Goal: Task Accomplishment & Management: Manage account settings

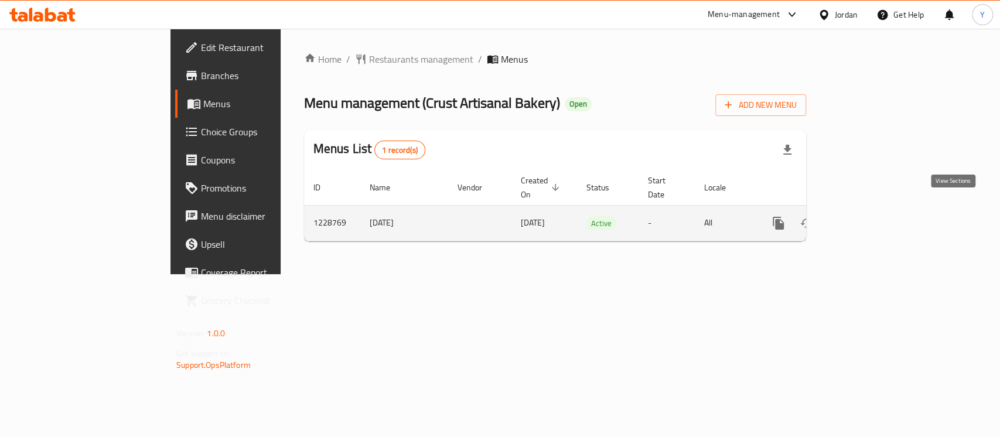
click at [870, 216] on icon "enhanced table" at bounding box center [863, 223] width 14 height 14
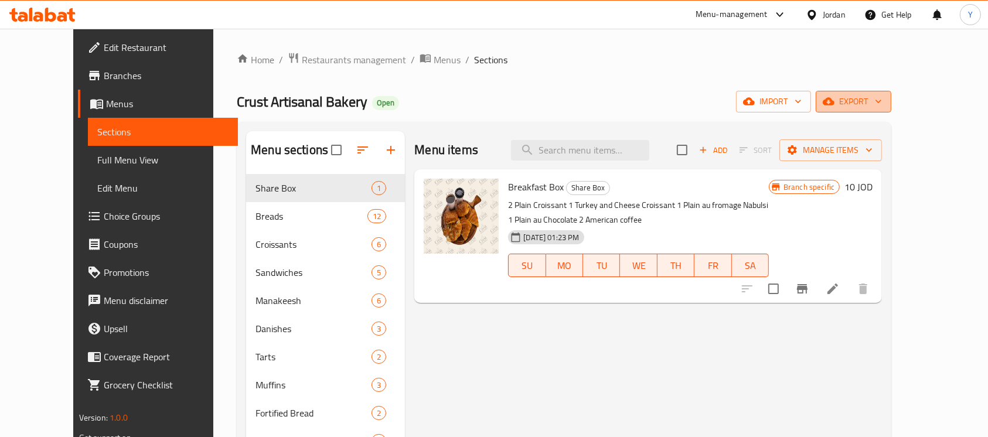
click at [882, 97] on span "export" at bounding box center [853, 101] width 57 height 15
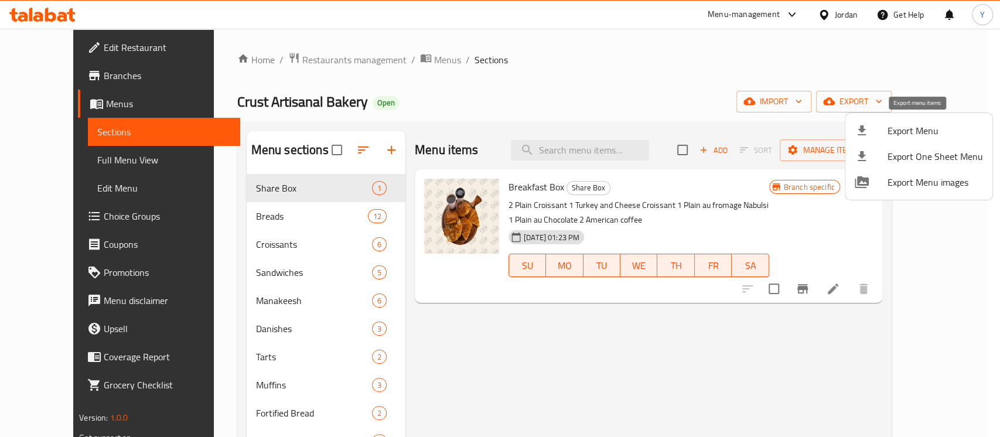
click at [926, 125] on span "Export Menu" at bounding box center [936, 131] width 96 height 14
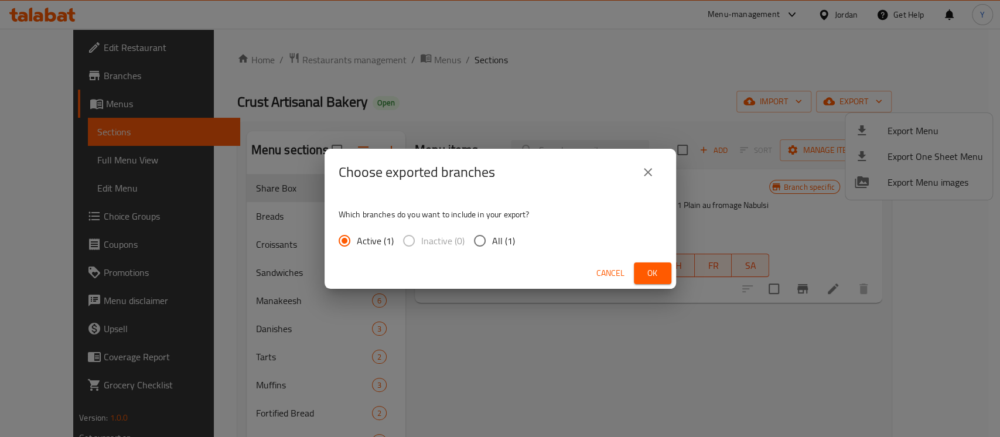
click at [479, 241] on input "All (1)" at bounding box center [480, 241] width 25 height 25
radio input "true"
click at [653, 271] on span "Ok" at bounding box center [652, 273] width 19 height 15
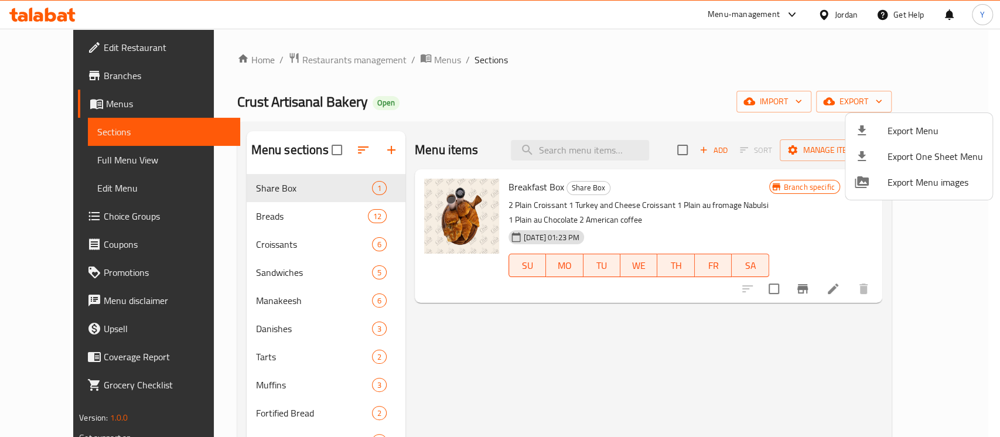
click at [595, 105] on div at bounding box center [500, 218] width 1000 height 437
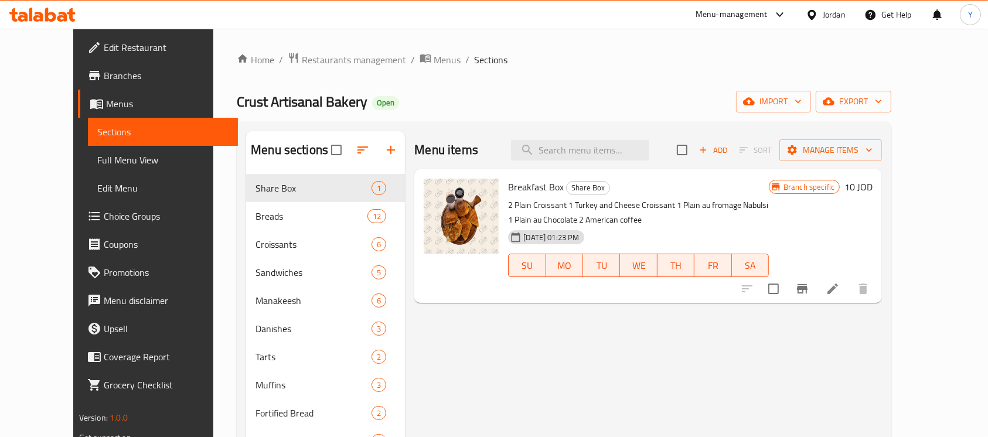
click at [578, 115] on div "Home / Restaurants management / Menus / Sections Crust Artisanal Bakery Open im…" at bounding box center [564, 317] width 655 height 530
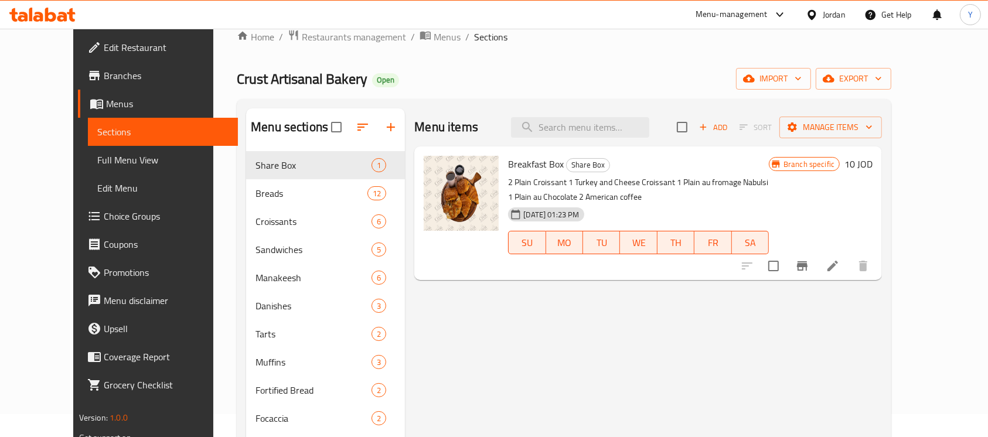
scroll to position [10, 0]
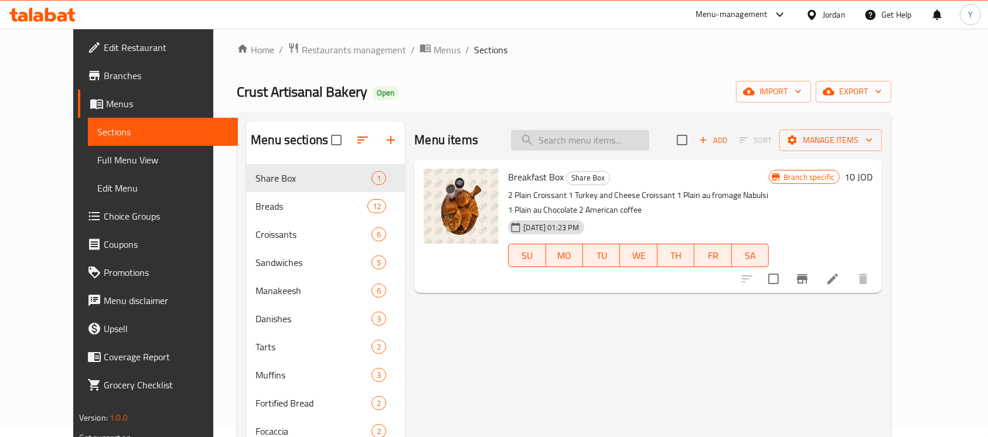
click at [603, 143] on input "search" at bounding box center [580, 140] width 138 height 21
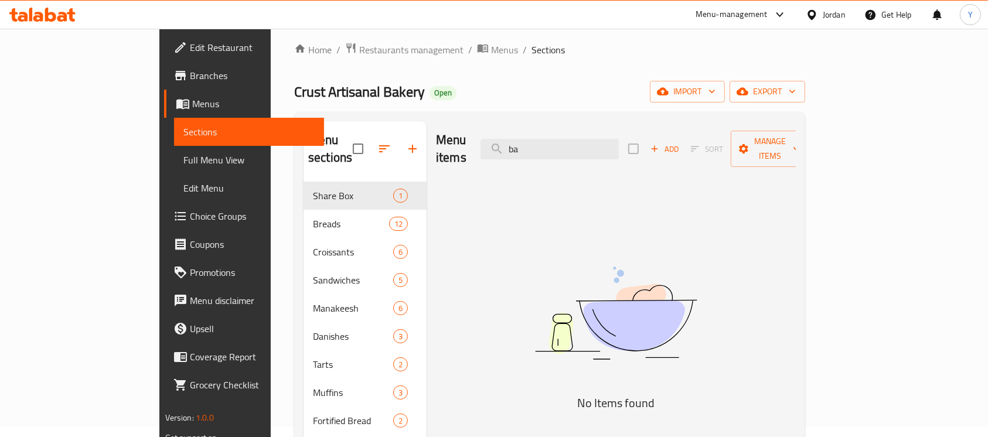
type input "b"
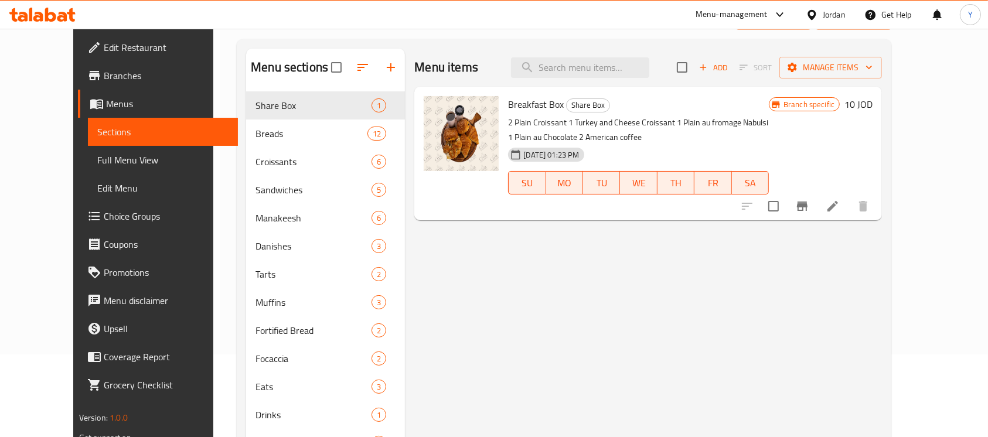
scroll to position [75, 0]
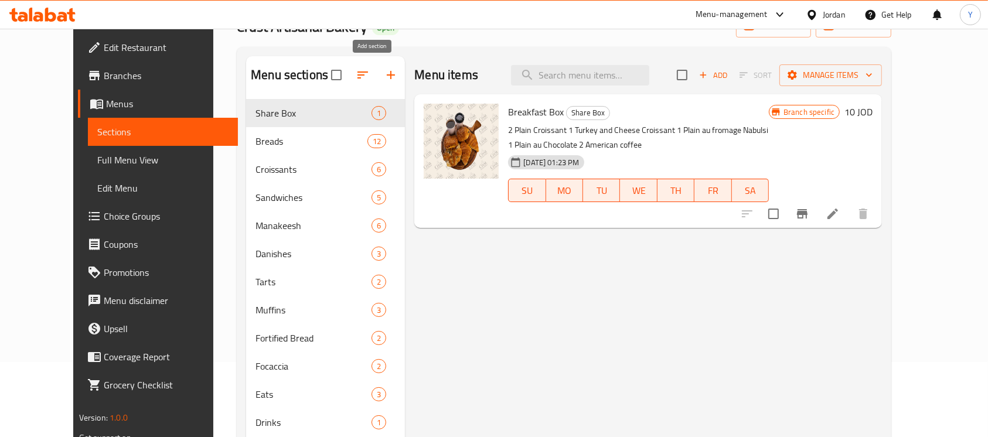
click at [384, 73] on icon "button" at bounding box center [391, 75] width 14 height 14
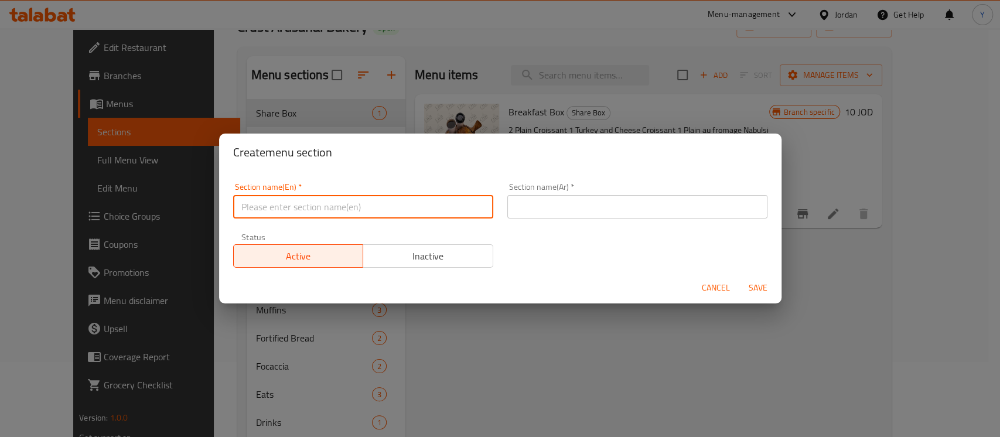
drag, startPoint x: 336, startPoint y: 196, endPoint x: 359, endPoint y: 195, distance: 22.9
click at [336, 196] on input "text" at bounding box center [363, 206] width 260 height 23
type input "B"
type input "New Items"
click at [699, 200] on input "text" at bounding box center [637, 206] width 260 height 23
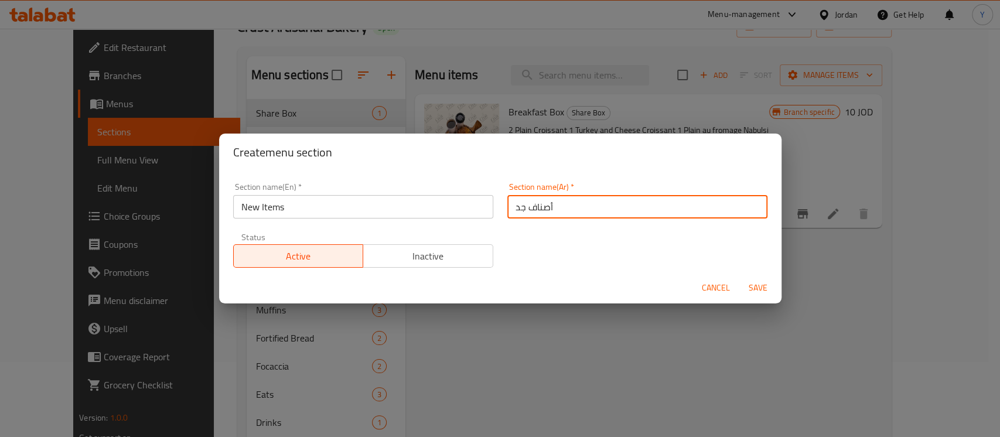
type input "أصناف جديدة"
click at [762, 294] on span "Save" at bounding box center [758, 288] width 28 height 15
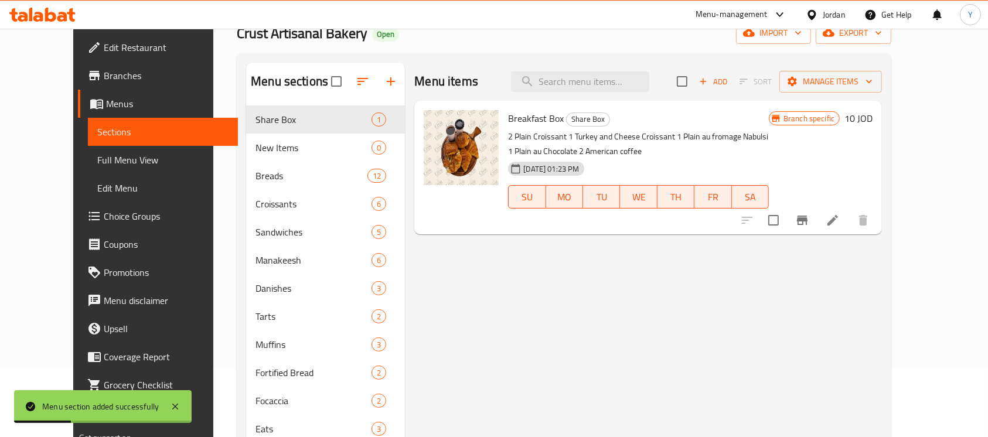
scroll to position [66, 0]
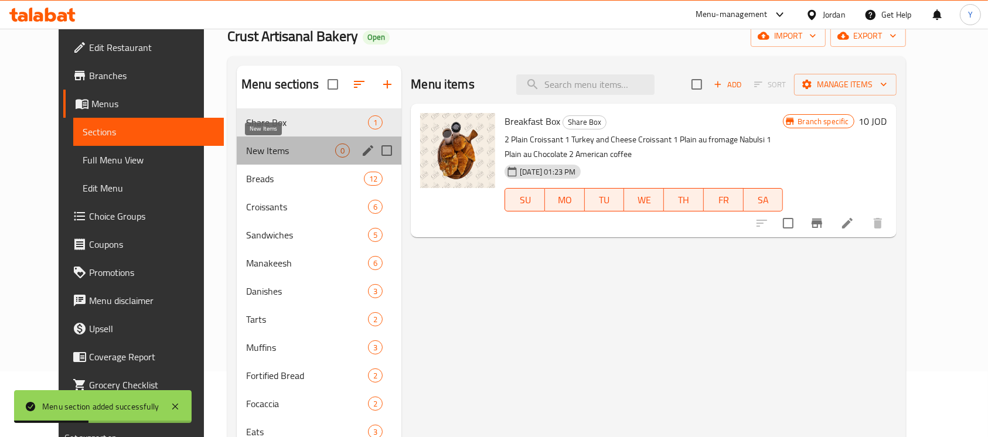
click at [246, 149] on span "New Items" at bounding box center [290, 151] width 89 height 14
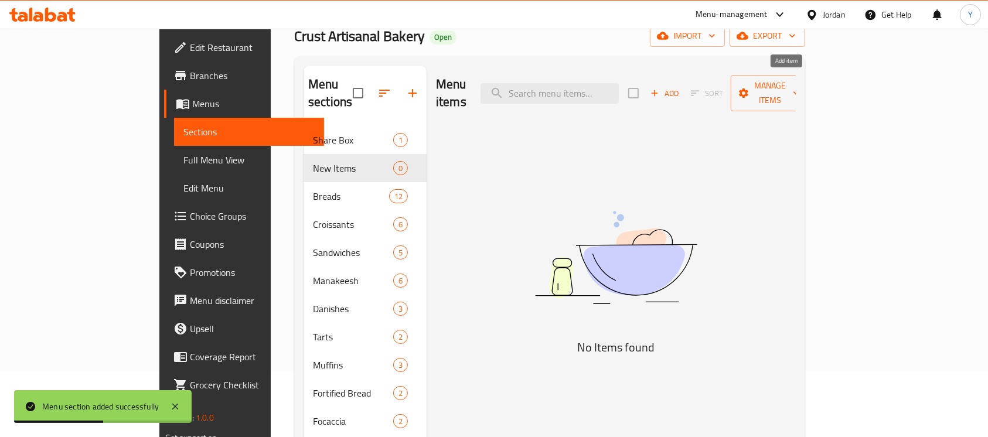
click at [680, 87] on span "Add" at bounding box center [665, 93] width 32 height 13
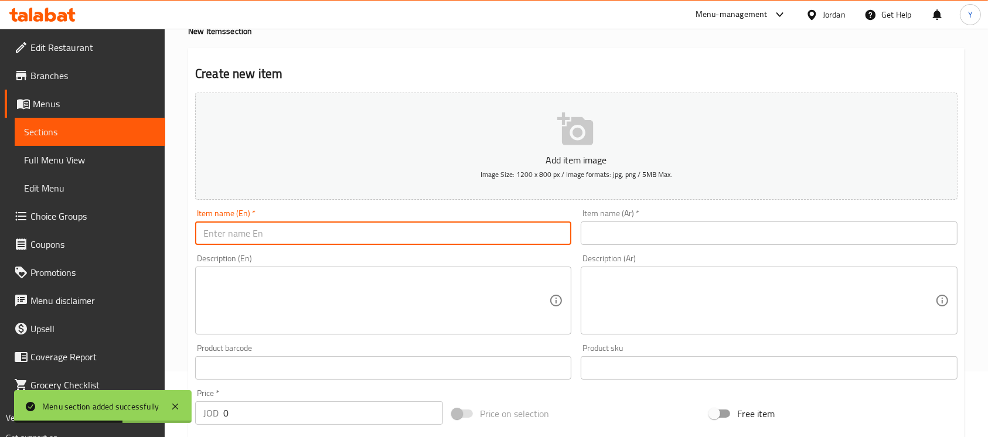
click at [339, 236] on input "text" at bounding box center [383, 233] width 376 height 23
paste input "Babka Chocolate"
type input "Babka Chocolate"
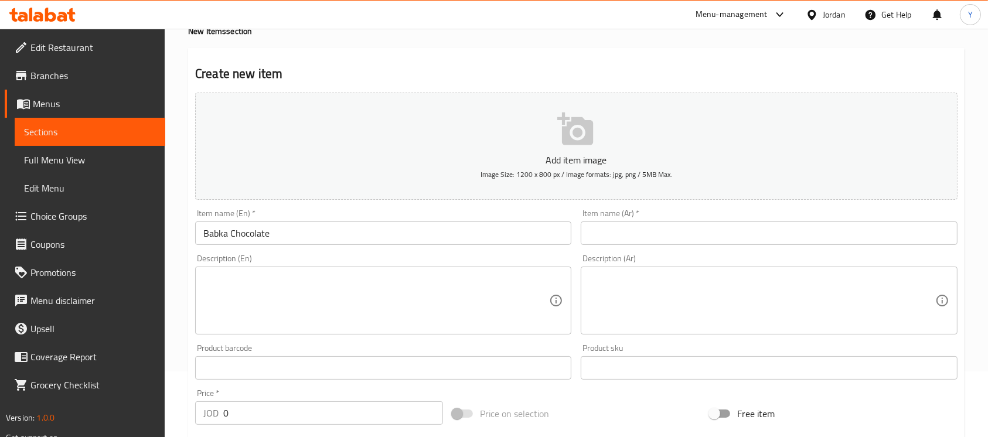
click at [604, 214] on div "Item name (Ar)   * Item name (Ar) *" at bounding box center [769, 227] width 376 height 36
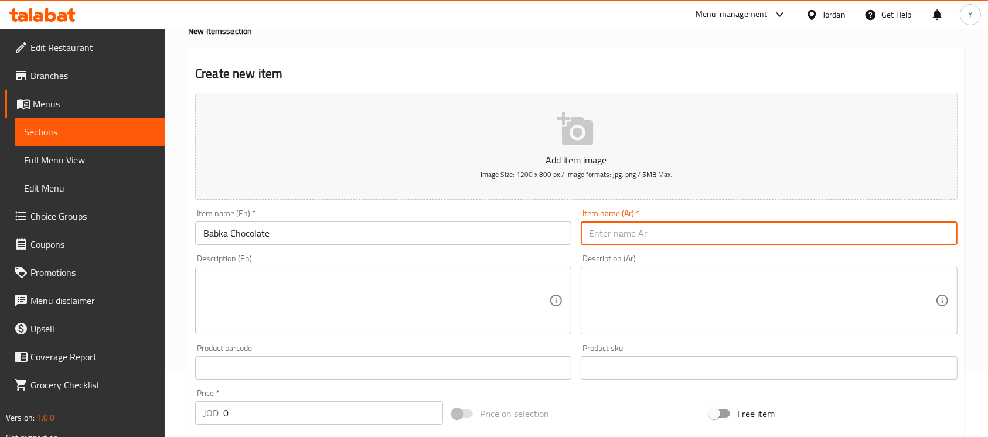
click at [611, 231] on input "text" at bounding box center [769, 233] width 376 height 23
type input "شوكولاتة بابكا"
drag, startPoint x: 274, startPoint y: 421, endPoint x: 205, endPoint y: 421, distance: 69.2
click at [205, 421] on div "JOD 0 Price *" at bounding box center [319, 412] width 248 height 23
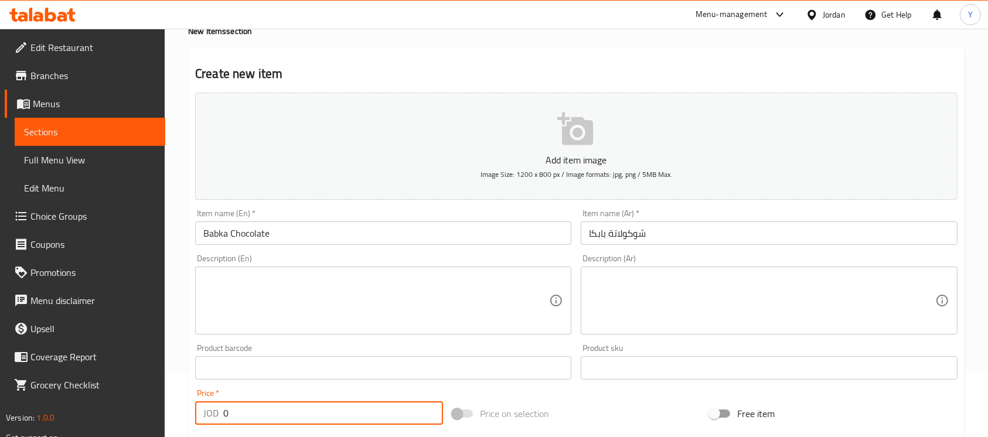
paste input "2.75"
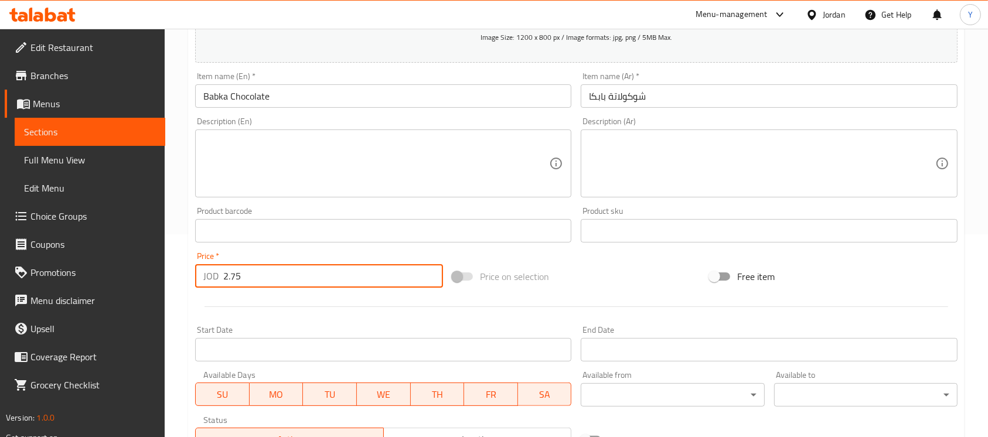
scroll to position [223, 0]
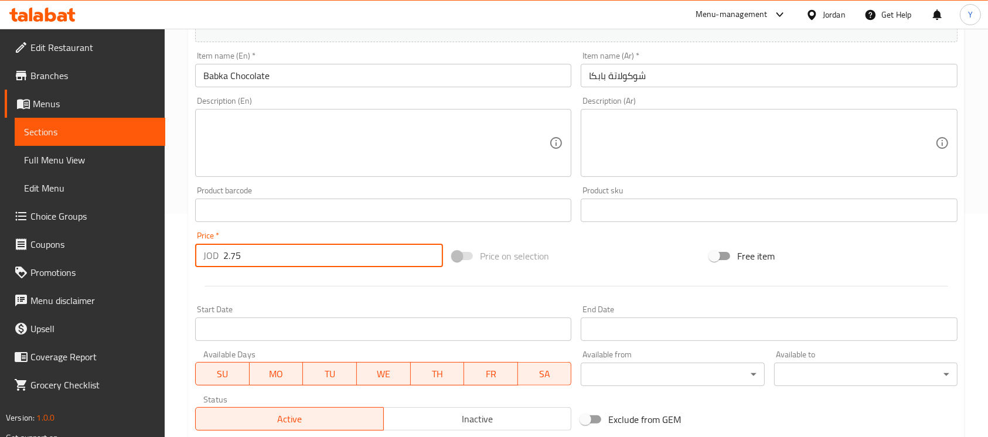
type input "2.75"
click at [489, 421] on span "Inactive" at bounding box center [478, 419] width 179 height 17
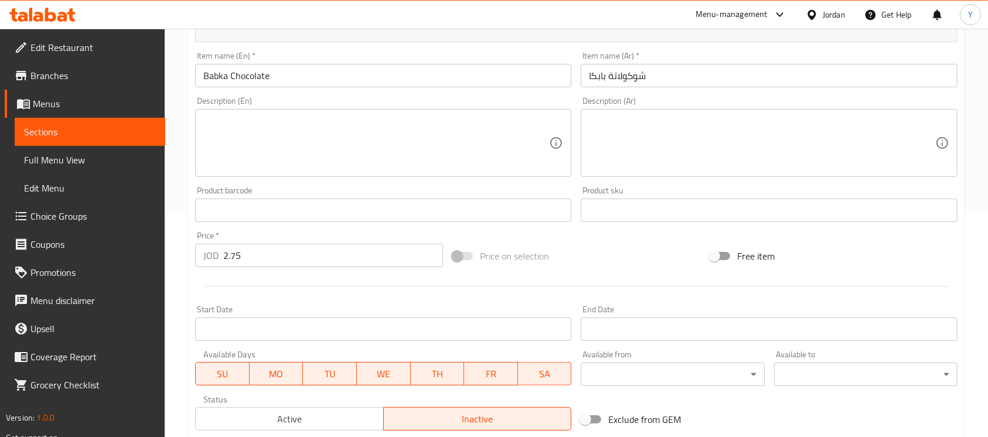
click at [379, 93] on div "Description (En) Description (En)" at bounding box center [383, 137] width 386 height 90
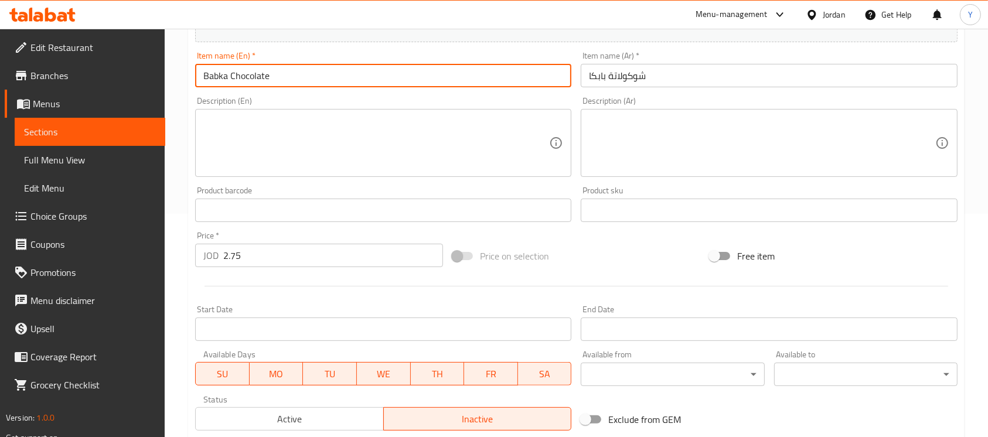
click at [374, 83] on input "Babka Chocolate" at bounding box center [383, 75] width 376 height 23
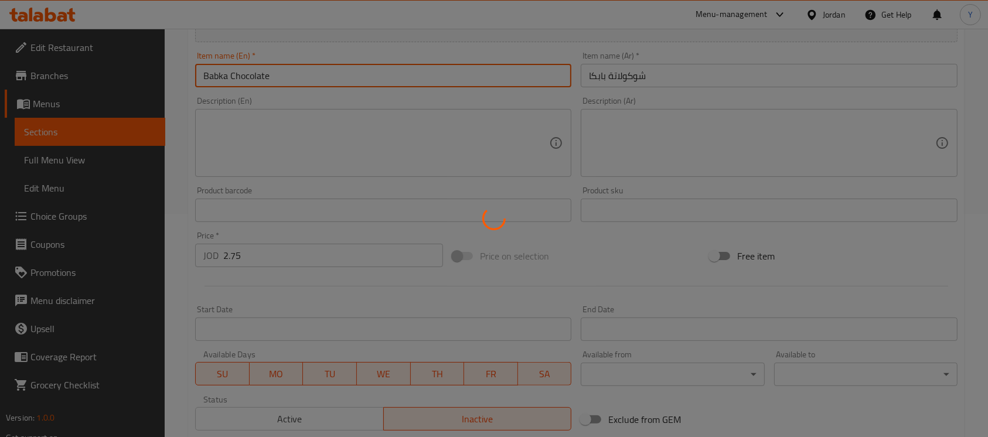
type input "0"
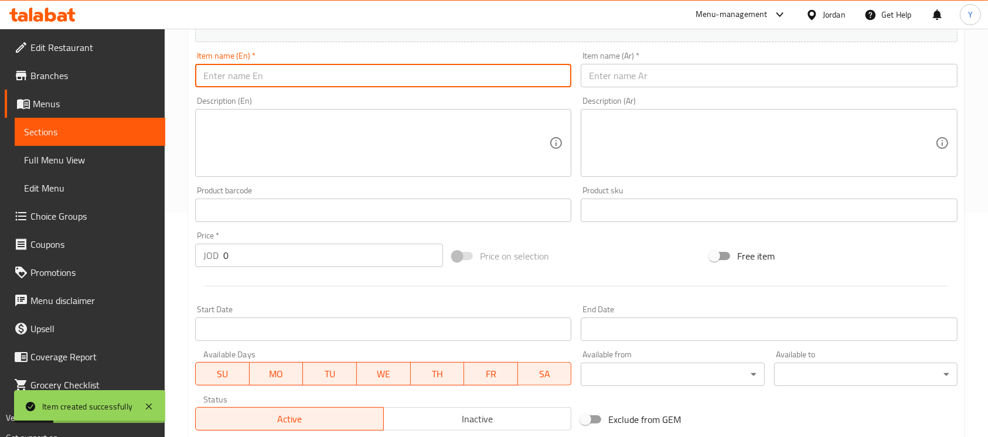
paste input "Mix Cheese Sourdough"
type input "Mix Cheese Sourdough"
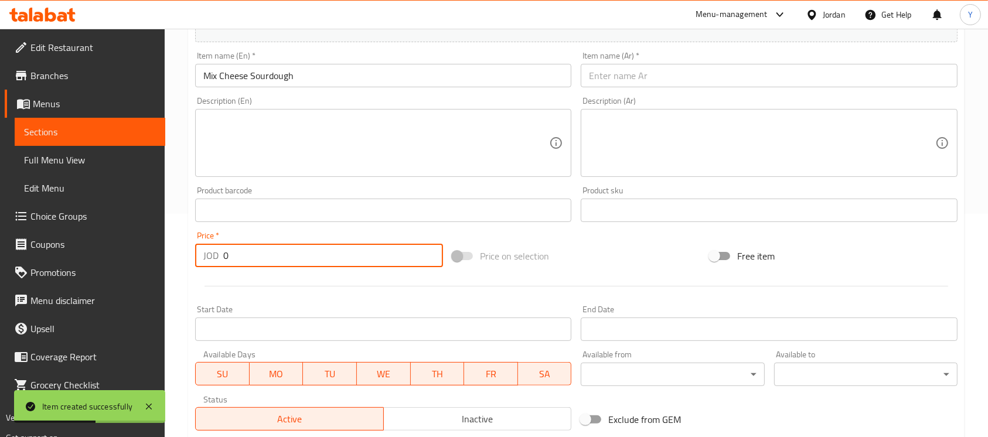
drag, startPoint x: 277, startPoint y: 262, endPoint x: 147, endPoint y: 258, distance: 130.7
click at [147, 258] on div "Edit Restaurant Branches Menus Sections Full Menu View Edit Menu Choice Groups …" at bounding box center [494, 204] width 988 height 799
paste input "3.15"
type input "3.15"
click at [497, 417] on span "Inactive" at bounding box center [478, 419] width 179 height 17
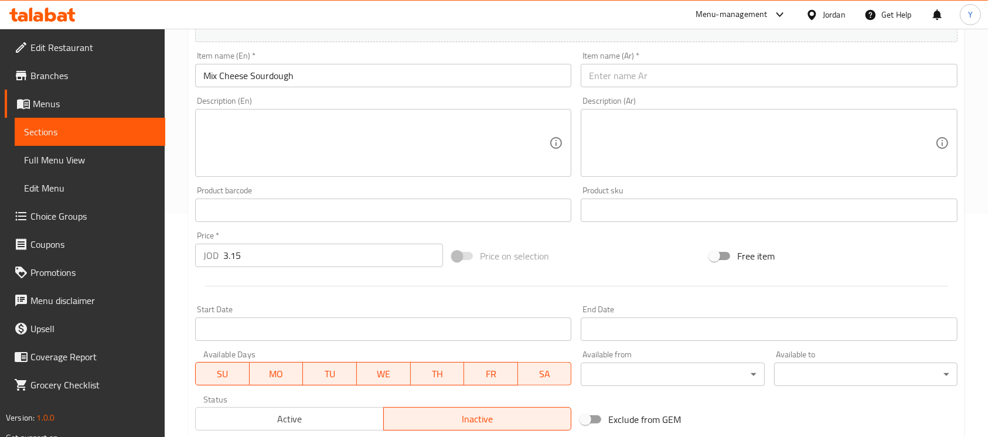
click at [395, 78] on input "Mix Cheese Sourdough" at bounding box center [383, 75] width 376 height 23
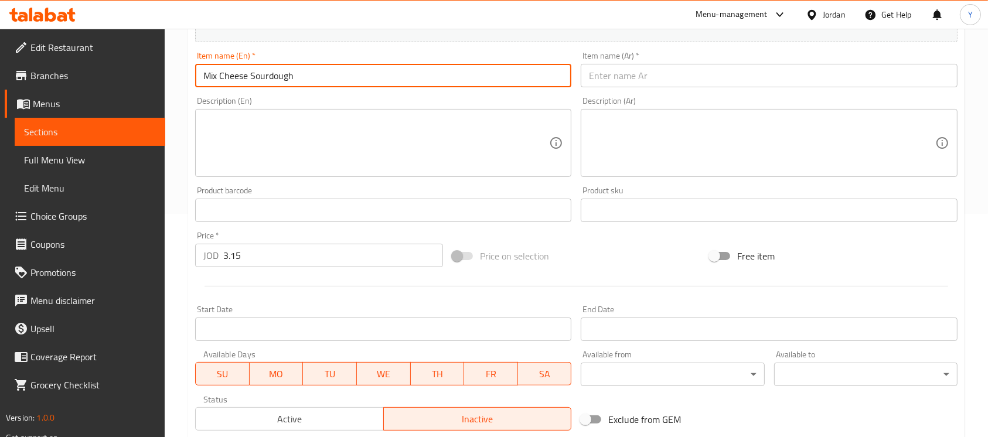
click at [394, 78] on input "Mix Cheese Sourdough" at bounding box center [383, 75] width 376 height 23
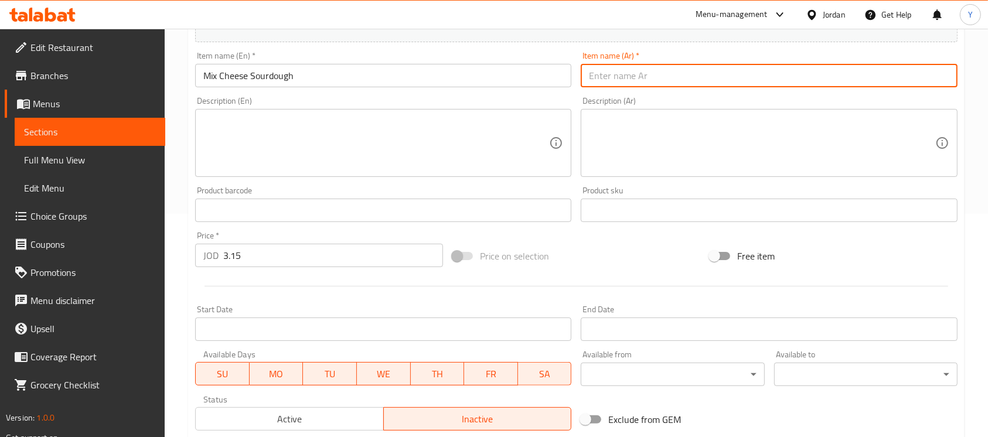
paste input "مزيج الجبن المخمر"
type input "مزيج الجبن المخمر"
drag, startPoint x: 420, startPoint y: 84, endPoint x: 413, endPoint y: 89, distance: 8.8
click at [417, 84] on input "Mix Cheese Sourdough" at bounding box center [383, 75] width 376 height 23
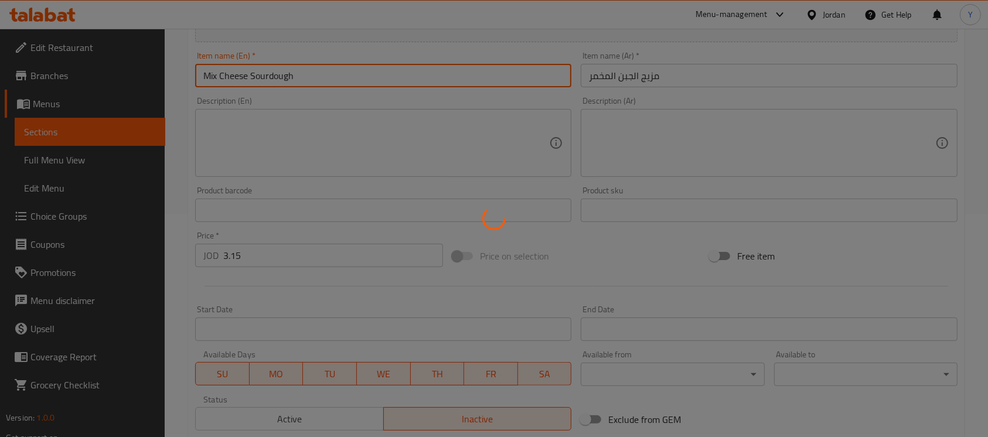
type input "0"
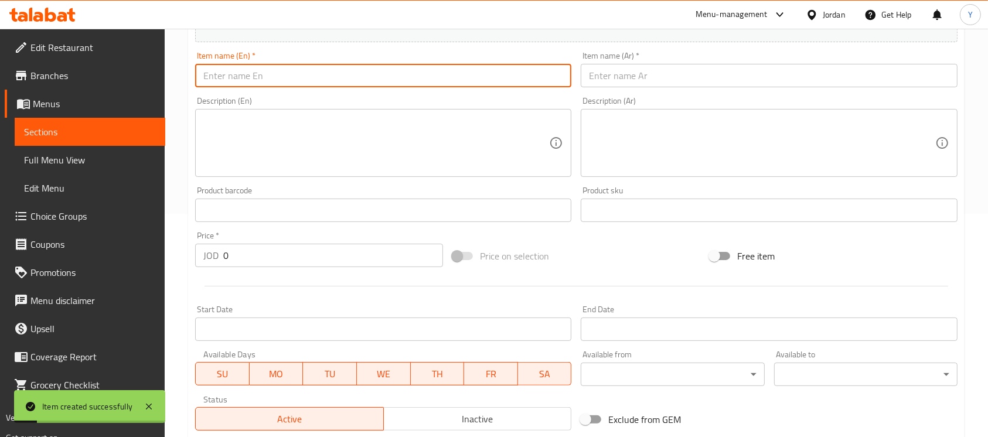
paste input "Sourdough Maqdoos Manakee"
type input "Sourdough Maqdoos Manakee"
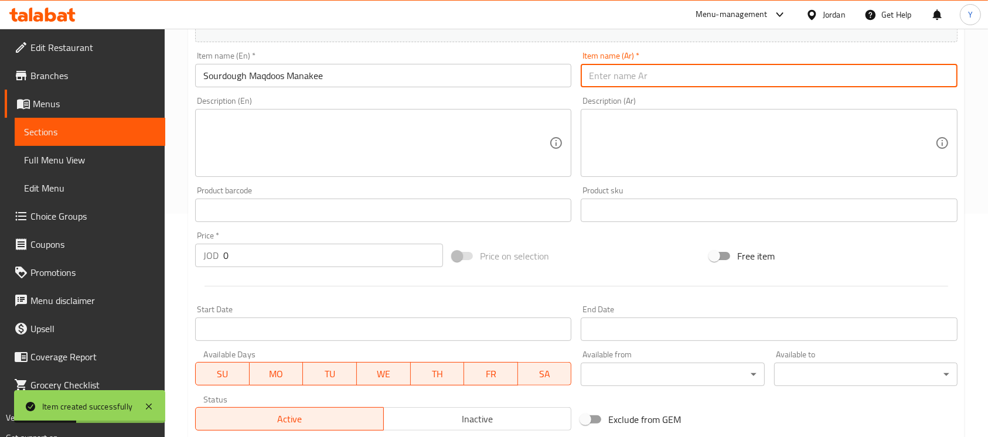
click at [629, 81] on input "text" at bounding box center [769, 75] width 376 height 23
paste input "مناقيش العجين المخمر المقدوس"
type input "مناقيش العجين المخمر المقدوس"
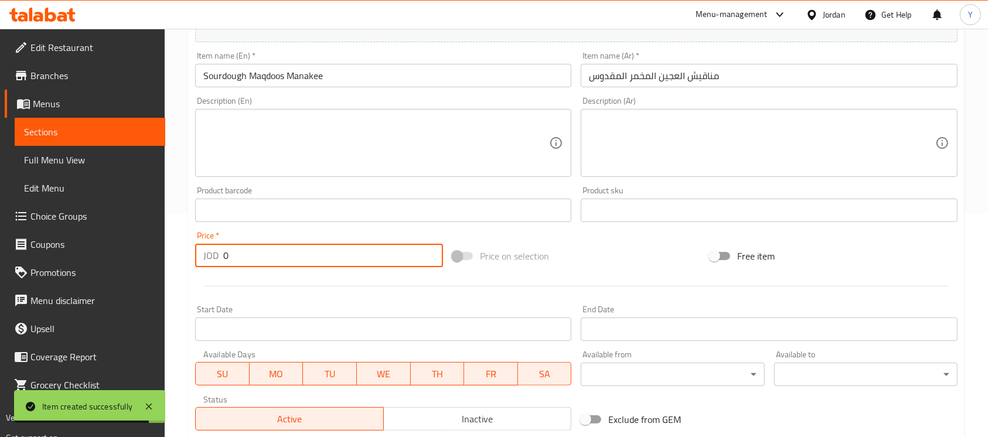
drag, startPoint x: 281, startPoint y: 261, endPoint x: 234, endPoint y: 270, distance: 47.1
click at [166, 266] on div "Home / Restaurants management / Menus / Sections / item / create New Items sect…" at bounding box center [576, 204] width 823 height 799
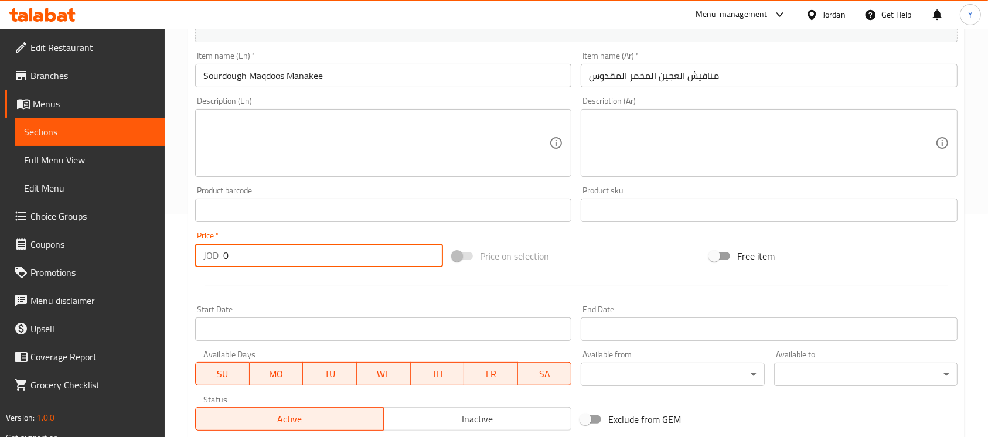
paste input "3.35"
type input "3.35"
click at [476, 418] on span "Inactive" at bounding box center [478, 419] width 179 height 17
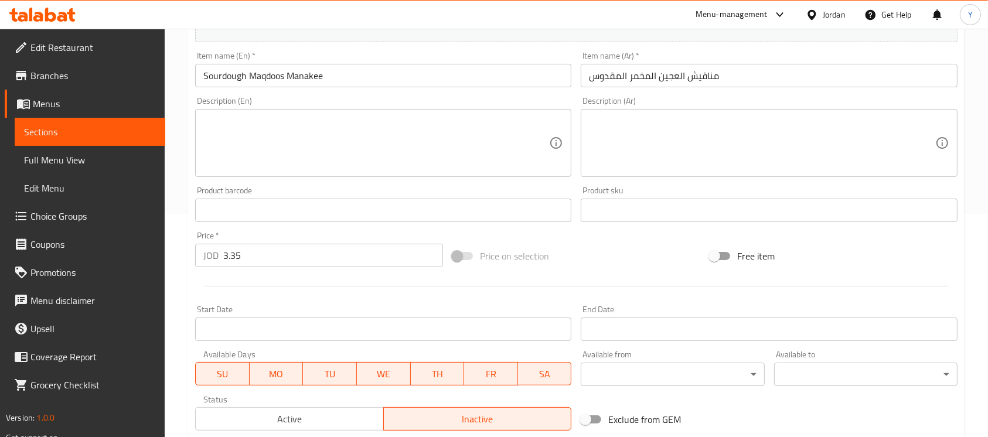
click at [363, 75] on input "Sourdough Maqdoos Manakee" at bounding box center [383, 75] width 376 height 23
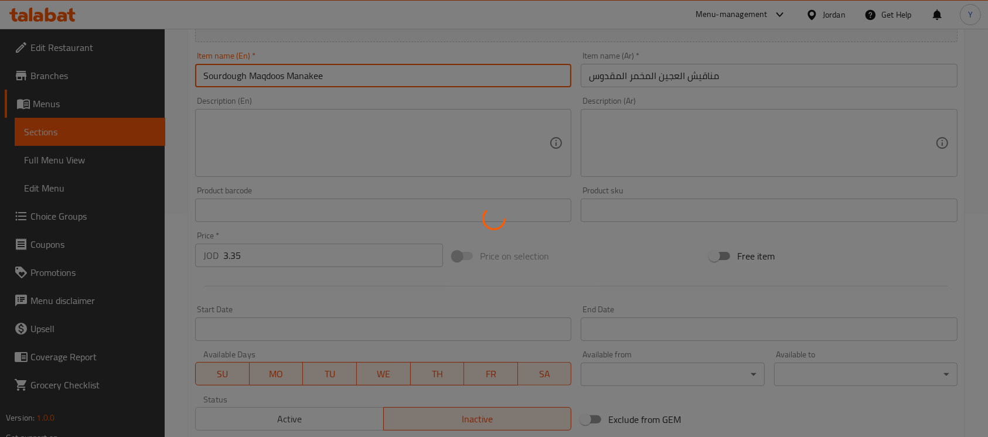
type input "0"
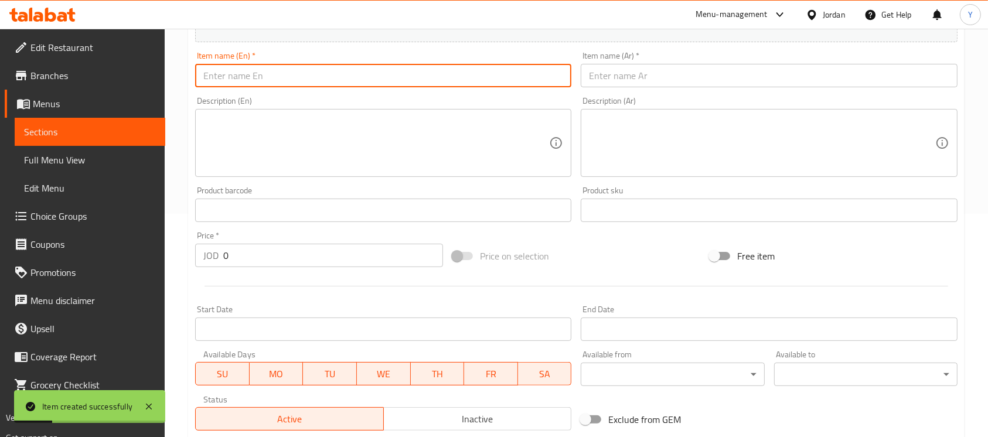
paste input "Sourdough Spinach Manakeesh"
type input "Sourdough Spinach Manakeesh"
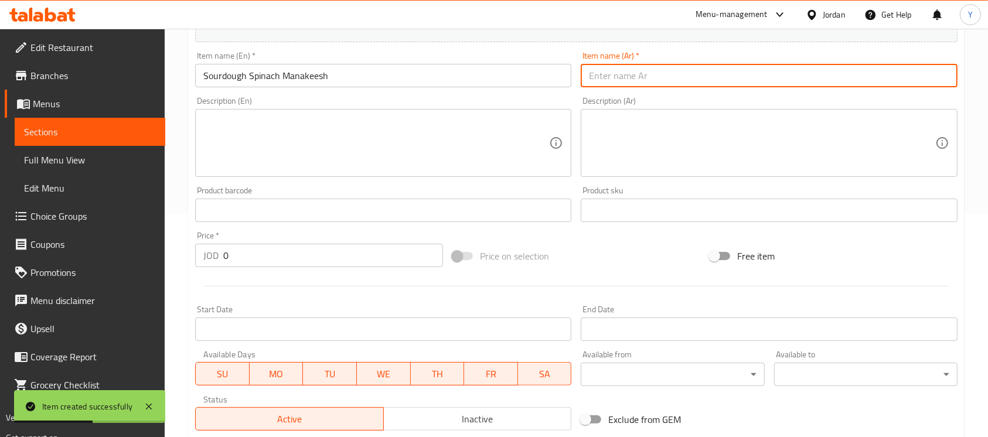
paste input "مناقيش السبانخ العجين المخمر"
type input "مناقيش السبانخ العجين المخمر"
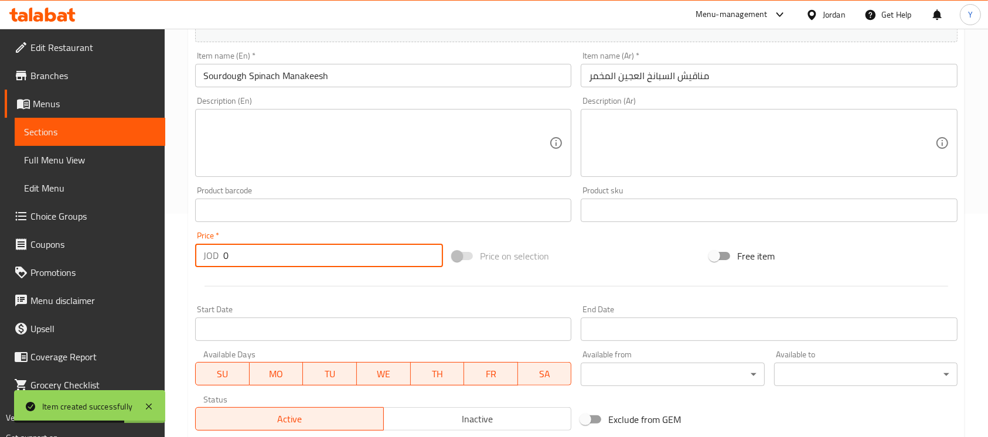
drag, startPoint x: 288, startPoint y: 258, endPoint x: 77, endPoint y: 261, distance: 211.0
click at [71, 260] on div "Edit Restaurant Branches Menus Sections Full Menu View Edit Menu Choice Groups …" at bounding box center [494, 204] width 988 height 799
paste input "3.5"
type input "3.5"
click at [489, 426] on span "Inactive" at bounding box center [478, 419] width 179 height 17
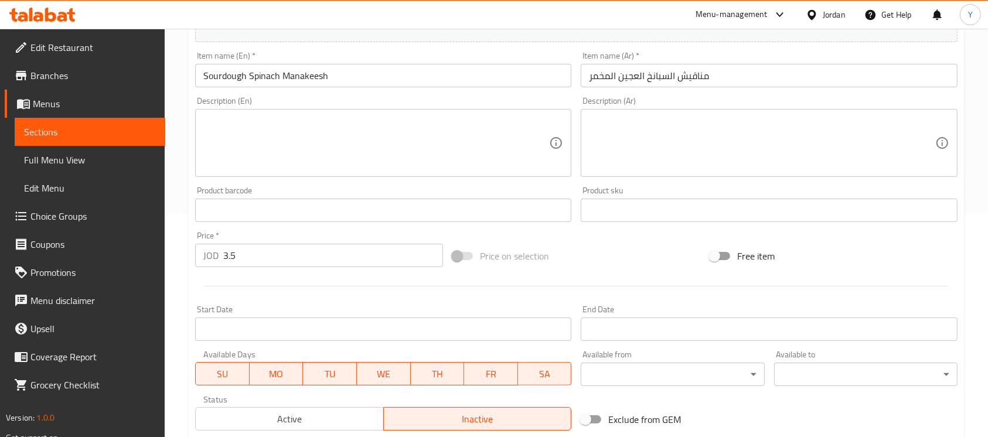
drag, startPoint x: 393, startPoint y: 79, endPoint x: 392, endPoint y: 70, distance: 8.8
click at [392, 79] on input "Sourdough Spinach Manakeesh" at bounding box center [383, 75] width 376 height 23
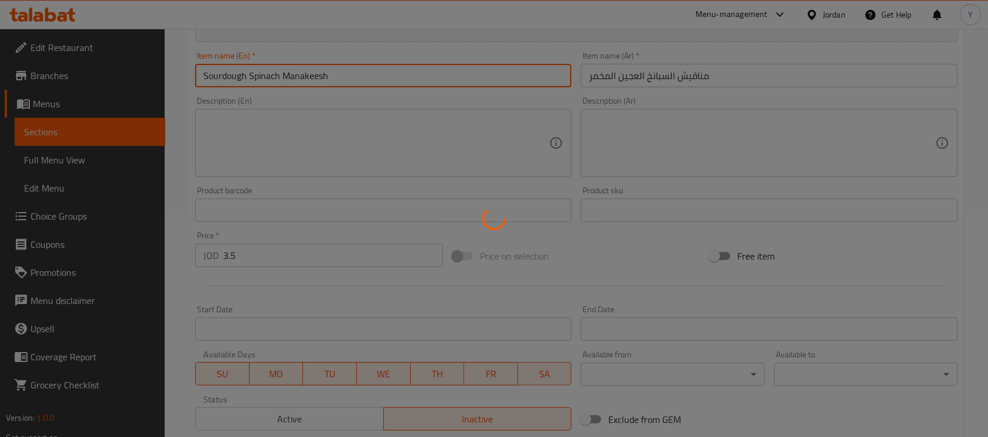
type input "0"
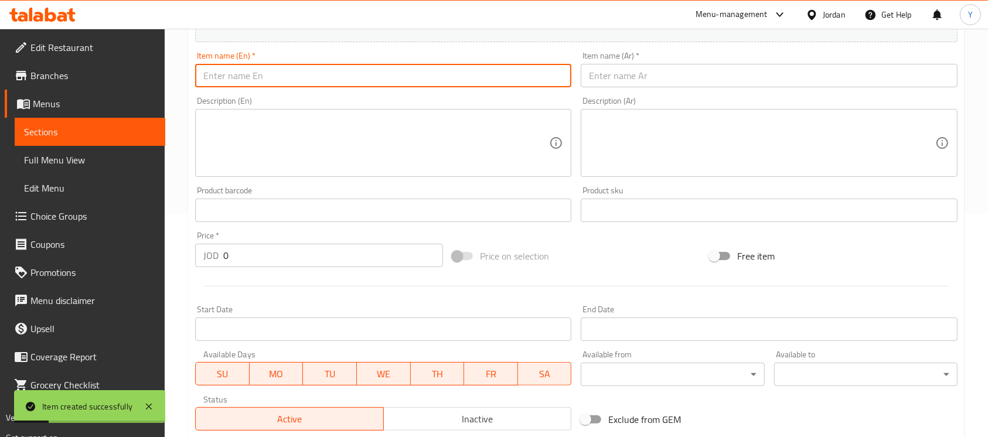
paste input "Pesto Sun-Dried Tomato Manak"
type input "Pesto Sun-Dried Tomato Manak"
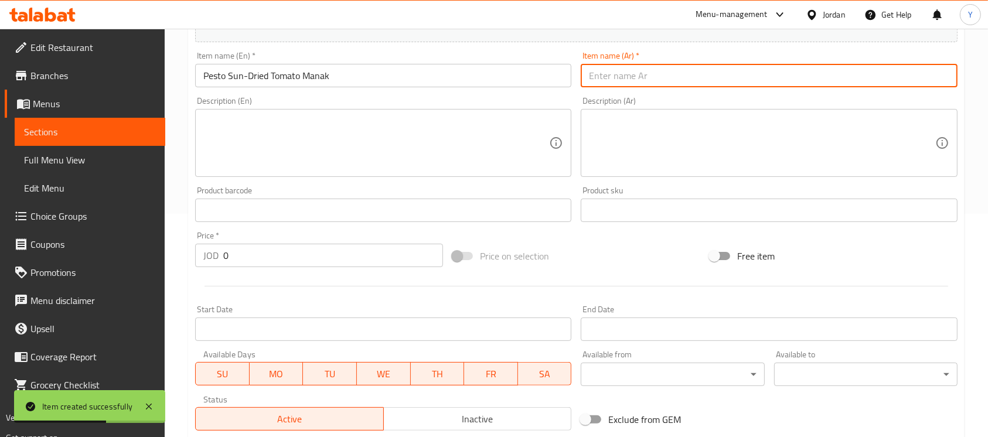
paste input "ماناك بالبيستو والطماطم المجففة"
type input "ماناك بالبيستو والطماطم المجففة"
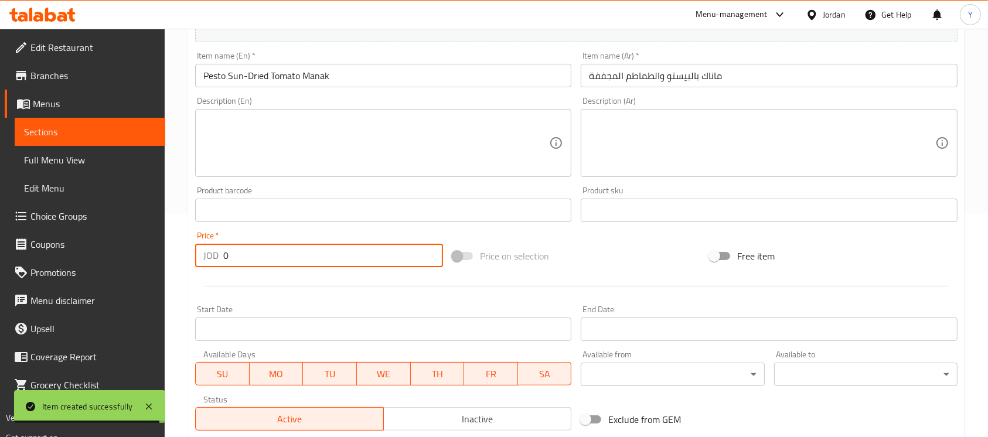
drag, startPoint x: 193, startPoint y: 265, endPoint x: 155, endPoint y: 265, distance: 38.1
click at [155, 265] on div "Edit Restaurant Branches Menus Sections Full Menu View Edit Menu Choice Groups …" at bounding box center [494, 204] width 988 height 799
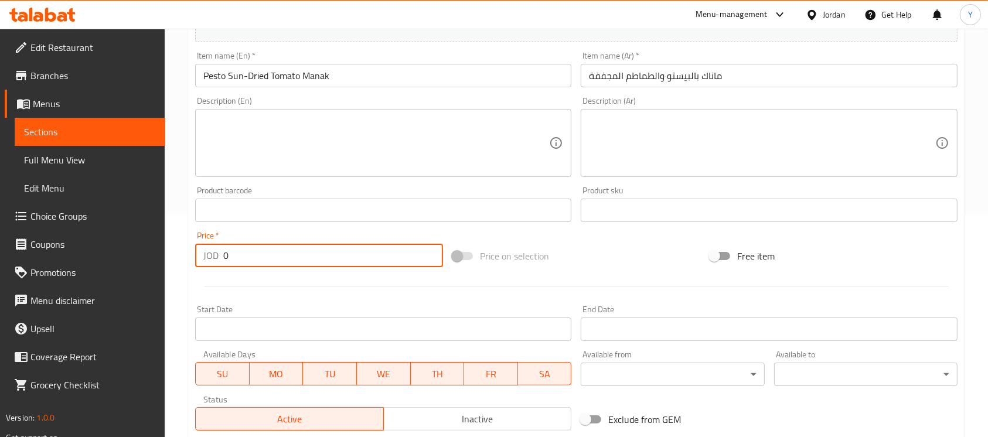
paste input "3.5"
type input "3.5"
click at [444, 420] on span "Inactive" at bounding box center [478, 419] width 179 height 17
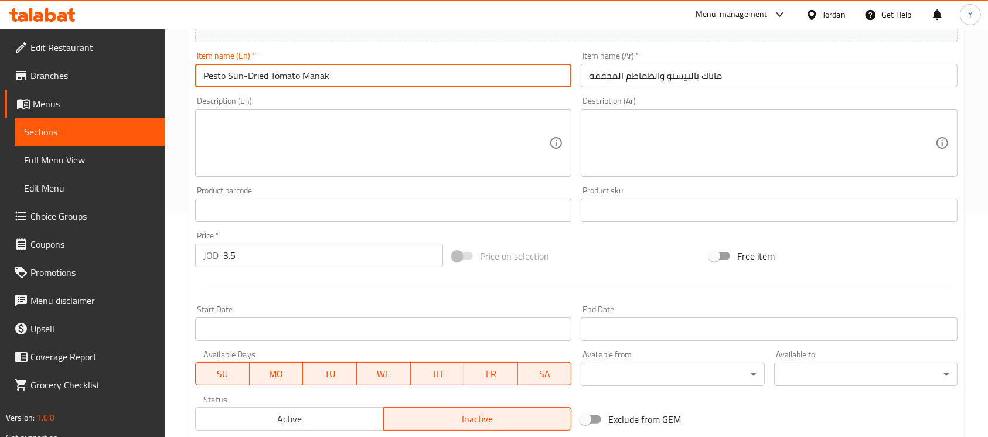
click at [369, 84] on input "Pesto Sun-Dried Tomato Manak" at bounding box center [383, 75] width 376 height 23
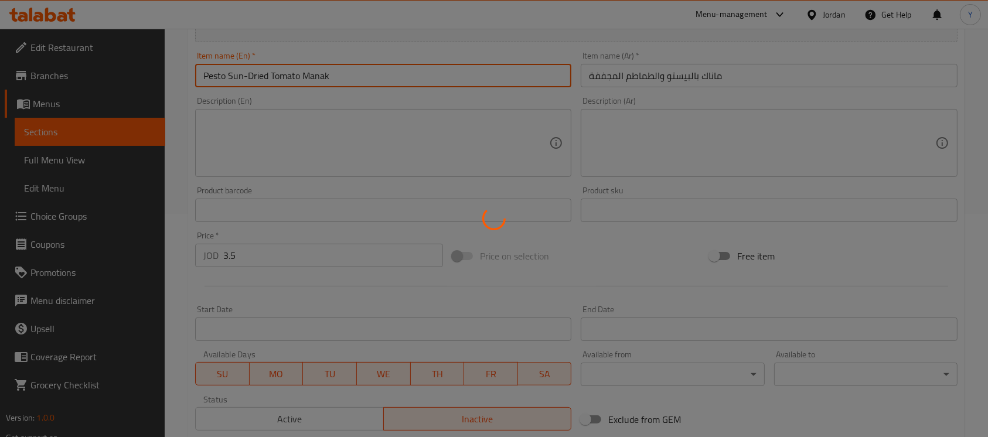
type input "0"
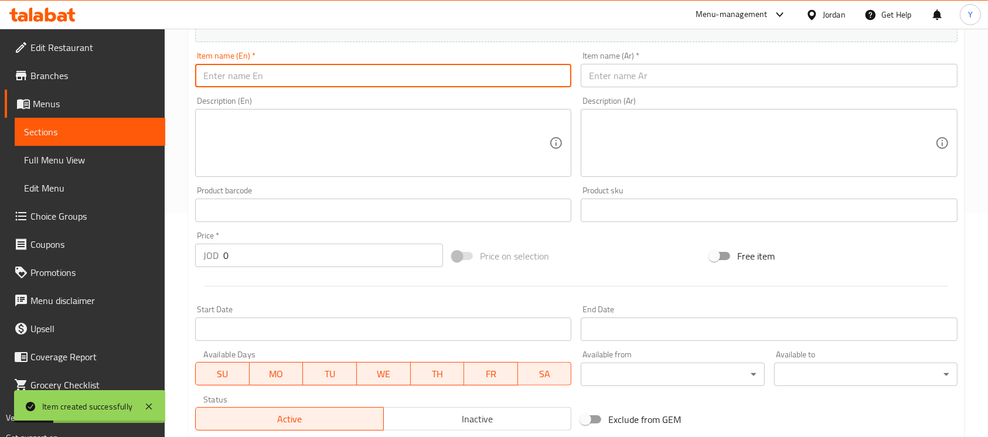
paste input "Strawberry Lemon Juice"
type input "Strawberry Lemon Juice"
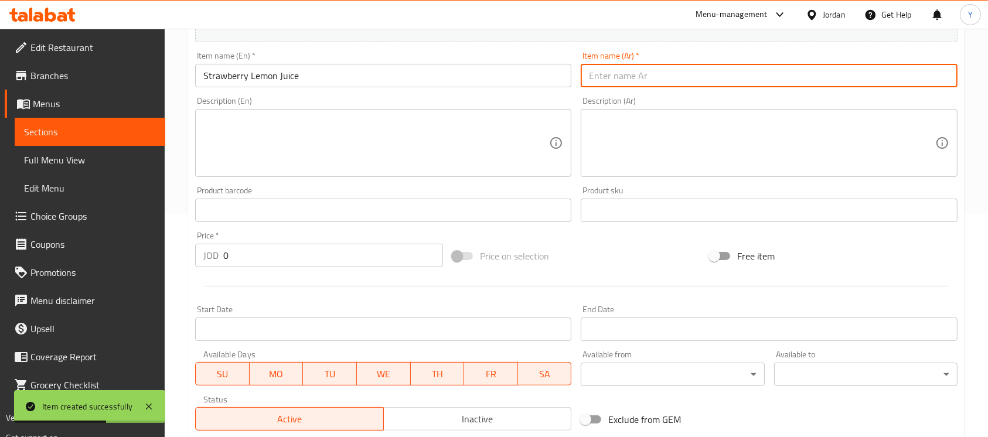
paste input "عصير الفراولة والليمون"
type input "عصير الفراولة والليمون"
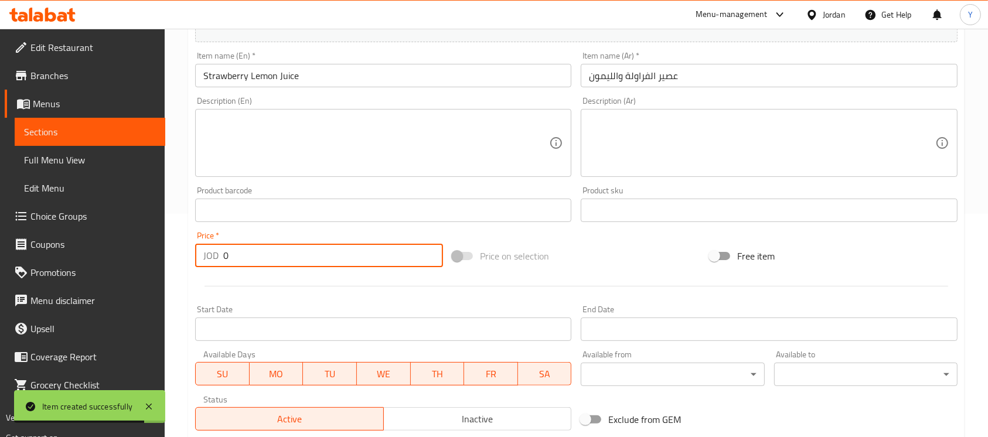
drag, startPoint x: 288, startPoint y: 251, endPoint x: 205, endPoint y: 251, distance: 83.8
click at [205, 251] on div "JOD 0 Price *" at bounding box center [319, 255] width 248 height 23
paste input "3.75"
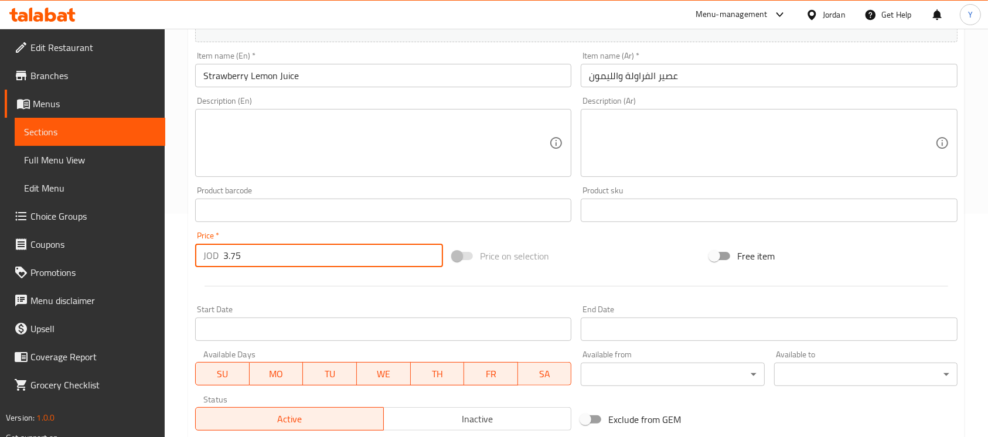
type input "3.75"
click at [495, 420] on span "Inactive" at bounding box center [478, 419] width 179 height 17
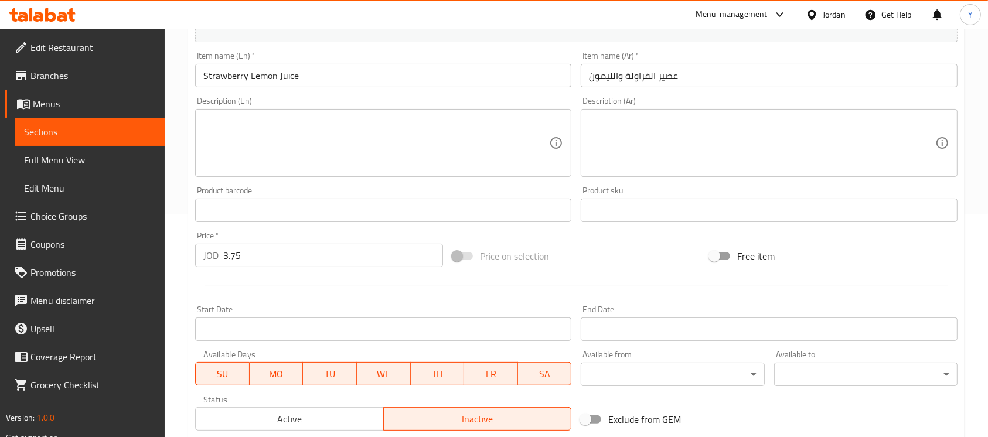
click at [343, 79] on input "Strawberry Lemon Juice" at bounding box center [383, 75] width 376 height 23
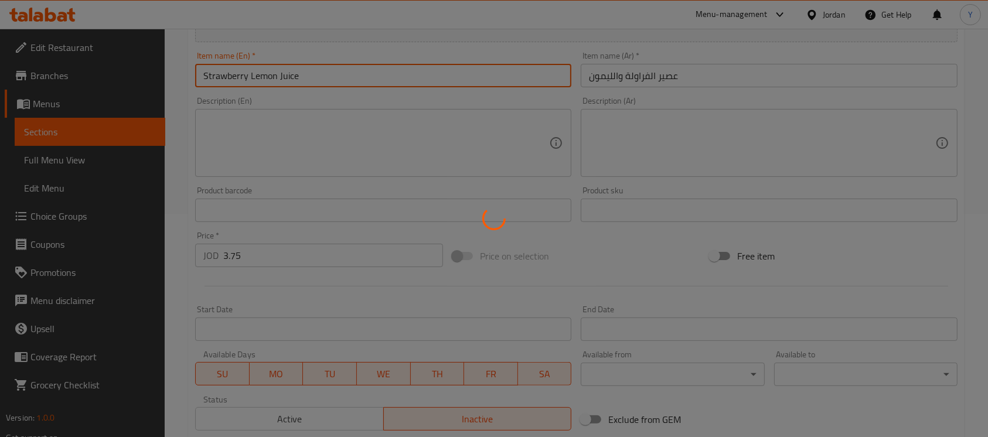
type input "0"
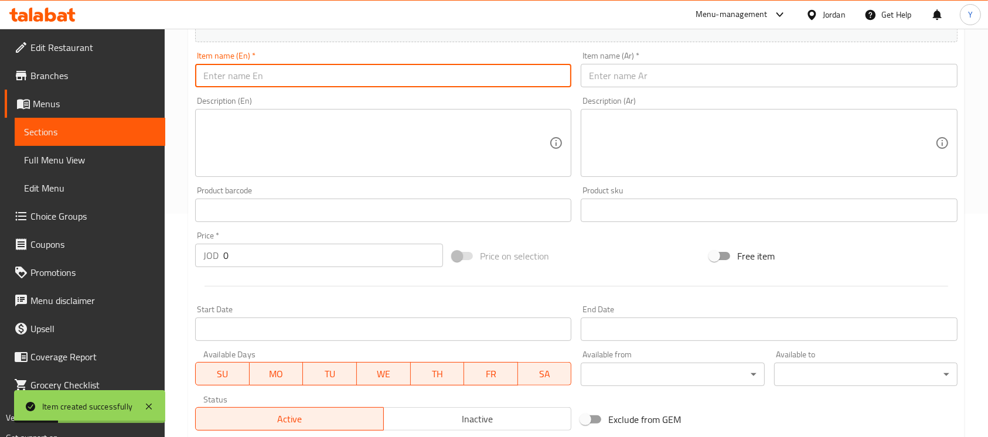
paste input "Blue Curacao Juice"
type input "Blue Curacao Juice"
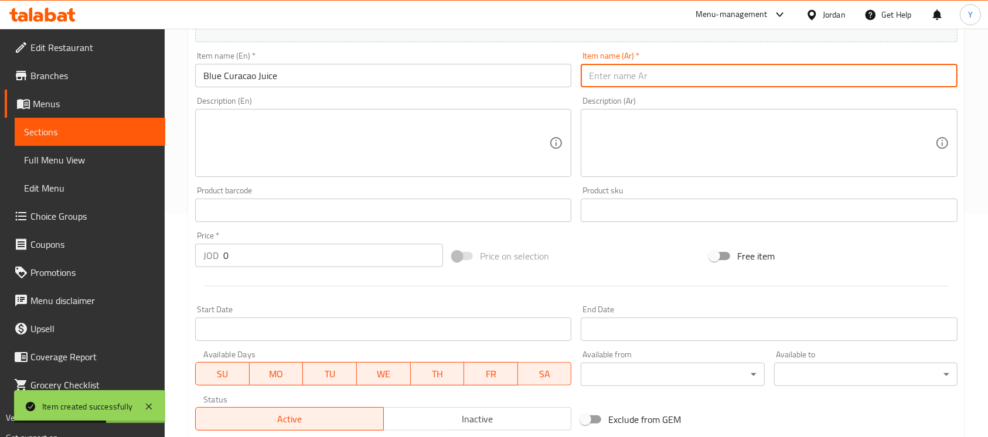
paste input "عصير كوراساو الأزرق"
type input "عصير كوراساو الأزرق"
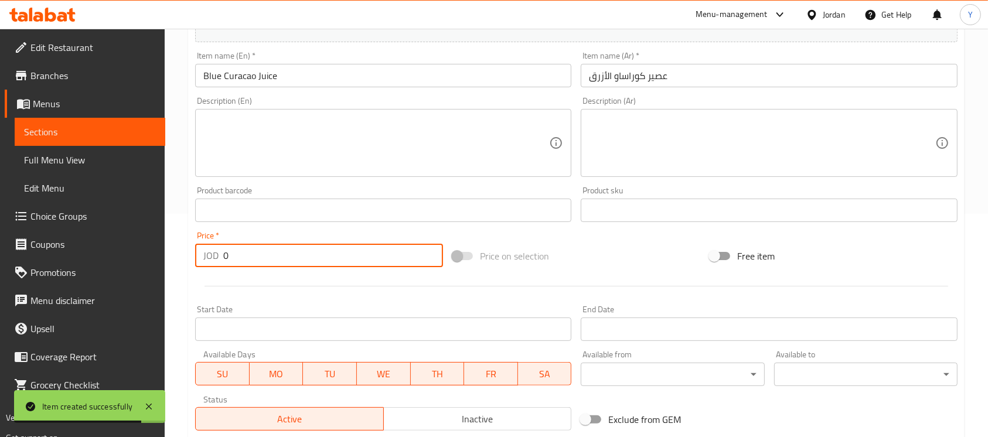
drag, startPoint x: 260, startPoint y: 250, endPoint x: 57, endPoint y: 250, distance: 202.2
click at [57, 250] on div "Edit Restaurant Branches Menus Sections Full Menu View Edit Menu Choice Groups …" at bounding box center [494, 204] width 988 height 799
paste input "3.75"
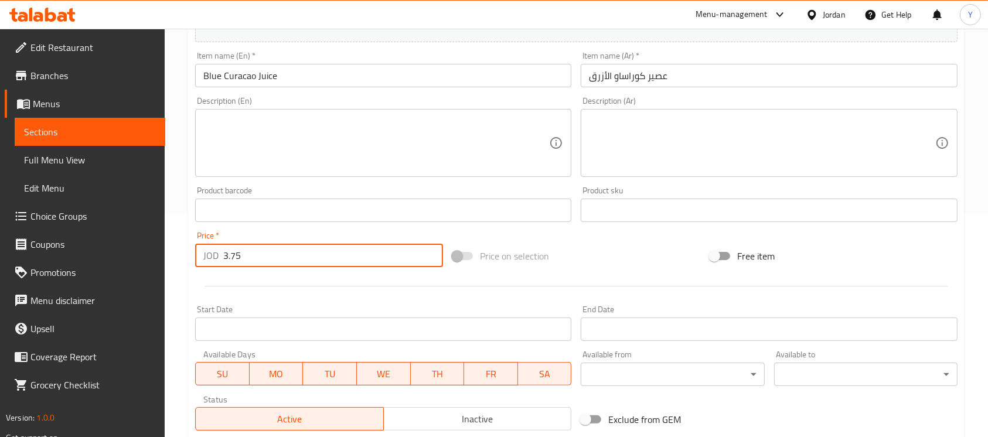
type input "3.75"
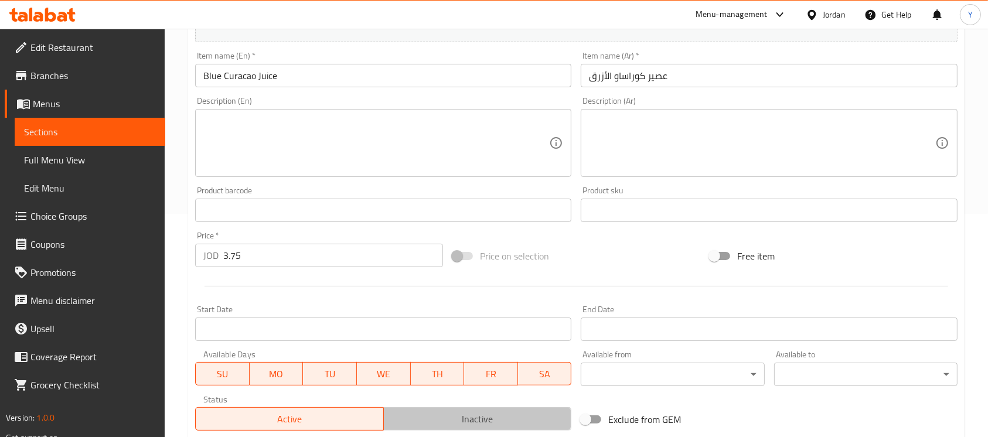
click at [434, 414] on span "Inactive" at bounding box center [478, 419] width 179 height 17
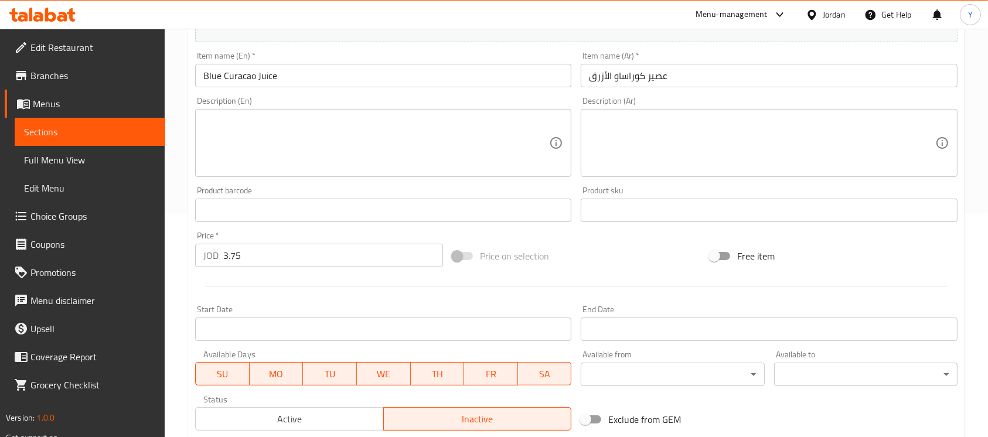
drag, startPoint x: 345, startPoint y: 63, endPoint x: 340, endPoint y: 73, distance: 10.2
click at [340, 72] on div "Item name (En)   * Blue Curacao Juice Item name (En) *" at bounding box center [383, 70] width 376 height 36
click at [339, 81] on input "Blue Curacao Juice" at bounding box center [383, 75] width 376 height 23
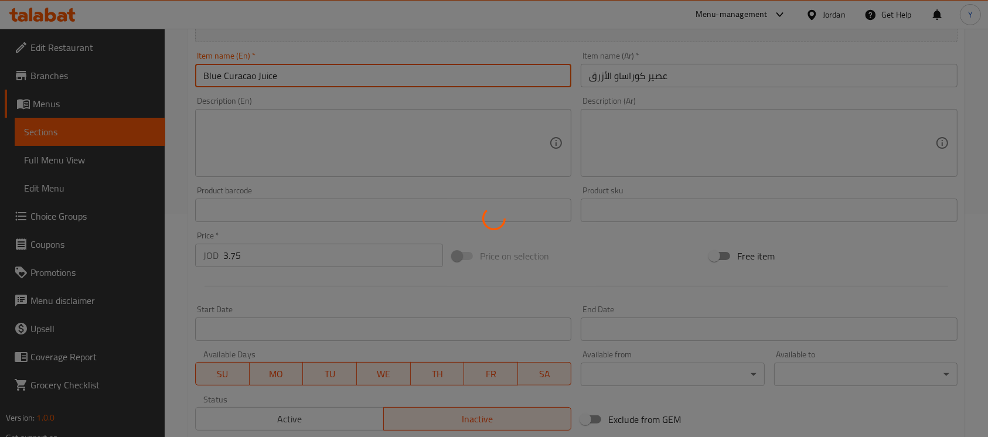
type input "0"
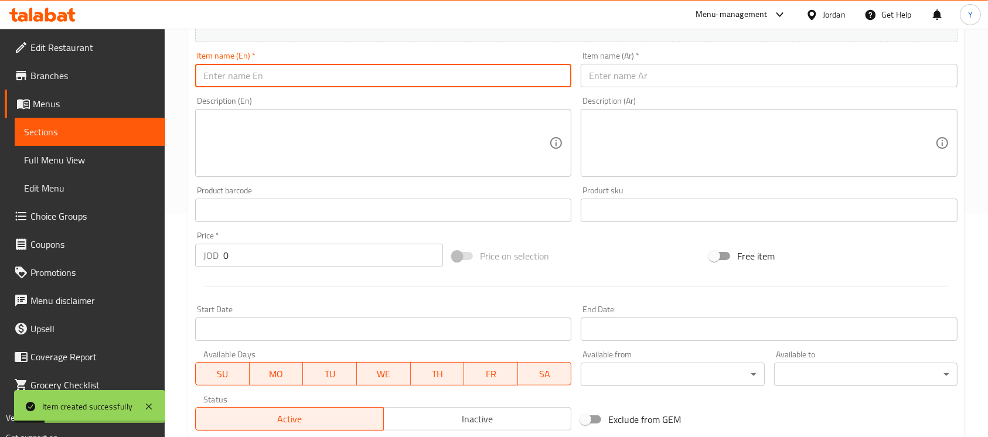
paste input "Fresh Lemon Mint Juice"
type input "Fresh Lemon Mint Juice"
drag, startPoint x: 611, startPoint y: 75, endPoint x: 611, endPoint y: 82, distance: 7.0
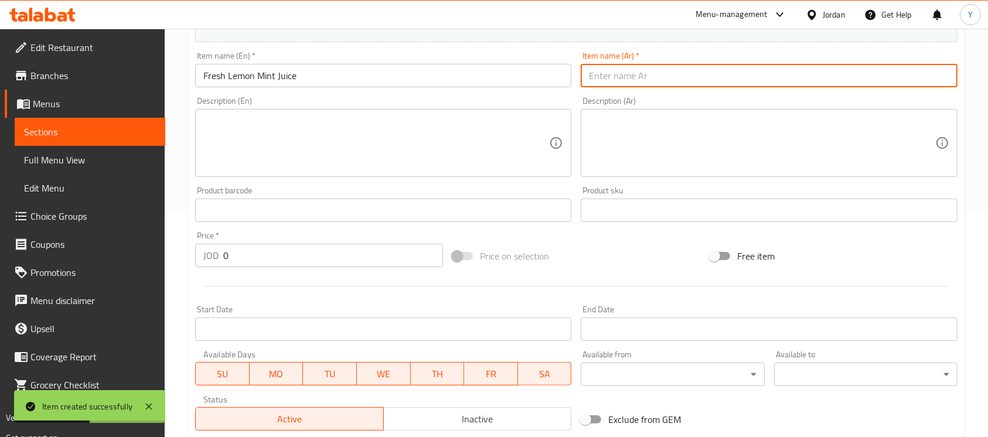
paste input "عصير الليمون والنعناع الطازج"
type input "عصير الليمون والنعناع الطازج"
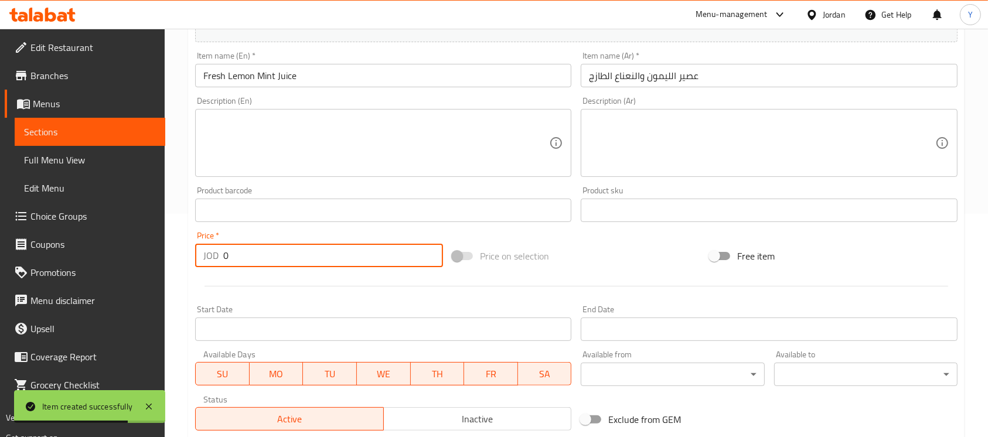
drag, startPoint x: 276, startPoint y: 262, endPoint x: 121, endPoint y: 262, distance: 154.7
click at [114, 262] on div "Edit Restaurant Branches Menus Sections Full Menu View Edit Menu Choice Groups …" at bounding box center [494, 204] width 988 height 799
paste input "3.75"
type input "3.75"
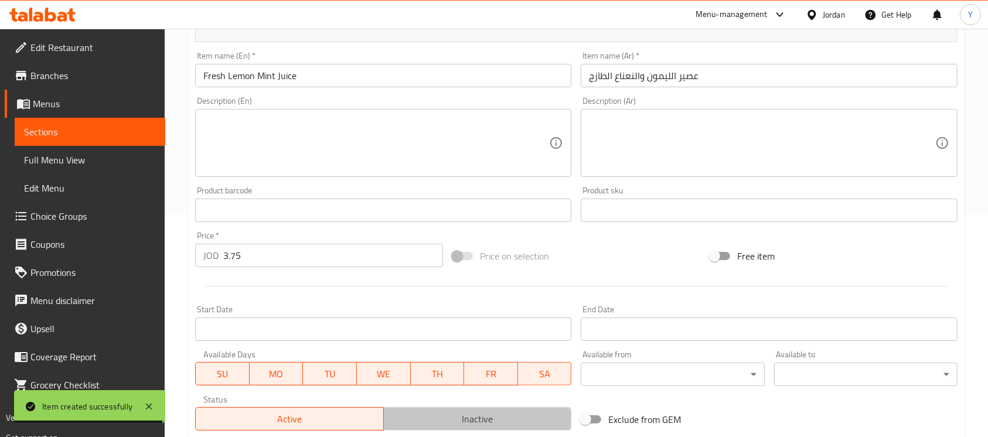
click at [466, 426] on span "Inactive" at bounding box center [478, 419] width 179 height 17
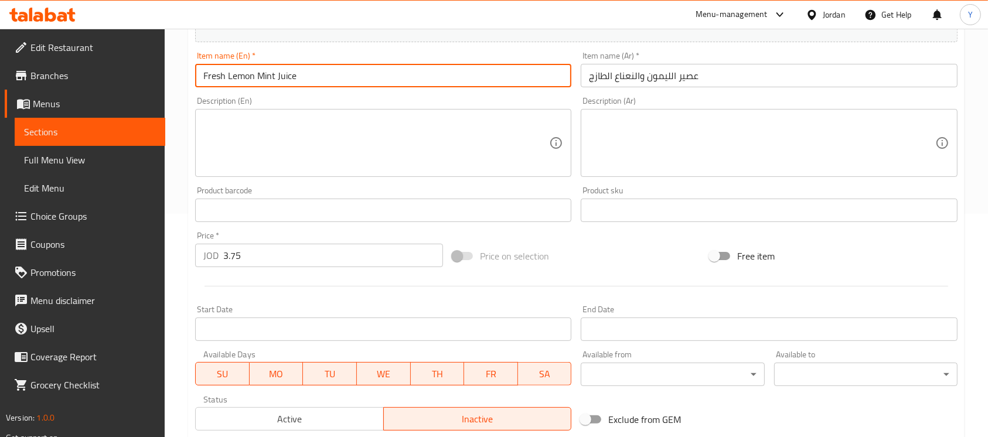
click at [342, 77] on input "Fresh Lemon Mint Juice" at bounding box center [383, 75] width 376 height 23
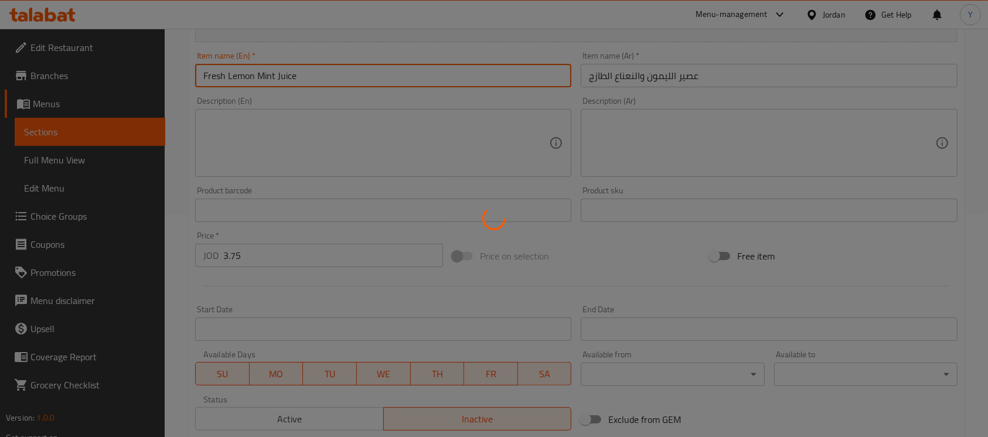
type input "0"
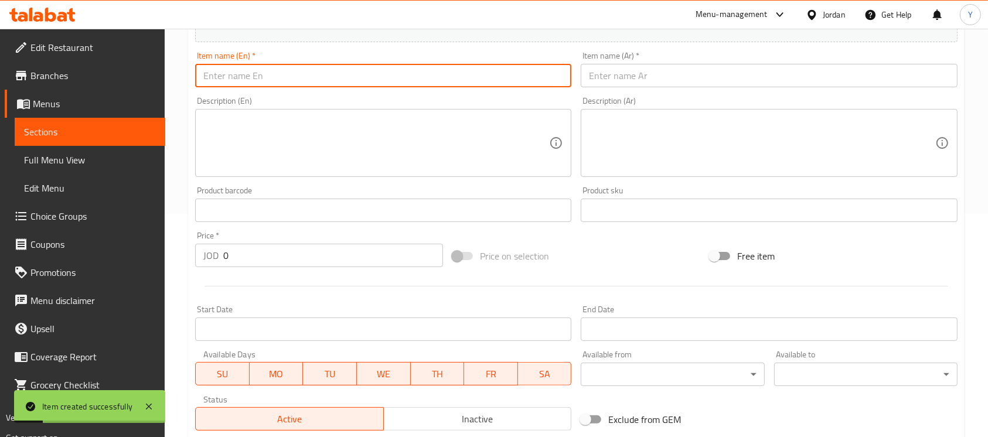
paste input "Organic Apricot Jam"
type input "Organic Apricot Jam"
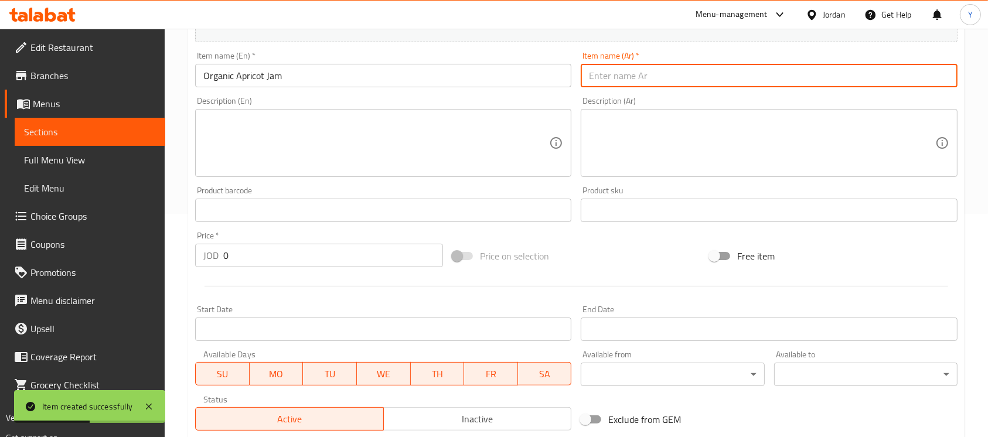
paste input "مربى المشمش العضوي"
type input "مربى المشمش العضوي"
click at [169, 260] on div "Home / Restaurants management / Menus / Sections / item / create New Items sect…" at bounding box center [576, 204] width 823 height 799
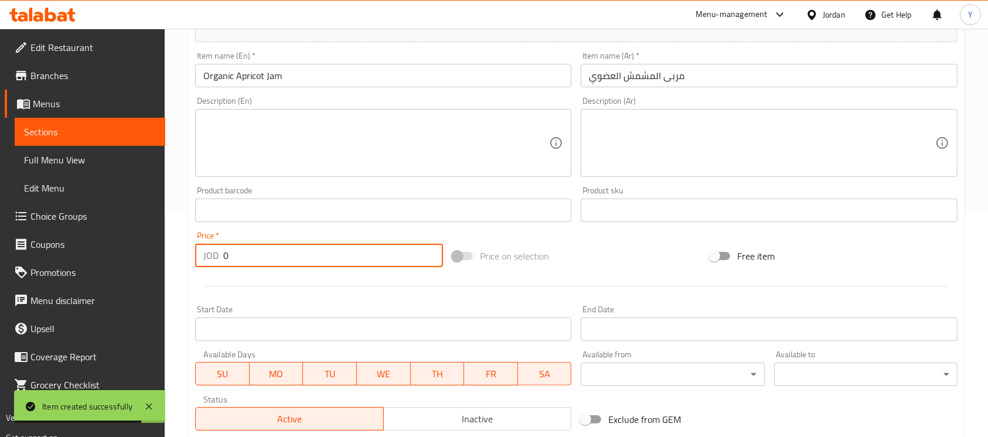
paste input "6"
type input "6"
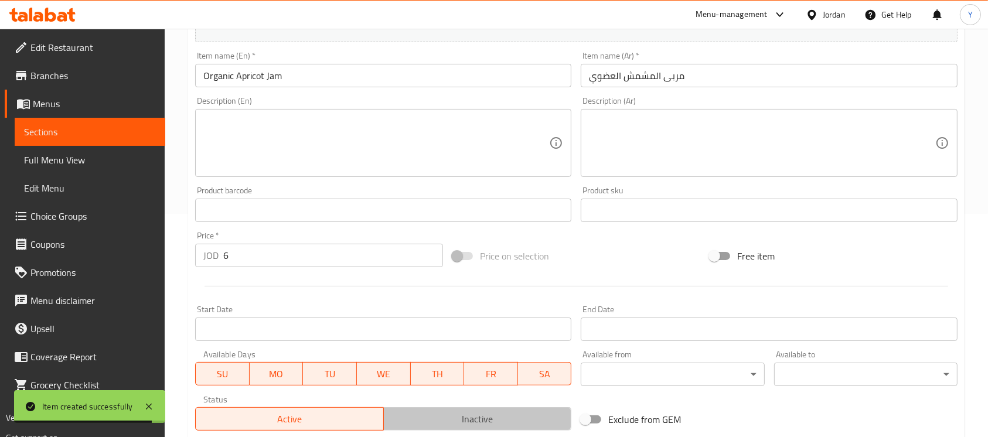
click at [481, 427] on span "Inactive" at bounding box center [478, 419] width 179 height 17
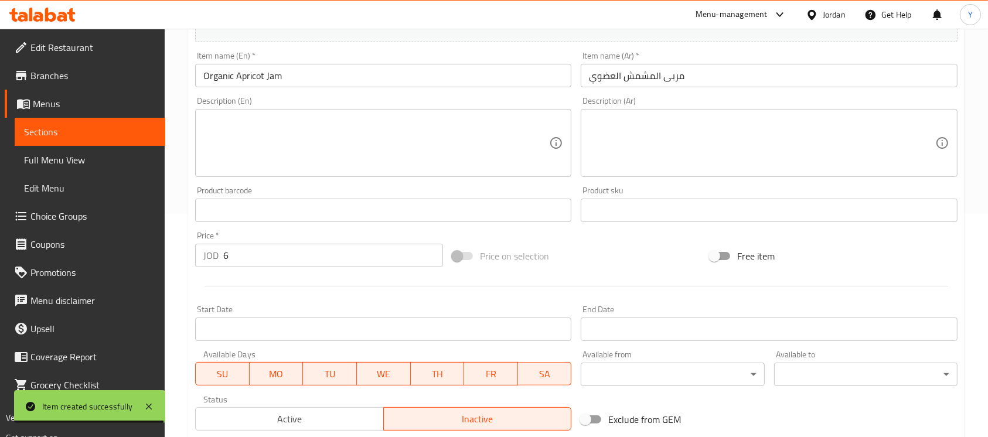
drag, startPoint x: 331, startPoint y: 75, endPoint x: 335, endPoint y: 96, distance: 21.4
click at [329, 74] on input "Organic Apricot Jam" at bounding box center [383, 75] width 376 height 23
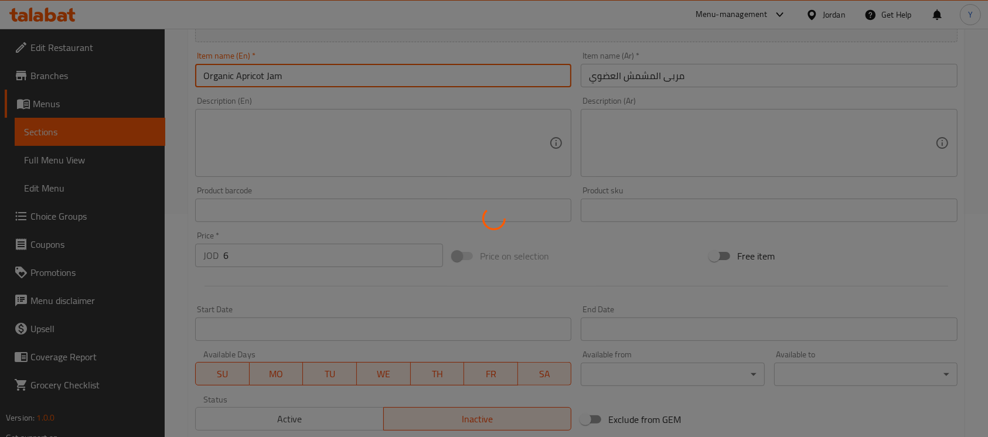
type input "0"
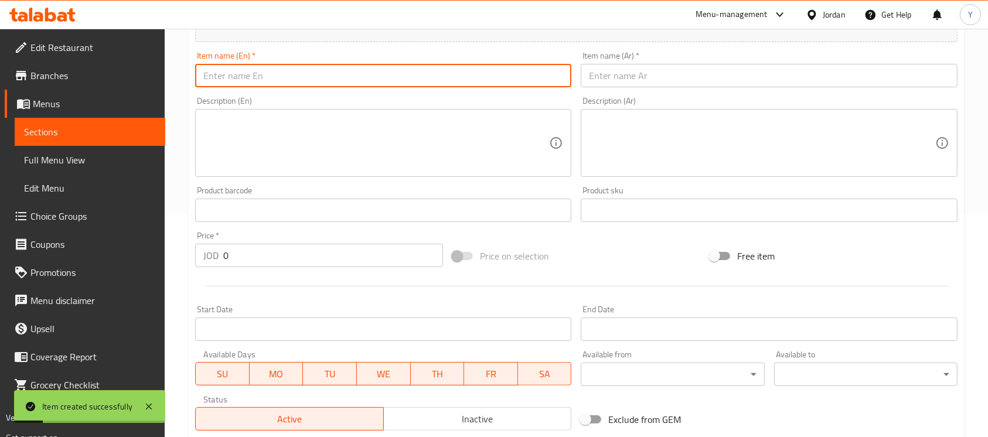
paste input "Rum Olive Oil 250ml"
click at [274, 75] on input "Rum Olive Oil 250ml" at bounding box center [383, 75] width 376 height 23
click at [319, 74] on input "Rum Olive Oil 250 Ml" at bounding box center [383, 75] width 376 height 23
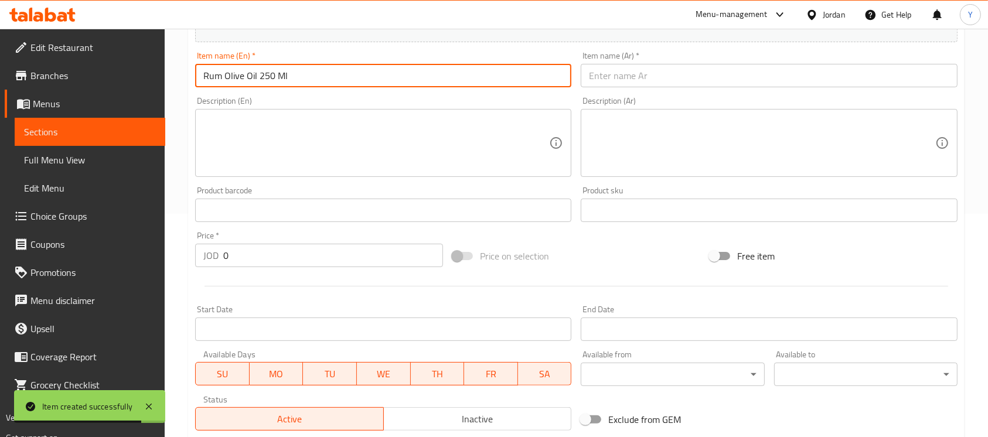
type input "Rum Olive Oil 250 Ml"
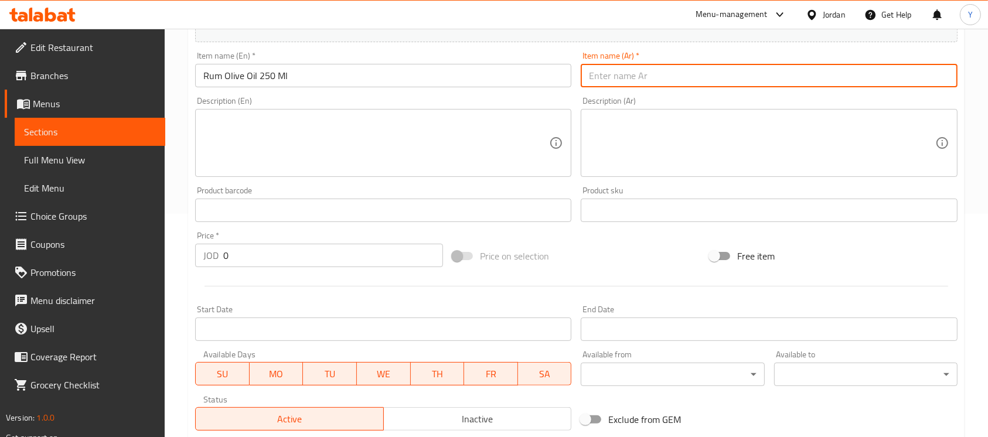
paste input "زيت الزيتون الروم 250 مل"
type input "زيت الزيتون الروم 250 مل"
drag, startPoint x: 240, startPoint y: 251, endPoint x: 180, endPoint y: 259, distance: 59.8
click at [180, 259] on div "Home / Restaurants management / Menus / Sections / item / create New Items sect…" at bounding box center [576, 204] width 823 height 799
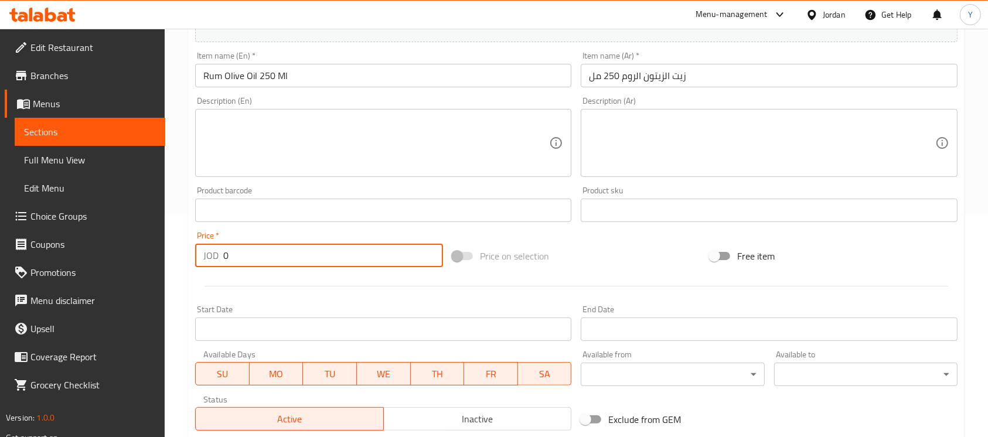
paste input "13.5"
type input "13.5"
click at [463, 433] on div "Status Active Inactive" at bounding box center [383, 413] width 386 height 45
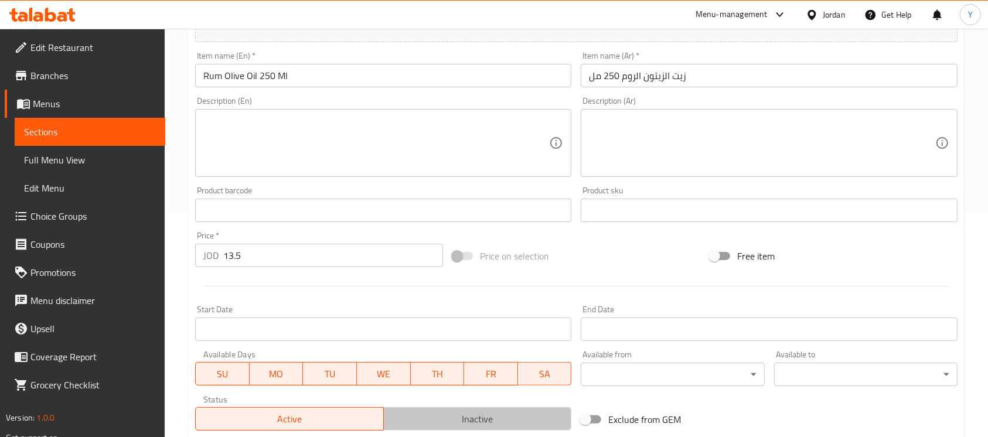
click at [460, 428] on button "Inactive" at bounding box center [477, 418] width 189 height 23
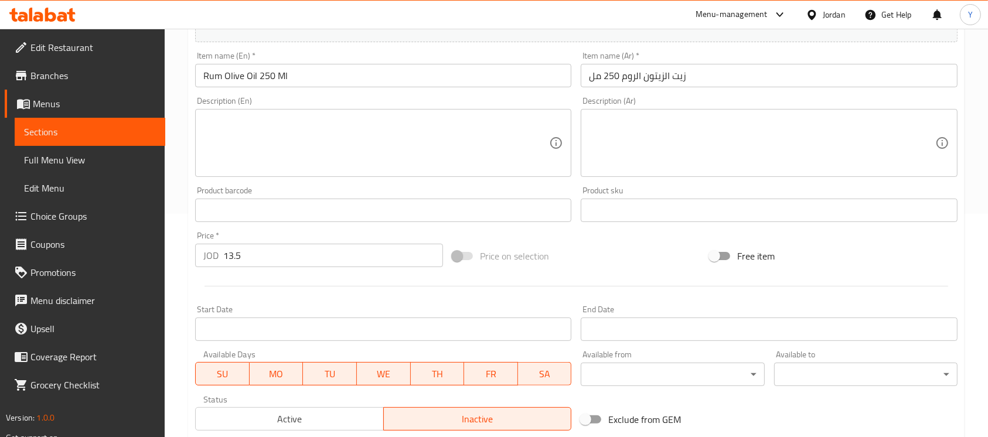
click at [353, 70] on input "Rum Olive Oil 250 Ml" at bounding box center [383, 75] width 376 height 23
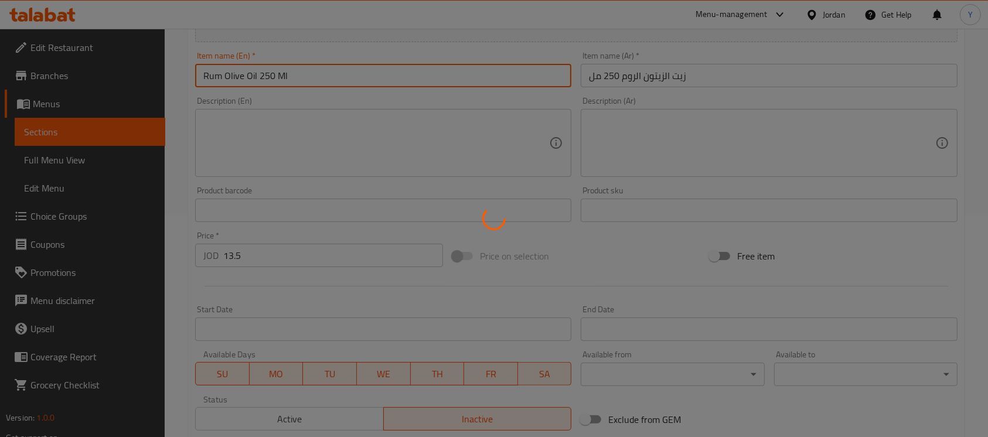
type input "0"
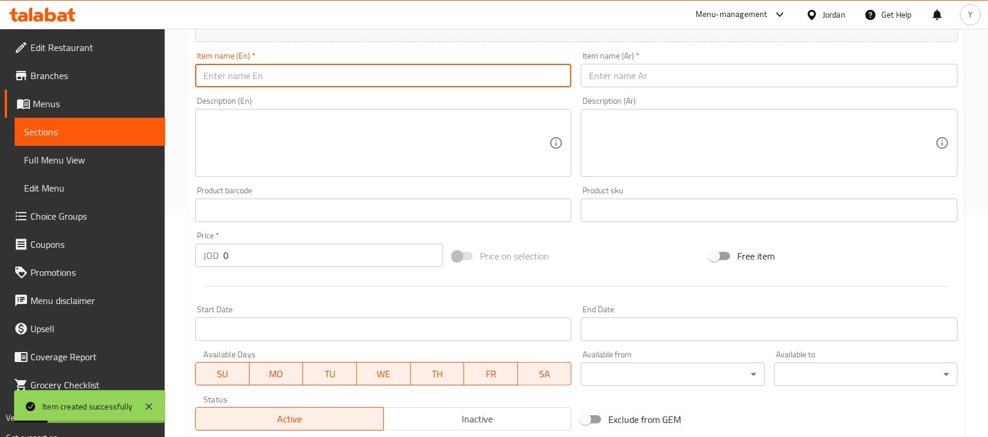
paste input "Sontorini Sourdough"
type input "Sontorini Sourdough"
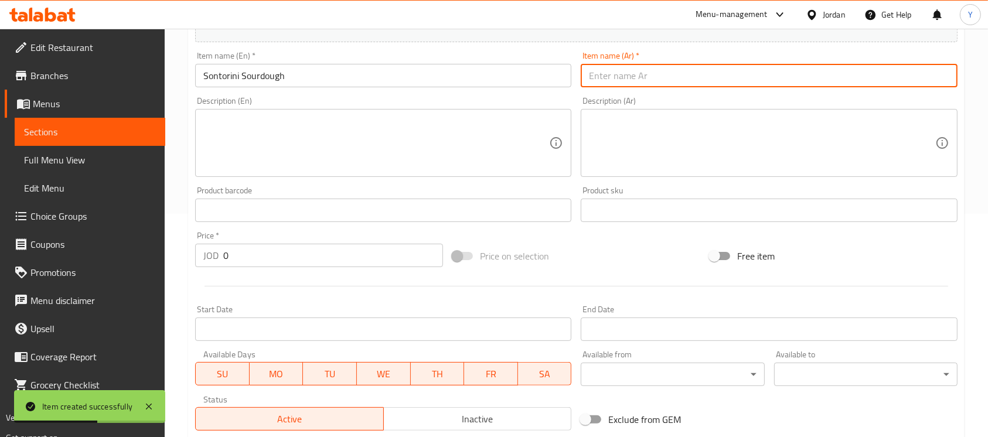
paste input "خبز العجين المخمر في سانتوريني"
type input "خبز العجين المخمر في سانتوريني"
click at [119, 254] on div "Edit Restaurant Branches Menus Sections Full Menu View Edit Menu Choice Groups …" at bounding box center [494, 204] width 988 height 799
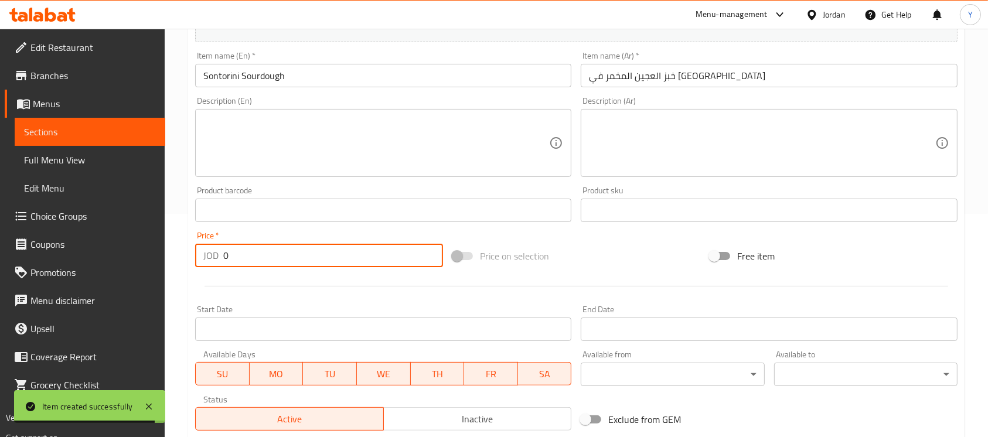
paste input "4.5"
type input "4.5"
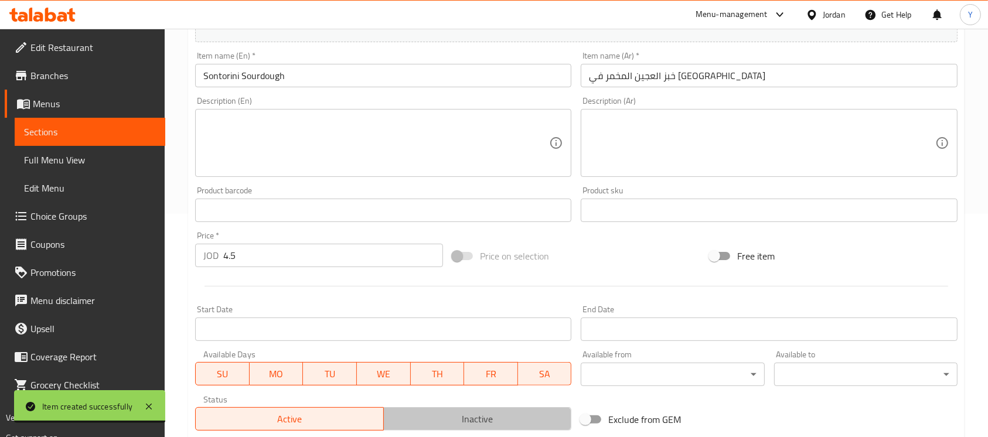
click at [459, 415] on span "Inactive" at bounding box center [478, 419] width 179 height 17
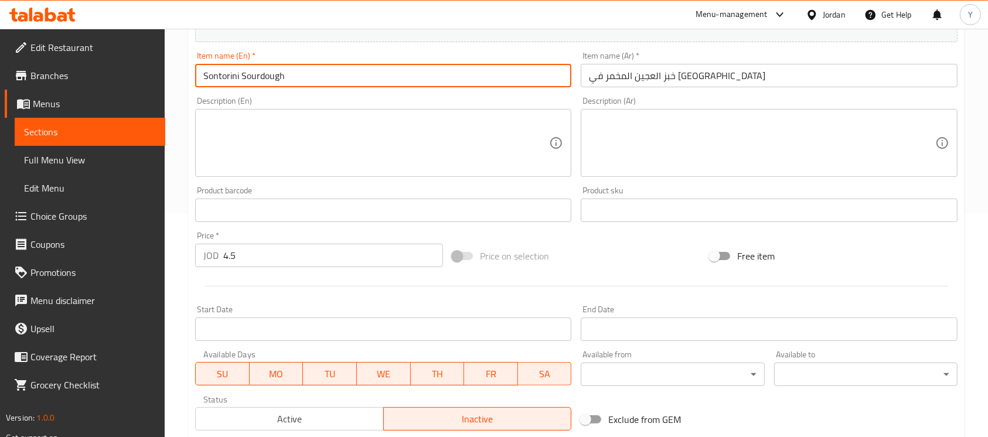
click at [350, 74] on input "Sontorini Sourdough" at bounding box center [383, 75] width 376 height 23
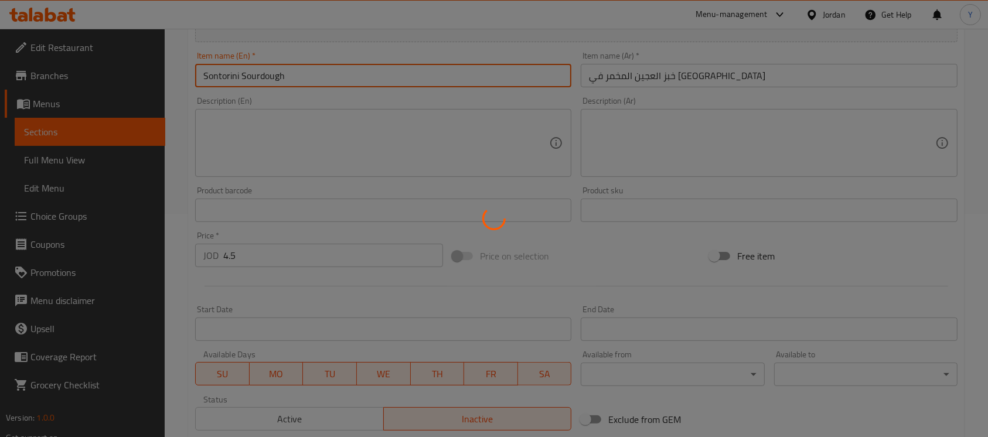
type input "0"
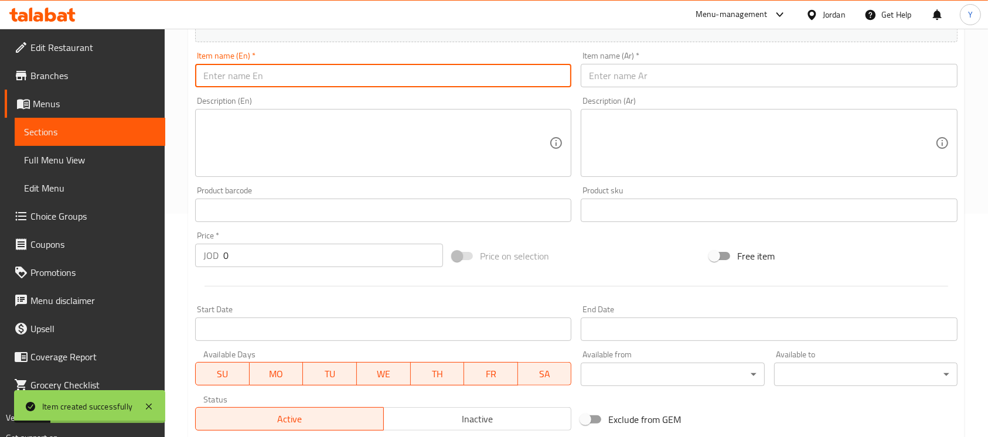
paste input "Dates Square"
type input "Dates Square"
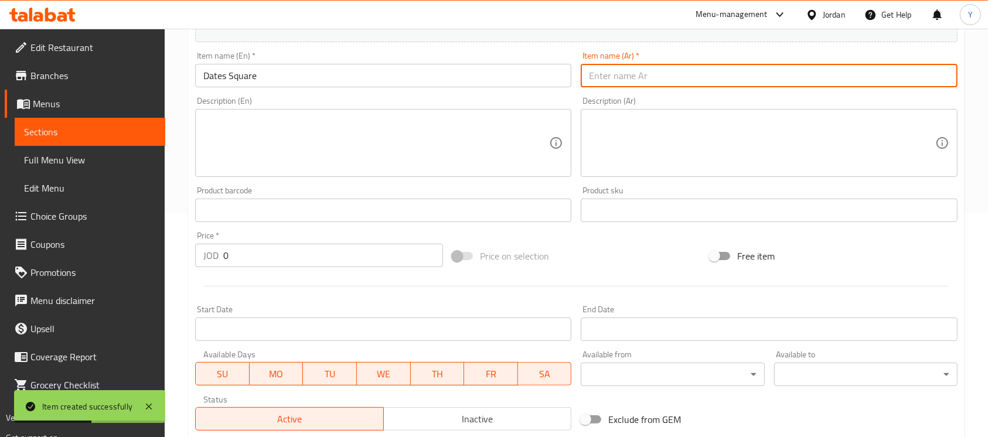
click at [671, 82] on input "text" at bounding box center [769, 75] width 376 height 23
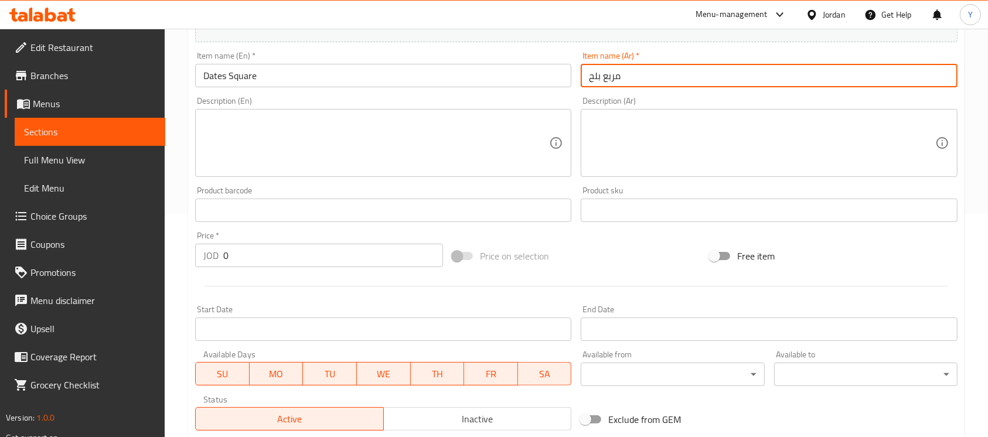
type input "مربع بلح"
click at [93, 250] on div "Edit Restaurant Branches Menus Sections Full Menu View Edit Menu Choice Groups …" at bounding box center [494, 204] width 988 height 799
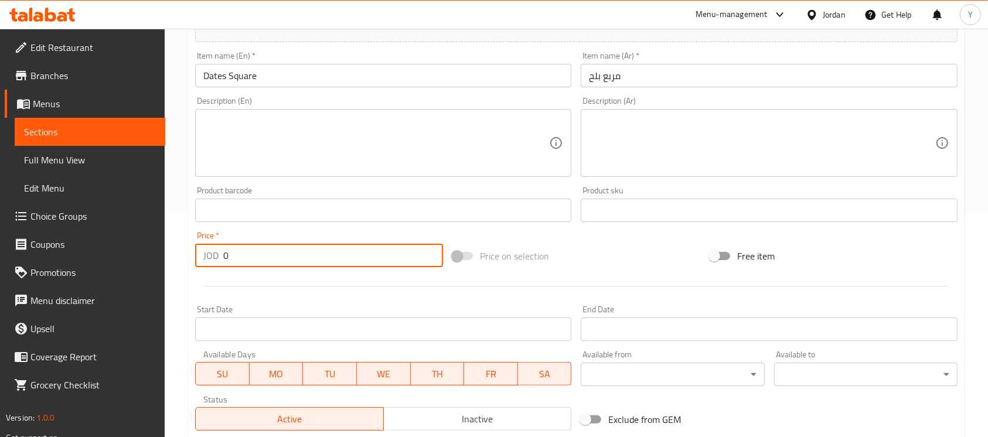
paste input "2.25"
type input "2.25"
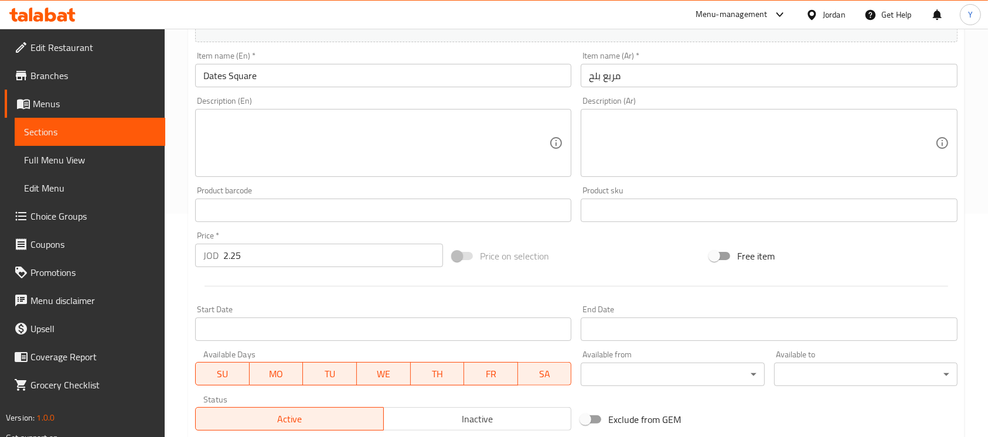
click at [546, 279] on div at bounding box center [576, 286] width 772 height 29
click at [484, 417] on span "Inactive" at bounding box center [478, 419] width 179 height 17
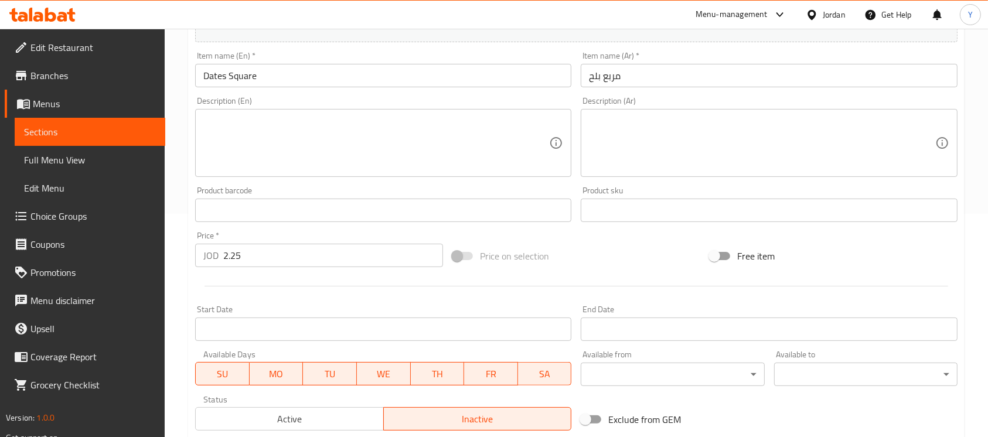
click at [343, 80] on input "Dates Square" at bounding box center [383, 75] width 376 height 23
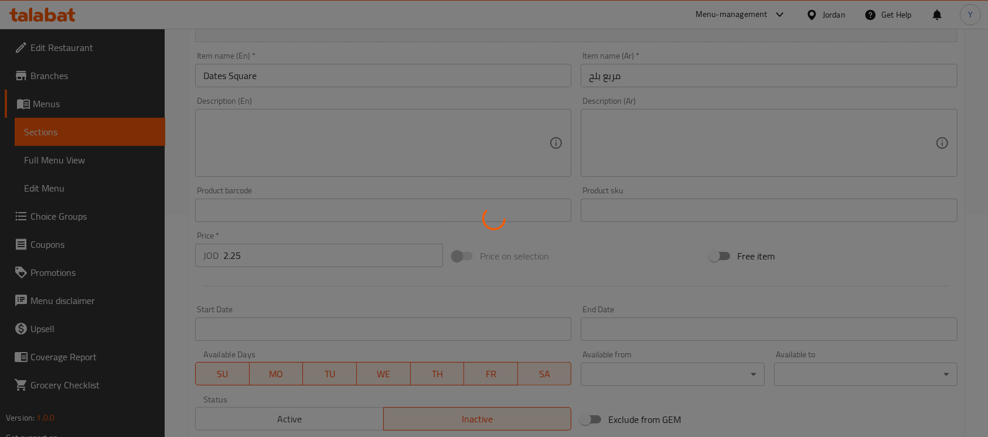
type input "0"
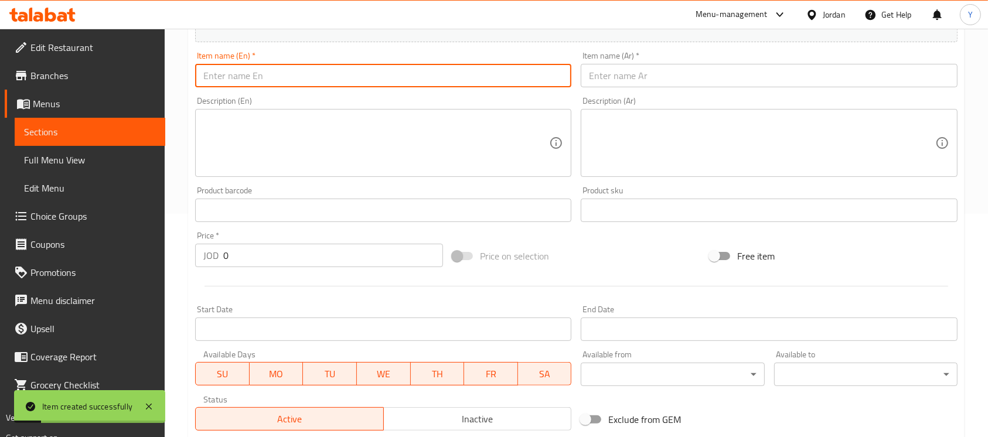
paste input "Brookies"
type input "Brookies"
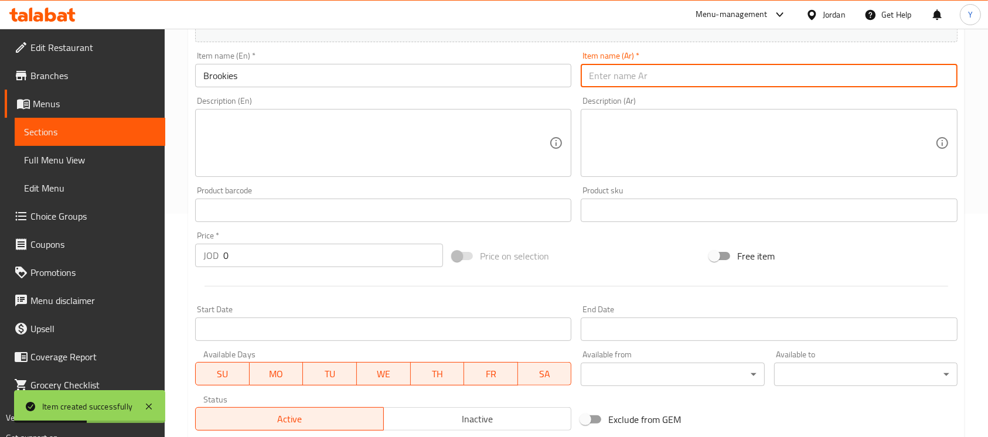
paste input "بروكييز"
type input "بروكييز"
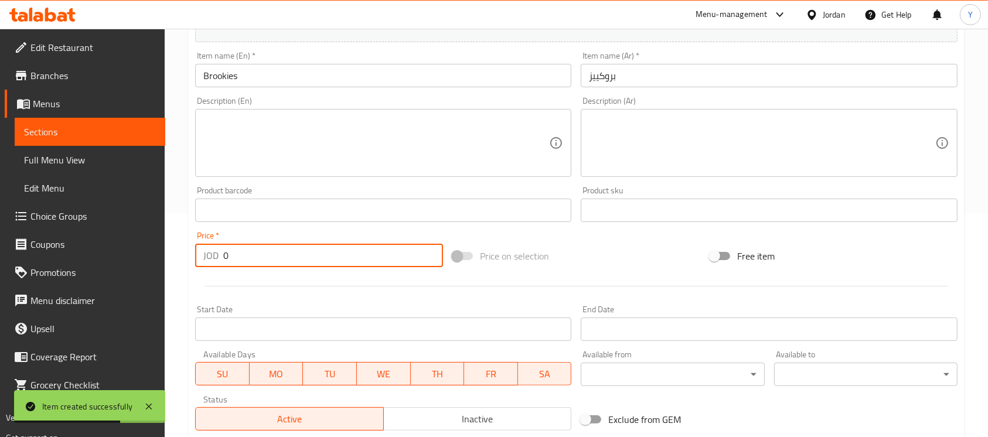
drag, startPoint x: 261, startPoint y: 255, endPoint x: 150, endPoint y: 256, distance: 110.8
click at [150, 256] on div "Edit Restaurant Branches Menus Sections Full Menu View Edit Menu Choice Groups …" at bounding box center [494, 204] width 988 height 799
paste input "2.5"
type input "2.5"
click at [449, 413] on span "Inactive" at bounding box center [478, 419] width 179 height 17
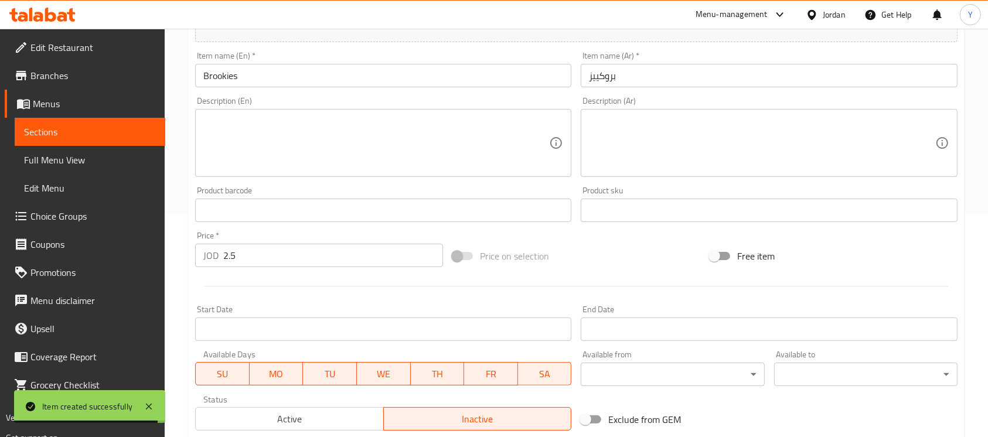
click at [309, 81] on input "Brookies" at bounding box center [383, 75] width 376 height 23
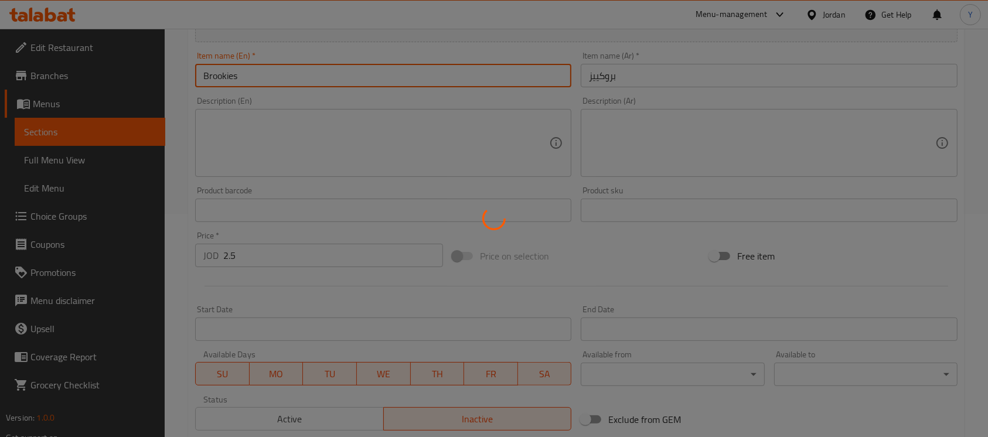
type input "0"
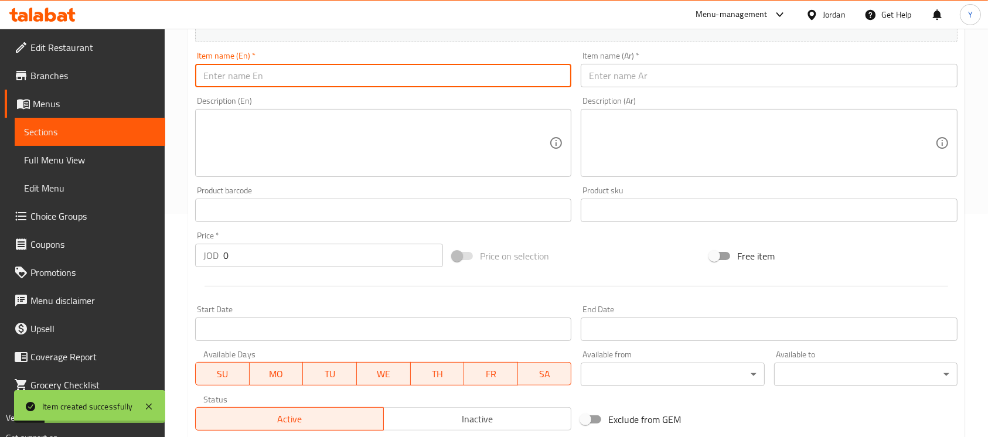
paste input "Hot Dog Bun"
type input "Hot Dog Bun"
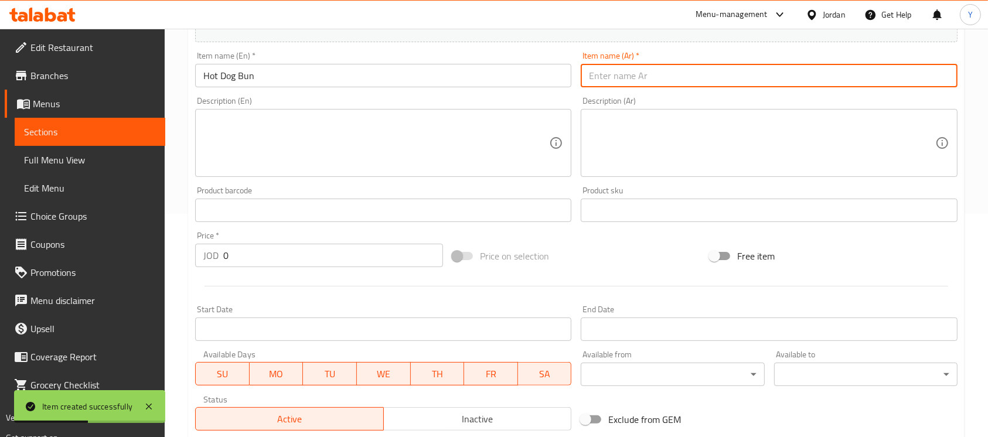
paste input "كعكة هوت دوج"
type input "كعكة هوت دوج"
drag, startPoint x: 274, startPoint y: 251, endPoint x: 200, endPoint y: 251, distance: 73.3
click at [200, 251] on div "JOD 0 Price *" at bounding box center [319, 255] width 248 height 23
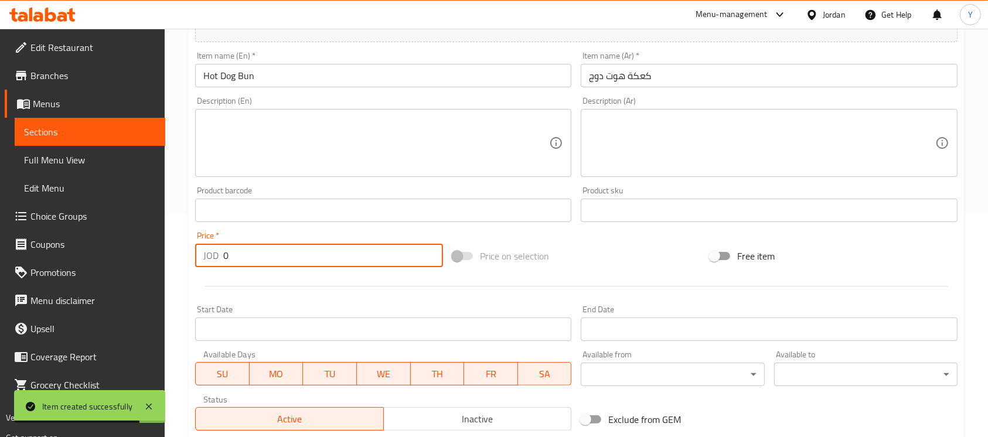
paste input "3.35"
type input "3.35"
drag, startPoint x: 467, startPoint y: 417, endPoint x: 453, endPoint y: 399, distance: 23.0
click at [466, 417] on span "Inactive" at bounding box center [478, 419] width 179 height 17
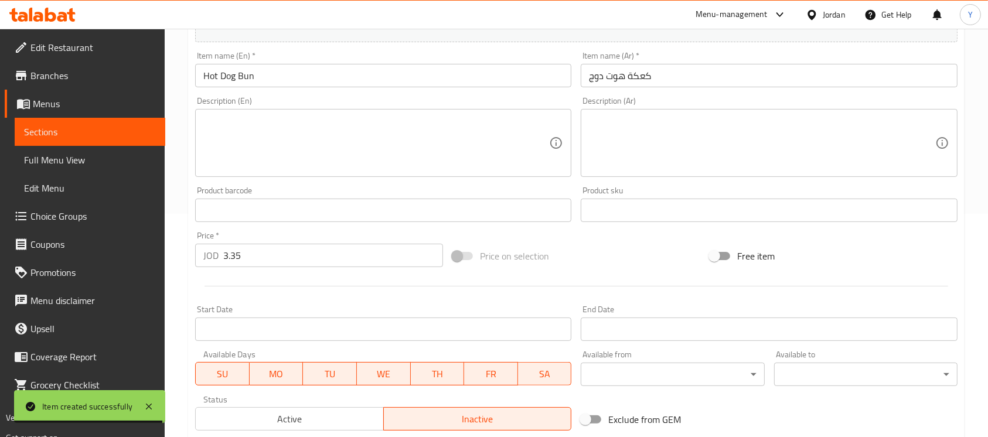
click at [327, 81] on input "Hot Dog Bun" at bounding box center [383, 75] width 376 height 23
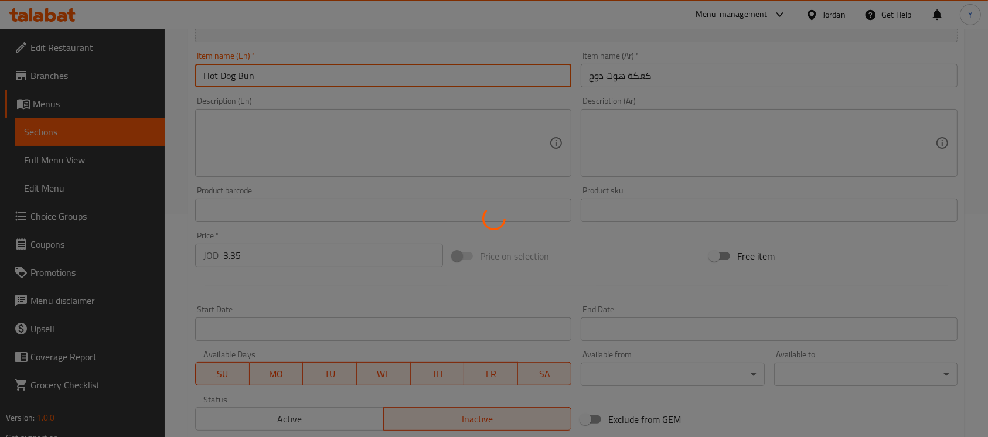
type input "0"
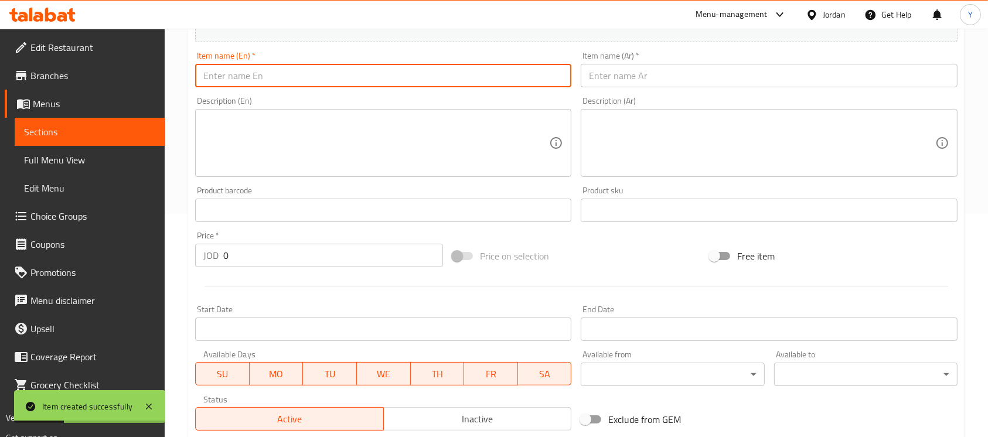
scroll to position [0, 0]
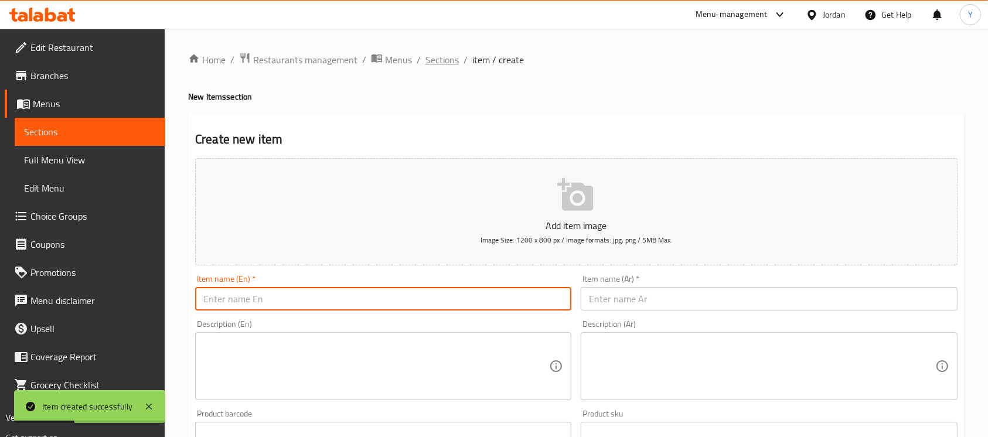
click at [449, 64] on span "Sections" at bounding box center [441, 60] width 33 height 14
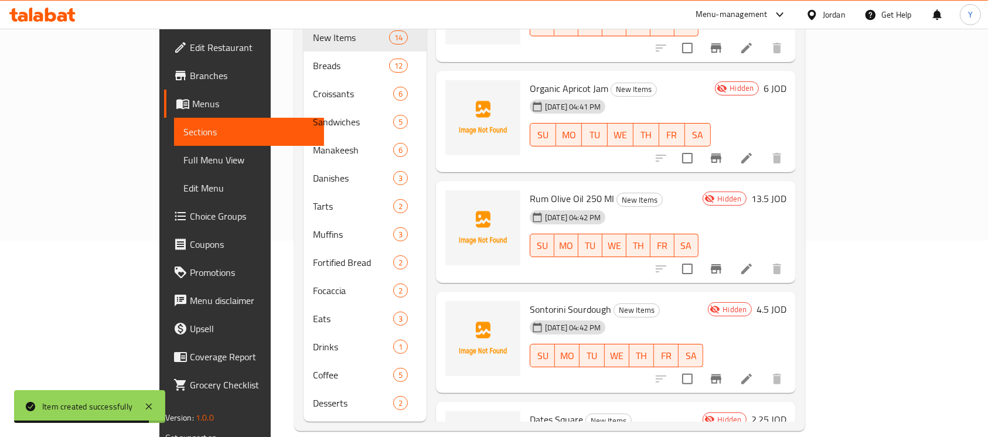
scroll to position [1094, 0]
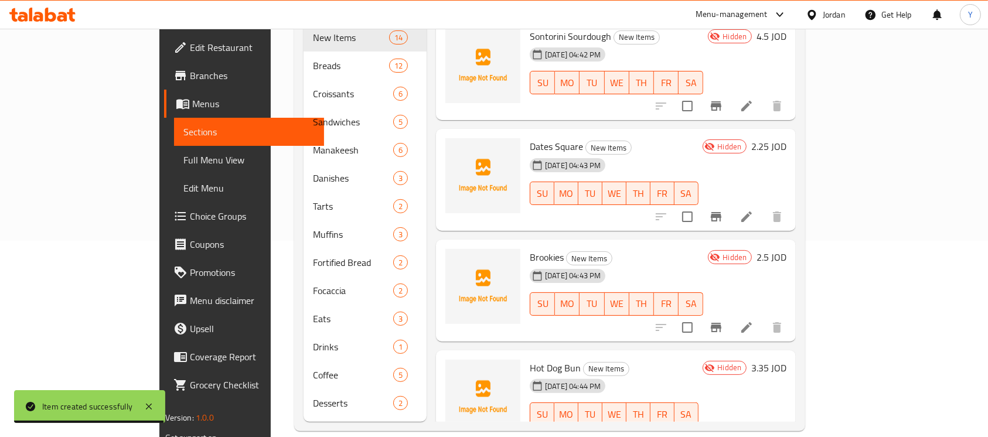
click at [763, 427] on li at bounding box center [746, 437] width 33 height 21
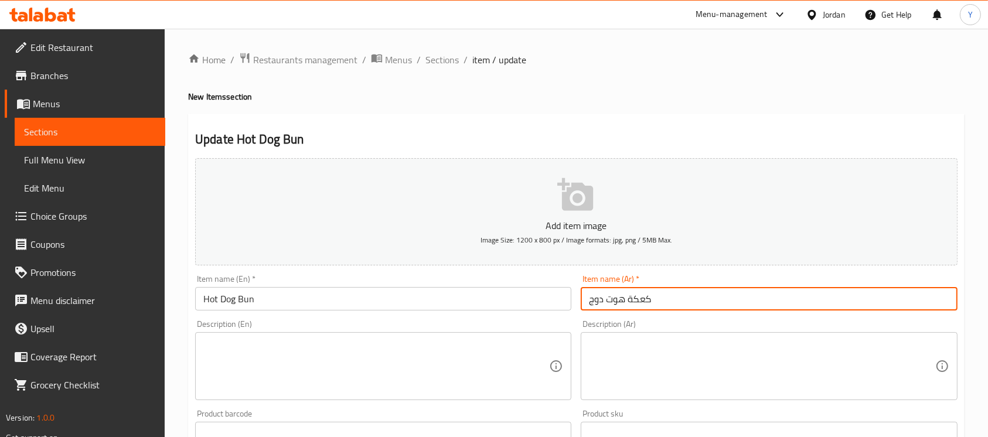
drag, startPoint x: 629, startPoint y: 298, endPoint x: 669, endPoint y: 308, distance: 41.6
click at [669, 308] on input "كعكة هوت دوج" at bounding box center [769, 298] width 376 height 23
paste input "خبز كيزر"
drag, startPoint x: 646, startPoint y: 300, endPoint x: 666, endPoint y: 300, distance: 19.9
click at [666, 300] on input "خبز كيزر هوت دوج" at bounding box center [769, 298] width 376 height 23
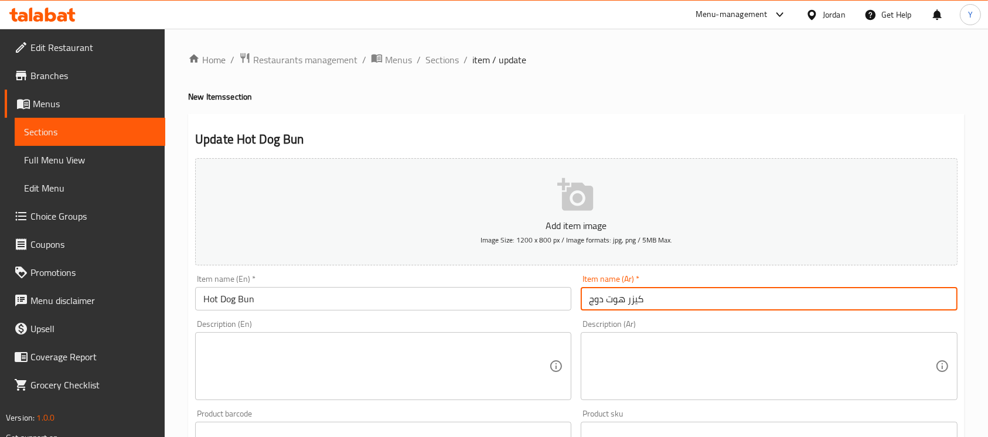
type input "كيزر هوت دوج"
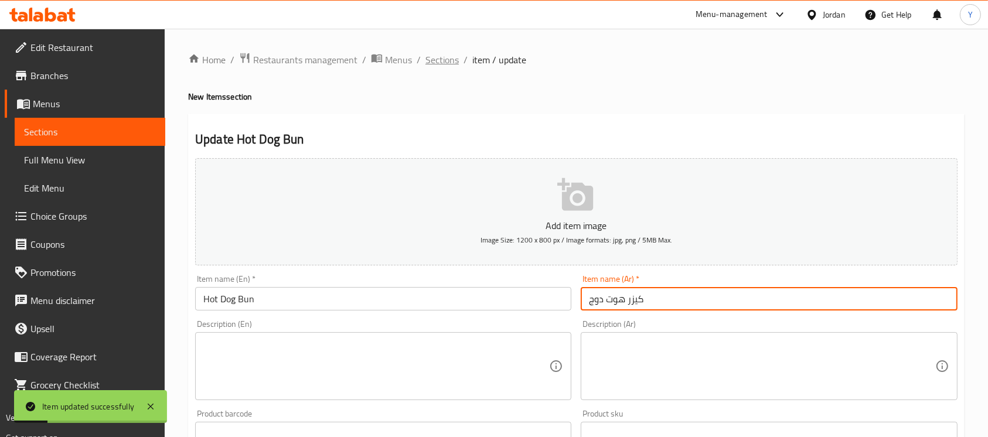
click at [450, 59] on span "Sections" at bounding box center [441, 60] width 33 height 14
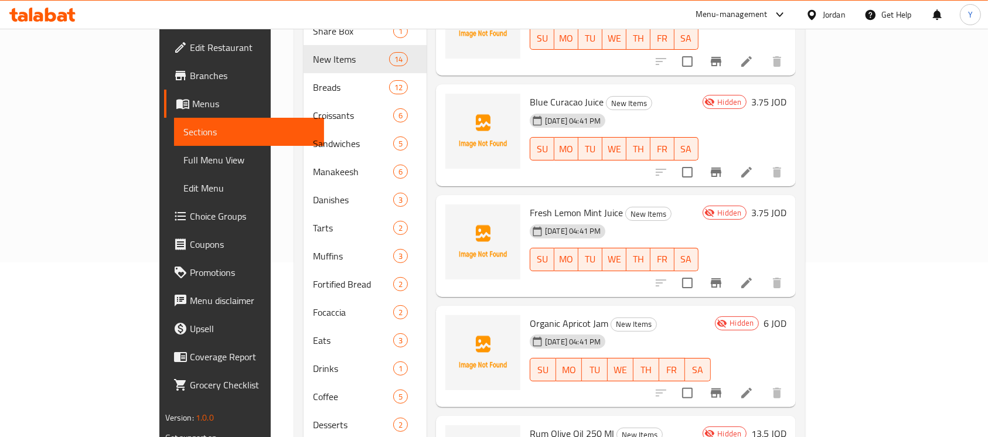
scroll to position [182, 0]
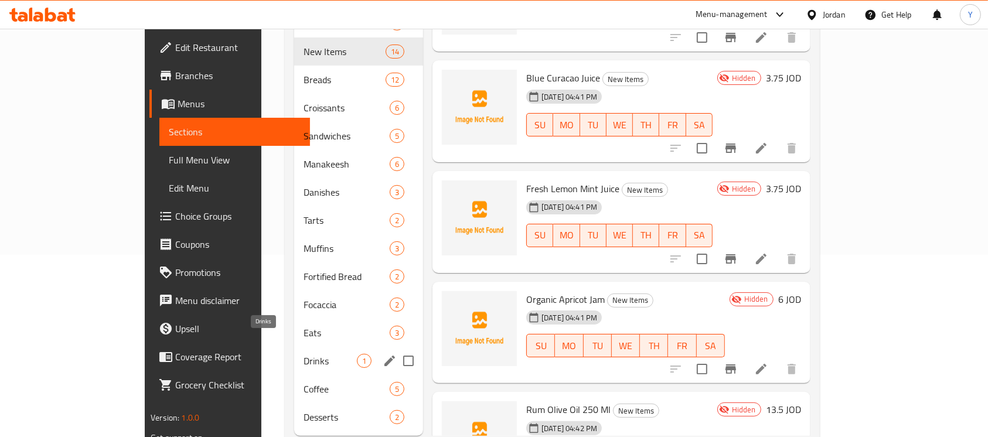
click at [304, 354] on span "Drinks" at bounding box center [330, 361] width 53 height 14
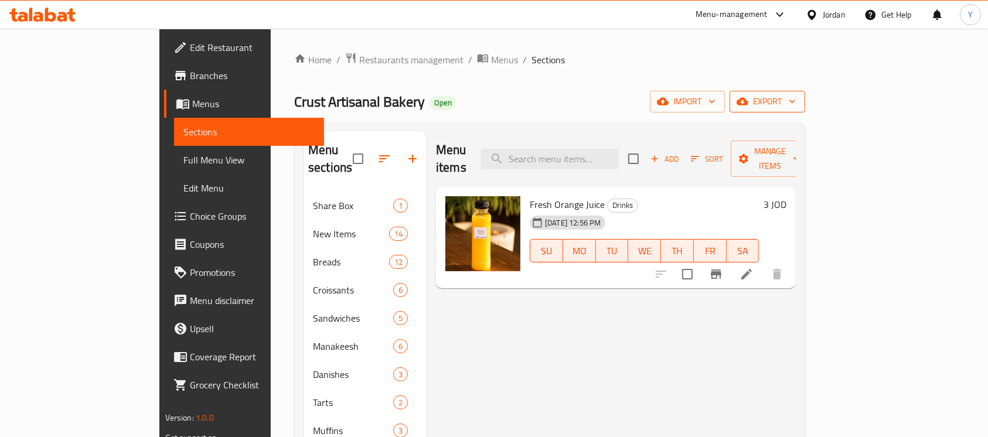
click at [748, 104] on icon "button" at bounding box center [743, 102] width 12 height 8
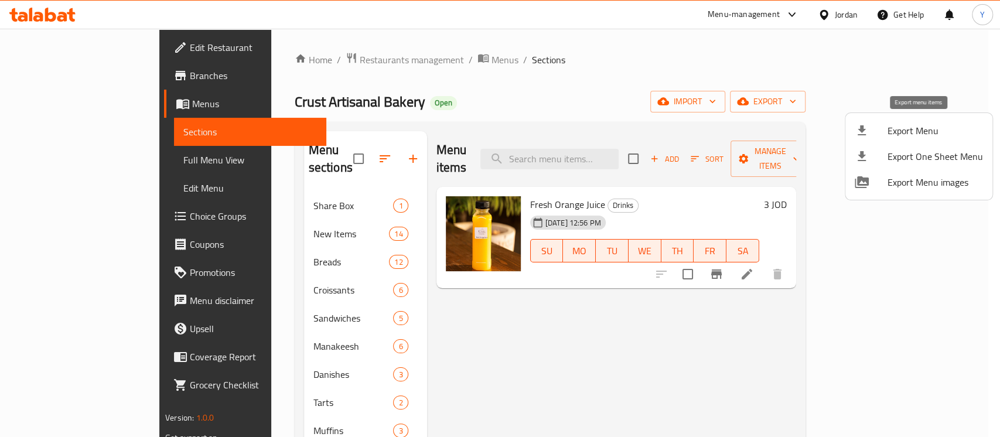
click at [894, 124] on span "Export Menu" at bounding box center [936, 131] width 96 height 14
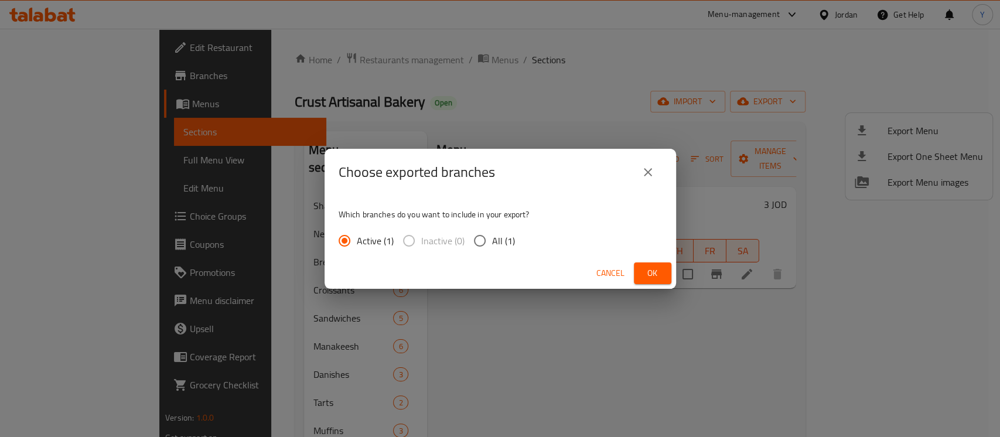
click at [468, 237] on input "All (1)" at bounding box center [480, 241] width 25 height 25
radio input "true"
click at [648, 274] on span "Ok" at bounding box center [652, 273] width 19 height 15
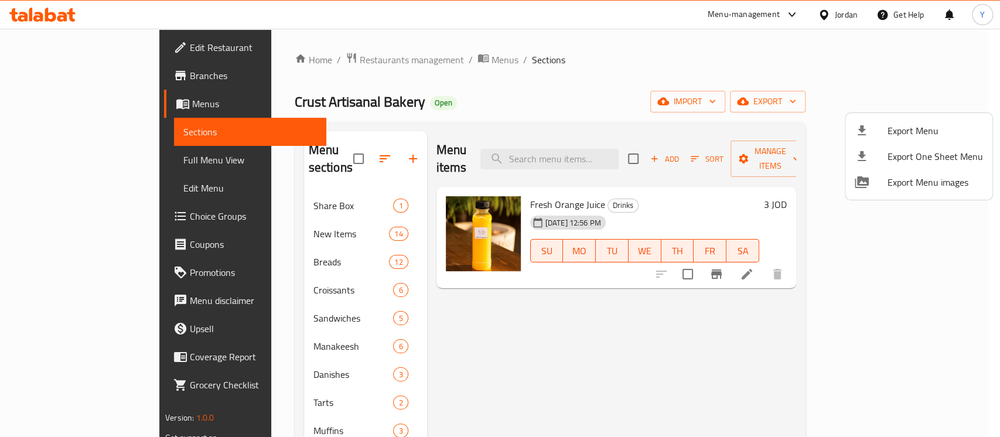
click at [107, 45] on div at bounding box center [500, 218] width 1000 height 437
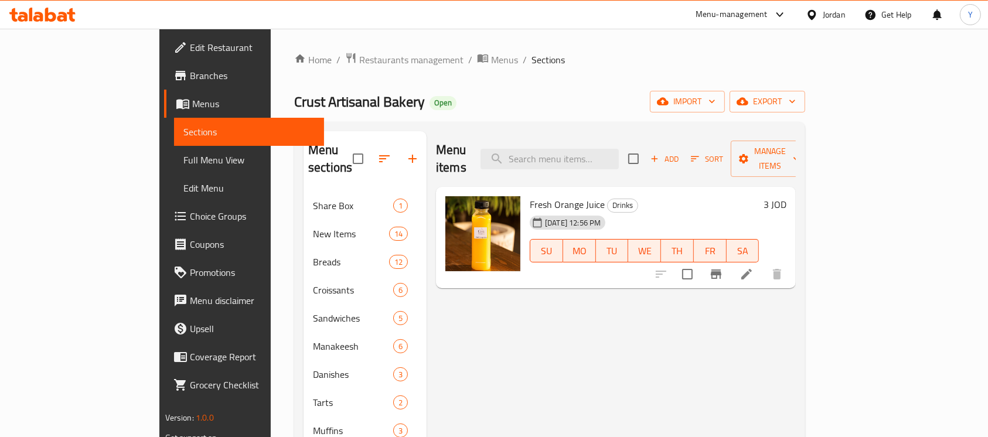
click at [190, 49] on span "Edit Restaurant" at bounding box center [252, 47] width 125 height 14
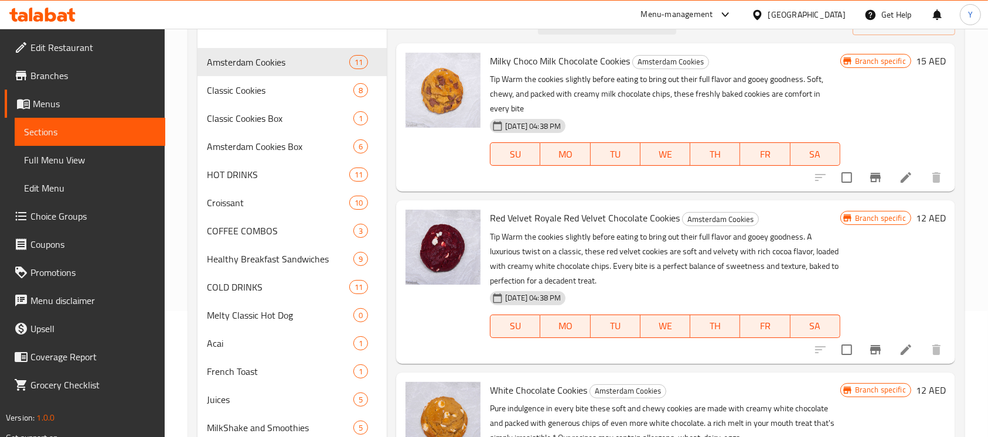
scroll to position [59, 0]
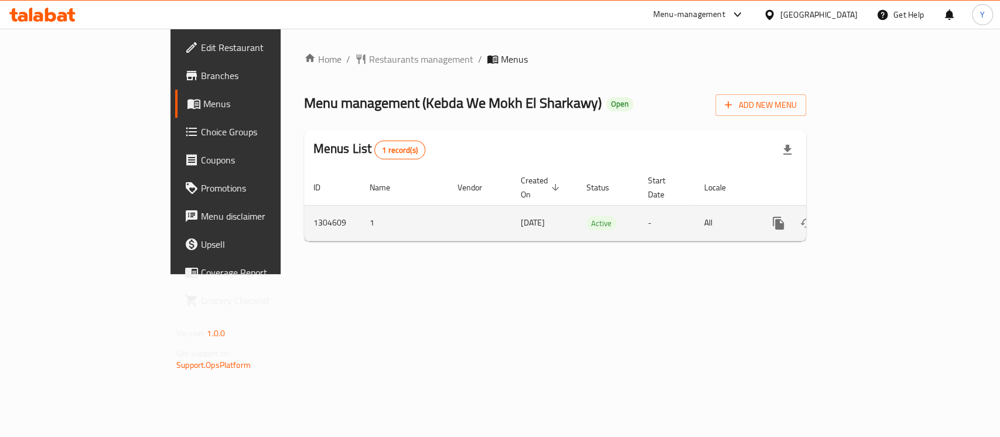
click at [870, 216] on icon "enhanced table" at bounding box center [863, 223] width 14 height 14
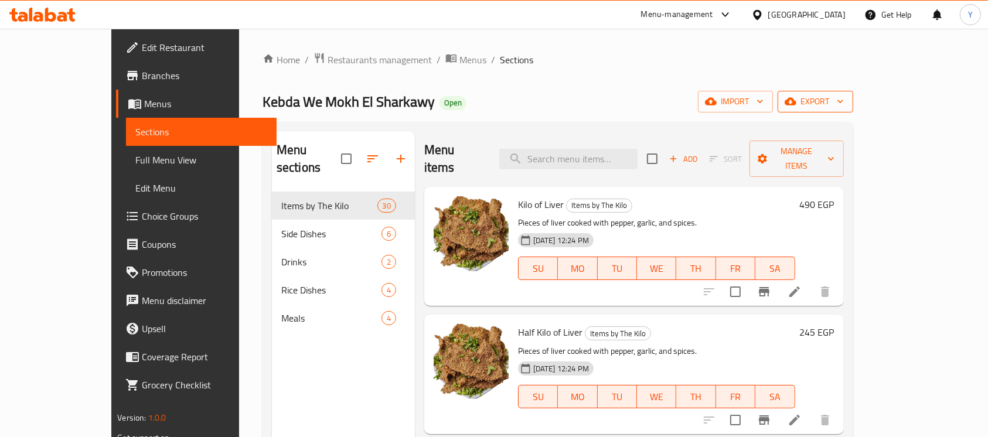
click at [844, 98] on span "export" at bounding box center [815, 101] width 57 height 15
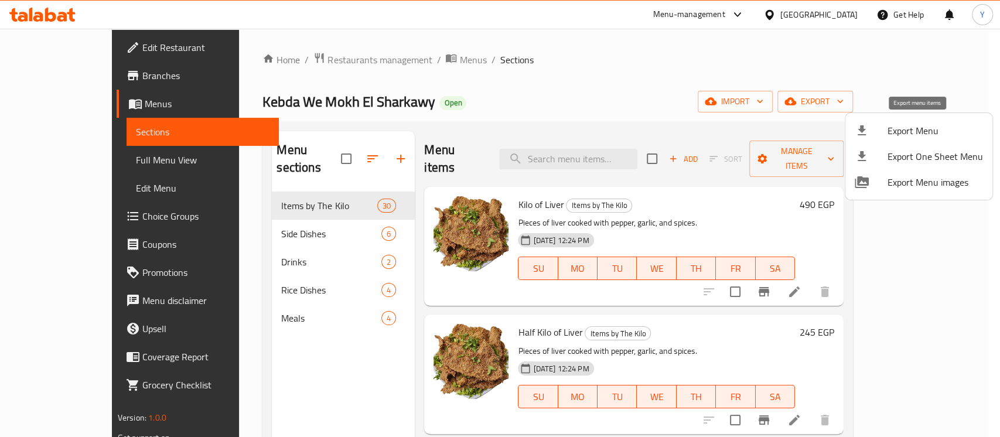
click at [914, 127] on span "Export Menu" at bounding box center [936, 131] width 96 height 14
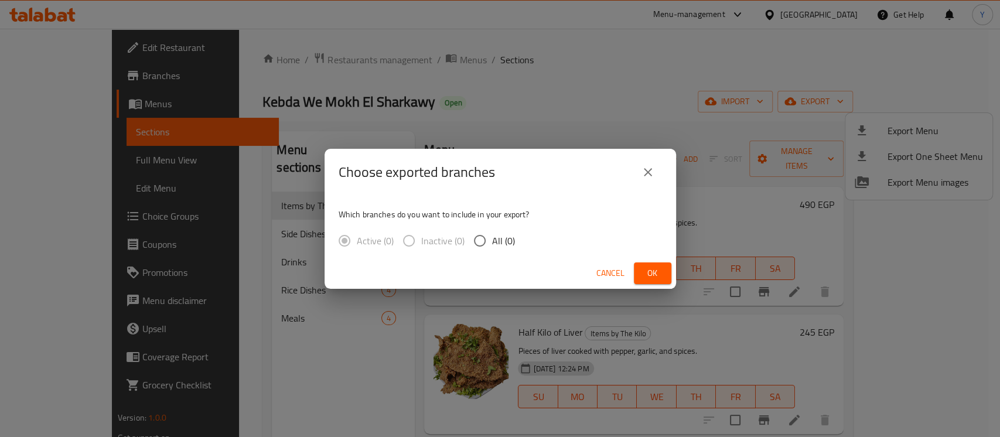
click at [492, 240] on span "All (0)" at bounding box center [503, 241] width 23 height 14
click at [492, 240] on input "All (0)" at bounding box center [480, 241] width 25 height 25
radio input "true"
click at [650, 270] on span "Ok" at bounding box center [652, 273] width 19 height 15
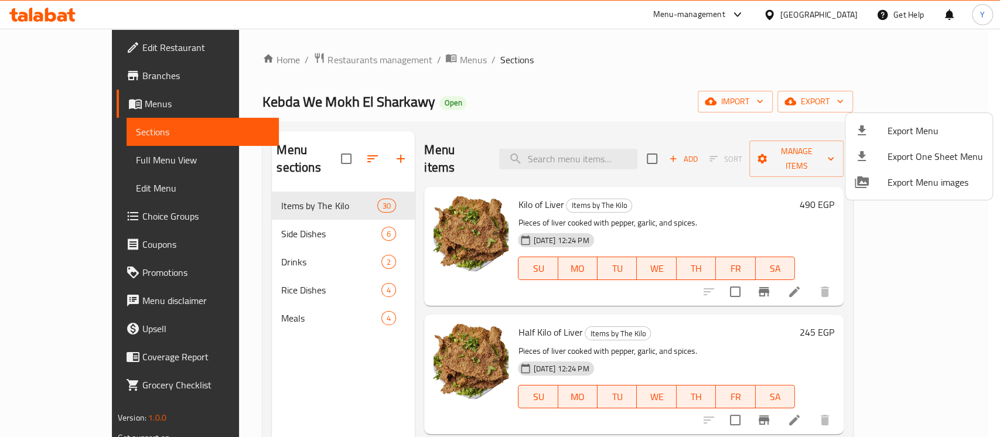
click at [894, 128] on span "Export Menu" at bounding box center [936, 131] width 96 height 14
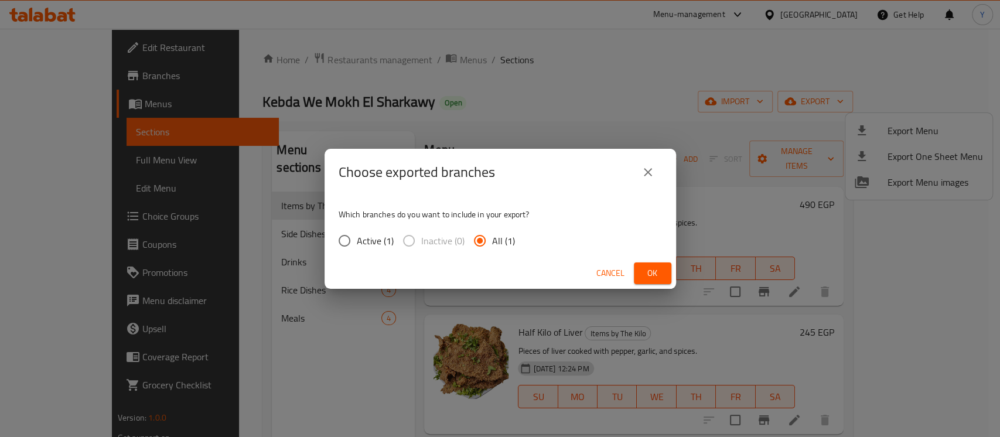
drag, startPoint x: 648, startPoint y: 169, endPoint x: 243, endPoint y: 25, distance: 429.8
click at [648, 169] on icon "close" at bounding box center [648, 172] width 14 height 14
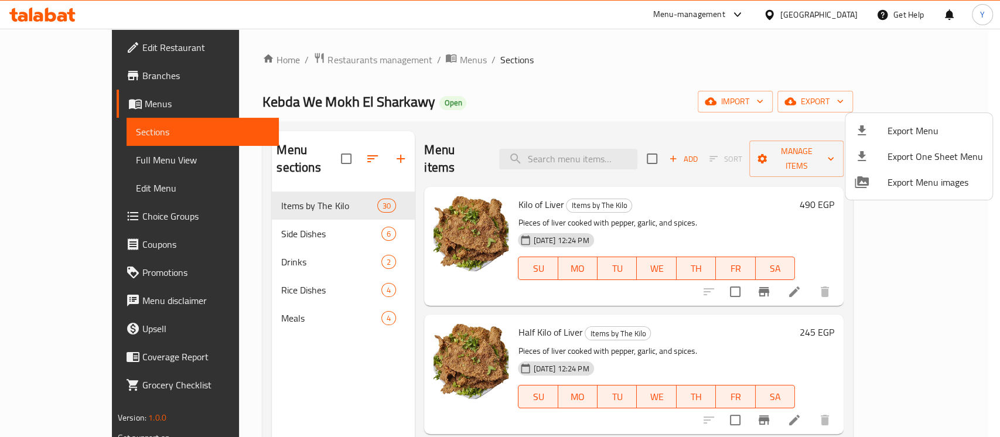
click at [99, 86] on div at bounding box center [500, 218] width 1000 height 437
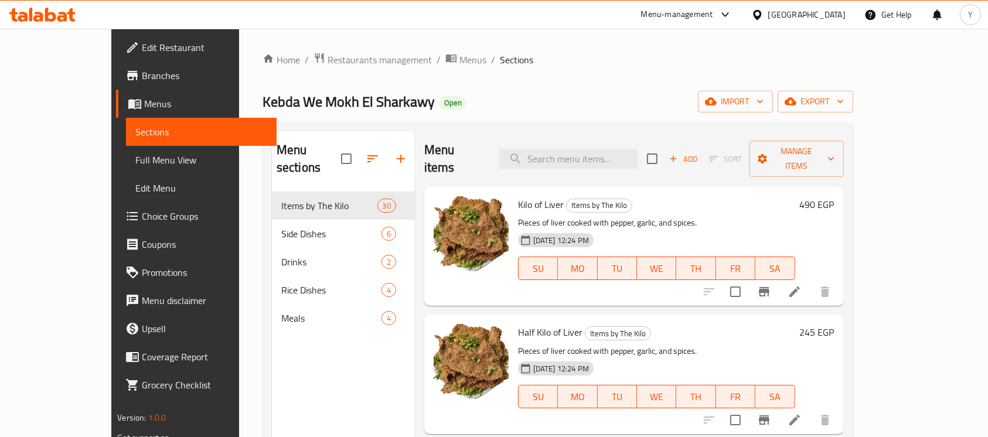
click at [142, 81] on span "Branches" at bounding box center [204, 76] width 125 height 14
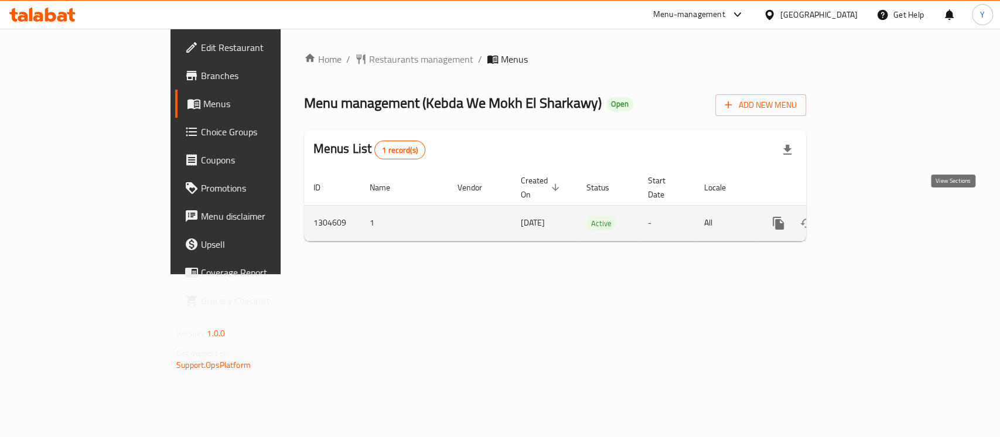
click at [877, 209] on link "enhanced table" at bounding box center [863, 223] width 28 height 28
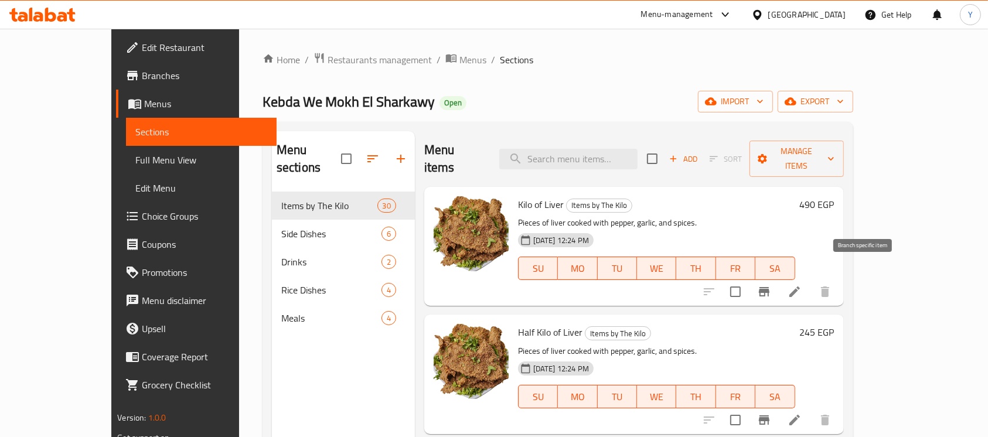
click at [778, 281] on button "Branch-specific-item" at bounding box center [764, 292] width 28 height 28
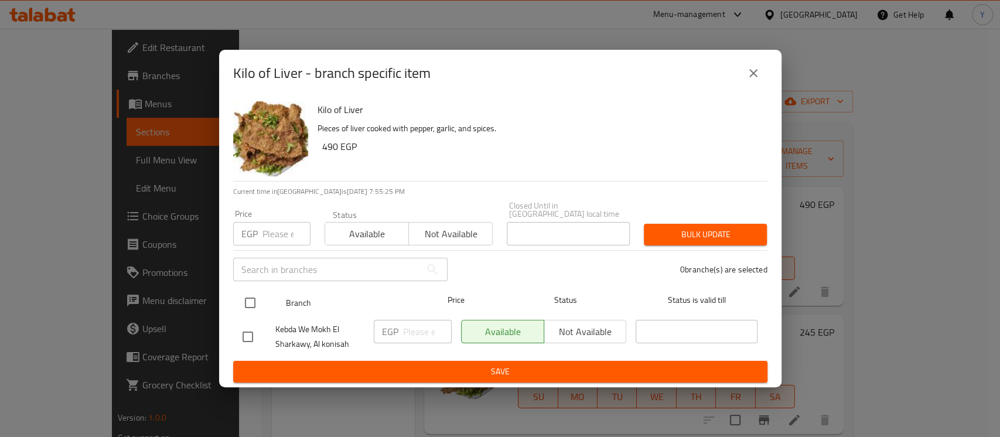
click at [249, 292] on input "checkbox" at bounding box center [250, 303] width 25 height 25
checkbox input "true"
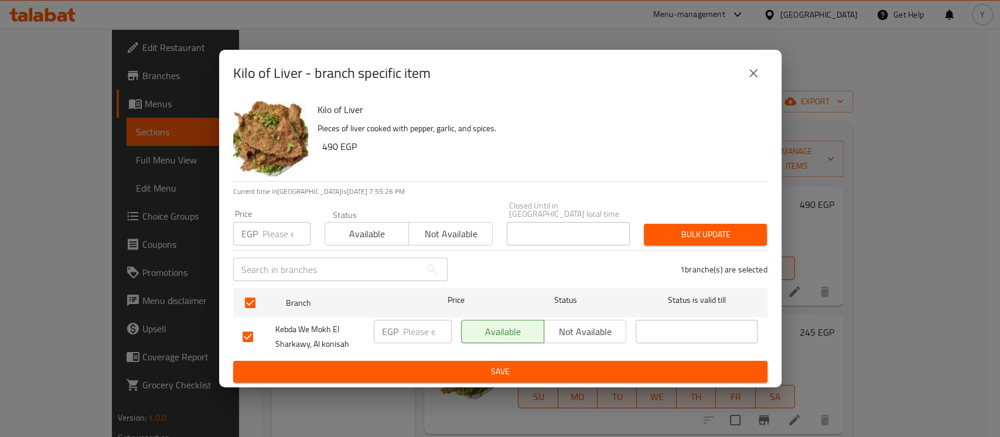
click at [276, 233] on input "number" at bounding box center [287, 233] width 48 height 23
click at [747, 77] on icon "close" at bounding box center [754, 73] width 14 height 14
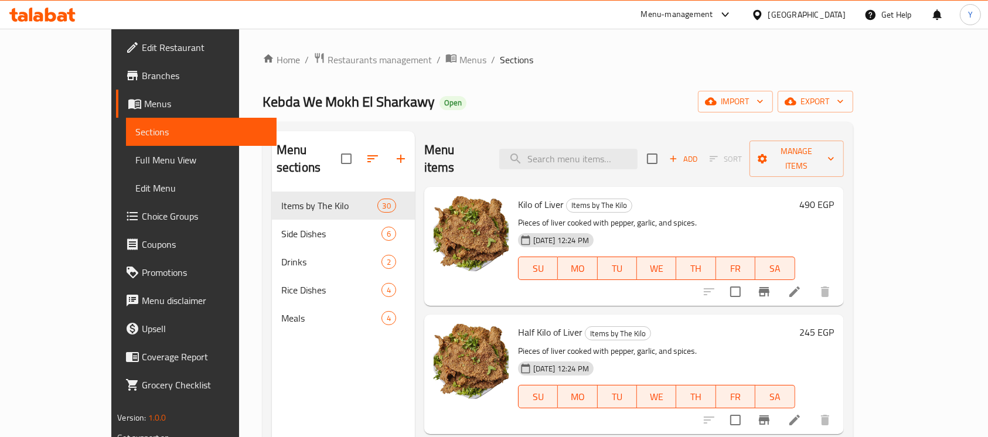
click at [661, 121] on div "Home / Restaurants management / Menus / Sections Kebda We Mokh El Sharkawy Open…" at bounding box center [558, 315] width 591 height 526
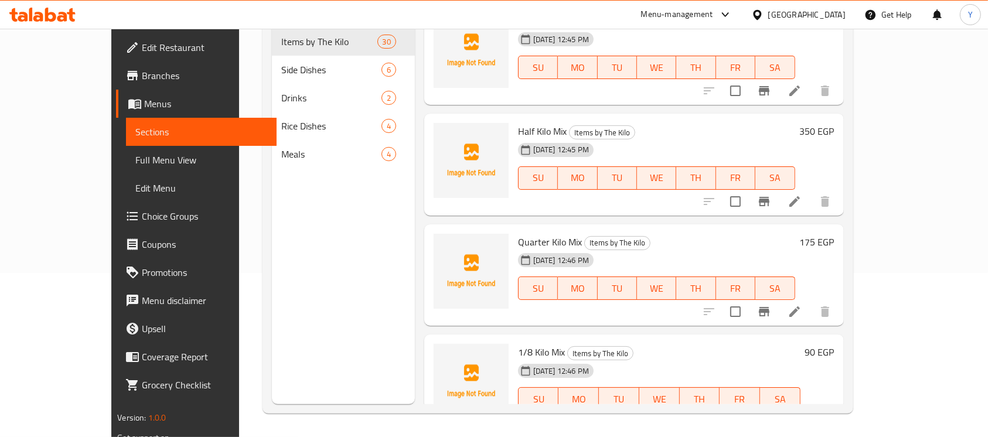
scroll to position [861, 0]
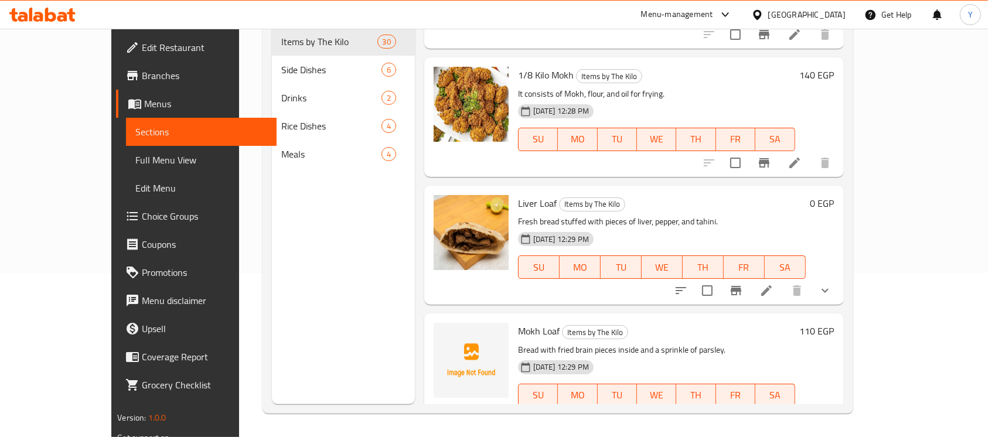
click at [839, 284] on button "show more" at bounding box center [825, 291] width 28 height 28
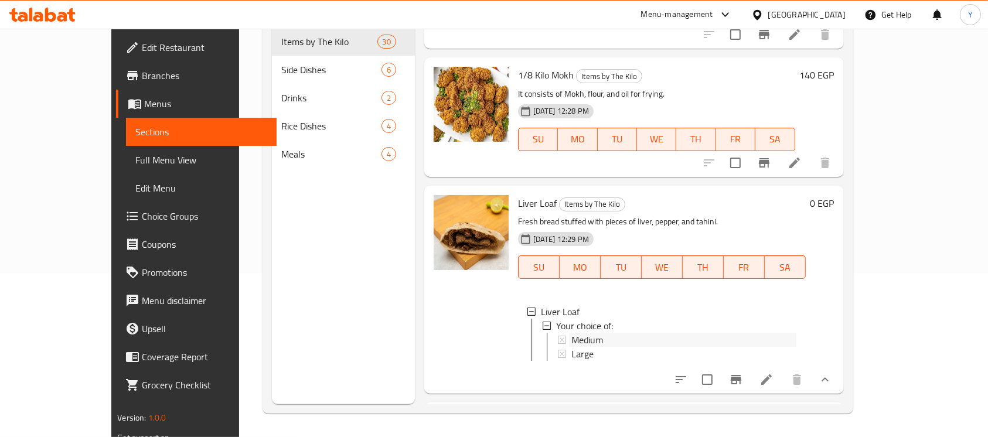
click at [670, 333] on div "Medium" at bounding box center [683, 340] width 225 height 14
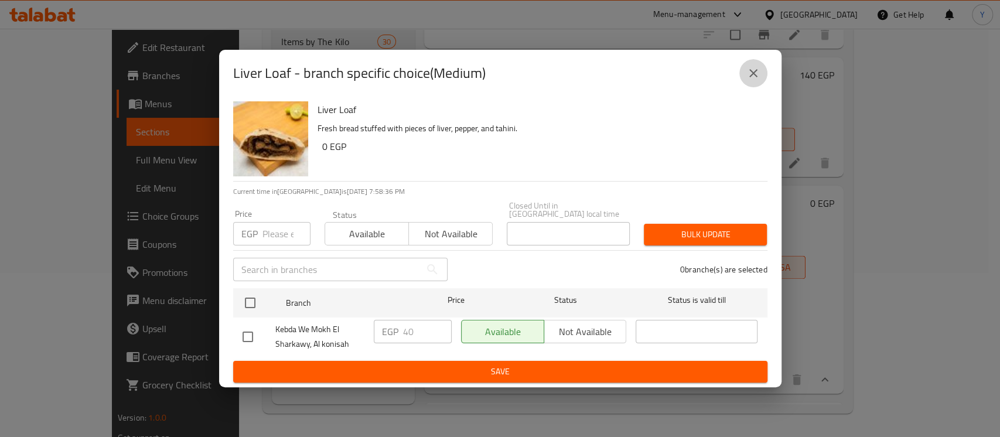
click at [763, 81] on button "close" at bounding box center [754, 73] width 28 height 28
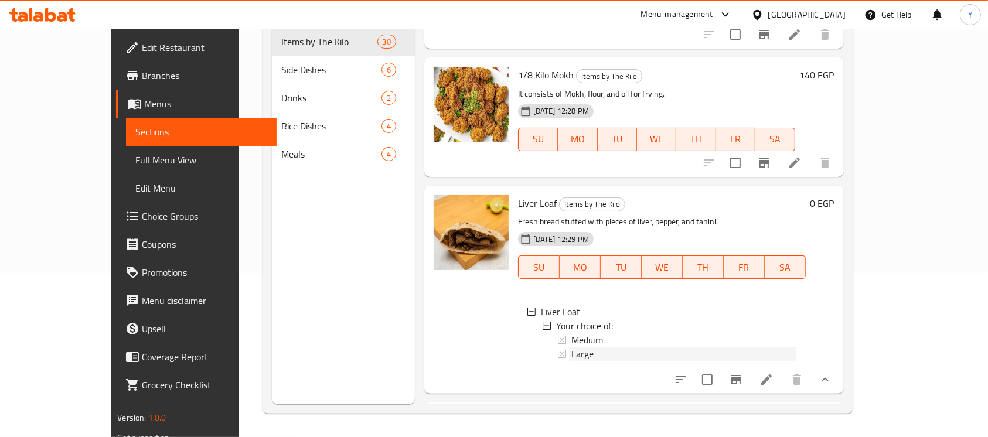
click at [633, 347] on div "Large" at bounding box center [683, 354] width 225 height 14
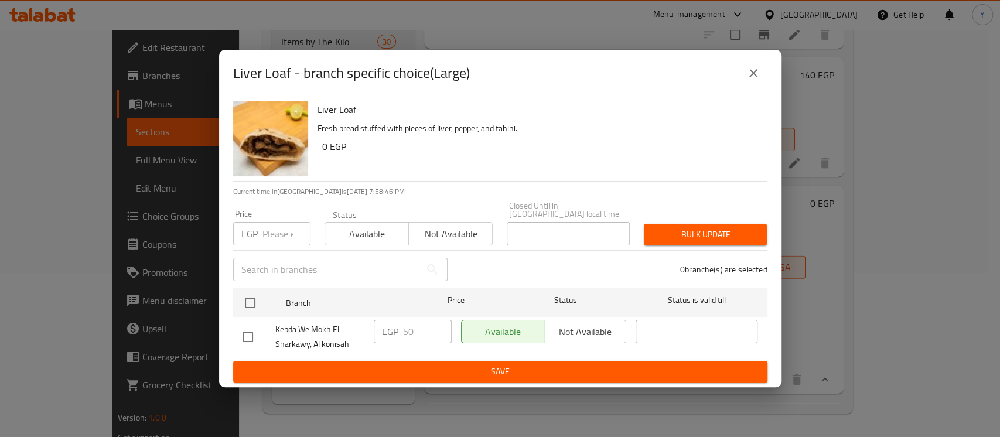
click at [755, 73] on icon "close" at bounding box center [754, 73] width 14 height 14
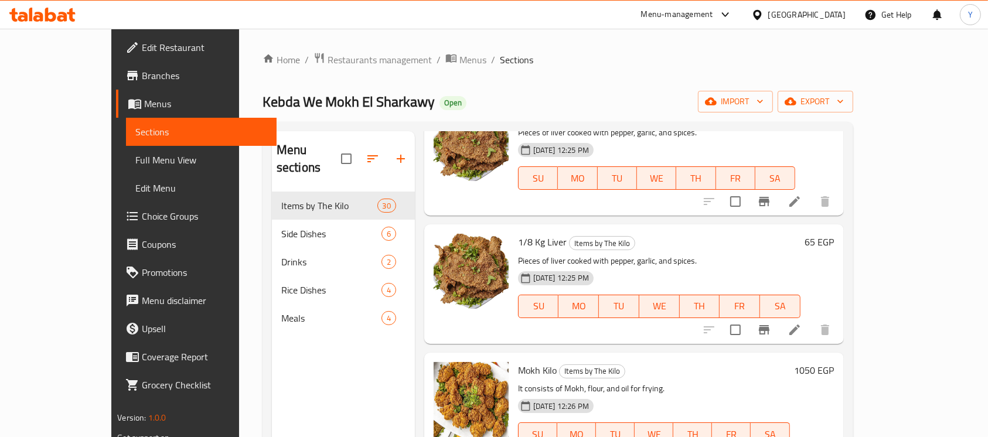
scroll to position [0, 0]
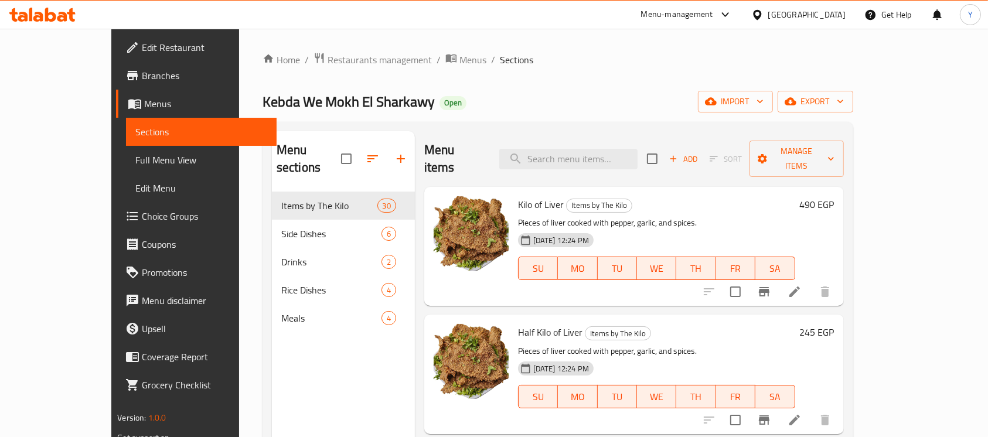
drag, startPoint x: 903, startPoint y: 183, endPoint x: 883, endPoint y: 219, distance: 41.7
click at [834, 196] on h6 "490 EGP" at bounding box center [817, 204] width 35 height 16
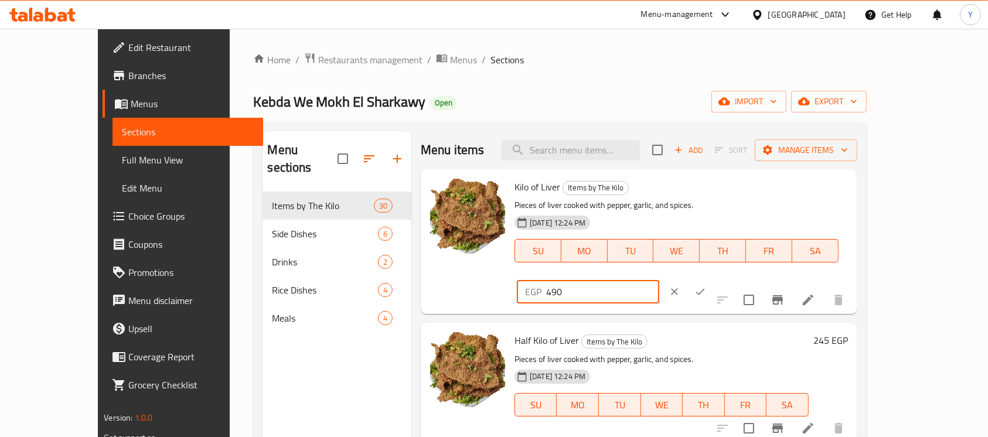
drag, startPoint x: 717, startPoint y: 196, endPoint x: 680, endPoint y: 197, distance: 37.5
click at [682, 196] on div "Kilo of Liver Items by The Kilo Pieces of liver cooked with pepper, garlic, and…" at bounding box center [681, 241] width 343 height 135
type input "520"
click at [706, 286] on icon "ok" at bounding box center [700, 292] width 12 height 12
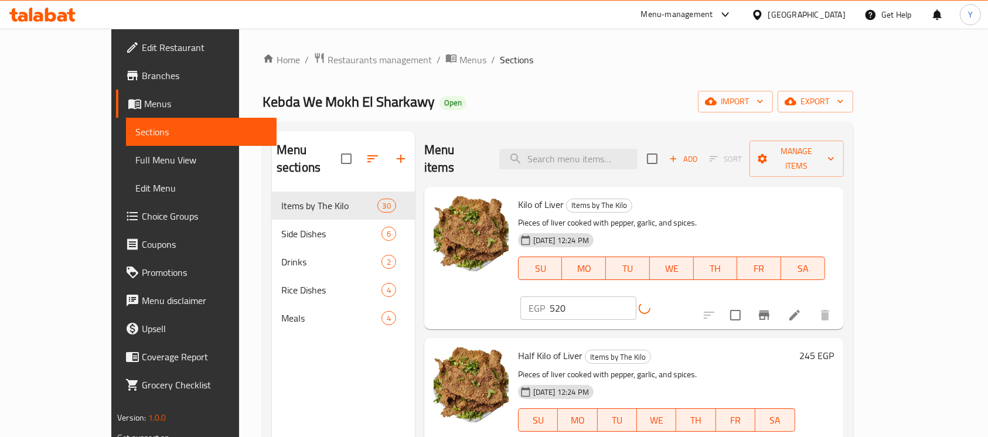
click at [771, 308] on icon "Branch-specific-item" at bounding box center [764, 315] width 14 height 14
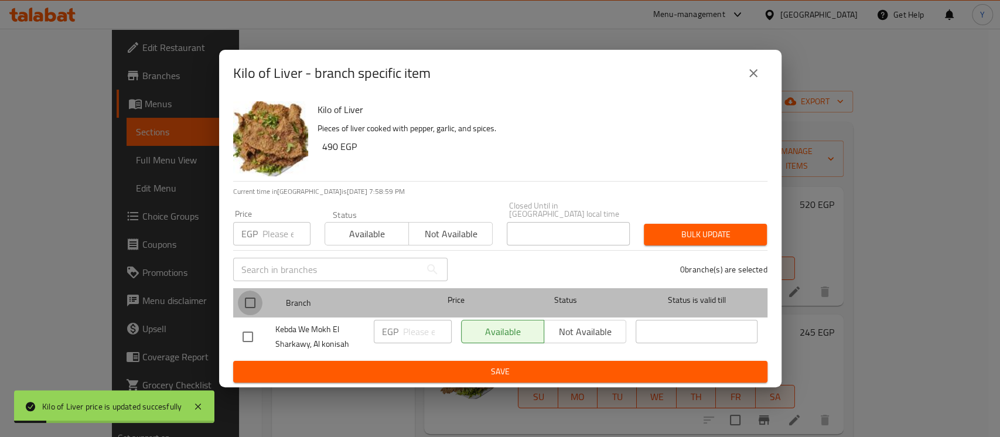
click at [243, 297] on input "checkbox" at bounding box center [250, 303] width 25 height 25
checkbox input "true"
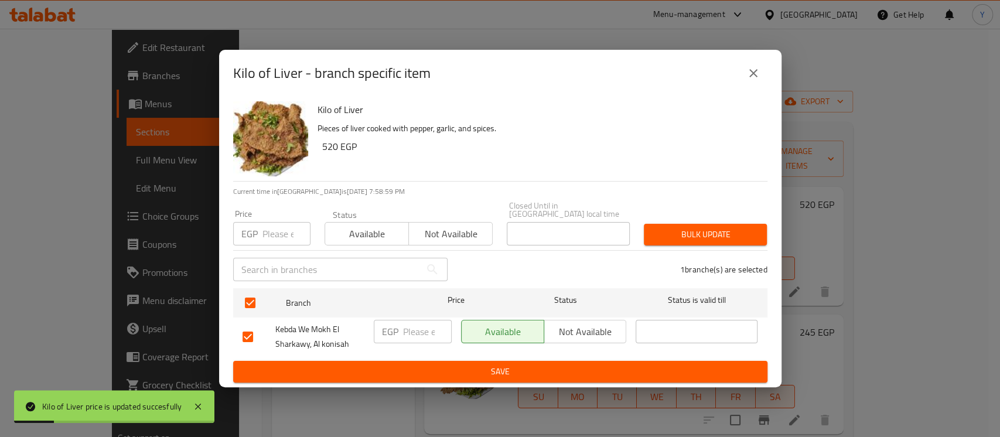
click at [260, 237] on div "EGP Price" at bounding box center [271, 233] width 77 height 23
type input "520"
click at [763, 239] on button "Bulk update" at bounding box center [705, 235] width 123 height 22
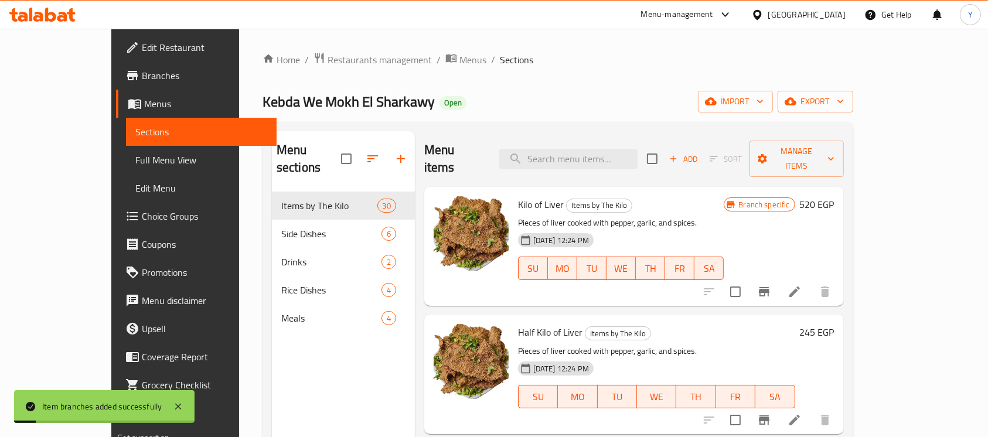
drag, startPoint x: 917, startPoint y: 315, endPoint x: 830, endPoint y: 345, distance: 91.7
click at [834, 324] on h6 "245 EGP" at bounding box center [817, 332] width 35 height 16
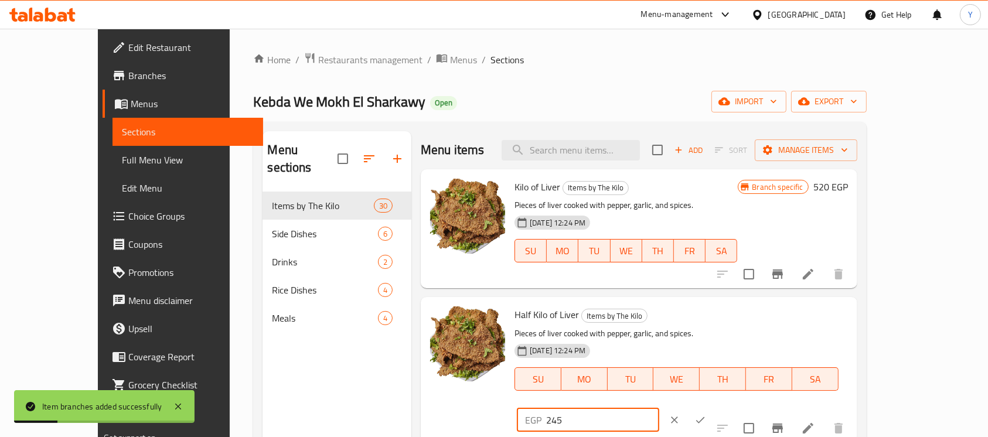
drag, startPoint x: 782, startPoint y: 323, endPoint x: 800, endPoint y: 320, distance: 18.4
click at [659, 408] on input "245" at bounding box center [602, 419] width 113 height 23
type input "270"
drag, startPoint x: 910, startPoint y: 315, endPoint x: 871, endPoint y: 411, distance: 104.1
click at [706, 414] on icon "ok" at bounding box center [700, 420] width 12 height 12
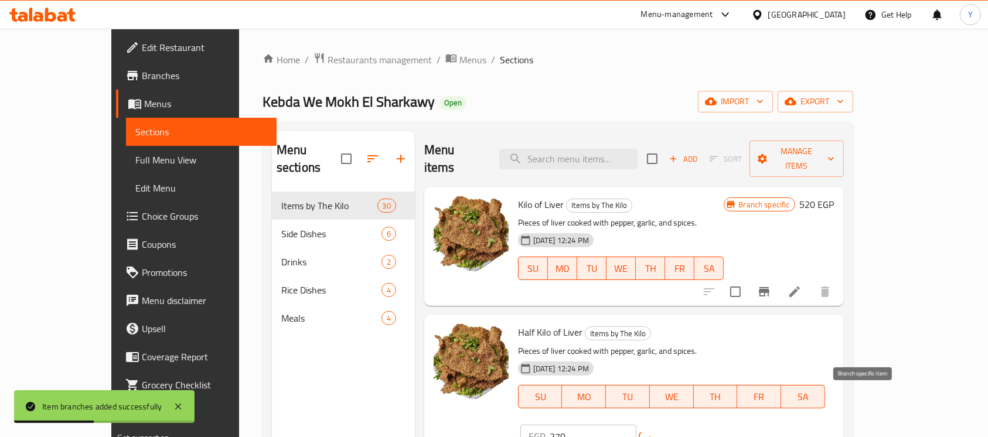
click at [771, 437] on icon "Branch-specific-item" at bounding box center [764, 444] width 14 height 14
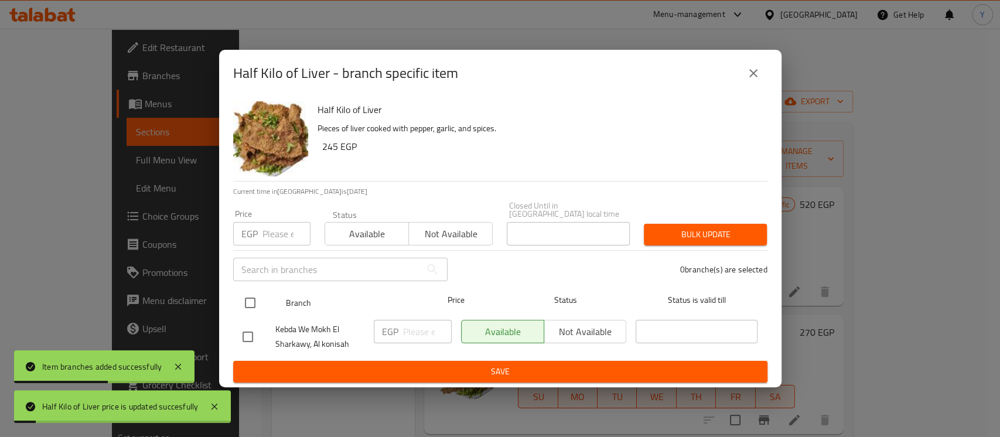
click at [249, 295] on input "checkbox" at bounding box center [250, 303] width 25 height 25
checkbox input "true"
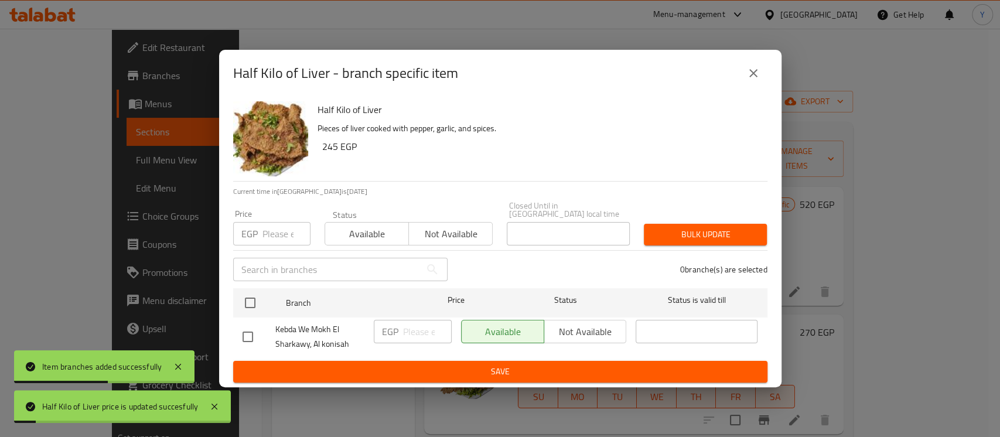
checkbox input "true"
click at [263, 225] on input "number" at bounding box center [287, 233] width 48 height 23
type input "270"
click at [640, 242] on div "Bulk update" at bounding box center [705, 235] width 137 height 36
click at [666, 233] on span "Bulk update" at bounding box center [705, 234] width 104 height 15
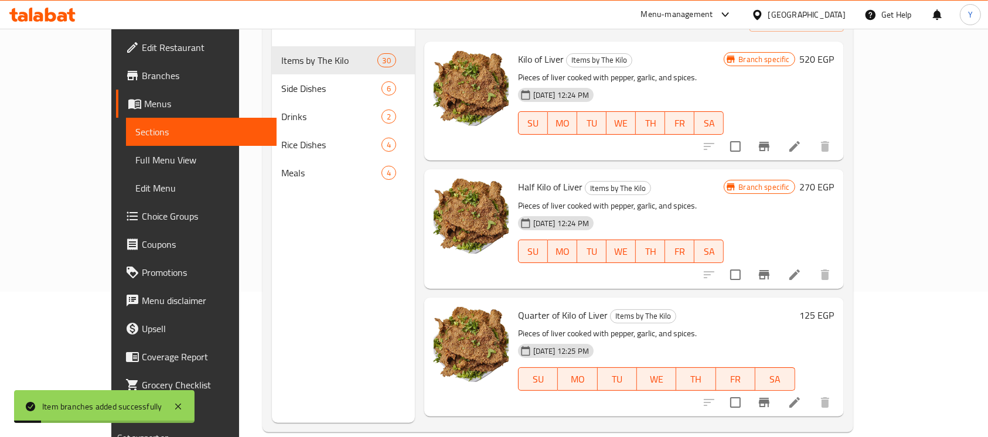
scroll to position [164, 0]
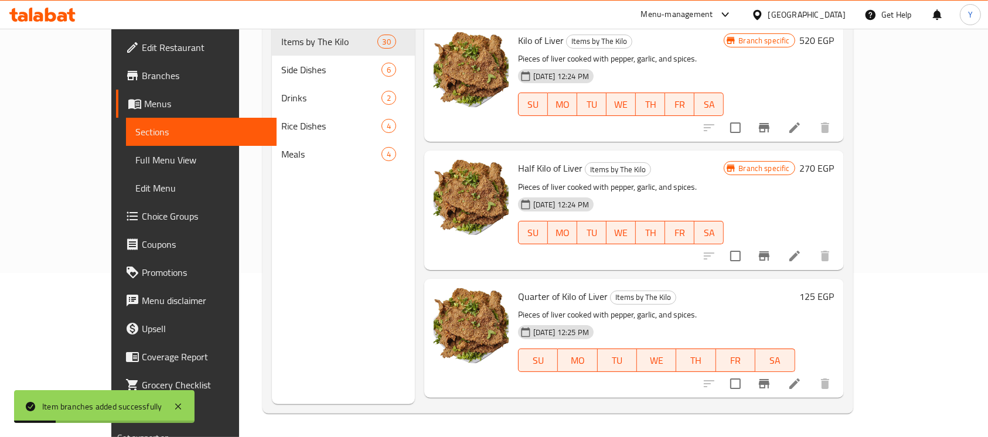
click at [834, 288] on h6 "125 EGP" at bounding box center [817, 296] width 35 height 16
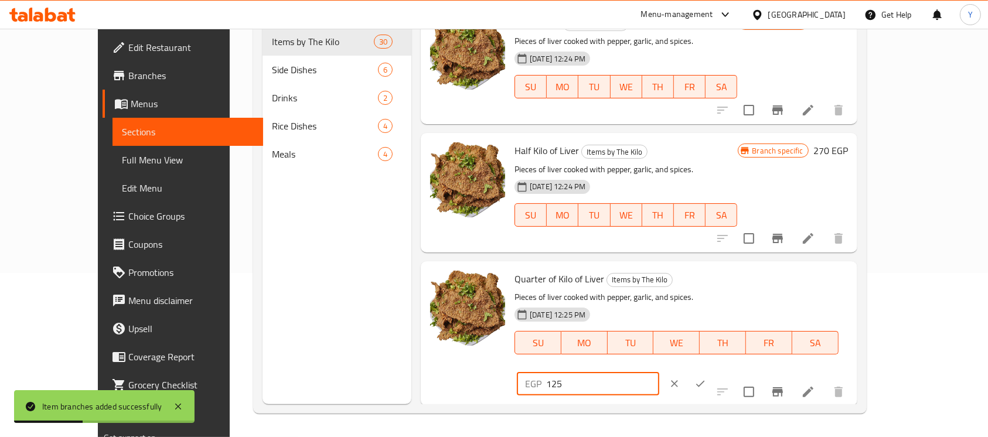
drag, startPoint x: 779, startPoint y: 283, endPoint x: 846, endPoint y: 284, distance: 66.8
click at [659, 372] on input "125" at bounding box center [602, 383] width 113 height 23
type input "140"
click at [713, 371] on button "ok" at bounding box center [700, 384] width 26 height 26
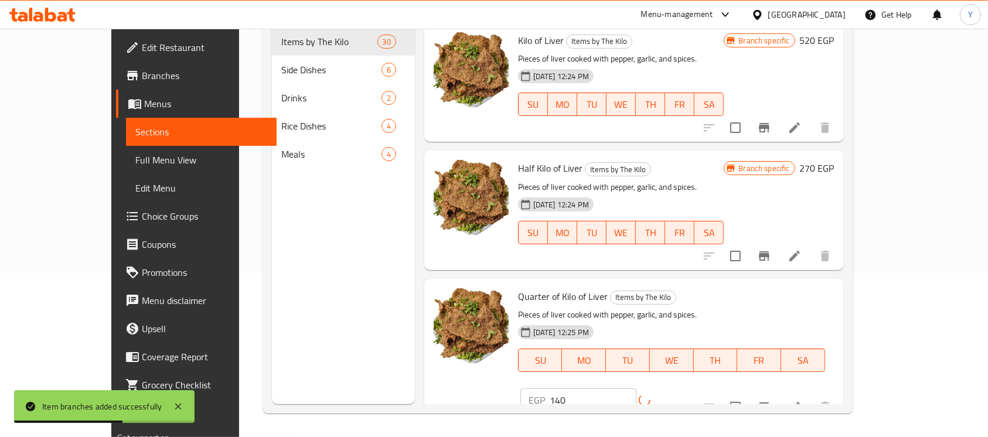
click at [771, 400] on icon "Branch-specific-item" at bounding box center [764, 407] width 14 height 14
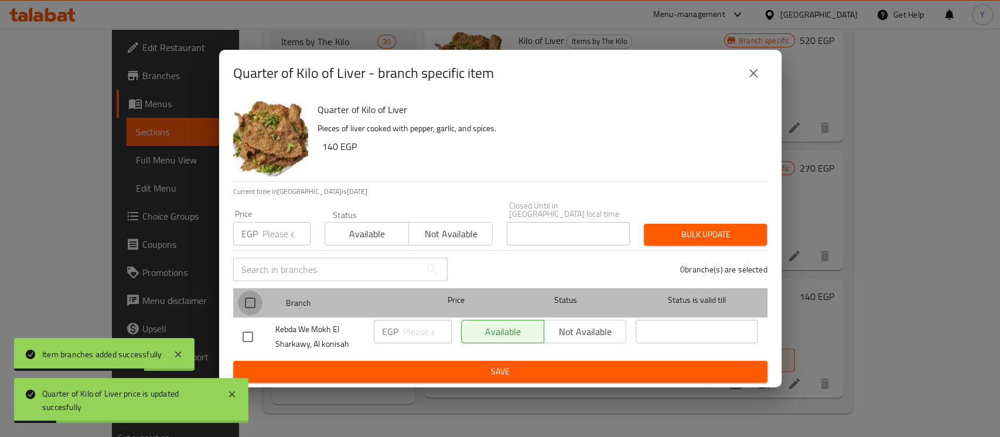
click at [244, 295] on input "checkbox" at bounding box center [250, 303] width 25 height 25
checkbox input "true"
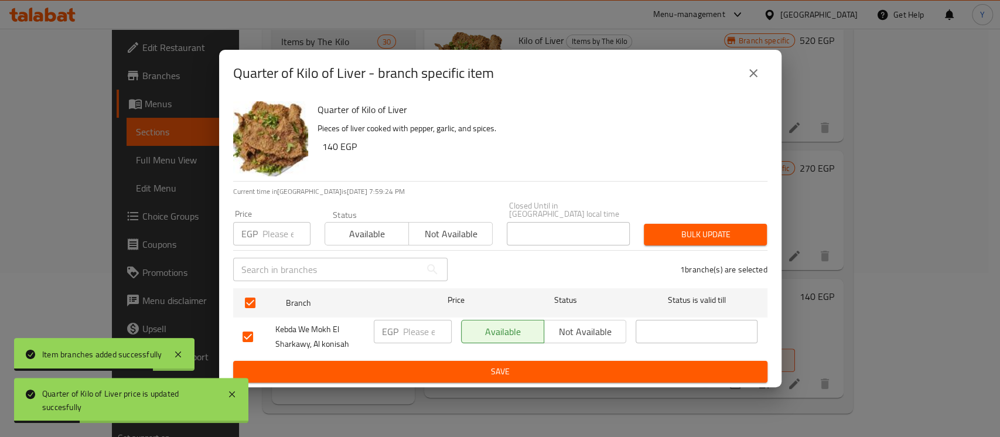
click at [273, 243] on div "Price EGP Price" at bounding box center [271, 228] width 91 height 50
click at [278, 237] on input "number" at bounding box center [287, 233] width 48 height 23
type input "140"
drag, startPoint x: 725, startPoint y: 201, endPoint x: 713, endPoint y: 216, distance: 18.8
click at [720, 210] on div "Price EGP 140 Price Status Available Not available Closed Until in Egypt local …" at bounding box center [500, 224] width 549 height 58
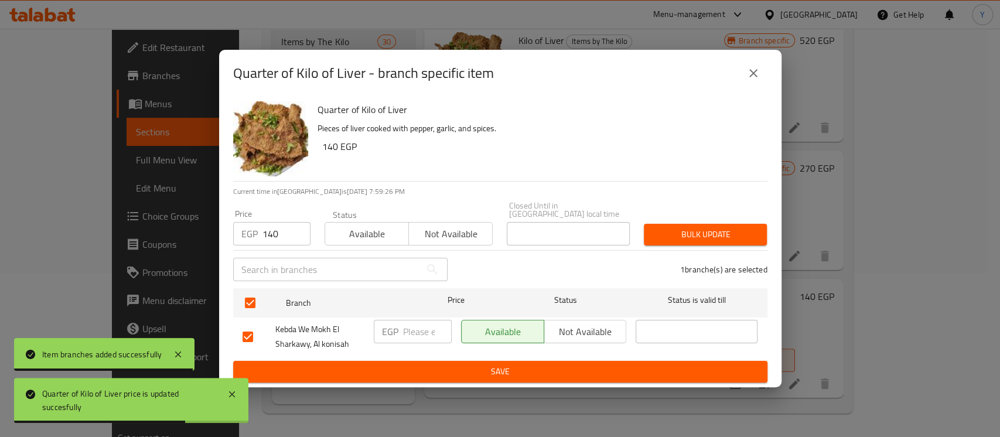
click at [705, 224] on button "Bulk update" at bounding box center [705, 235] width 123 height 22
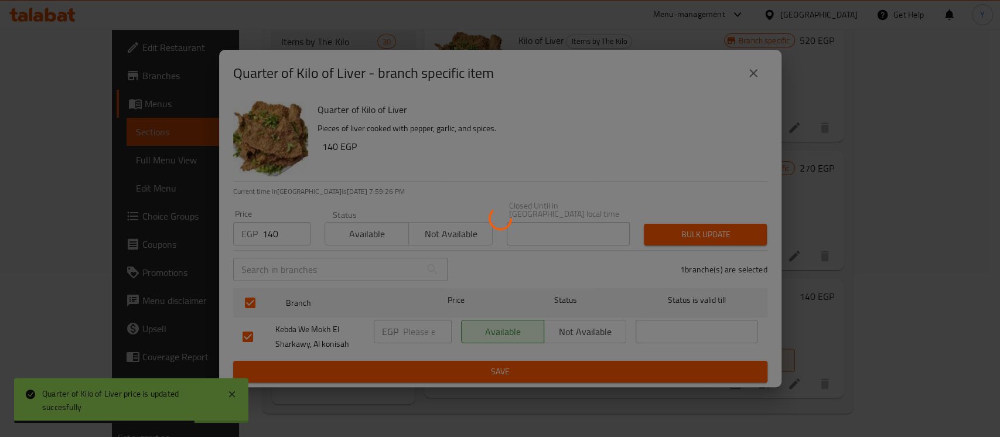
click at [703, 232] on div at bounding box center [500, 218] width 1000 height 437
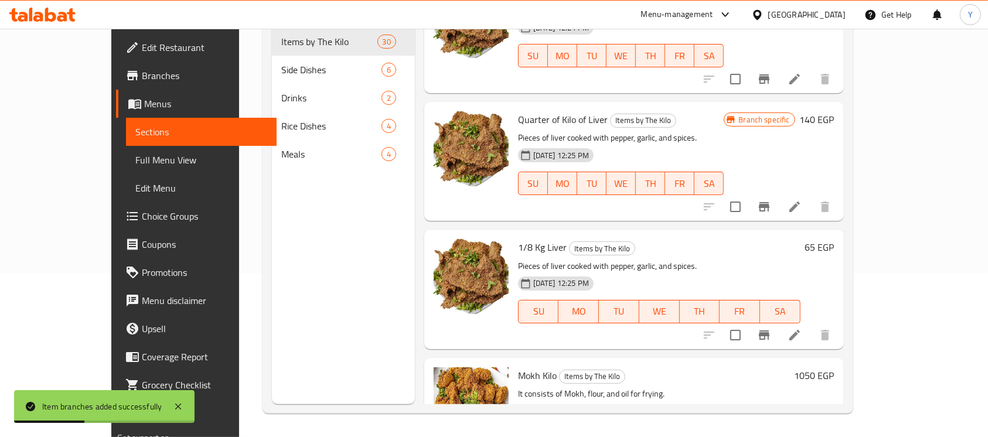
scroll to position [188, 0]
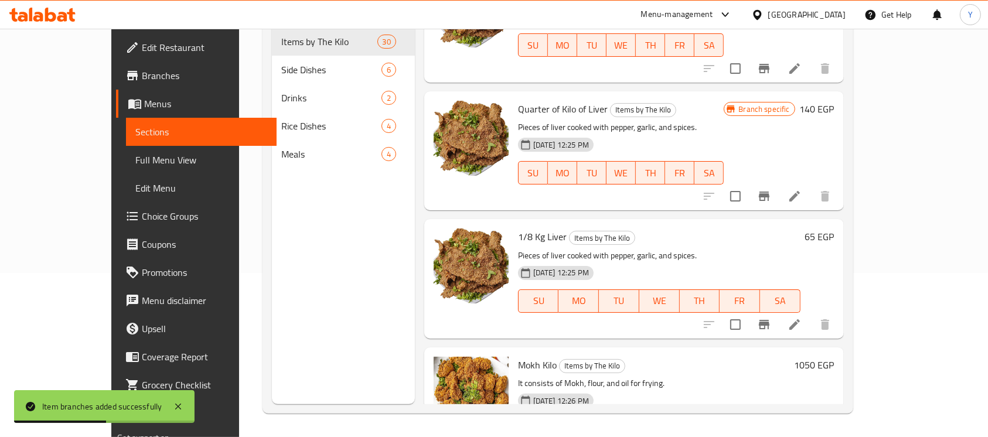
click at [834, 229] on h6 "65 EGP" at bounding box center [819, 237] width 29 height 16
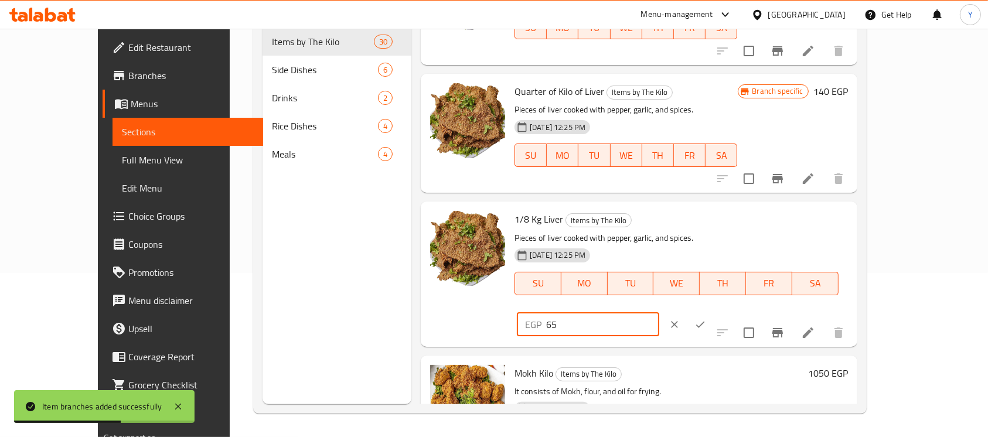
drag, startPoint x: 810, startPoint y: 221, endPoint x: 666, endPoint y: 233, distance: 144.6
click at [666, 233] on div "1/8 Kg Liver Items by The Kilo Pieces of liver cooked with pepper, garlic, and …" at bounding box center [681, 273] width 343 height 135
type input "70"
drag, startPoint x: 909, startPoint y: 223, endPoint x: 891, endPoint y: 281, distance: 60.8
click at [706, 319] on icon "ok" at bounding box center [700, 325] width 12 height 12
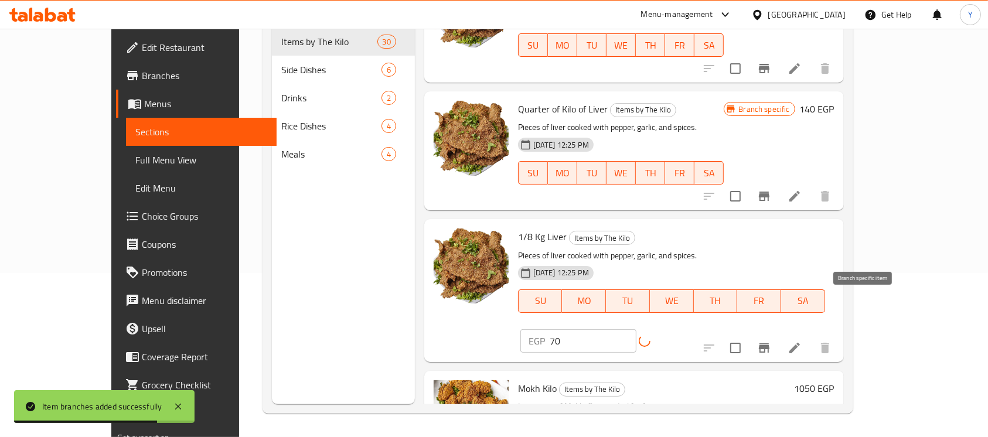
click at [771, 341] on icon "Branch-specific-item" at bounding box center [764, 348] width 14 height 14
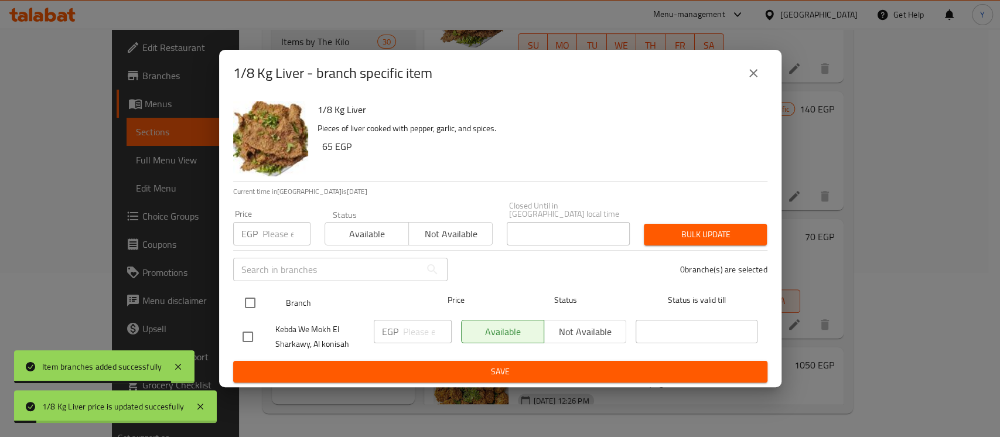
click at [248, 298] on input "checkbox" at bounding box center [250, 303] width 25 height 25
checkbox input "true"
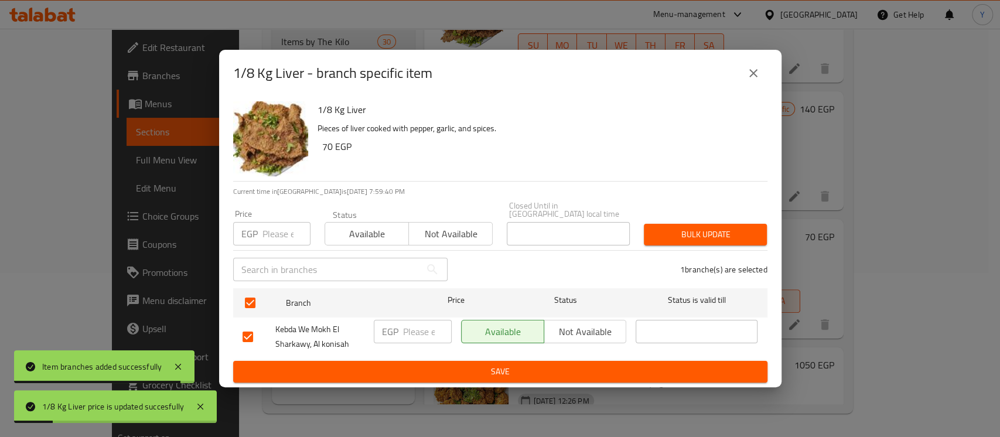
click at [275, 231] on input "number" at bounding box center [287, 233] width 48 height 23
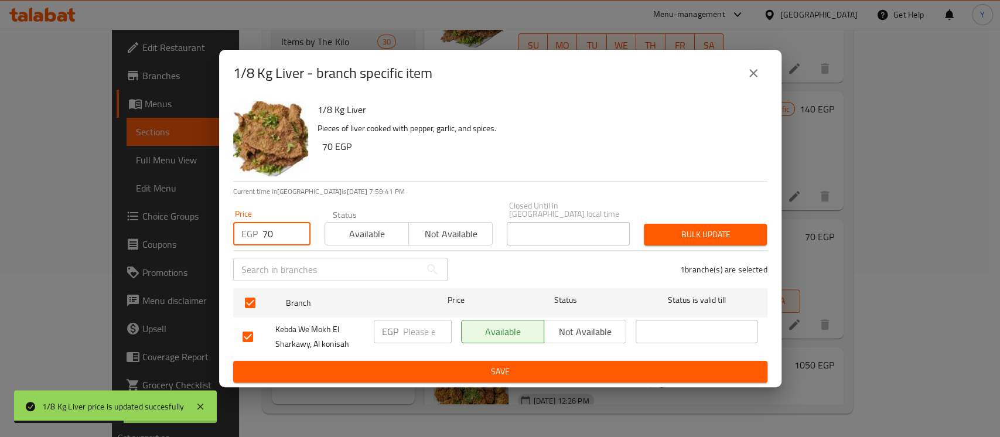
type input "70"
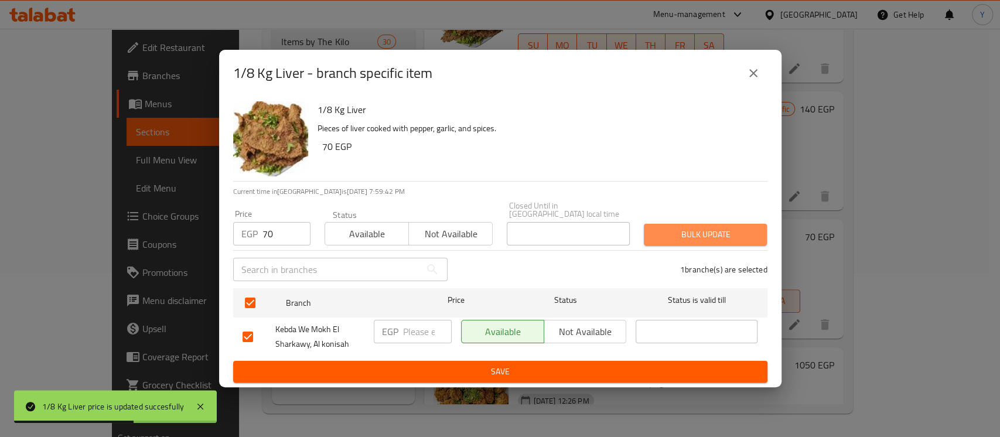
click at [645, 227] on button "Bulk update" at bounding box center [705, 235] width 123 height 22
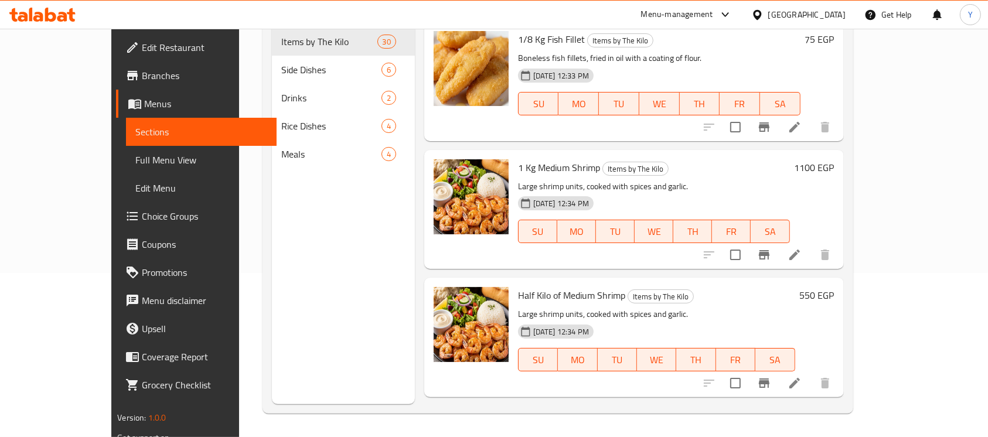
scroll to position [2130, 0]
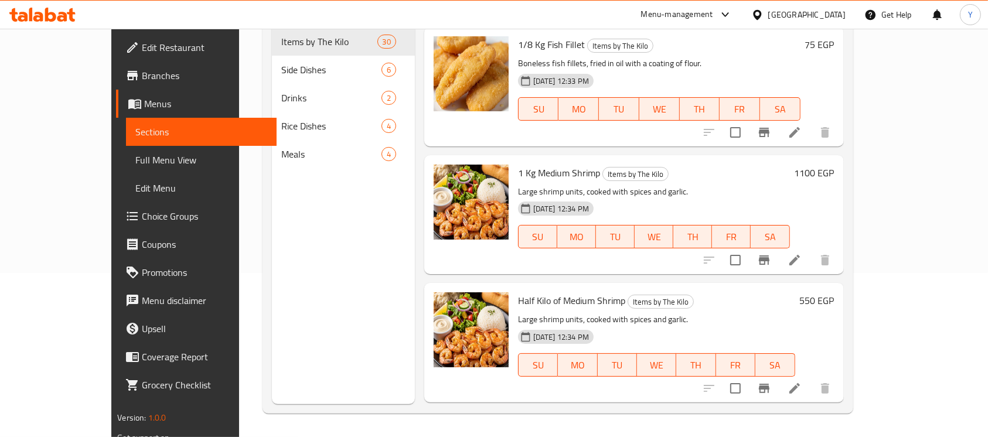
click at [834, 165] on h6 "1100 EGP" at bounding box center [815, 173] width 40 height 16
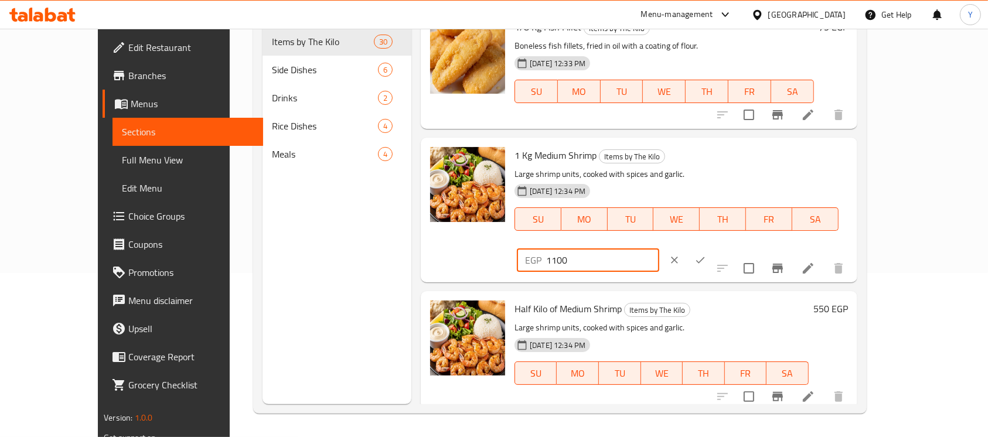
click at [659, 248] on input "1100" at bounding box center [602, 259] width 113 height 23
type input "1300"
drag, startPoint x: 918, startPoint y: 151, endPoint x: 885, endPoint y: 188, distance: 49.0
click at [713, 247] on button "ok" at bounding box center [700, 260] width 26 height 26
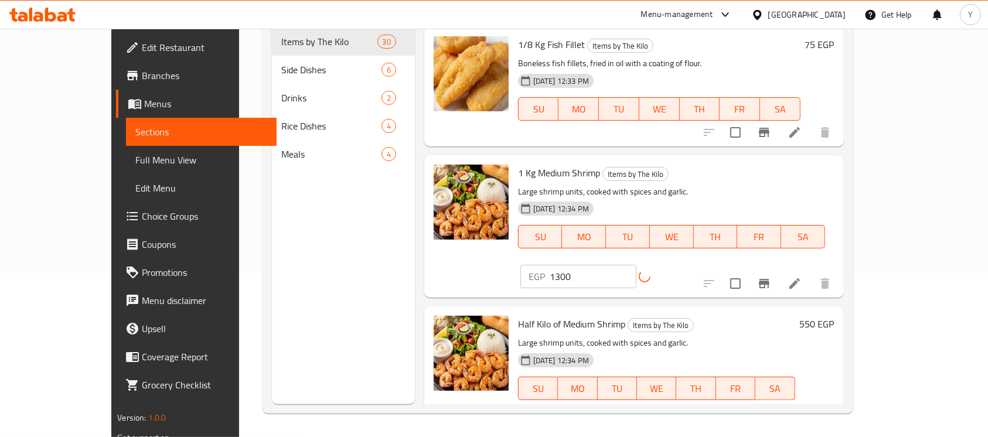
click at [769, 279] on icon "Branch-specific-item" at bounding box center [764, 283] width 11 height 9
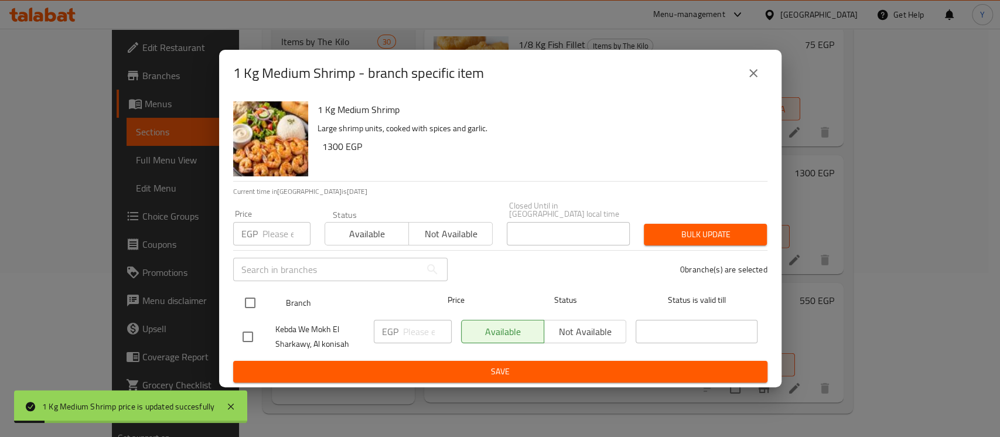
click at [251, 297] on input "checkbox" at bounding box center [250, 303] width 25 height 25
checkbox input "true"
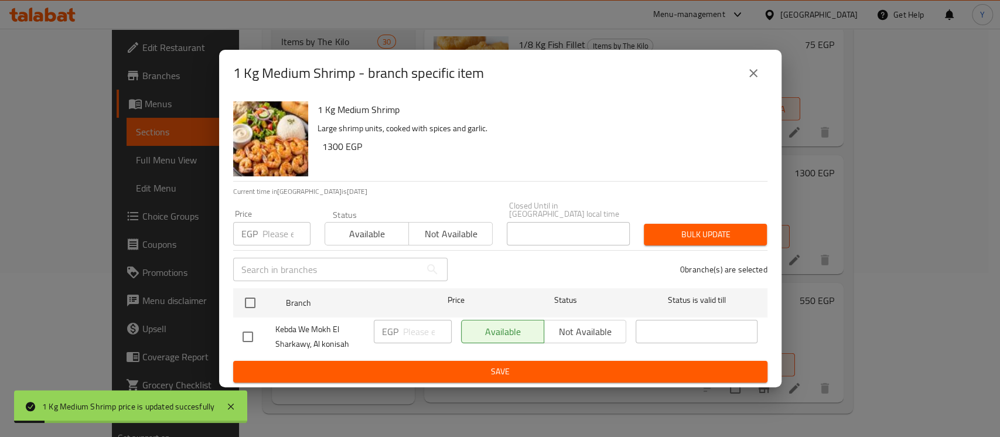
checkbox input "true"
click at [260, 214] on div "Price EGP Price" at bounding box center [271, 228] width 77 height 36
click at [270, 227] on input "number" at bounding box center [287, 233] width 48 height 23
type input "1300"
click at [747, 224] on button "Bulk update" at bounding box center [705, 235] width 123 height 22
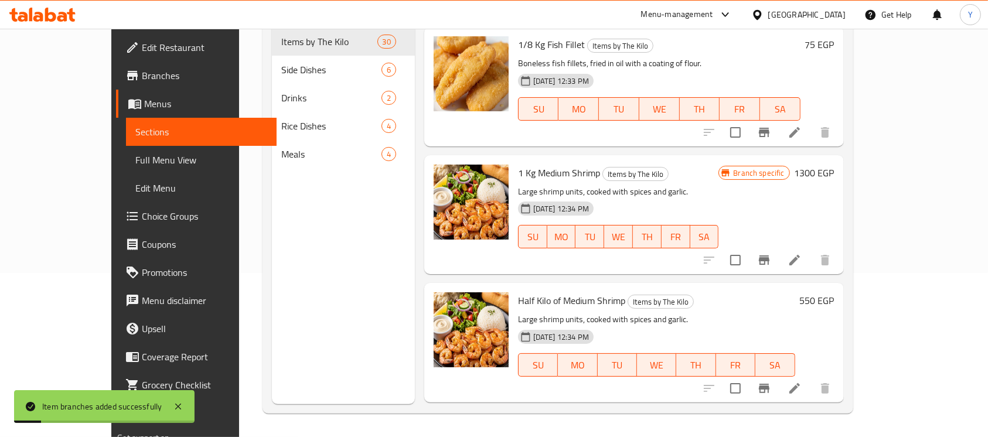
click at [834, 292] on h6 "550 EGP" at bounding box center [817, 300] width 35 height 16
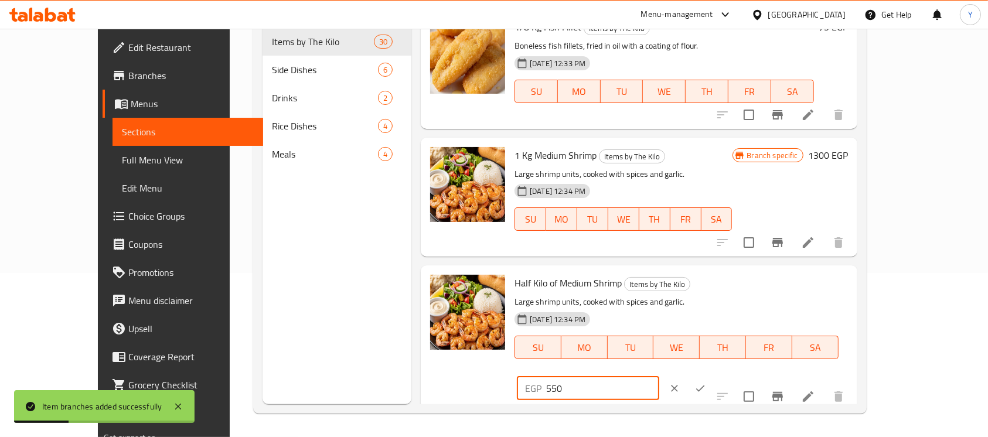
drag, startPoint x: 776, startPoint y: 288, endPoint x: 748, endPoint y: 284, distance: 29.0
click at [659, 377] on div "EGP 550 ​" at bounding box center [588, 388] width 142 height 23
type input "650"
click at [706, 383] on icon "ok" at bounding box center [700, 389] width 12 height 12
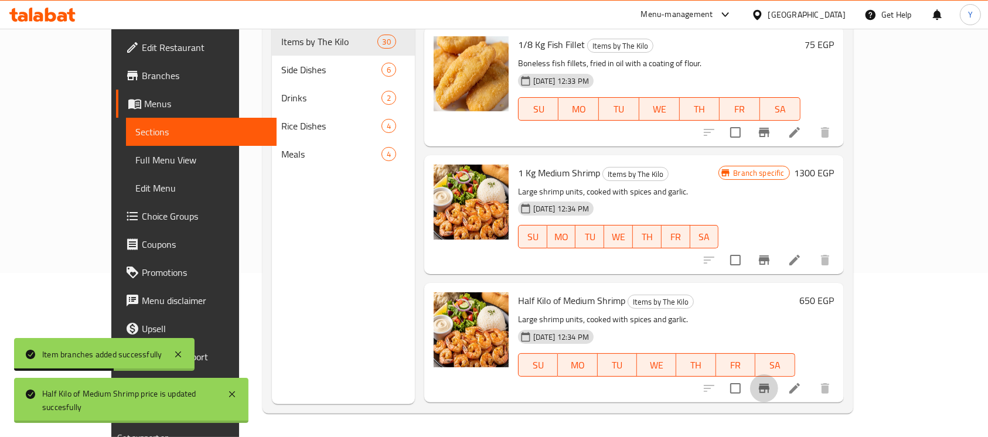
click at [769, 384] on icon "Branch-specific-item" at bounding box center [764, 388] width 11 height 9
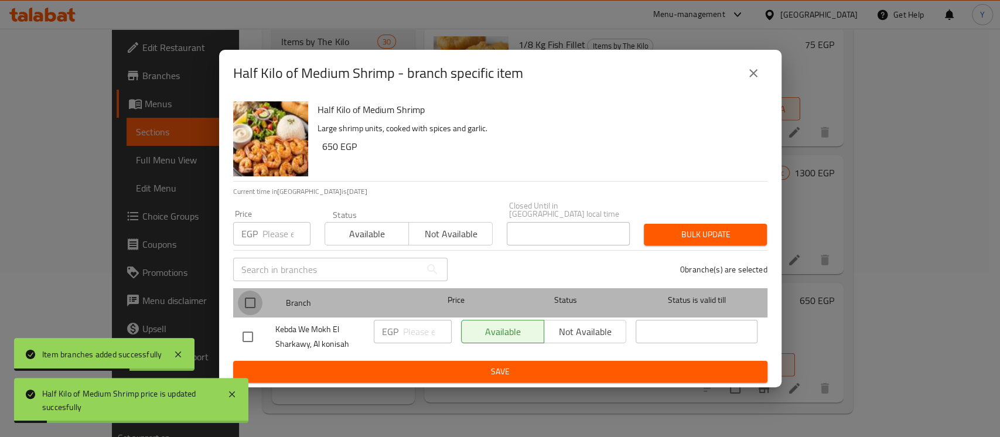
drag, startPoint x: 252, startPoint y: 298, endPoint x: 258, endPoint y: 257, distance: 40.9
click at [250, 298] on input "checkbox" at bounding box center [250, 303] width 25 height 25
checkbox input "true"
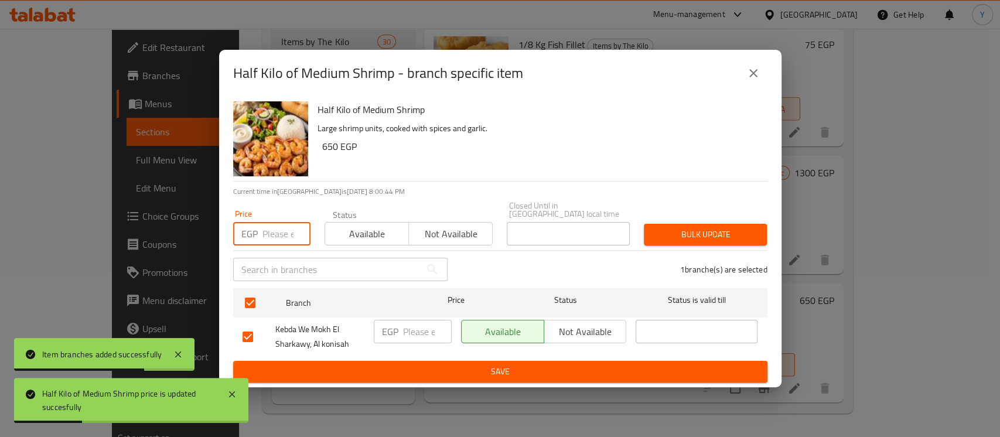
click at [269, 234] on input "number" at bounding box center [287, 233] width 48 height 23
type input "650"
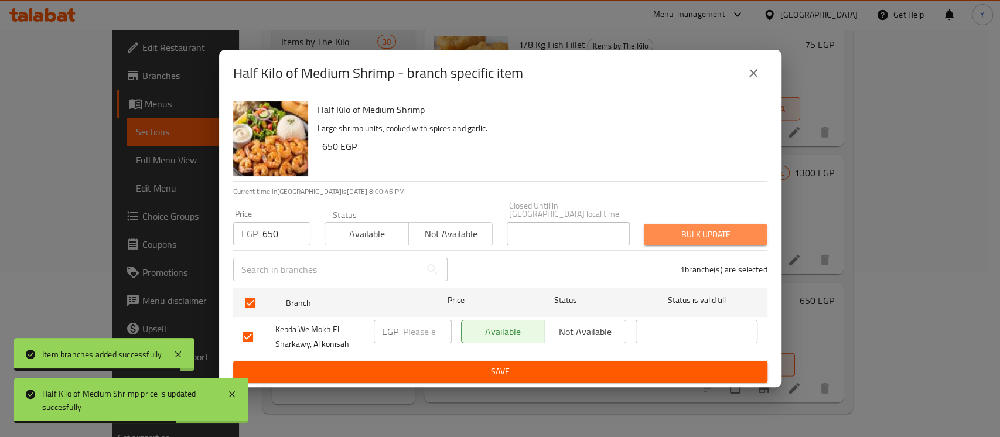
click at [695, 227] on span "Bulk update" at bounding box center [705, 234] width 104 height 15
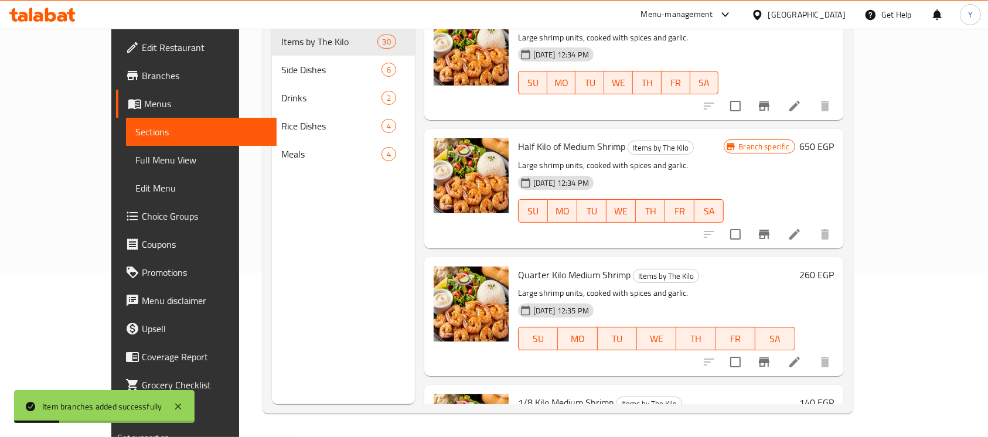
scroll to position [2289, 0]
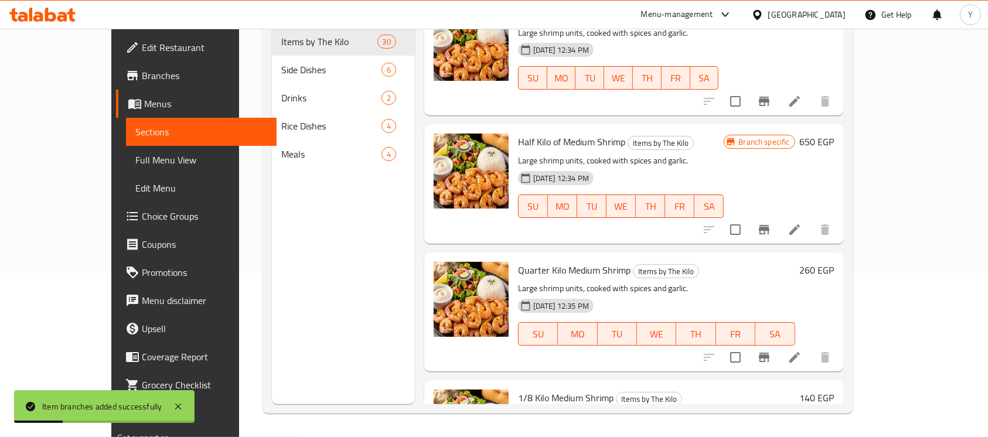
click at [834, 262] on h6 "260 EGP" at bounding box center [817, 270] width 35 height 16
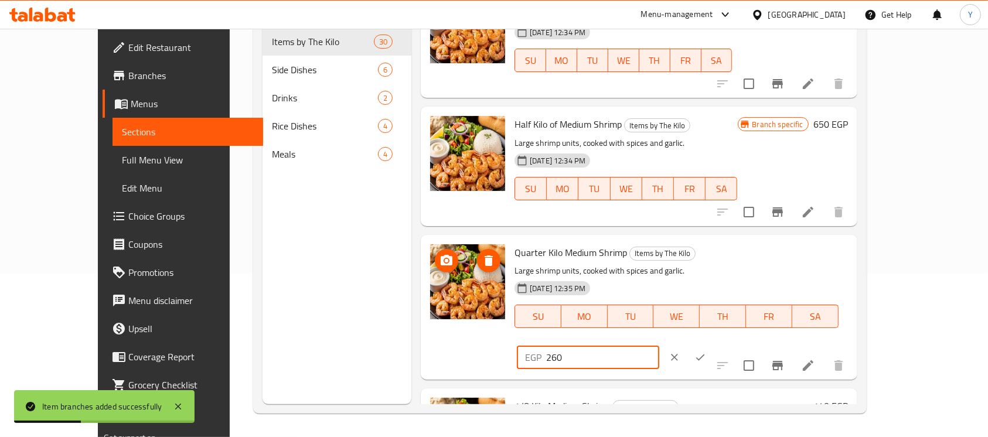
drag, startPoint x: 724, startPoint y: 260, endPoint x: 473, endPoint y: 257, distance: 251.4
click at [473, 257] on div "Quarter Kilo Medium Shrimp Items by The Kilo Large shrimp units, cooked with sp…" at bounding box center [638, 307] width 427 height 135
type input "325"
click at [713, 345] on button "ok" at bounding box center [700, 358] width 26 height 26
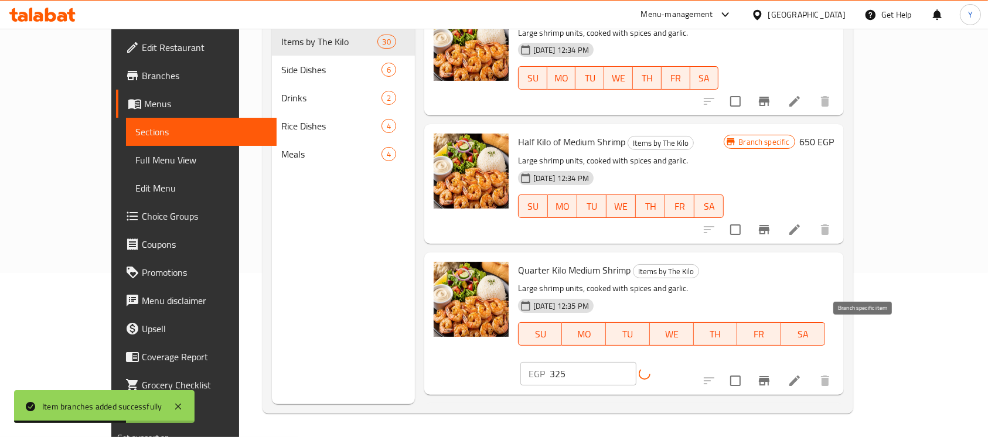
click at [778, 367] on button "Branch-specific-item" at bounding box center [764, 381] width 28 height 28
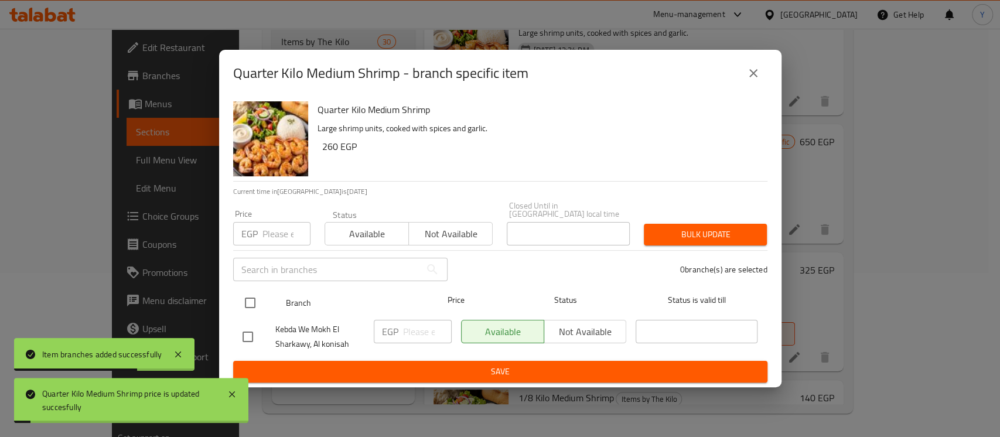
click at [246, 295] on input "checkbox" at bounding box center [250, 303] width 25 height 25
checkbox input "true"
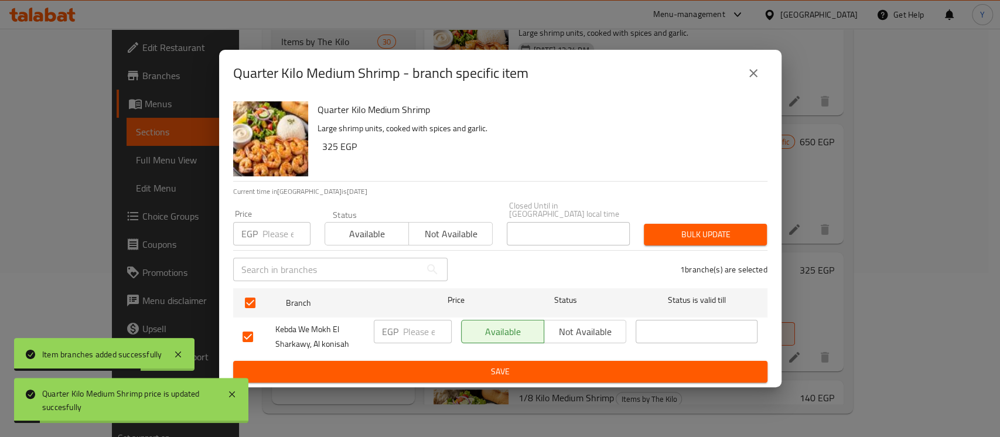
checkbox input "true"
click at [268, 232] on input "number" at bounding box center [287, 233] width 48 height 23
type input "325"
click at [703, 227] on span "Bulk update" at bounding box center [705, 234] width 104 height 15
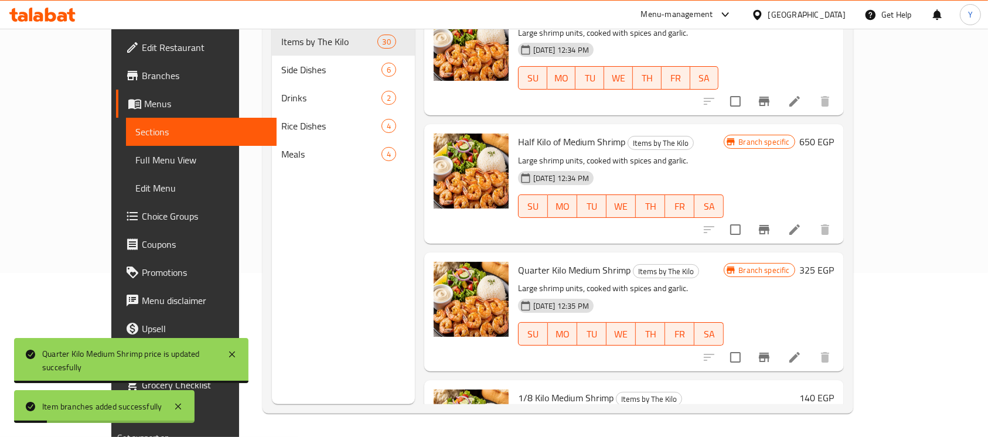
scroll to position [2574, 0]
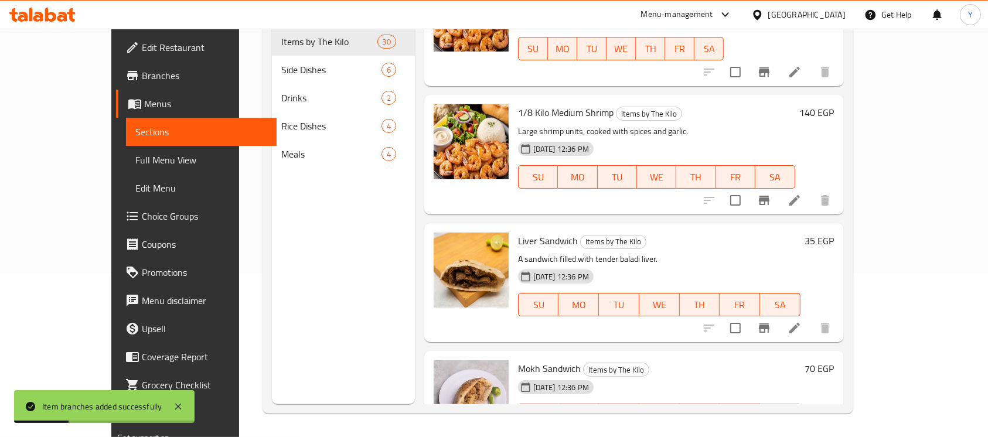
click at [834, 104] on h6 "140 EGP" at bounding box center [817, 112] width 35 height 16
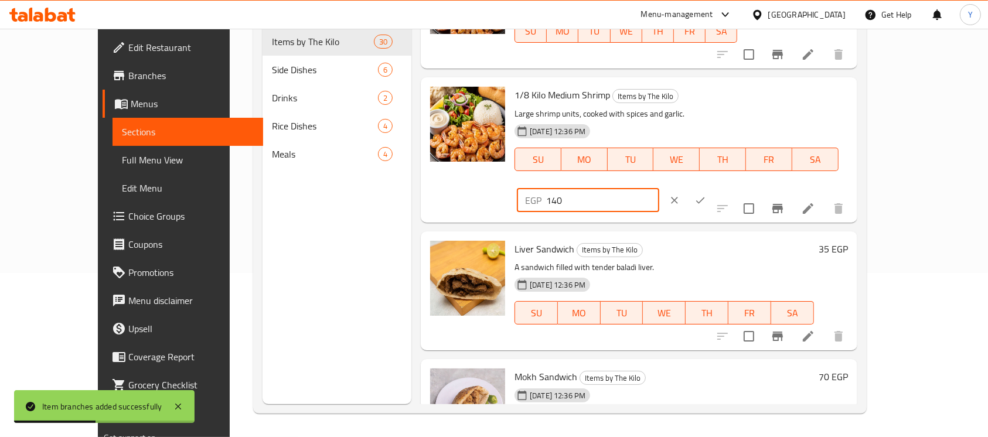
drag, startPoint x: 778, startPoint y: 102, endPoint x: 795, endPoint y: 102, distance: 16.4
click at [659, 189] on input "140" at bounding box center [602, 200] width 113 height 23
type input "165"
drag, startPoint x: 911, startPoint y: 96, endPoint x: 895, endPoint y: 143, distance: 49.5
click at [706, 195] on icon "ok" at bounding box center [700, 201] width 12 height 12
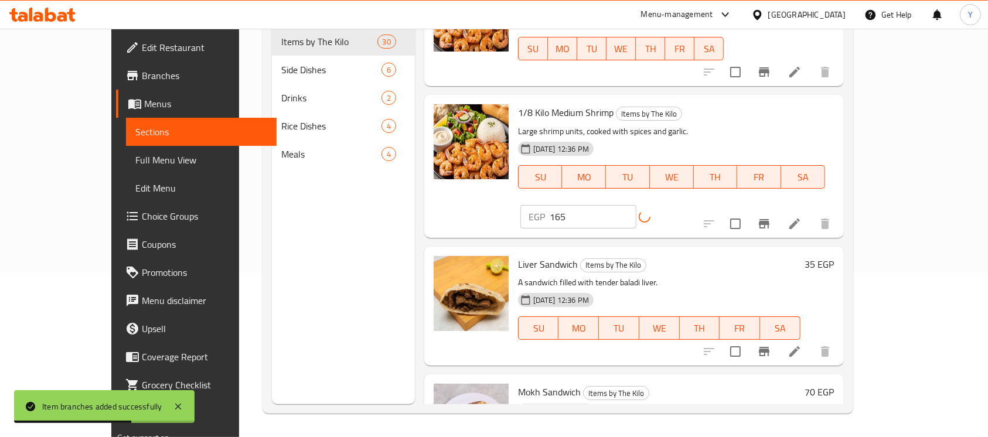
click at [771, 217] on icon "Branch-specific-item" at bounding box center [764, 224] width 14 height 14
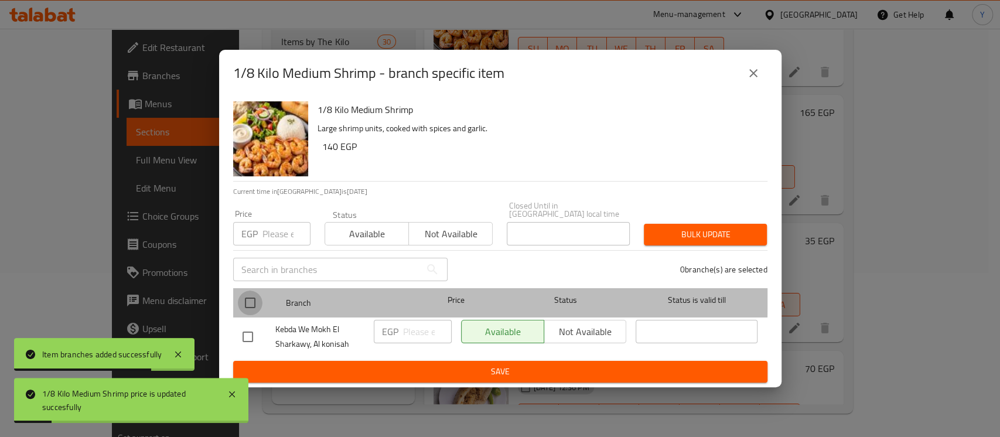
click at [246, 291] on input "checkbox" at bounding box center [250, 303] width 25 height 25
checkbox input "true"
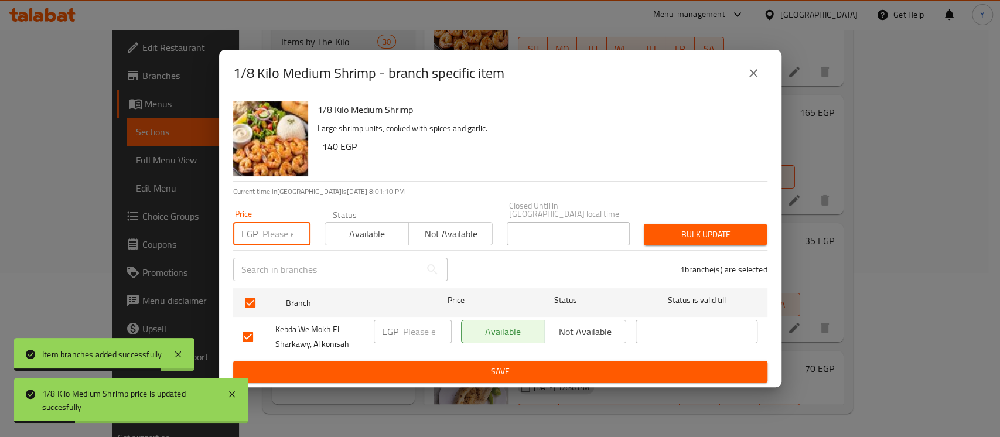
click at [274, 227] on input "number" at bounding box center [287, 233] width 48 height 23
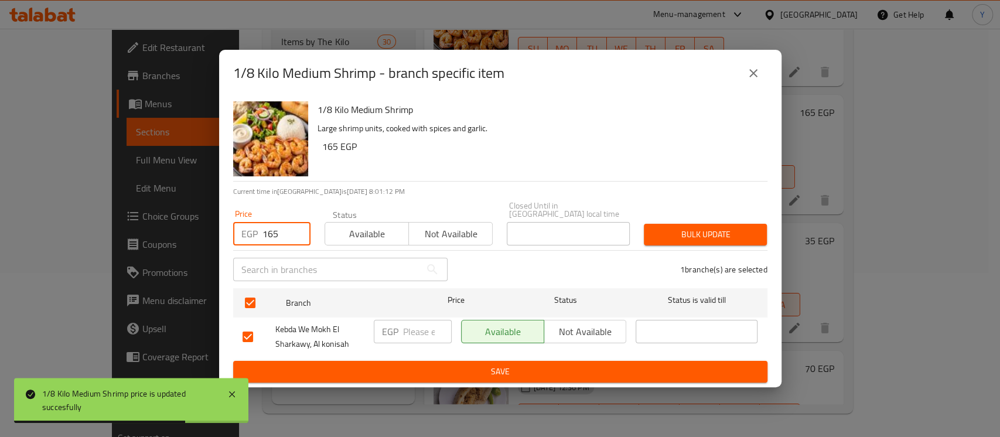
type input "165"
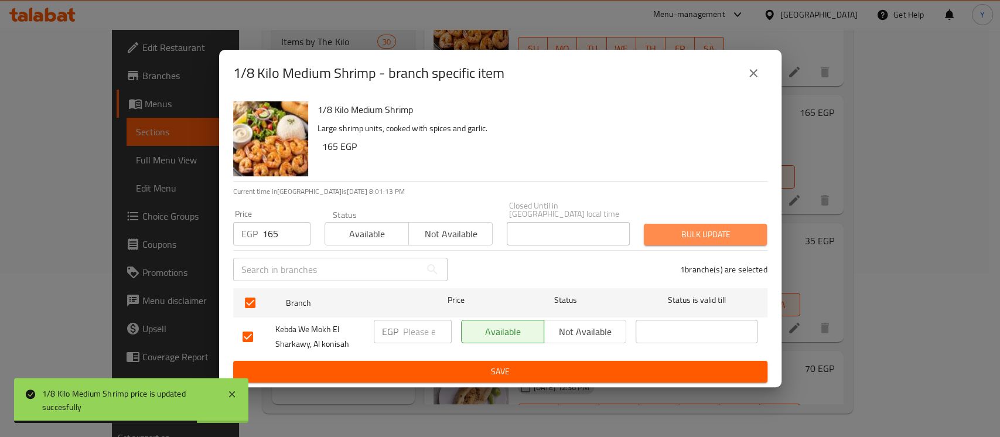
click at [728, 236] on span "Bulk update" at bounding box center [705, 234] width 104 height 15
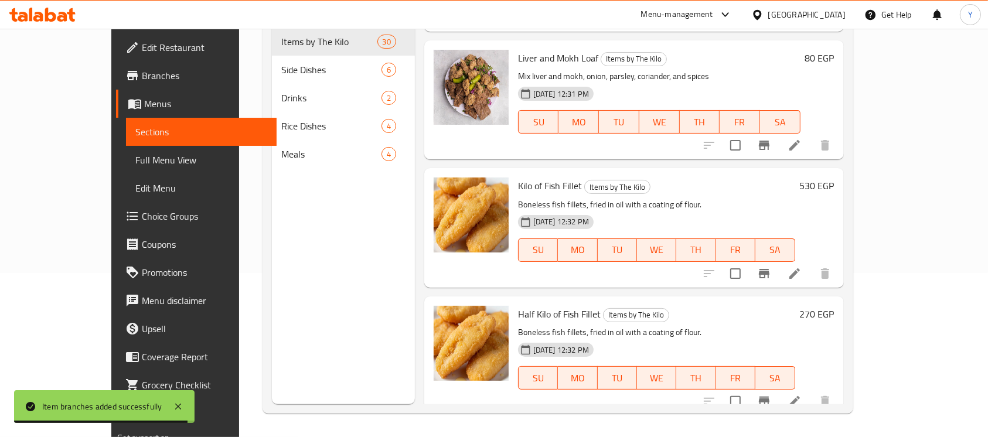
scroll to position [1596, 0]
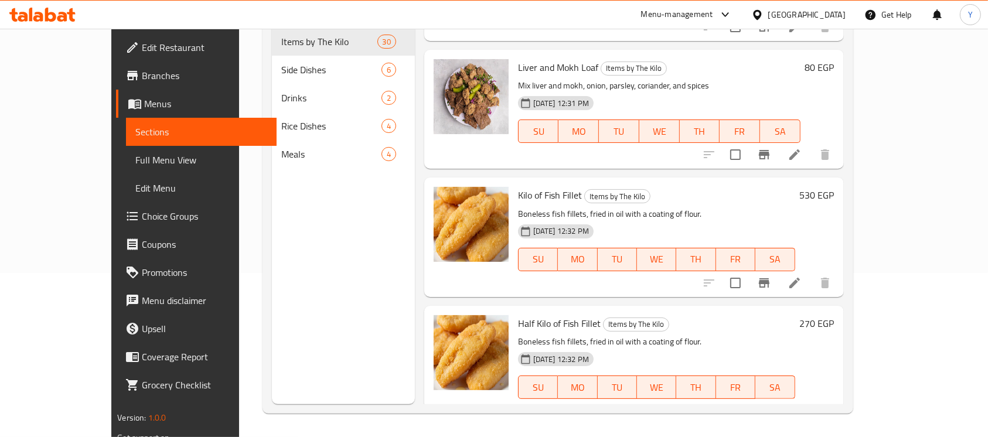
click at [834, 187] on h6 "530 EGP" at bounding box center [817, 195] width 35 height 16
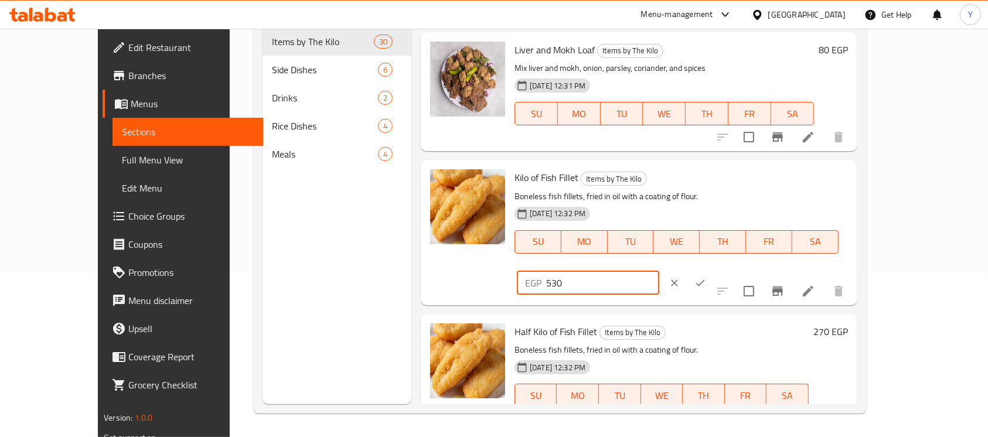
click at [659, 271] on input "530" at bounding box center [602, 282] width 113 height 23
type input "540"
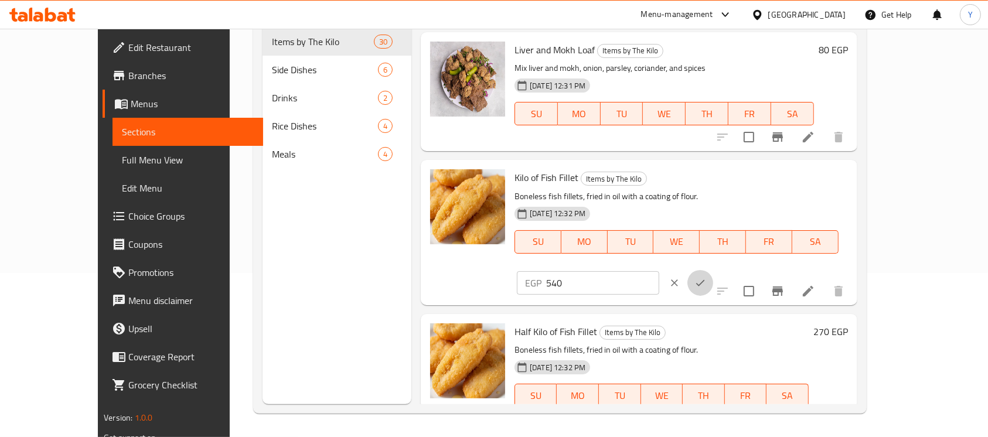
drag, startPoint x: 910, startPoint y: 180, endPoint x: 871, endPoint y: 249, distance: 78.4
click at [705, 280] on icon "ok" at bounding box center [700, 283] width 9 height 6
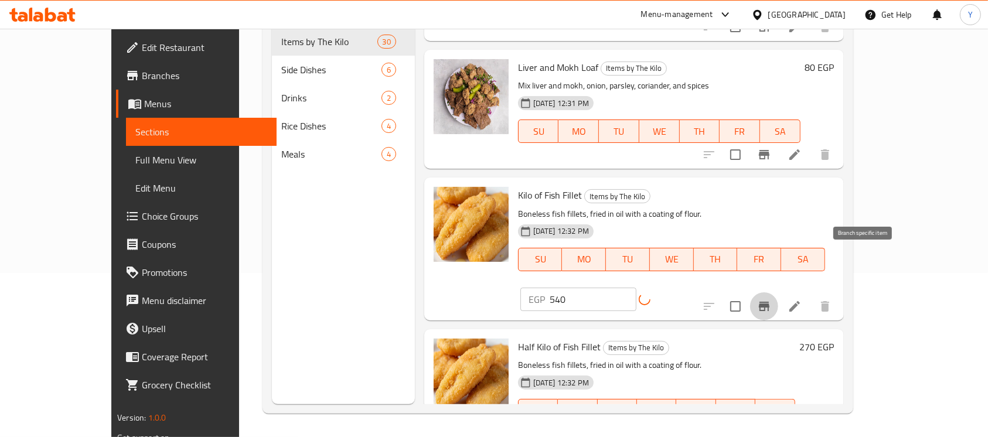
click at [769, 302] on icon "Branch-specific-item" at bounding box center [764, 306] width 11 height 9
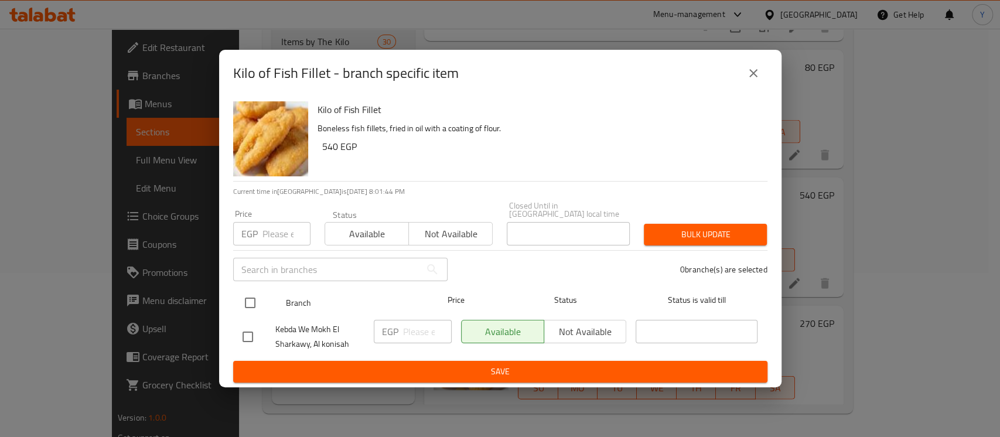
click at [240, 300] on input "checkbox" at bounding box center [250, 303] width 25 height 25
checkbox input "true"
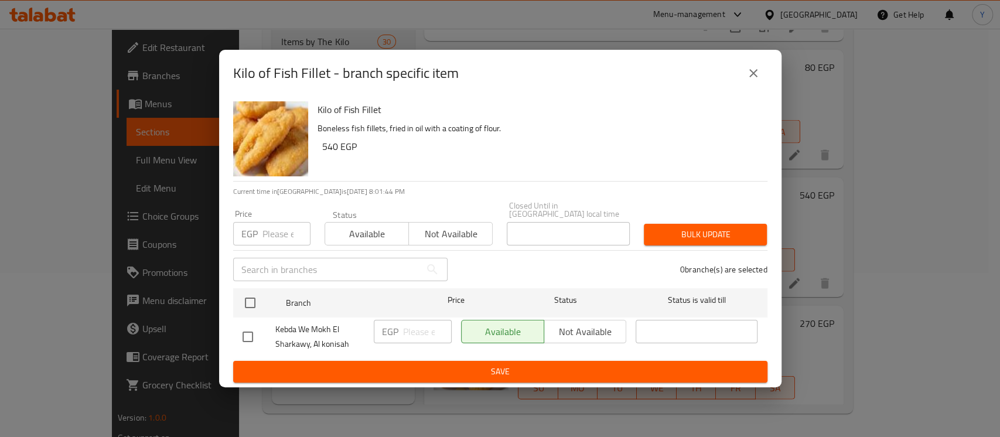
checkbox input "true"
click at [275, 226] on input "number" at bounding box center [287, 233] width 48 height 23
type input "540"
click at [654, 237] on span "Bulk update" at bounding box center [705, 234] width 104 height 15
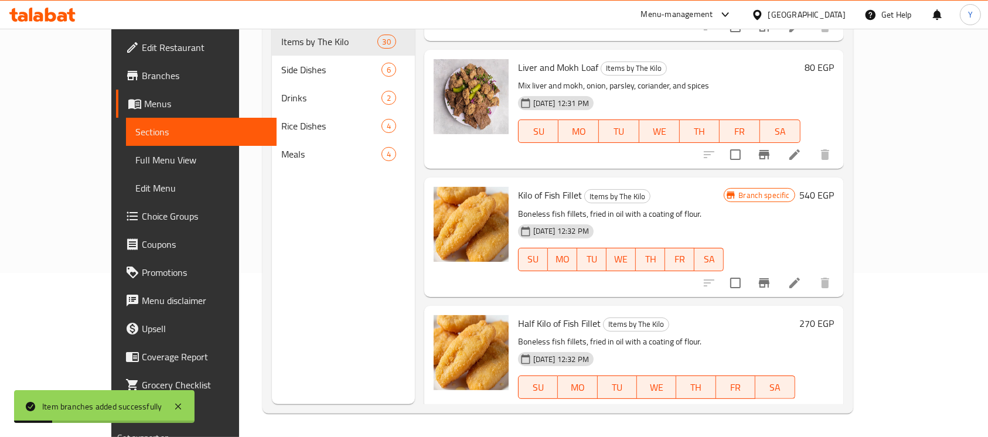
click at [834, 315] on h6 "270 EGP" at bounding box center [817, 323] width 35 height 16
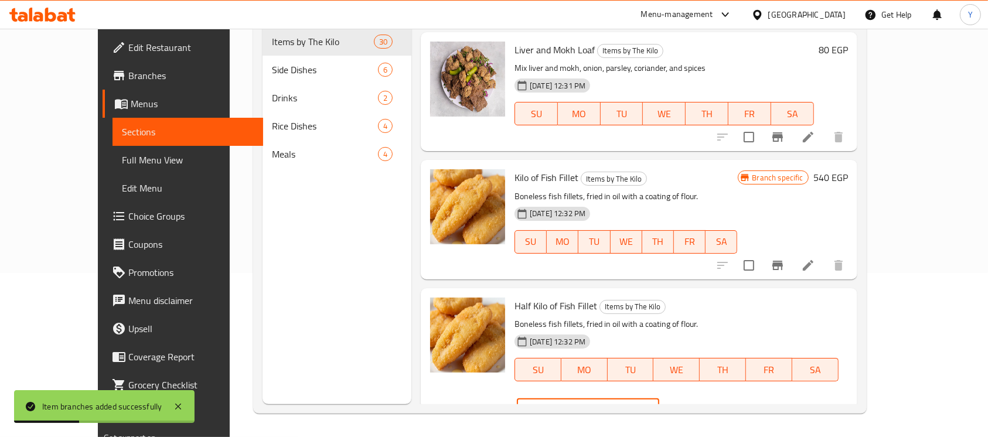
click at [659, 399] on input "270" at bounding box center [602, 410] width 113 height 23
type input "280"
drag, startPoint x: 914, startPoint y: 307, endPoint x: 878, endPoint y: 349, distance: 55.3
click at [706, 405] on icon "ok" at bounding box center [700, 411] width 12 height 12
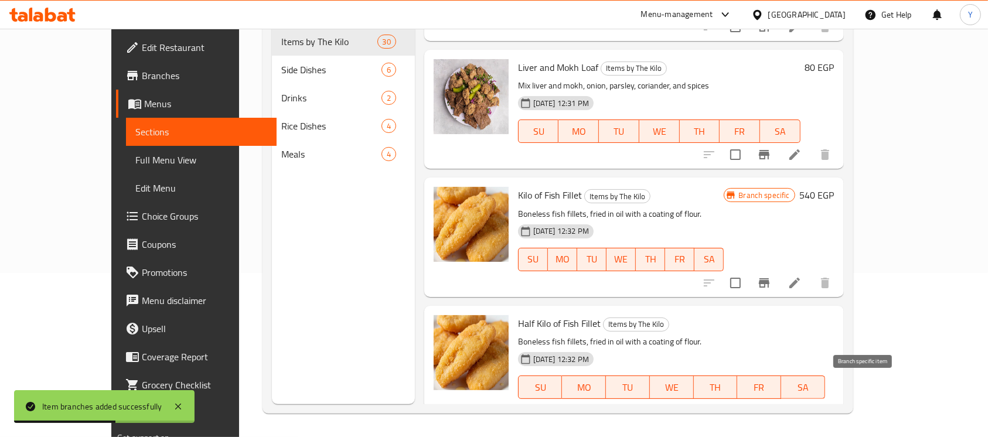
click at [769, 430] on icon "Branch-specific-item" at bounding box center [764, 434] width 11 height 9
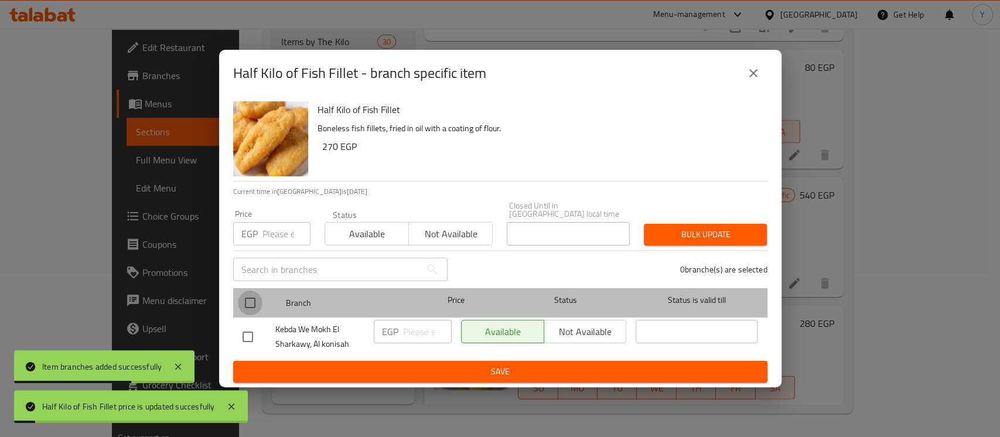
drag, startPoint x: 256, startPoint y: 297, endPoint x: 258, endPoint y: 233, distance: 64.5
click at [256, 295] on input "checkbox" at bounding box center [250, 303] width 25 height 25
checkbox input "true"
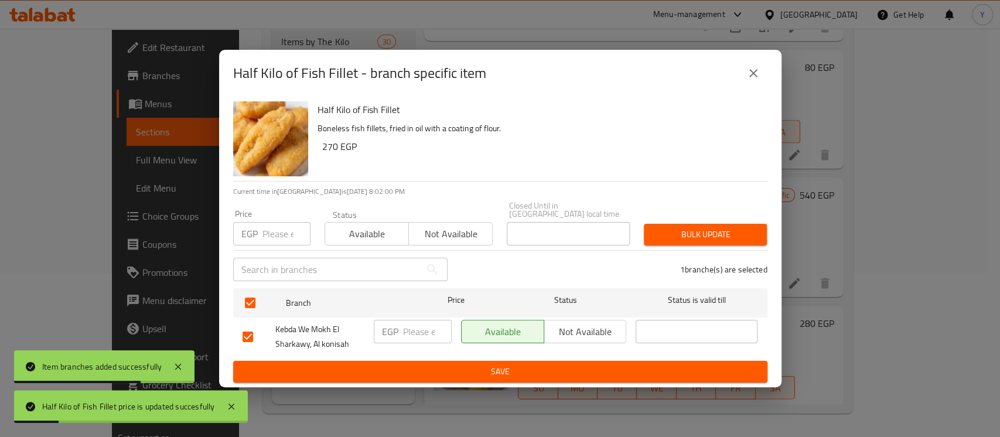
click at [259, 225] on div "EGP Price" at bounding box center [271, 233] width 77 height 23
type input "280"
click at [697, 231] on span "Bulk update" at bounding box center [705, 234] width 104 height 15
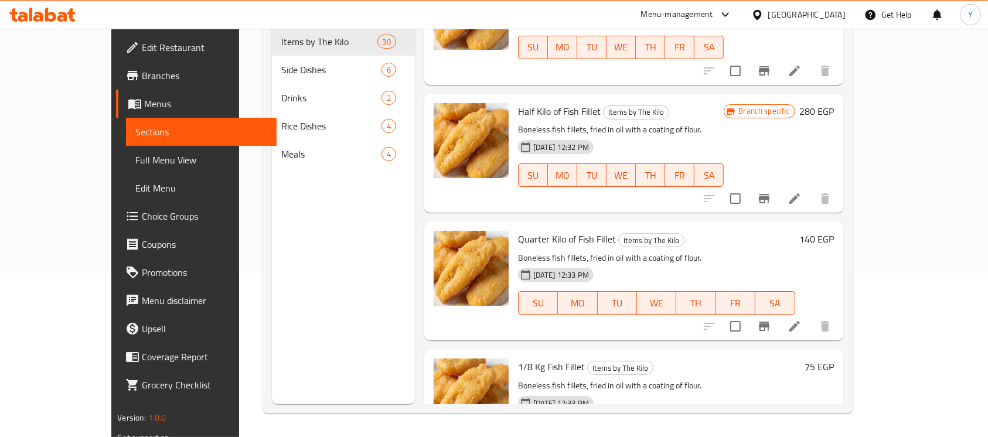
scroll to position [1813, 0]
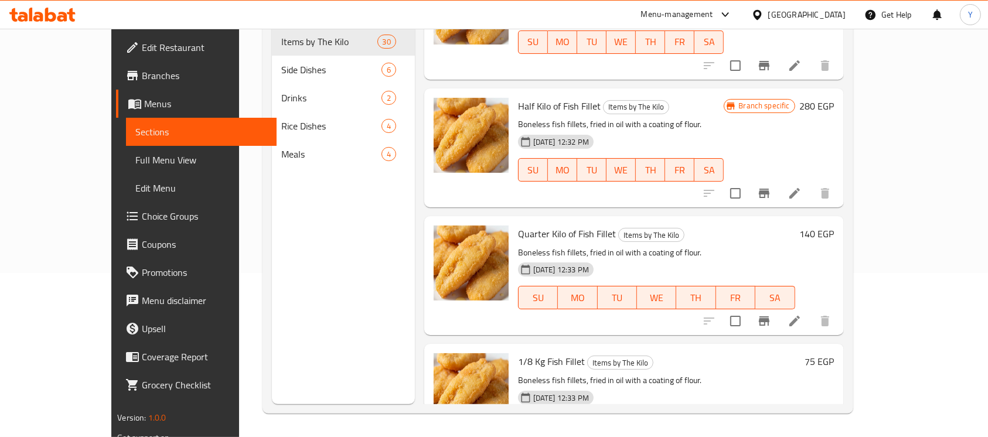
click at [834, 226] on h6 "140 EGP" at bounding box center [817, 234] width 35 height 16
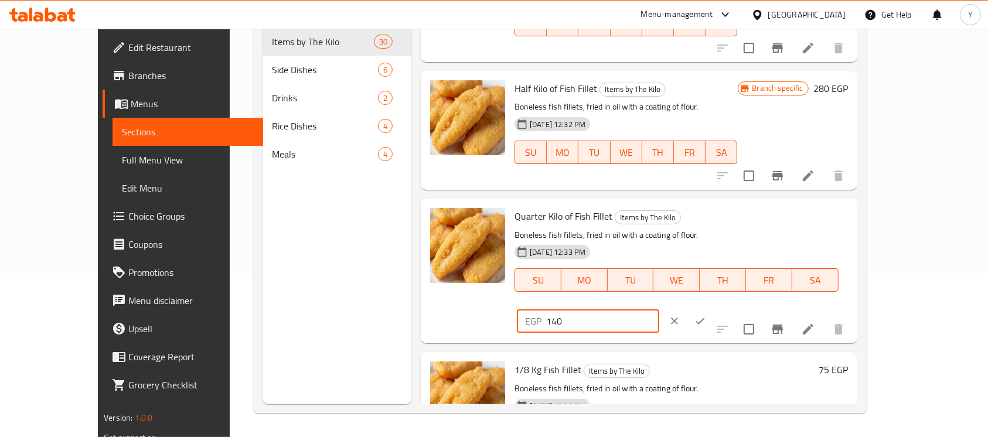
click at [659, 309] on input "140" at bounding box center [602, 320] width 113 height 23
type input "150"
drag, startPoint x: 908, startPoint y: 216, endPoint x: 874, endPoint y: 290, distance: 81.8
click at [706, 315] on icon "ok" at bounding box center [700, 321] width 12 height 12
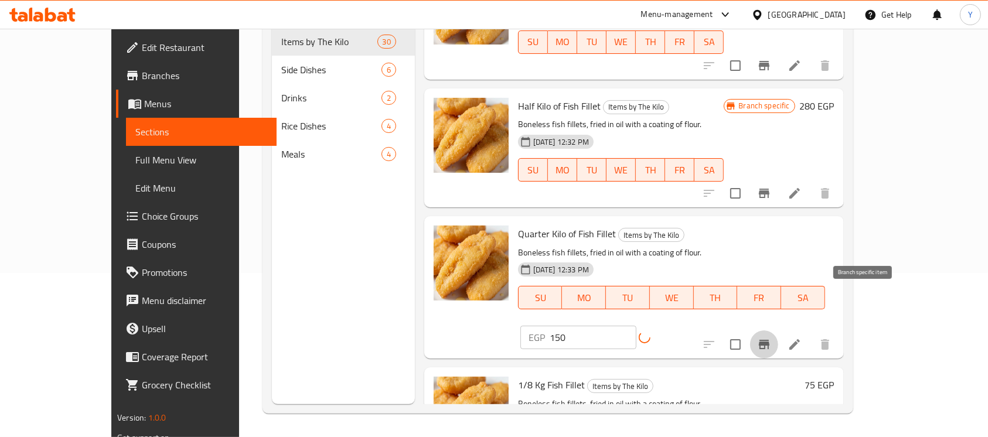
click at [769, 340] on icon "Branch-specific-item" at bounding box center [764, 344] width 11 height 9
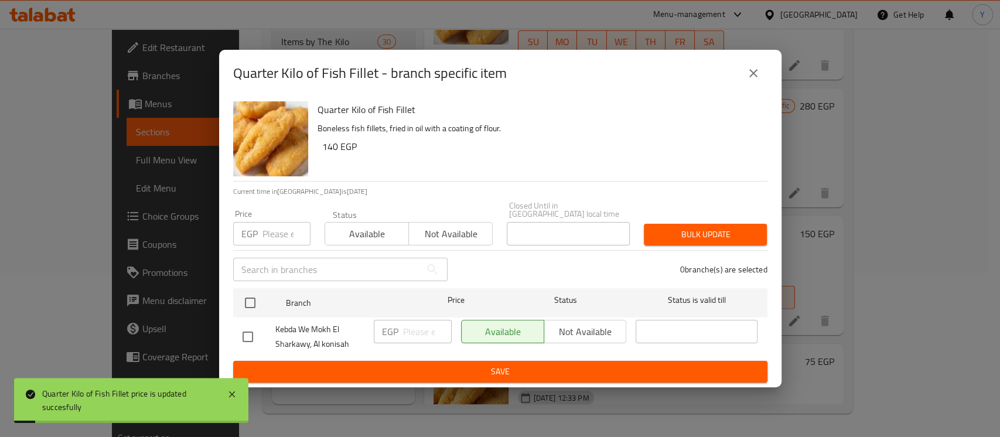
click at [246, 295] on input "checkbox" at bounding box center [250, 303] width 25 height 25
checkbox input "true"
click at [273, 235] on input "number" at bounding box center [287, 233] width 48 height 23
type input "150"
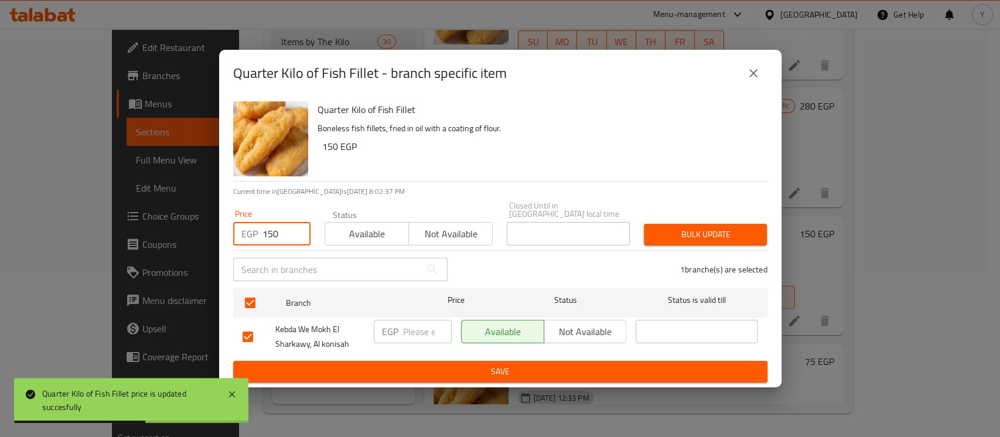
click at [718, 240] on button "Bulk update" at bounding box center [705, 235] width 123 height 22
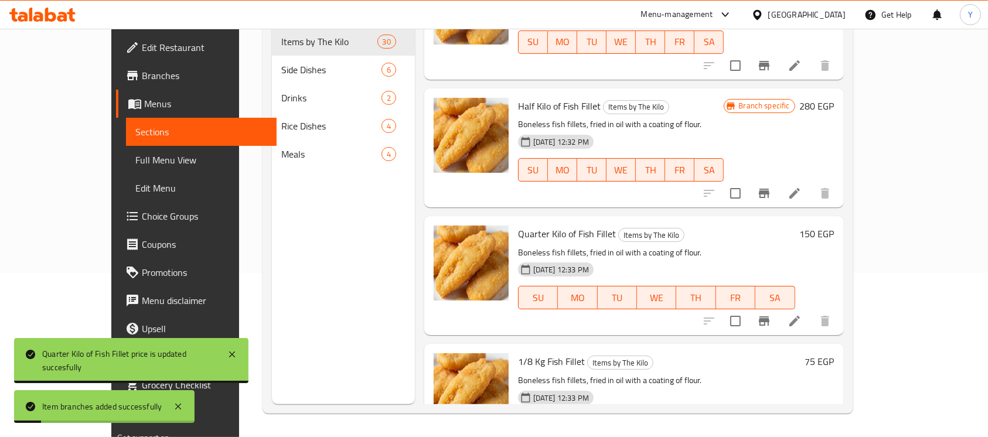
click at [834, 353] on h6 "75 EGP" at bounding box center [819, 361] width 29 height 16
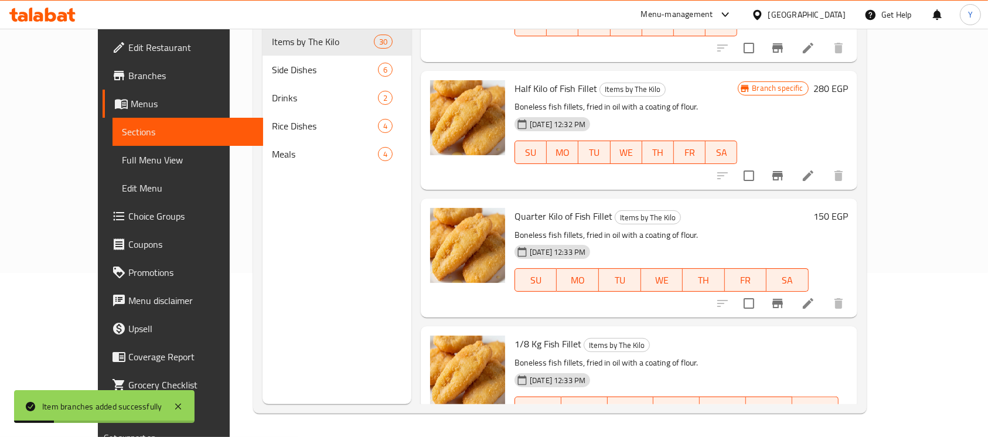
drag, startPoint x: 806, startPoint y: 349, endPoint x: 726, endPoint y: 350, distance: 79.7
click at [726, 349] on div "1/8 Kg Fish Fillet Items by The Kilo Boneless fish fillets, fried in oil with a…" at bounding box center [681, 398] width 343 height 135
type input "80"
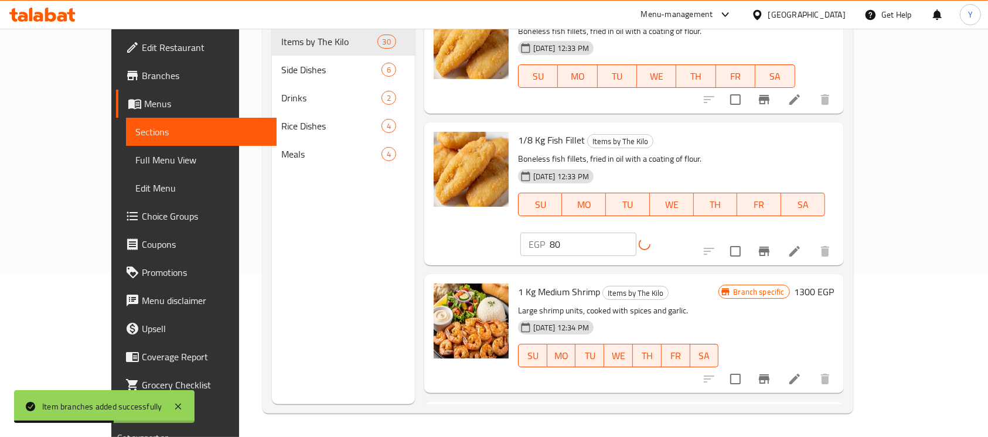
scroll to position [2040, 0]
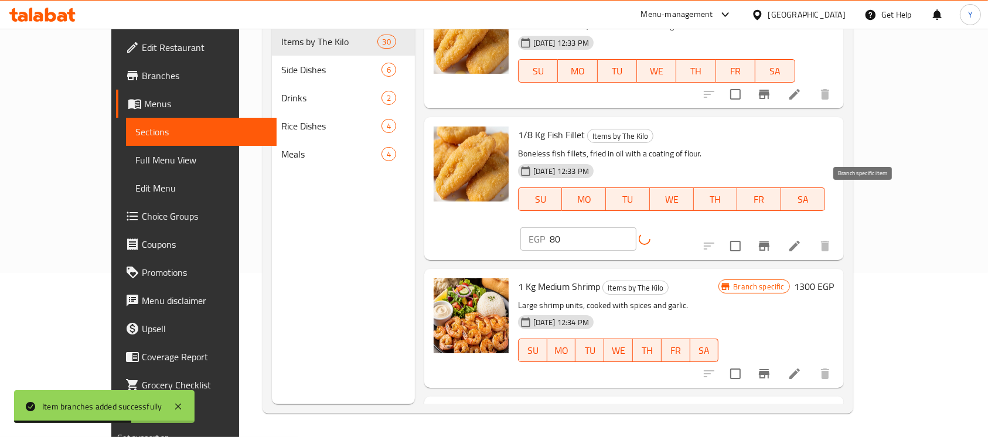
click at [769, 241] on icon "Branch-specific-item" at bounding box center [764, 245] width 11 height 9
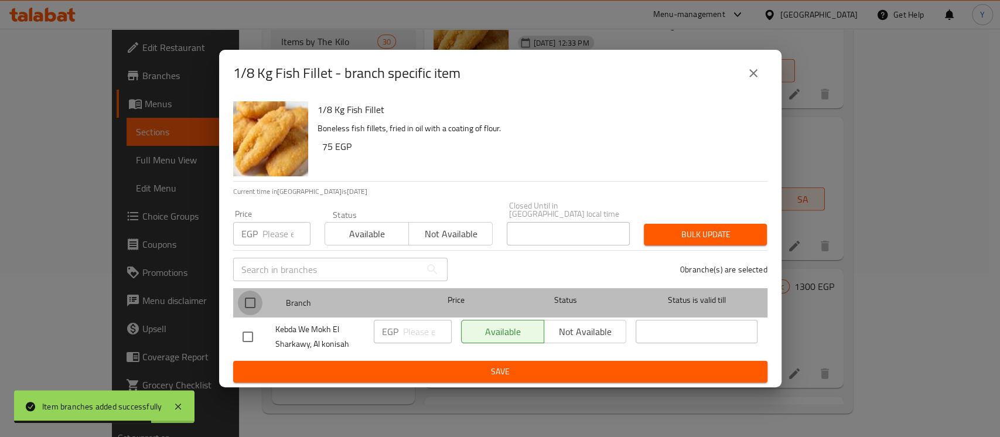
click at [256, 299] on input "checkbox" at bounding box center [250, 303] width 25 height 25
checkbox input "true"
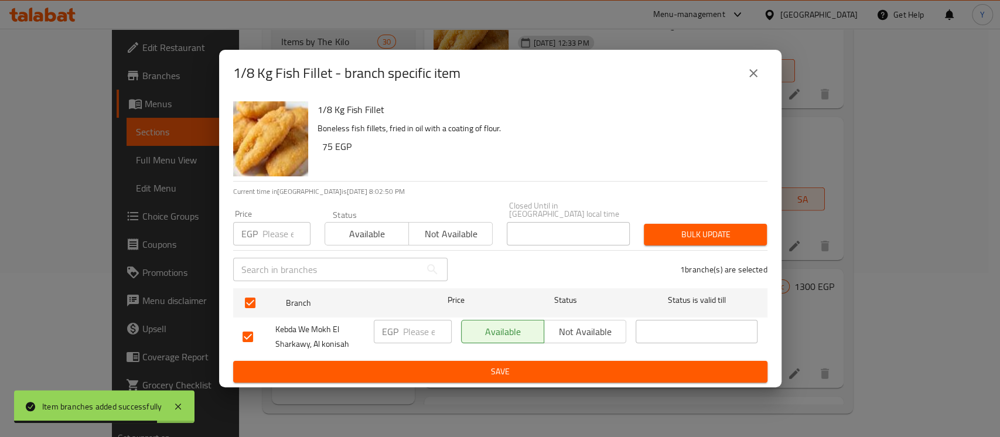
click at [269, 222] on input "number" at bounding box center [287, 233] width 48 height 23
type input "80"
click at [715, 227] on span "Bulk update" at bounding box center [705, 234] width 104 height 15
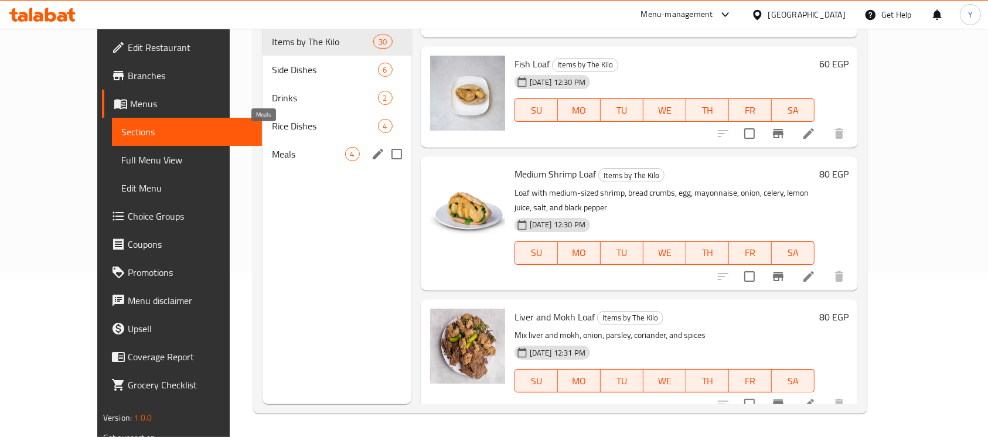
scroll to position [861, 0]
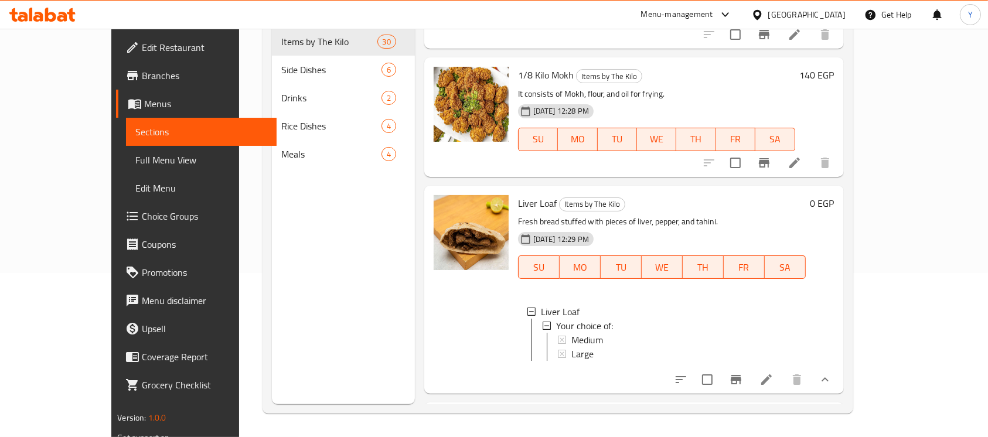
click at [774, 374] on icon at bounding box center [766, 380] width 14 height 14
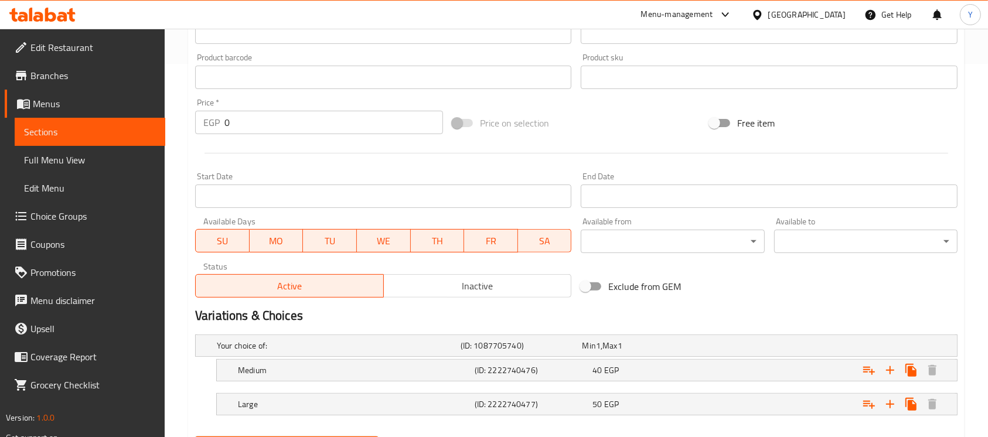
scroll to position [434, 0]
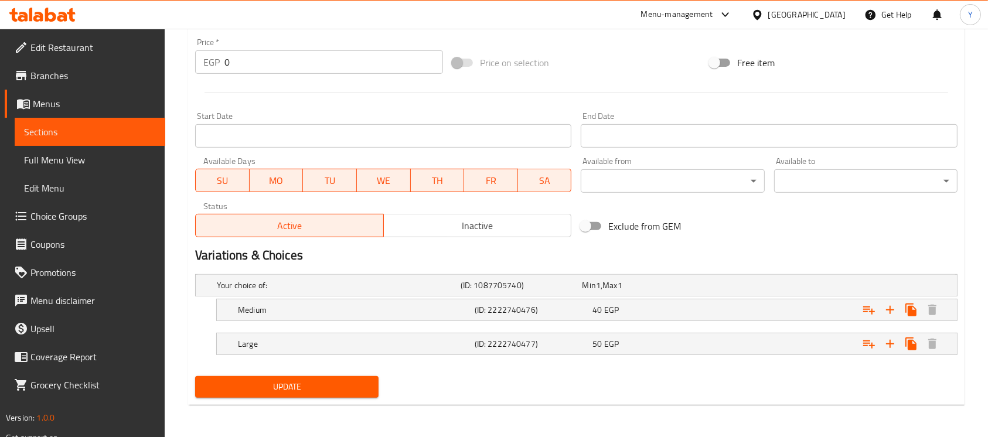
click at [759, 256] on h2 "Variations & Choices" at bounding box center [576, 256] width 762 height 18
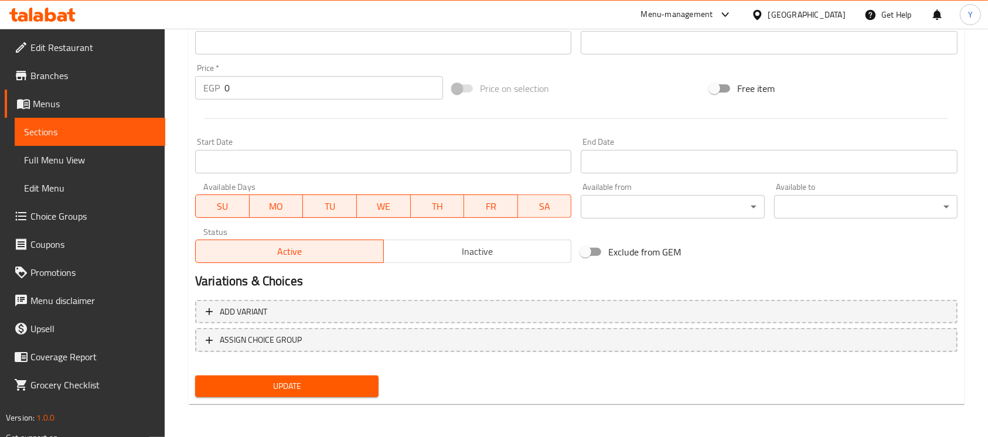
scroll to position [25, 0]
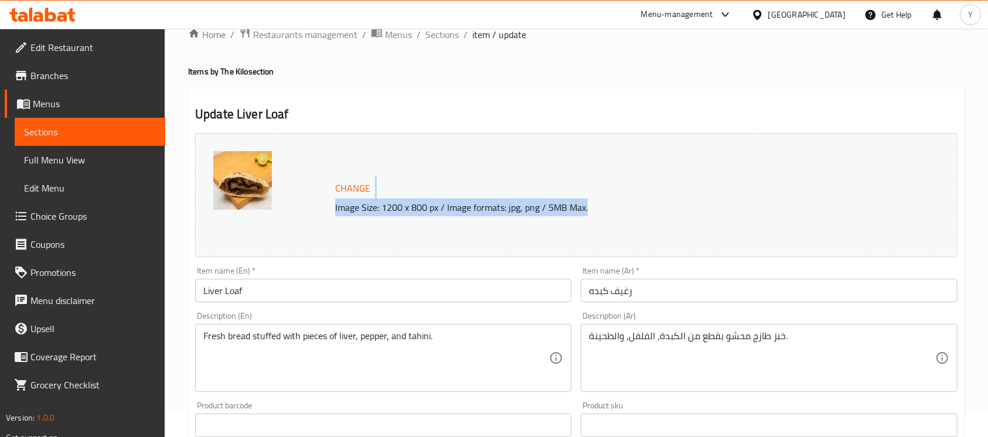
drag, startPoint x: 985, startPoint y: 147, endPoint x: 956, endPoint y: 246, distance: 102.6
click at [988, 209] on html "​ Menu-management [GEOGRAPHIC_DATA] Get Help Y Edit Restaurant Branches Menus S…" at bounding box center [494, 193] width 988 height 437
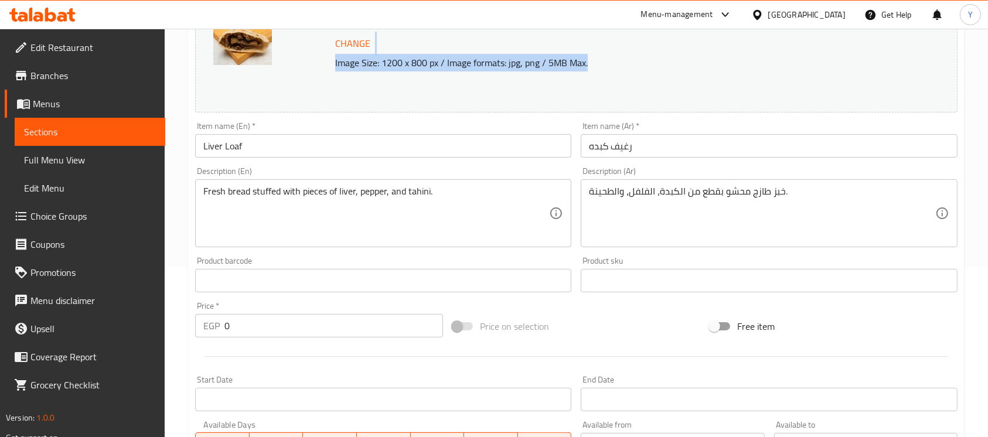
scroll to position [179, 0]
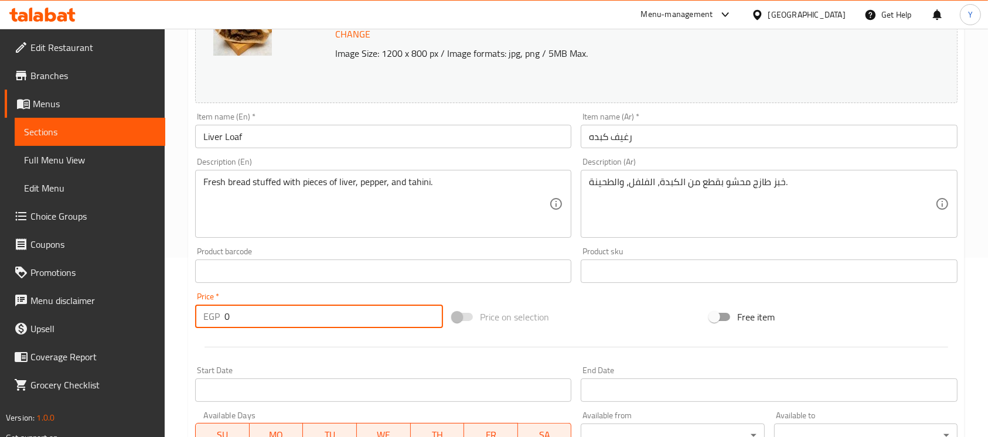
drag, startPoint x: 291, startPoint y: 307, endPoint x: 211, endPoint y: 304, distance: 79.8
click at [211, 305] on div "EGP 0 Price *" at bounding box center [319, 316] width 248 height 23
type input "60"
click at [326, 127] on input "Liver Loaf" at bounding box center [383, 136] width 376 height 23
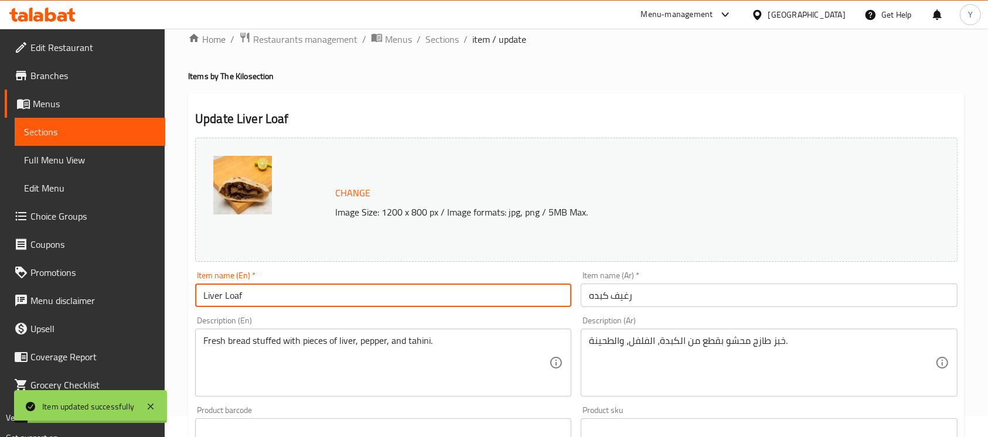
scroll to position [0, 0]
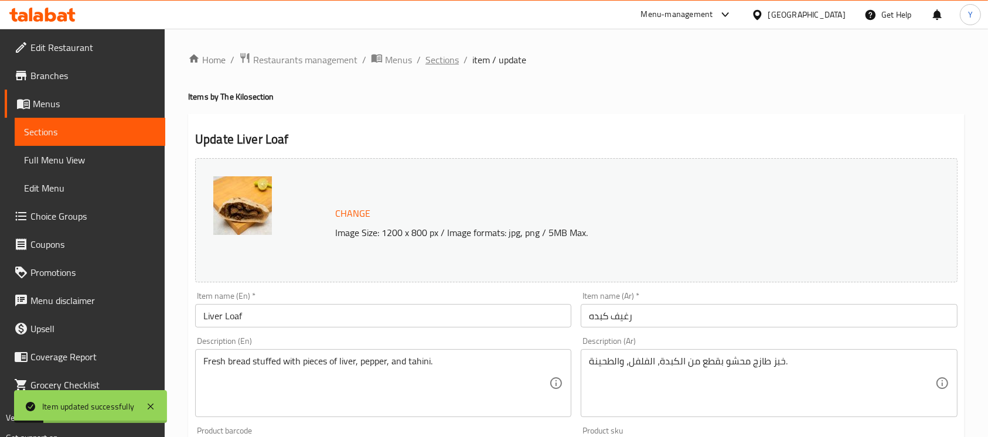
click at [441, 59] on span "Sections" at bounding box center [441, 60] width 33 height 14
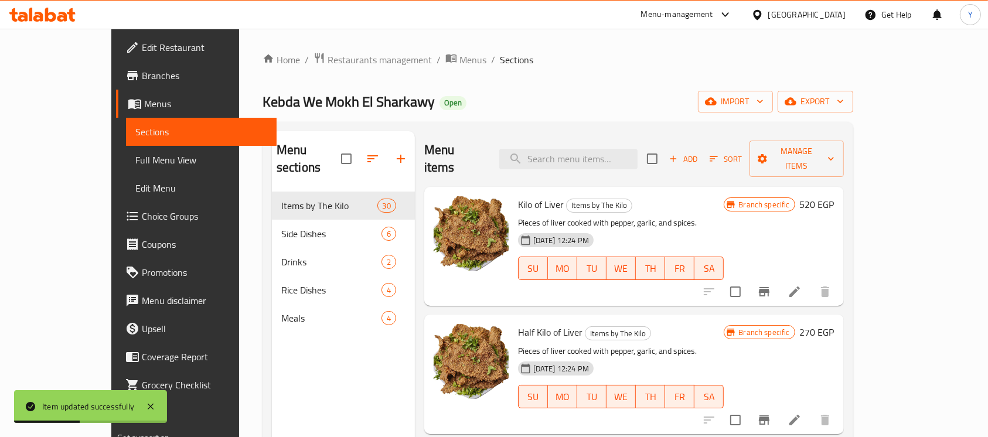
click at [745, 84] on div "Home / Restaurants management / Menus / Sections Kebda We Mokh El Sharkawy Open…" at bounding box center [558, 315] width 591 height 526
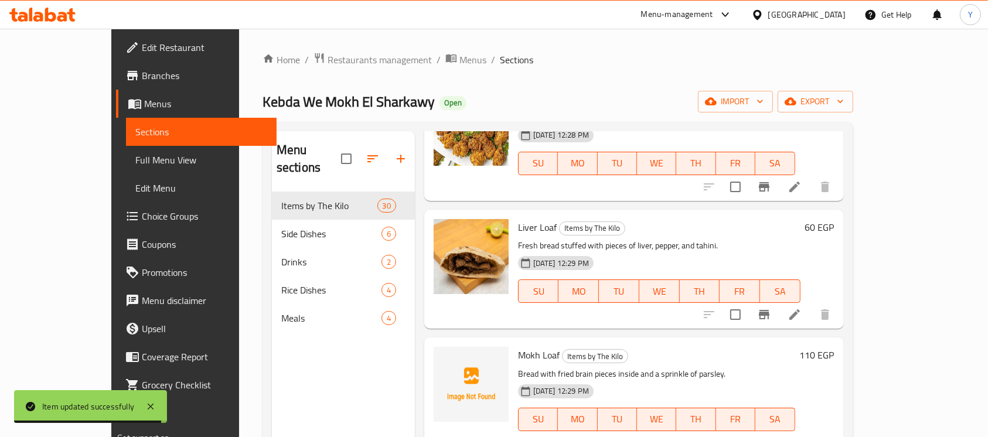
scroll to position [1006, 0]
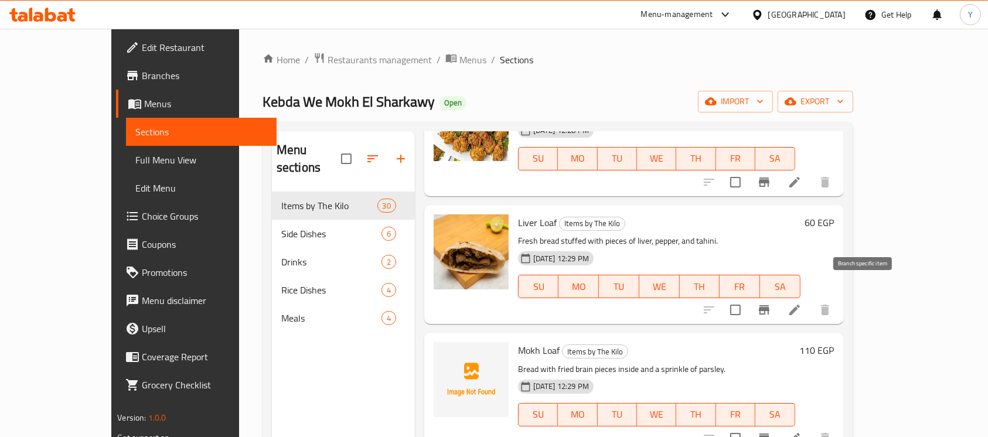
click at [778, 296] on button "Branch-specific-item" at bounding box center [764, 310] width 28 height 28
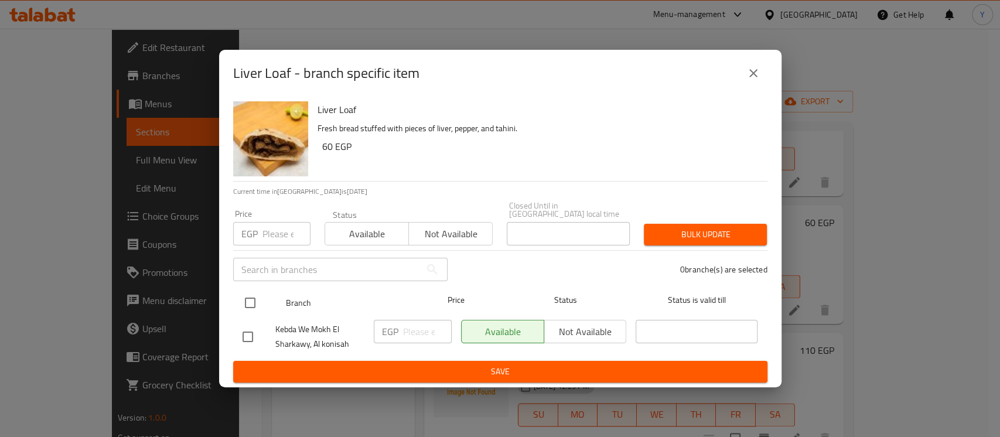
click at [236, 295] on div "Branch Price Status Status is valid till" at bounding box center [500, 302] width 534 height 29
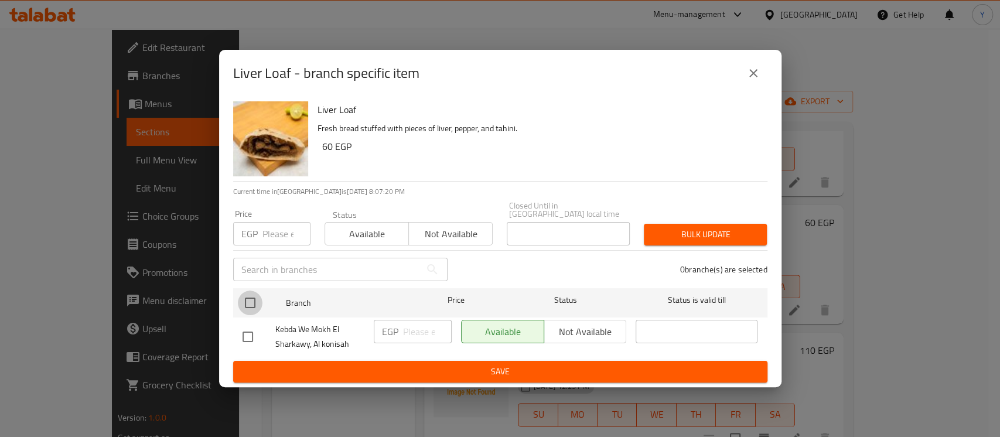
drag, startPoint x: 249, startPoint y: 290, endPoint x: 266, endPoint y: 277, distance: 21.3
click at [248, 291] on input "checkbox" at bounding box center [250, 303] width 25 height 25
checkbox input "true"
click at [284, 227] on input "number" at bounding box center [287, 233] width 48 height 23
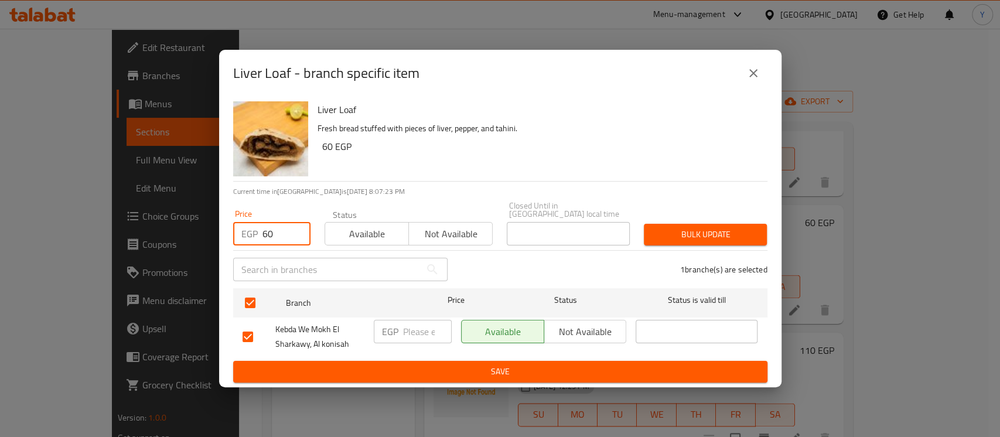
type input "60"
click at [713, 234] on span "Bulk update" at bounding box center [705, 234] width 104 height 15
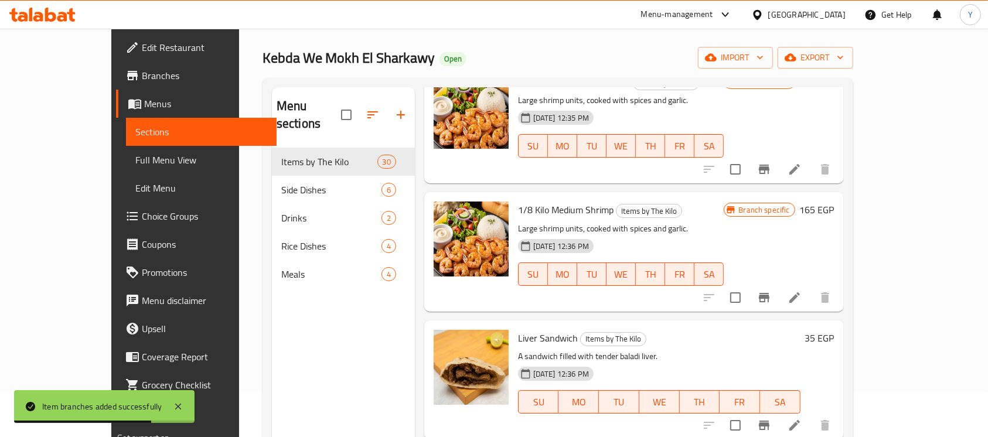
scroll to position [67, 0]
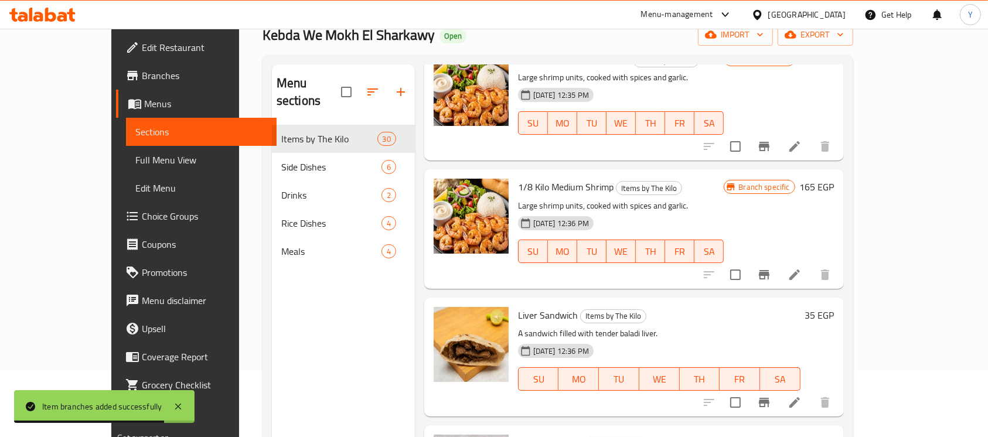
click at [834, 307] on h6 "35 EGP" at bounding box center [819, 315] width 29 height 16
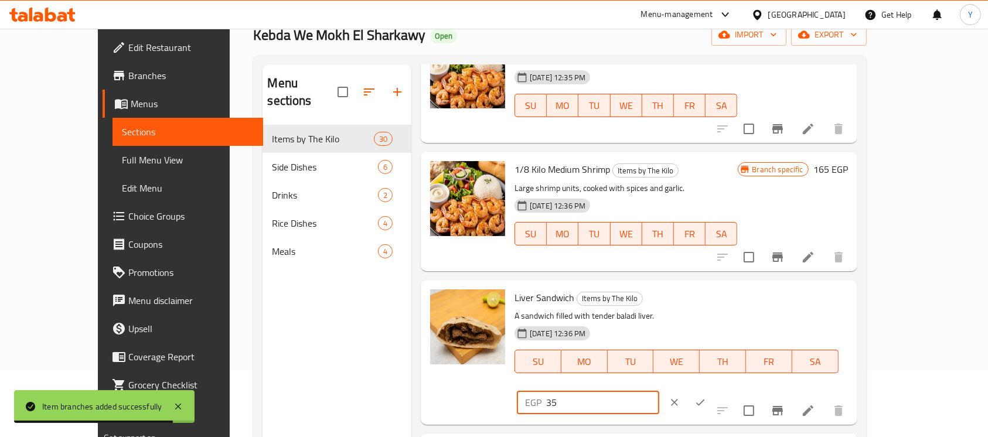
drag, startPoint x: 775, startPoint y: 304, endPoint x: 717, endPoint y: 306, distance: 58.1
click at [717, 307] on div "Liver Sandwich Items by The Kilo A sandwich filled with tender baladi liver. [D…" at bounding box center [681, 352] width 343 height 135
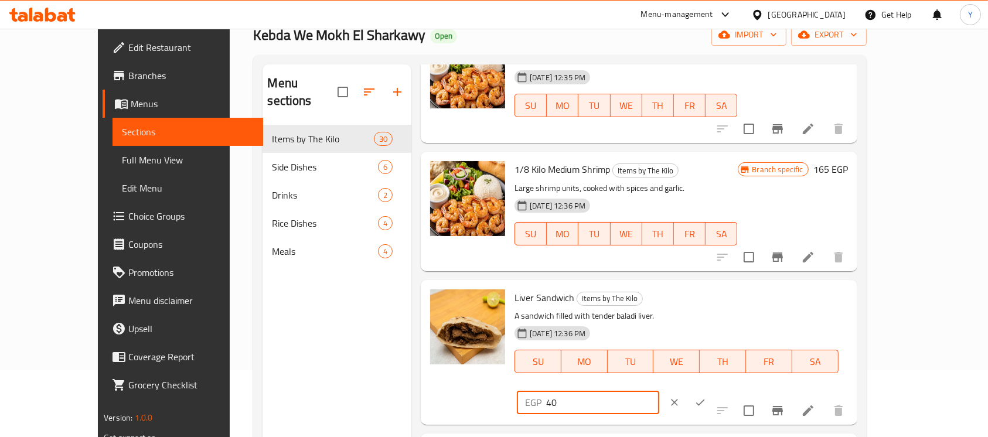
type input "40"
drag, startPoint x: 915, startPoint y: 284, endPoint x: 885, endPoint y: 348, distance: 70.5
click at [706, 397] on icon "ok" at bounding box center [700, 403] width 12 height 12
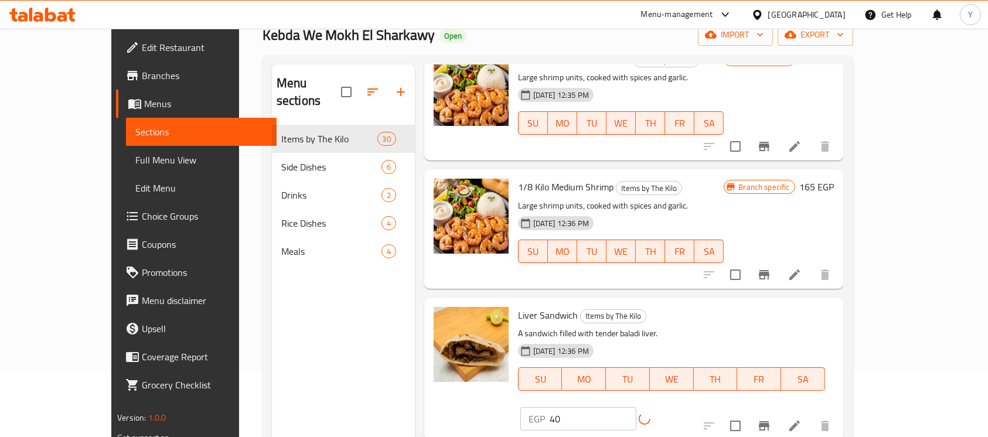
click at [771, 419] on icon "Branch-specific-item" at bounding box center [764, 426] width 14 height 14
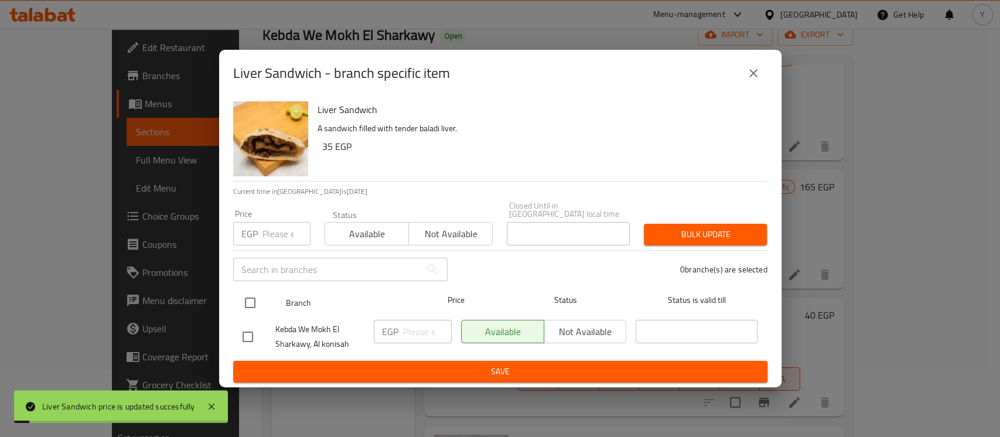
click at [239, 291] on input "checkbox" at bounding box center [250, 303] width 25 height 25
checkbox input "true"
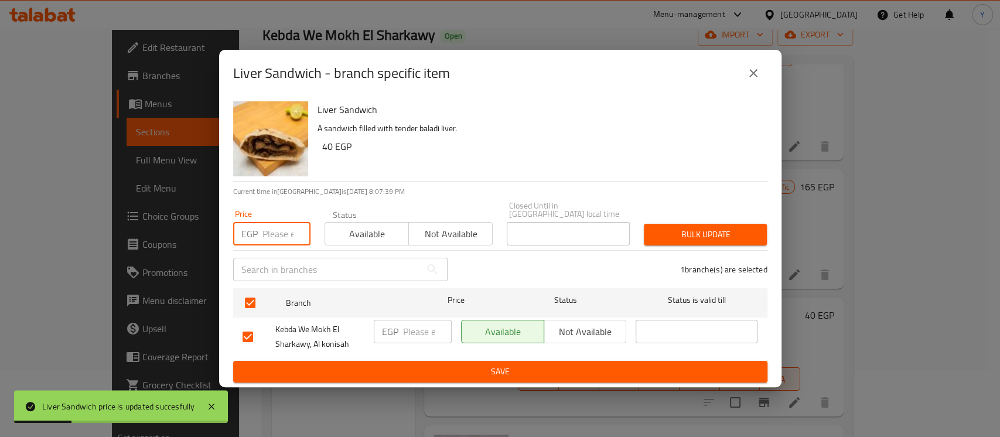
click at [263, 237] on input "number" at bounding box center [287, 233] width 48 height 23
type input "40"
click at [680, 232] on span "Bulk update" at bounding box center [705, 234] width 104 height 15
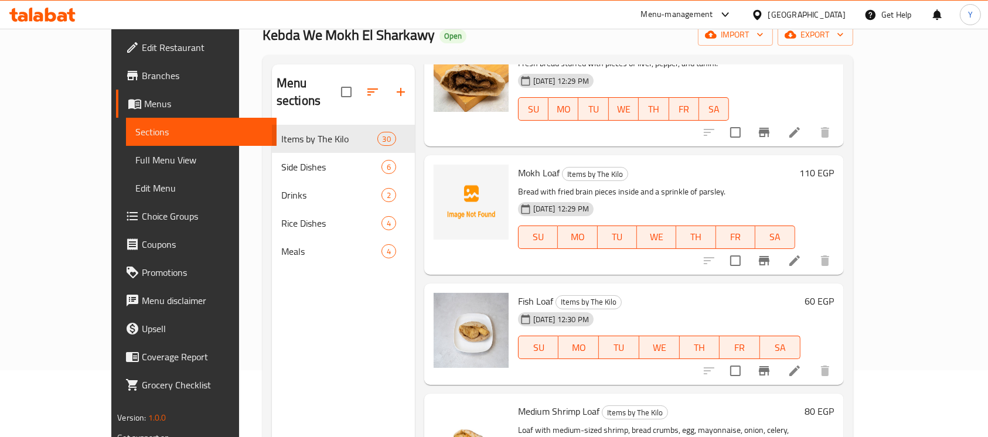
scroll to position [1355, 0]
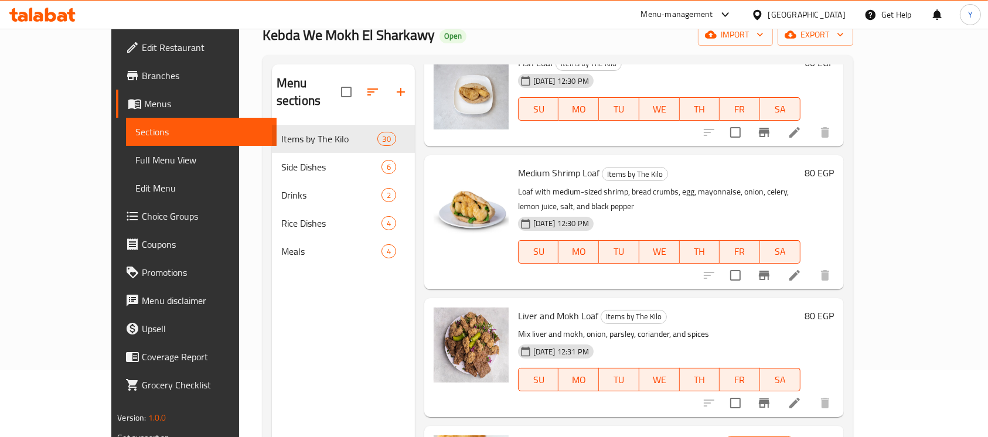
click at [834, 308] on h6 "80 EGP" at bounding box center [819, 316] width 29 height 16
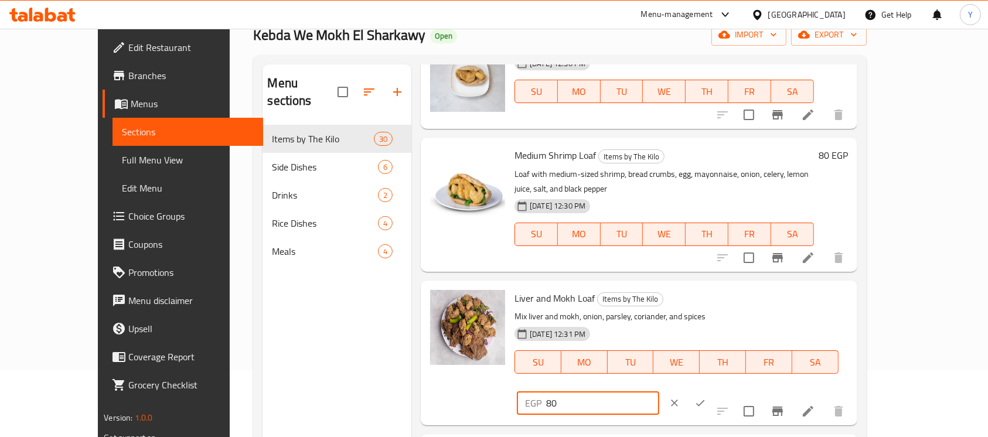
drag, startPoint x: 796, startPoint y: 284, endPoint x: 560, endPoint y: 288, distance: 236.2
click at [560, 288] on div "Liver and Mokh Loaf Items by The Kilo Mix liver and mokh, onion, parsley, coria…" at bounding box center [681, 352] width 343 height 135
type input "110"
drag, startPoint x: 914, startPoint y: 284, endPoint x: 870, endPoint y: 356, distance: 84.7
click at [706, 397] on icon "ok" at bounding box center [700, 403] width 12 height 12
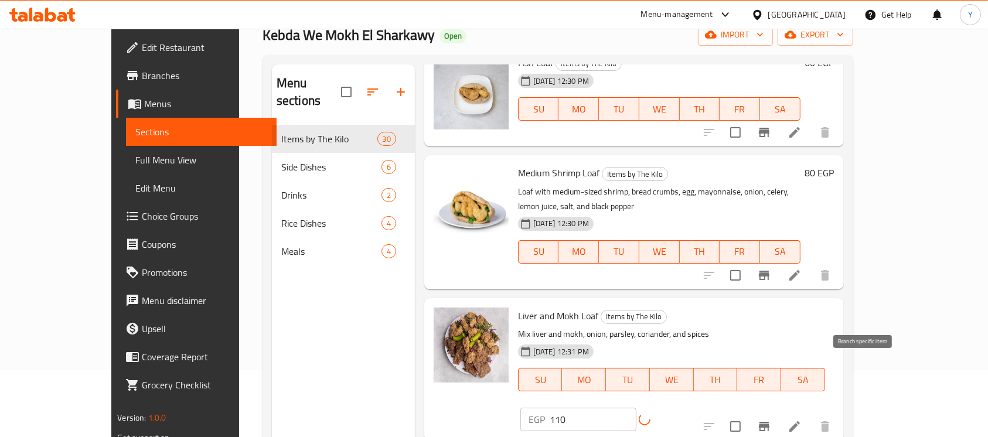
click at [778, 413] on button "Branch-specific-item" at bounding box center [764, 427] width 28 height 28
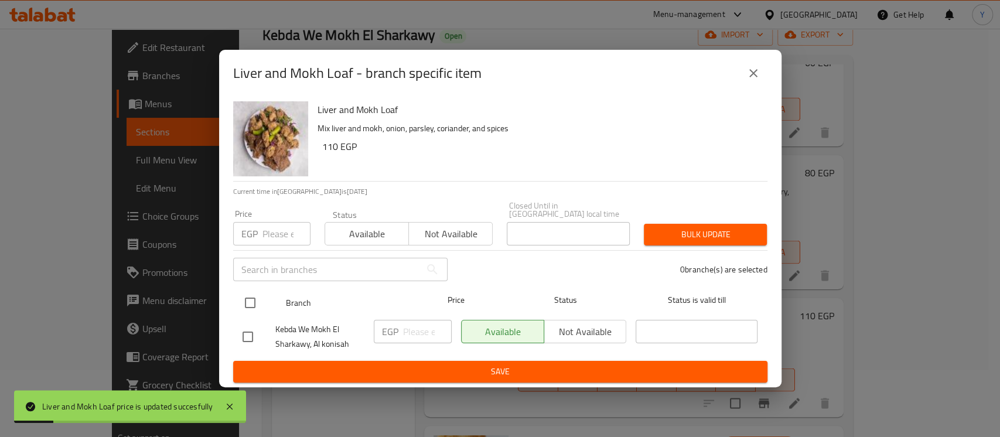
drag, startPoint x: 254, startPoint y: 302, endPoint x: 249, endPoint y: 285, distance: 17.6
click at [253, 302] on input "checkbox" at bounding box center [250, 303] width 25 height 25
checkbox input "true"
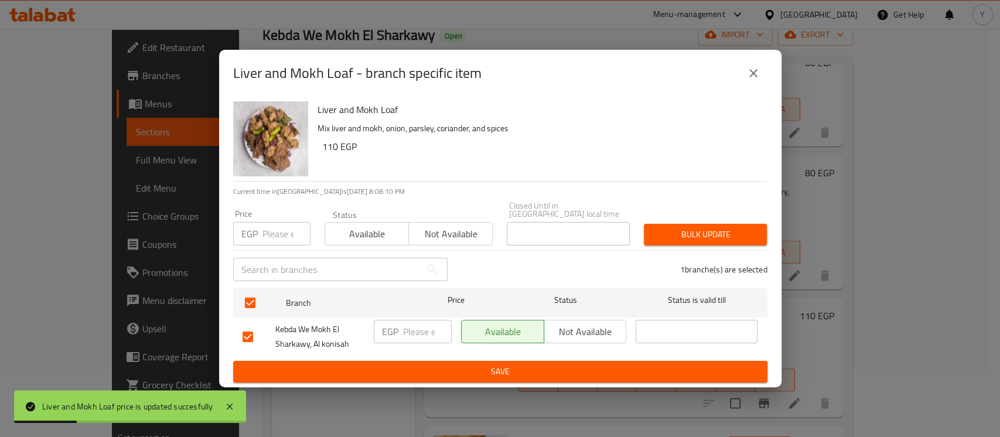
click at [271, 233] on input "number" at bounding box center [287, 233] width 48 height 23
type input "110"
click at [655, 230] on span "Bulk update" at bounding box center [705, 234] width 104 height 15
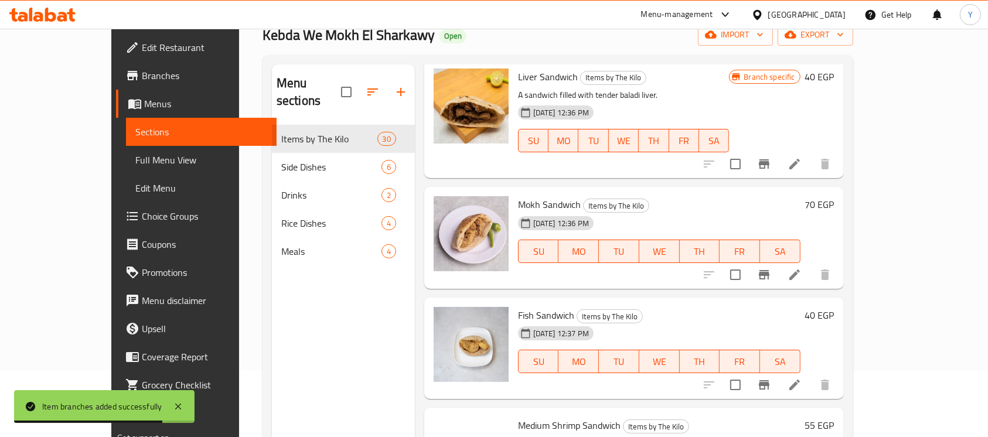
scroll to position [2985, 0]
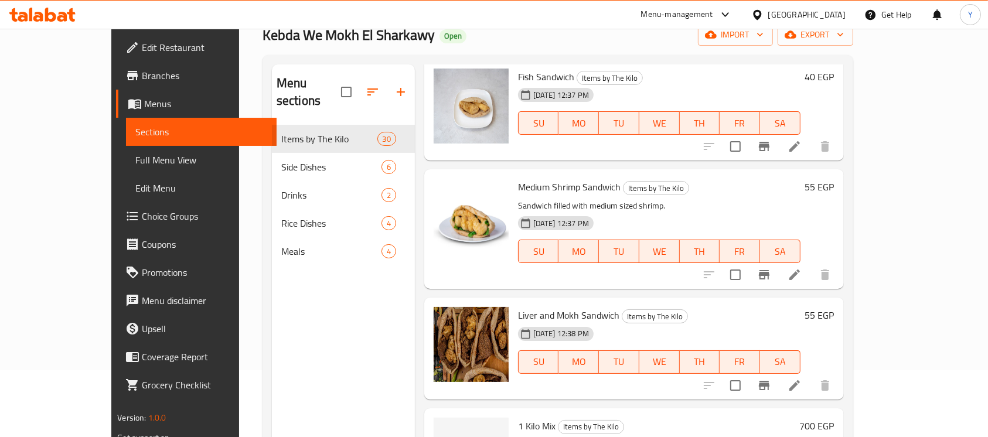
click at [834, 307] on h6 "55 EGP" at bounding box center [819, 315] width 29 height 16
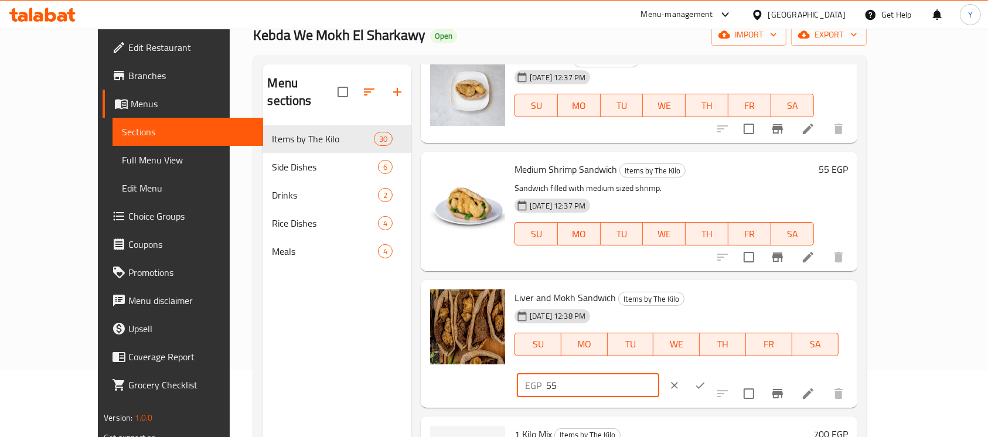
drag, startPoint x: 779, startPoint y: 291, endPoint x: 767, endPoint y: 291, distance: 11.7
click at [659, 374] on div "EGP 55 ​" at bounding box center [588, 385] width 142 height 23
type input "65"
click at [713, 373] on button "ok" at bounding box center [700, 386] width 26 height 26
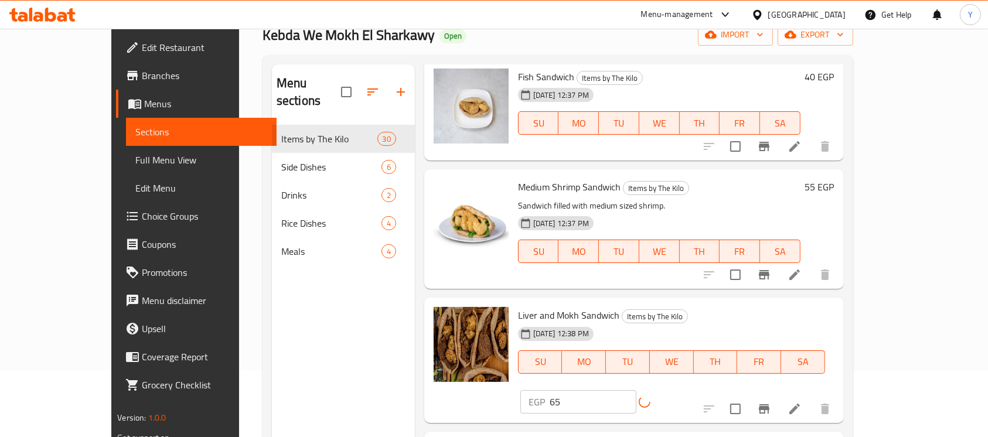
click at [778, 395] on button "Branch-specific-item" at bounding box center [764, 409] width 28 height 28
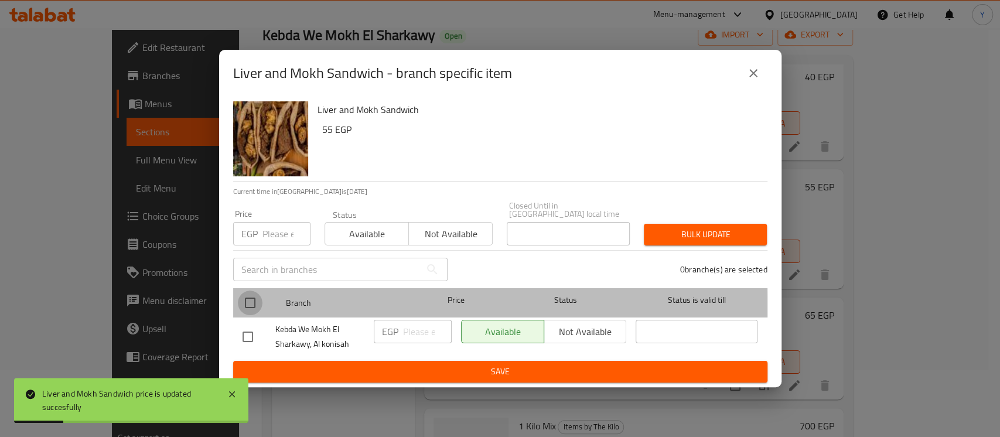
drag, startPoint x: 238, startPoint y: 305, endPoint x: 247, endPoint y: 298, distance: 11.4
click at [239, 305] on input "checkbox" at bounding box center [250, 303] width 25 height 25
checkbox input "true"
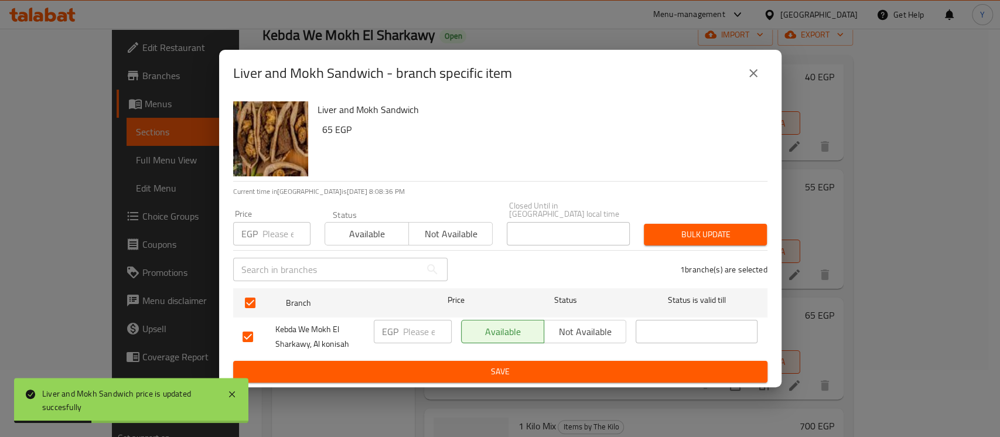
click at [272, 222] on input "number" at bounding box center [287, 233] width 48 height 23
type input "65"
click at [721, 231] on span "Bulk update" at bounding box center [705, 234] width 104 height 15
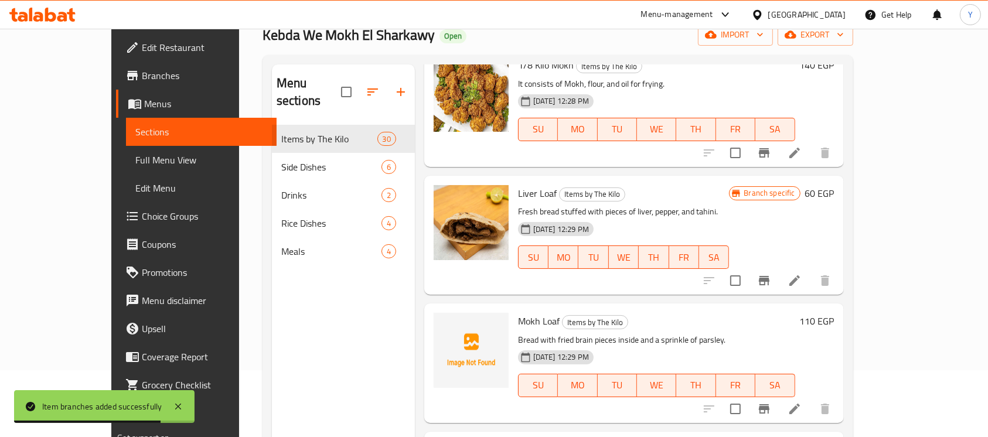
scroll to position [1111, 0]
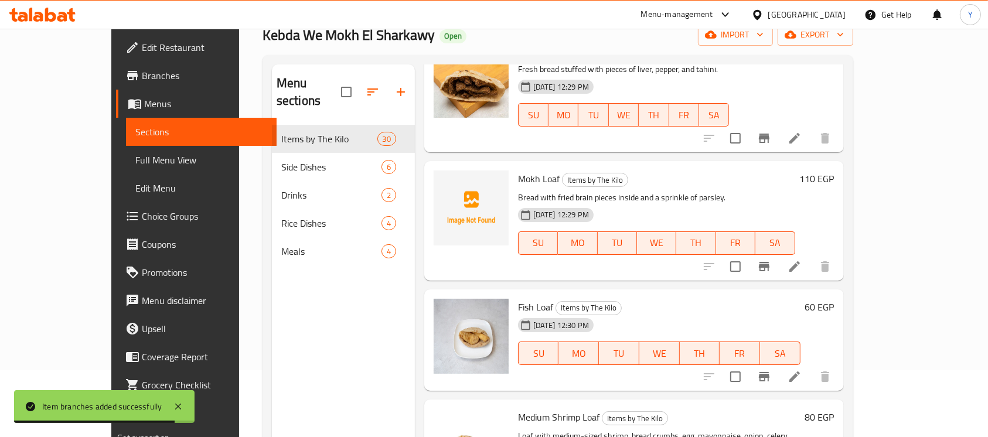
click at [834, 171] on h6 "110 EGP" at bounding box center [817, 179] width 35 height 16
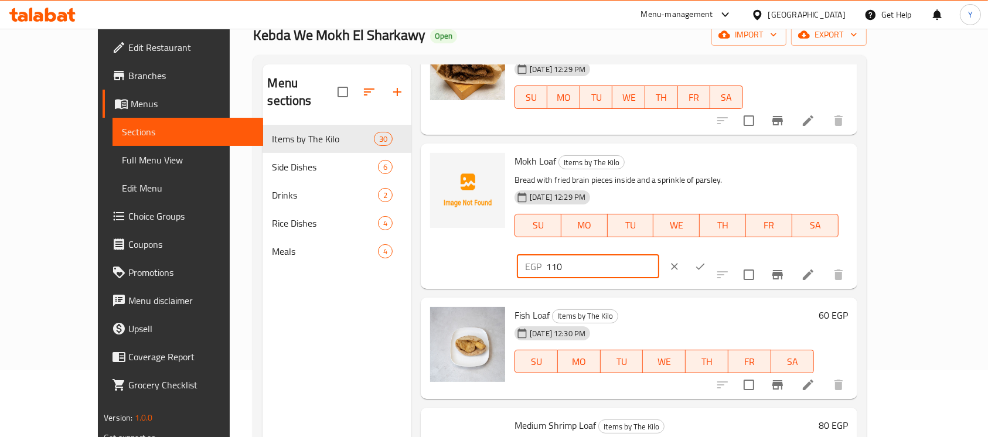
click at [659, 255] on input "110" at bounding box center [602, 266] width 113 height 23
type input "120"
click at [713, 254] on button "ok" at bounding box center [700, 267] width 26 height 26
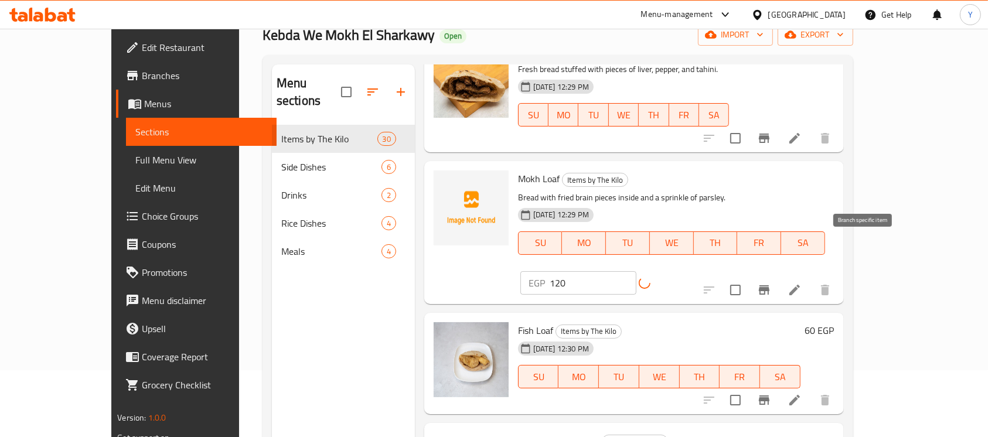
click at [771, 283] on icon "Branch-specific-item" at bounding box center [764, 290] width 14 height 14
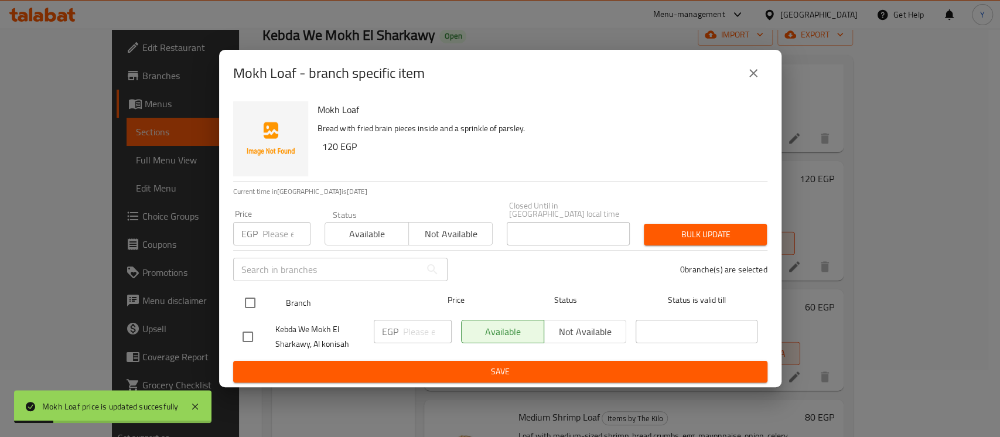
click at [242, 299] on input "checkbox" at bounding box center [250, 303] width 25 height 25
checkbox input "true"
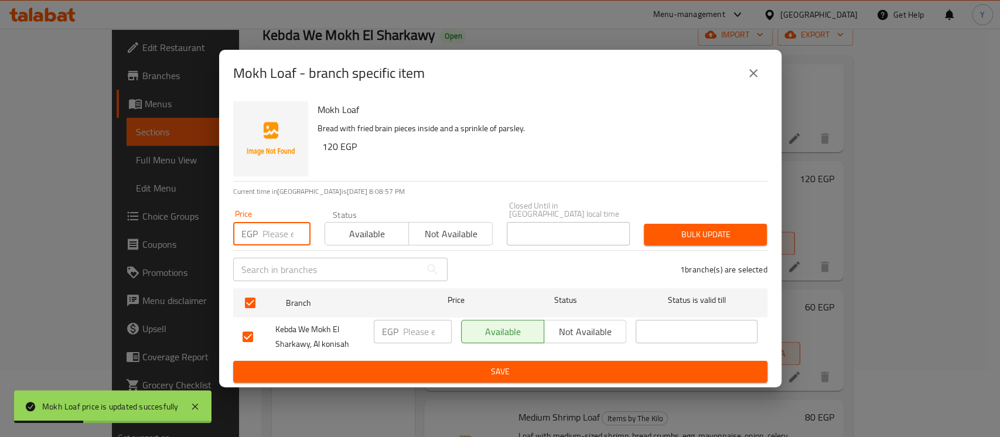
click at [280, 230] on input "number" at bounding box center [287, 233] width 48 height 23
type input "120"
click at [694, 229] on span "Bulk update" at bounding box center [705, 234] width 104 height 15
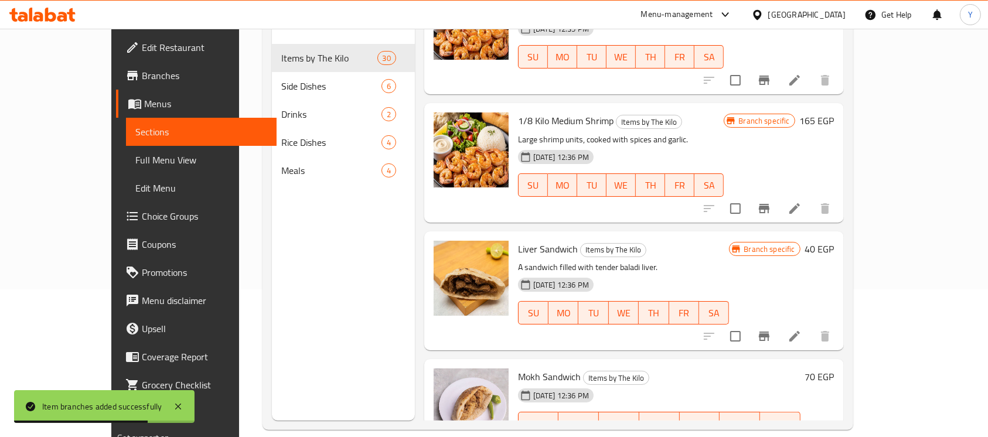
scroll to position [164, 0]
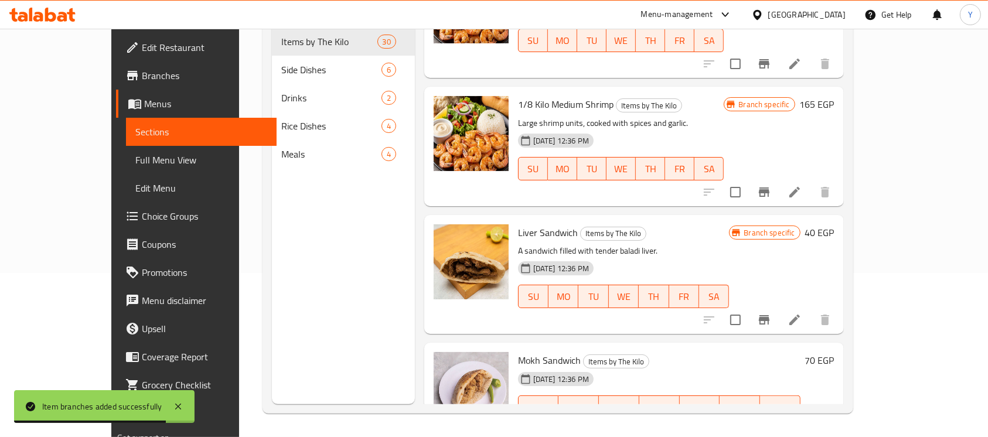
click at [834, 352] on h6 "70 EGP" at bounding box center [819, 360] width 29 height 16
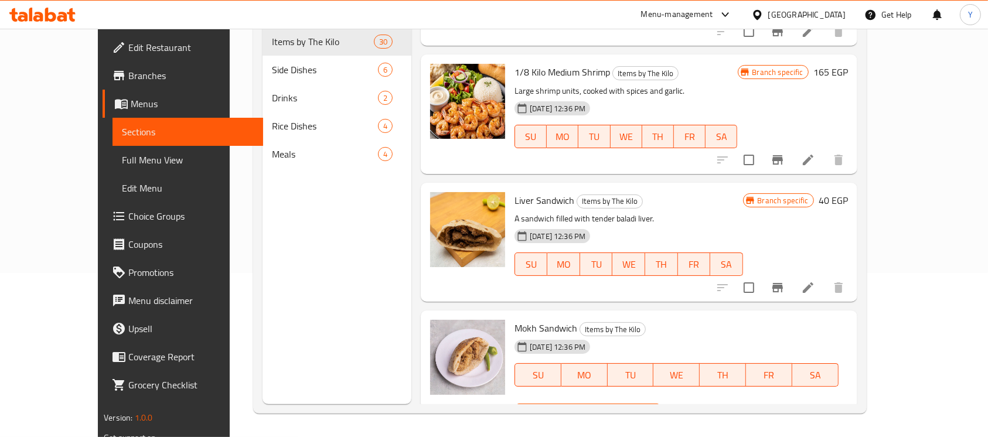
click at [659, 404] on input "70" at bounding box center [602, 415] width 113 height 23
type input "80"
click at [706, 410] on icon "ok" at bounding box center [700, 416] width 12 height 12
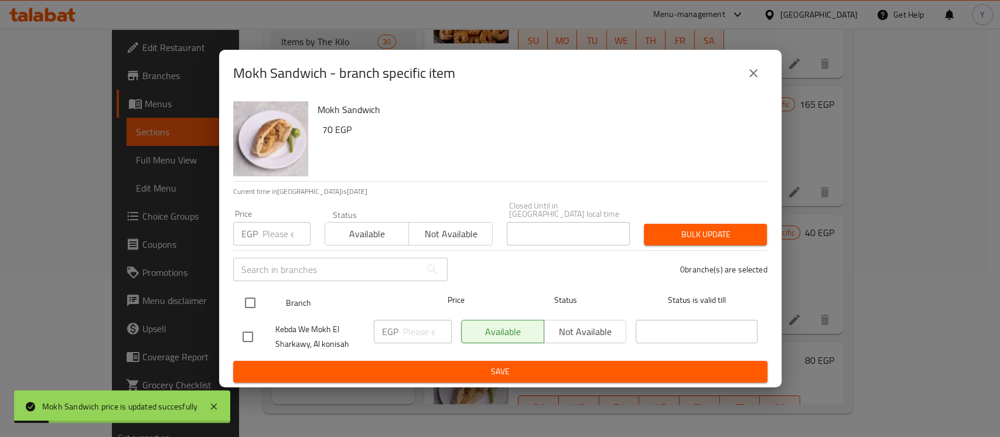
click at [248, 303] on input "checkbox" at bounding box center [250, 303] width 25 height 25
checkbox input "true"
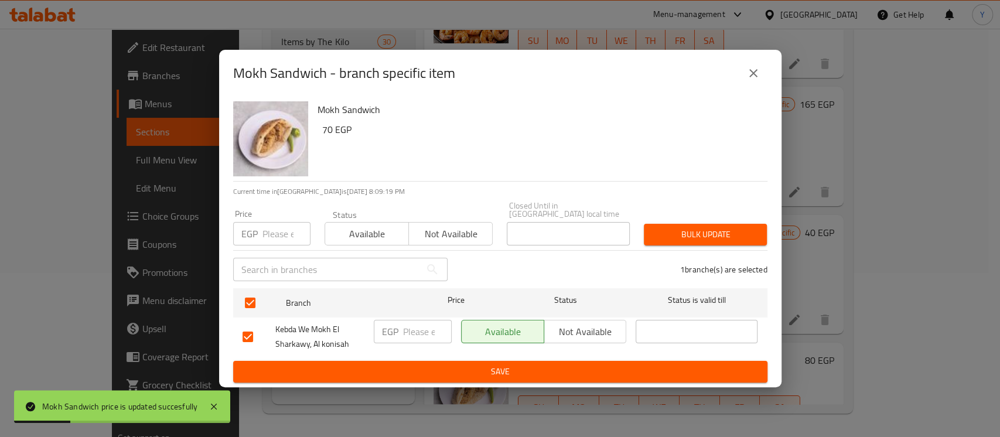
drag, startPoint x: 257, startPoint y: 241, endPoint x: 262, endPoint y: 237, distance: 7.1
click at [258, 241] on div "Price EGP Price" at bounding box center [271, 228] width 91 height 50
click at [268, 231] on input "number" at bounding box center [287, 233] width 48 height 23
type input "80"
click at [691, 217] on div "Bulk update" at bounding box center [705, 235] width 137 height 36
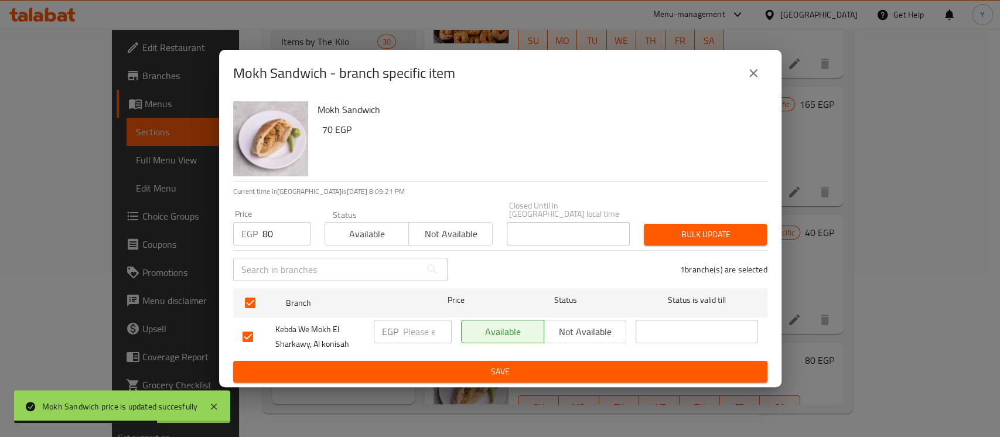
click at [686, 237] on span "Bulk update" at bounding box center [705, 234] width 104 height 15
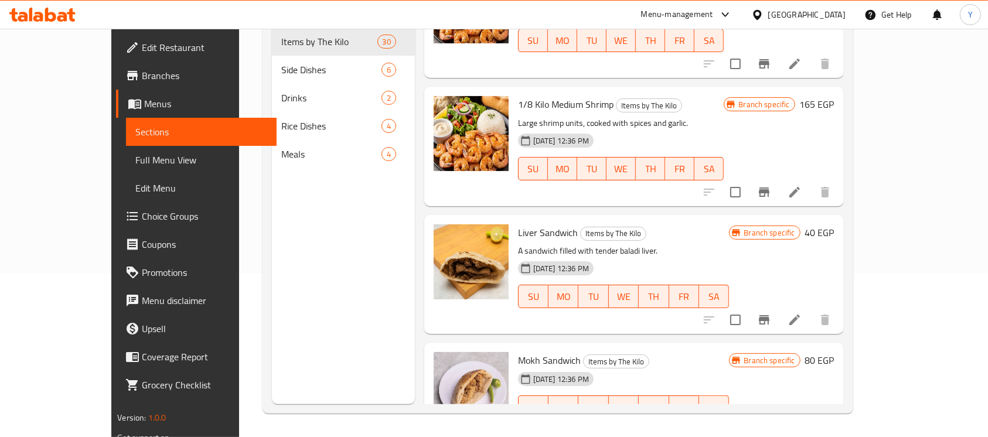
scroll to position [2747, 0]
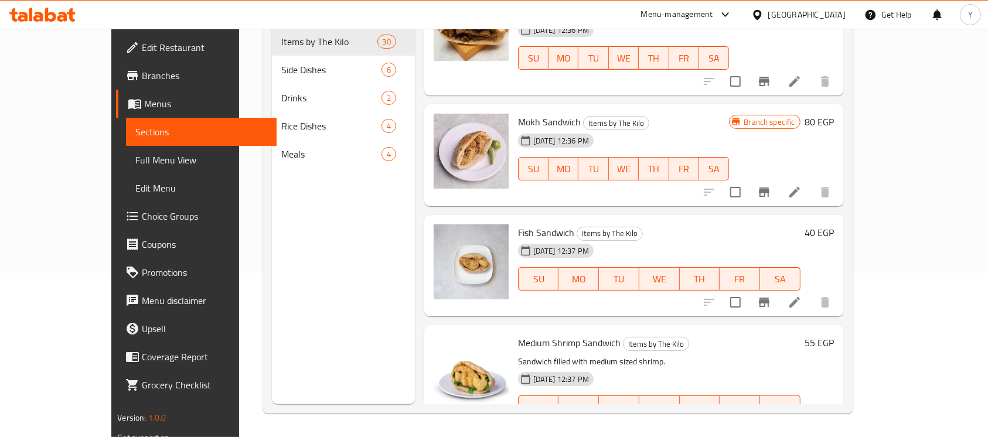
click at [834, 224] on h6 "40 EGP" at bounding box center [819, 232] width 29 height 16
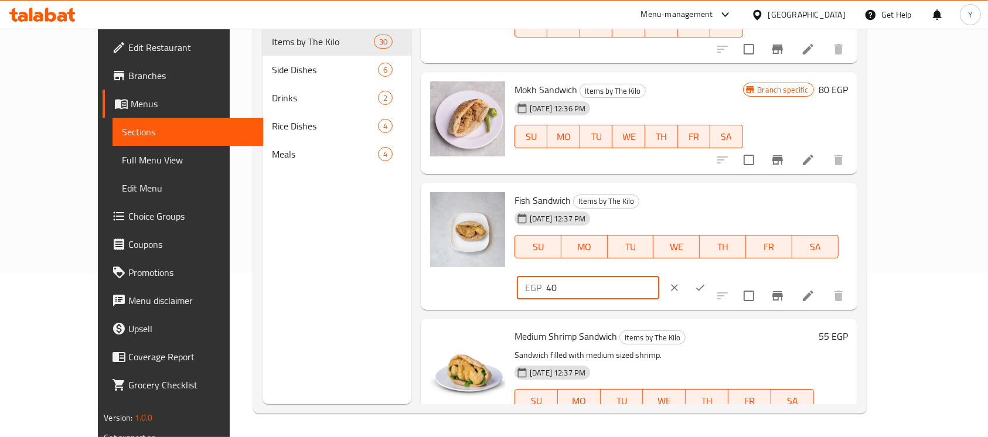
drag, startPoint x: 778, startPoint y: 193, endPoint x: 762, endPoint y: 198, distance: 16.5
click at [659, 276] on div "EGP 40 ​" at bounding box center [588, 287] width 142 height 23
type input "50"
click at [706, 282] on icon "ok" at bounding box center [700, 288] width 12 height 12
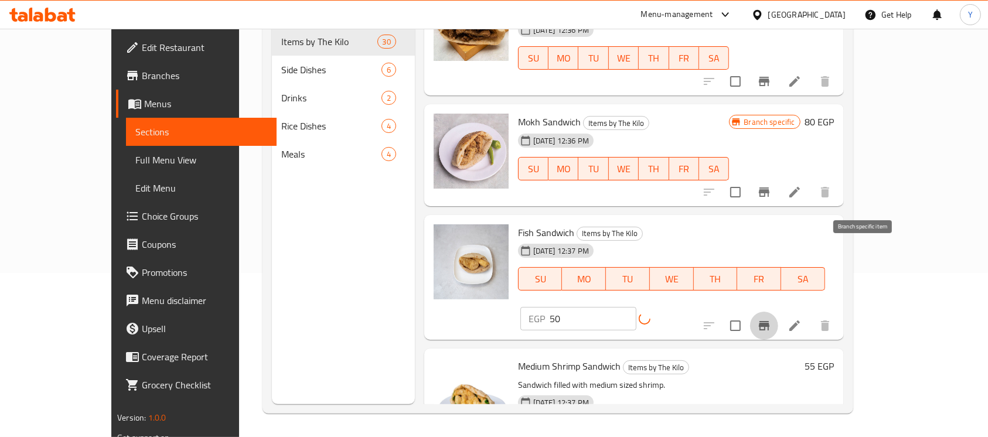
click at [778, 312] on button "Branch-specific-item" at bounding box center [764, 326] width 28 height 28
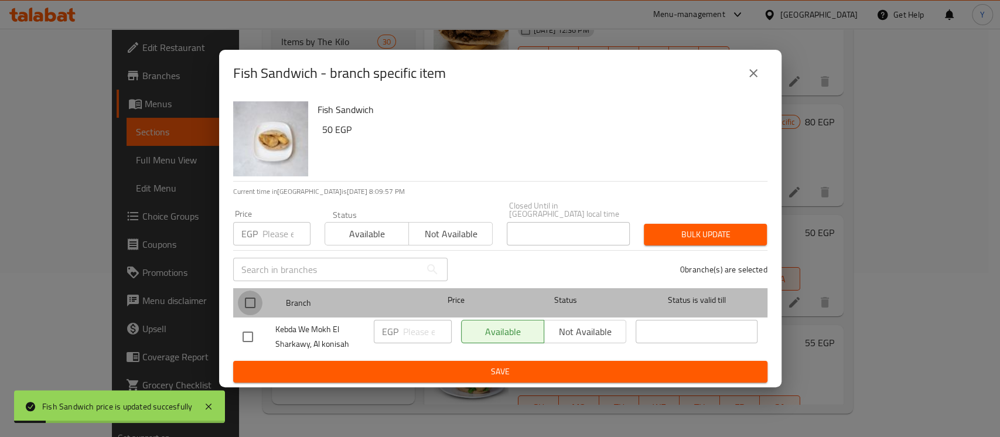
click at [242, 293] on input "checkbox" at bounding box center [250, 303] width 25 height 25
checkbox input "true"
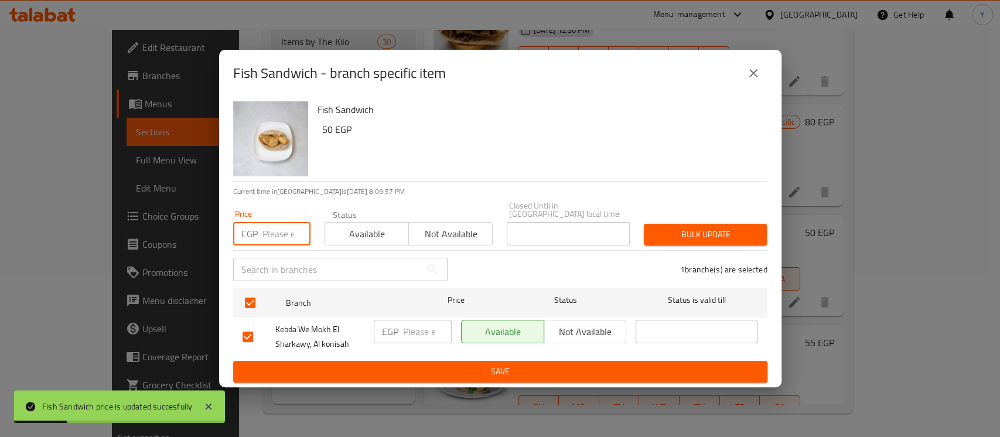
click at [281, 231] on input "number" at bounding box center [287, 233] width 48 height 23
type input "50"
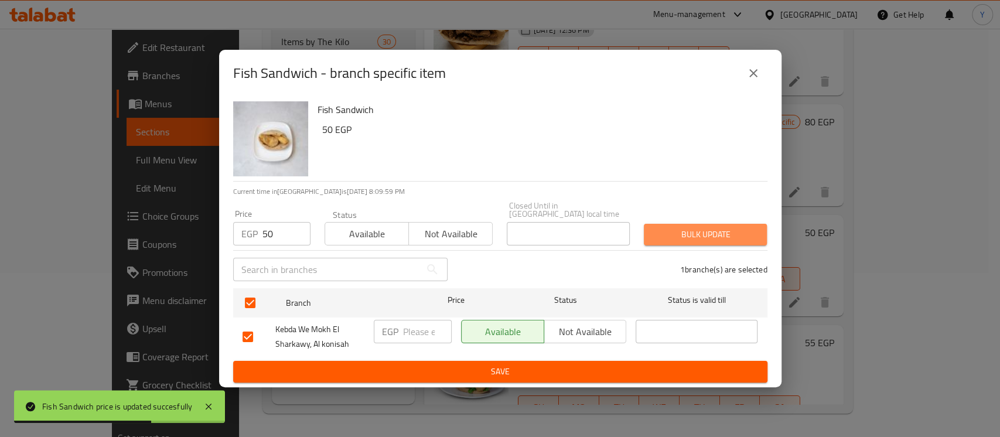
click at [671, 237] on span "Bulk update" at bounding box center [705, 234] width 104 height 15
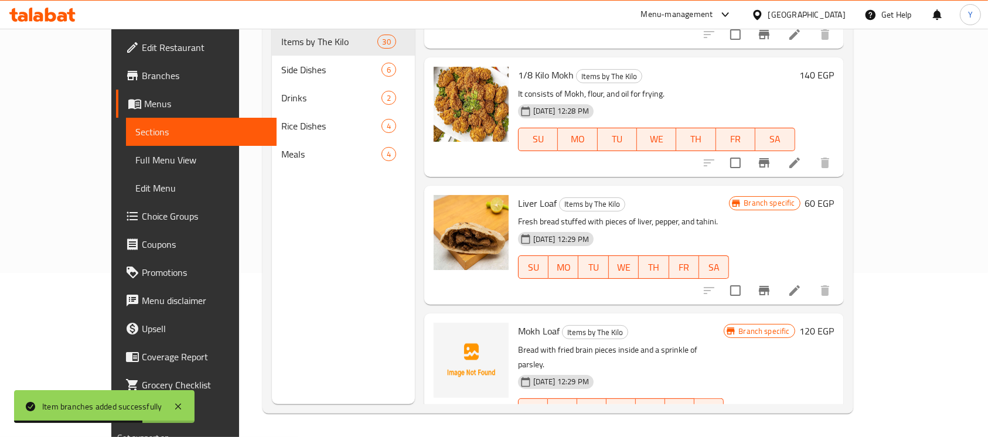
scroll to position [1117, 0]
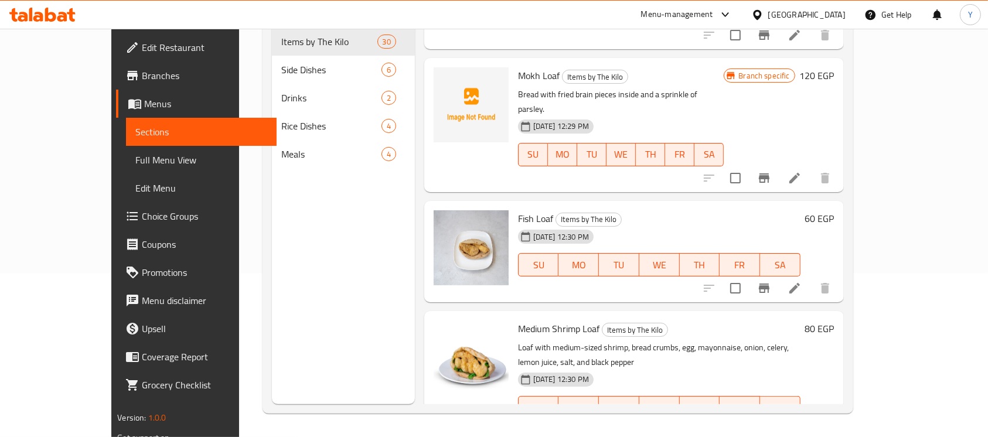
drag, startPoint x: 918, startPoint y: 288, endPoint x: 872, endPoint y: 331, distance: 63.0
click at [834, 321] on h6 "80 EGP" at bounding box center [819, 329] width 29 height 16
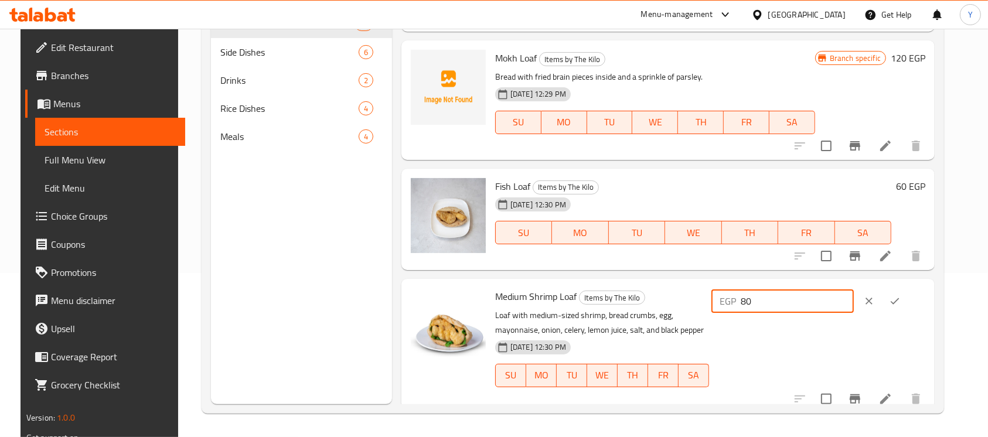
click at [779, 302] on input "80" at bounding box center [797, 300] width 113 height 23
type input "110"
click at [908, 299] on button "ok" at bounding box center [895, 301] width 26 height 26
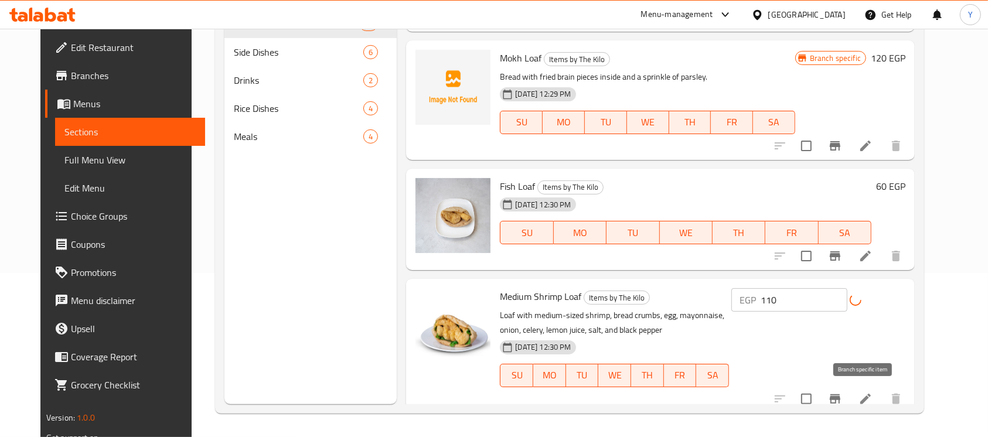
click at [849, 396] on button "Branch-specific-item" at bounding box center [835, 399] width 28 height 28
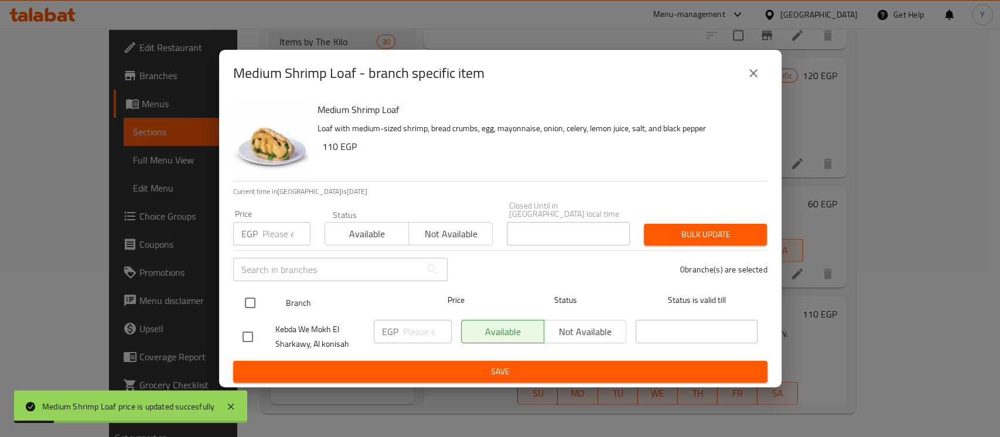
click at [255, 308] on input "checkbox" at bounding box center [250, 303] width 25 height 25
checkbox input "true"
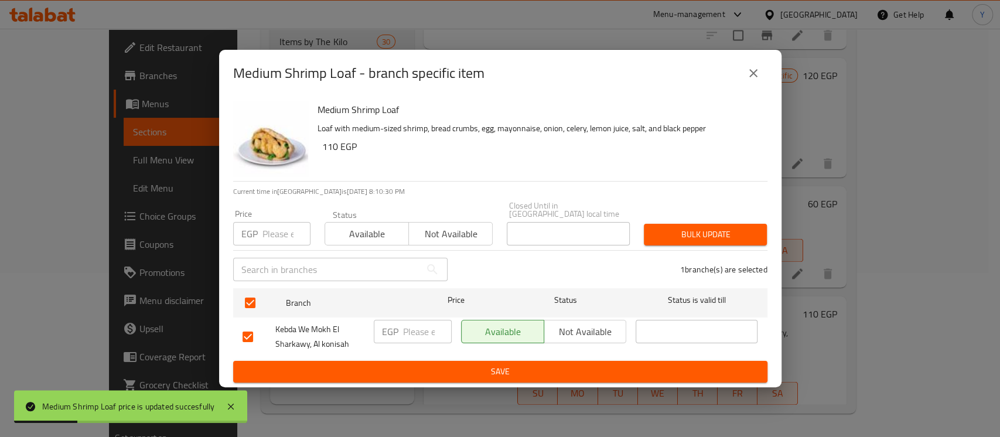
click at [274, 239] on input "number" at bounding box center [287, 233] width 48 height 23
type input "110"
click at [673, 229] on span "Bulk update" at bounding box center [705, 234] width 104 height 15
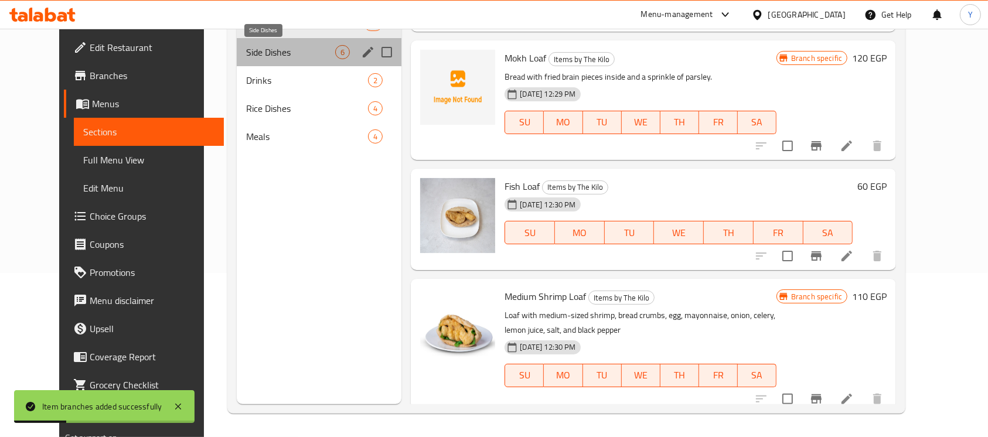
click at [295, 55] on span "Side Dishes" at bounding box center [290, 52] width 89 height 14
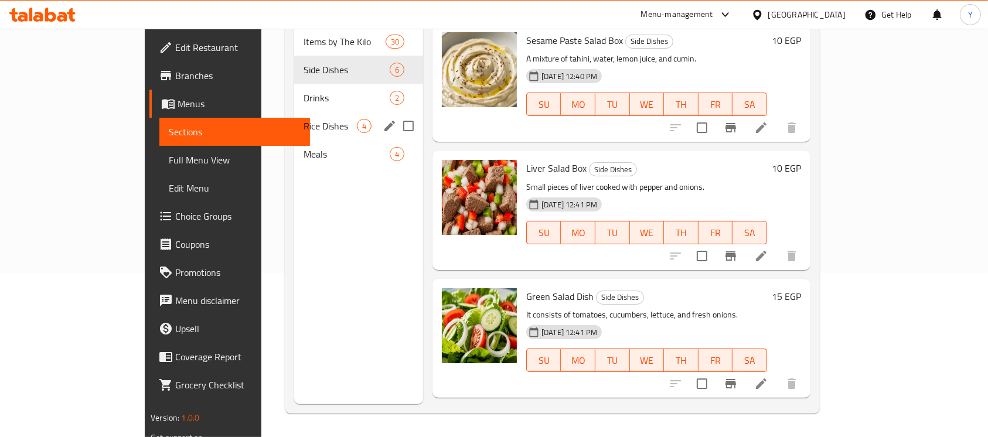
click at [294, 112] on div "Rice Dishes 4" at bounding box center [358, 126] width 129 height 28
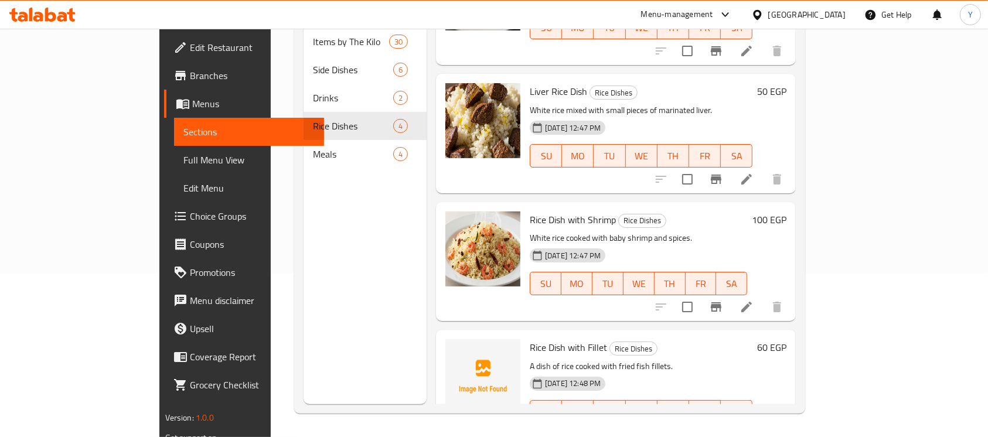
scroll to position [104, 0]
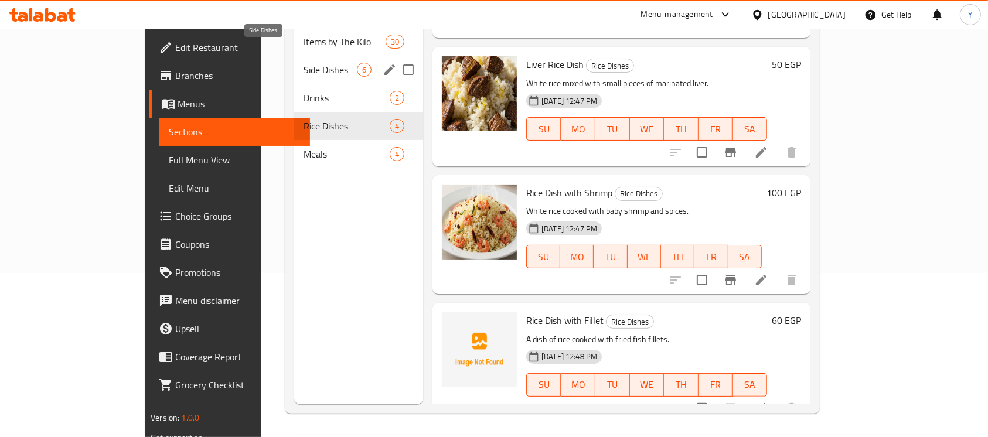
click at [304, 63] on span "Side Dishes" at bounding box center [330, 70] width 53 height 14
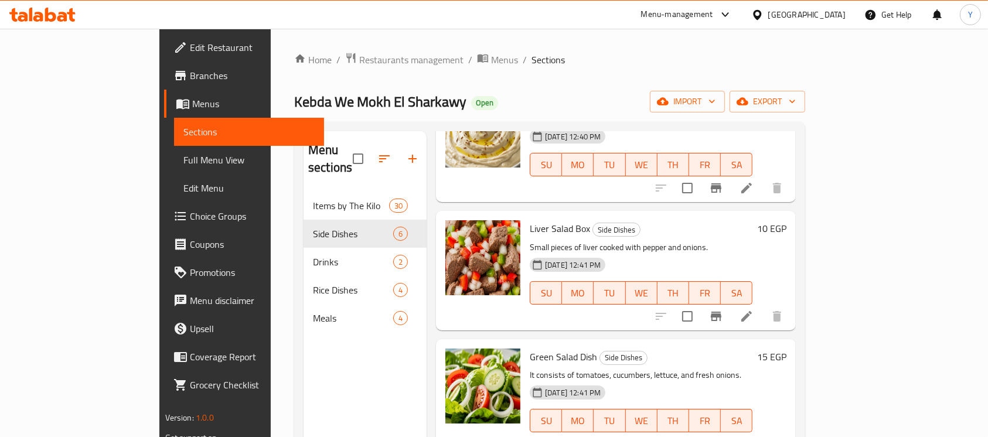
drag, startPoint x: 961, startPoint y: 155, endPoint x: 952, endPoint y: 160, distance: 10.3
click at [805, 157] on div "Menu sections Items by The Kilo 30 Side Dishes 6 Drinks 2 Rice Dishes 4 Meals 4…" at bounding box center [549, 350] width 511 height 456
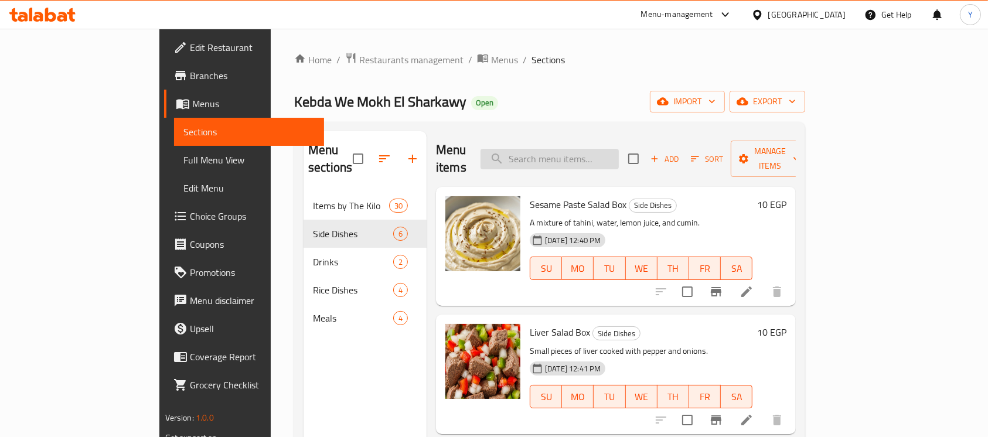
click at [619, 152] on input "search" at bounding box center [550, 159] width 138 height 21
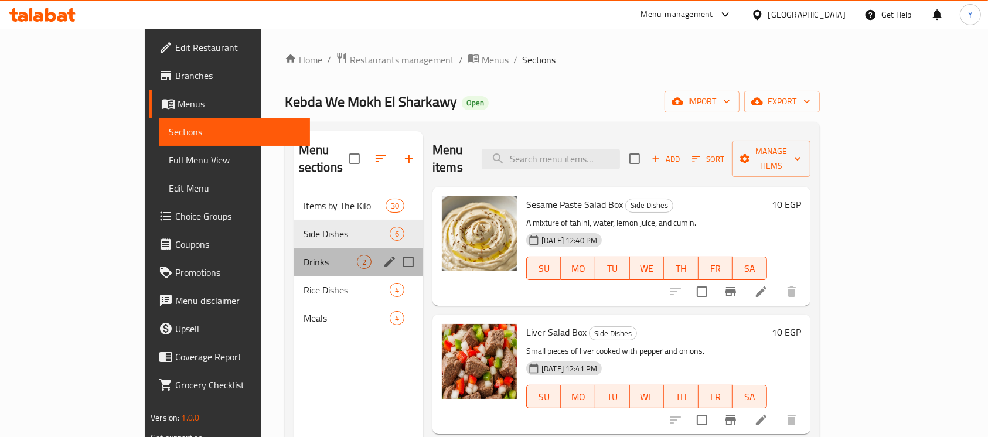
click at [294, 248] on div "Drinks 2" at bounding box center [358, 262] width 129 height 28
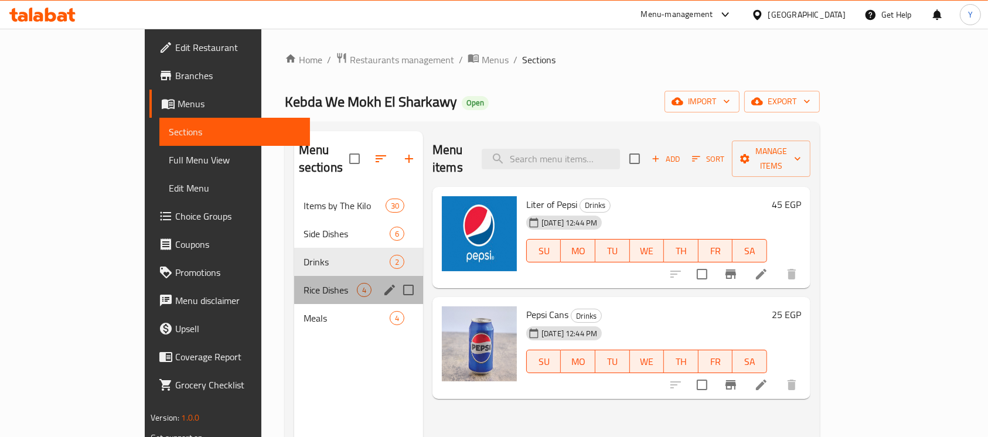
click at [294, 282] on div "Rice Dishes 4" at bounding box center [358, 290] width 129 height 28
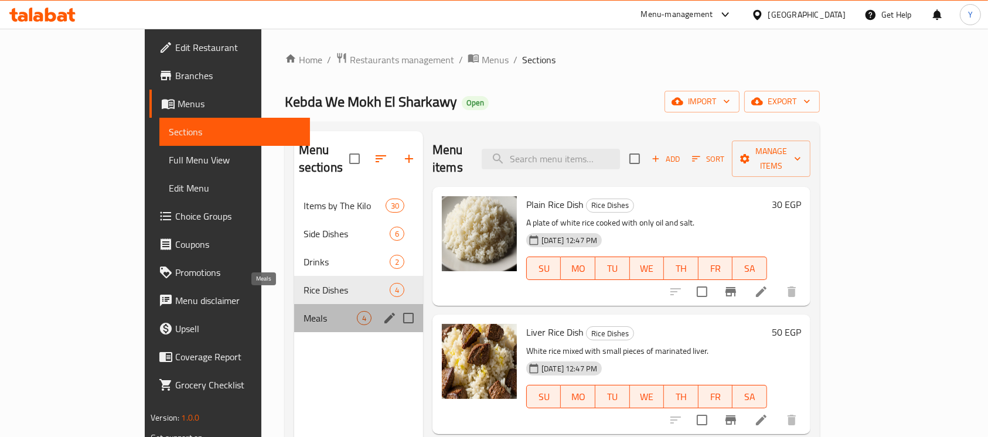
click at [304, 311] on span "Meals" at bounding box center [330, 318] width 53 height 14
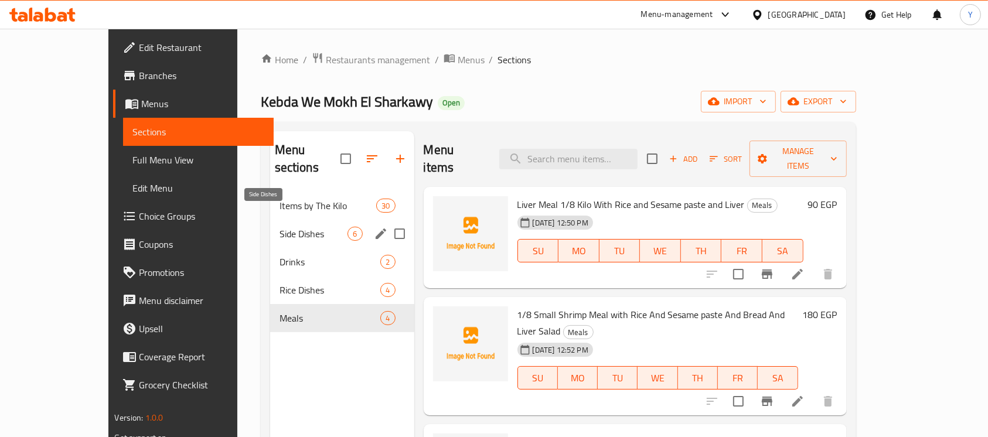
click at [280, 227] on span "Side Dishes" at bounding box center [314, 234] width 69 height 14
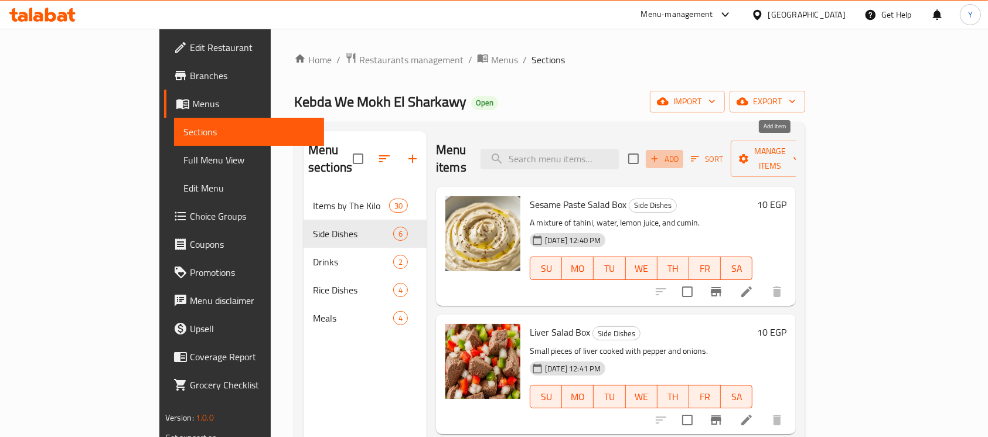
click at [680, 152] on span "Add" at bounding box center [665, 158] width 32 height 13
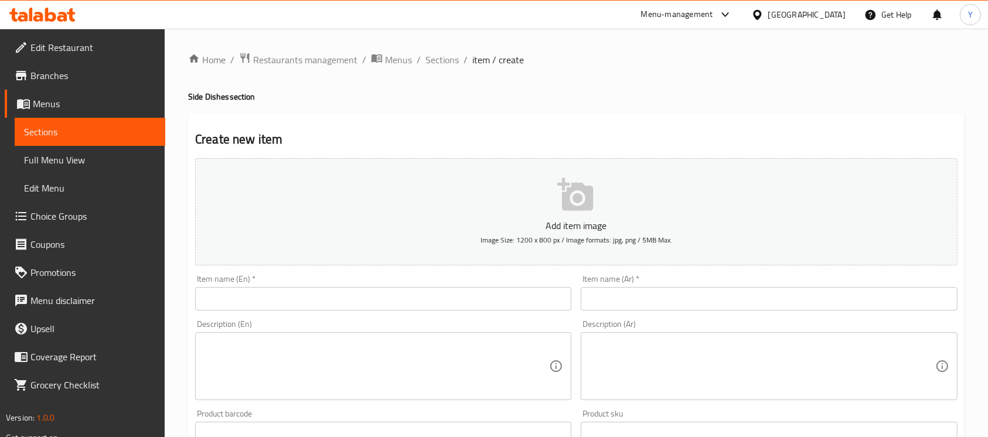
click at [277, 297] on input "text" at bounding box center [383, 298] width 376 height 23
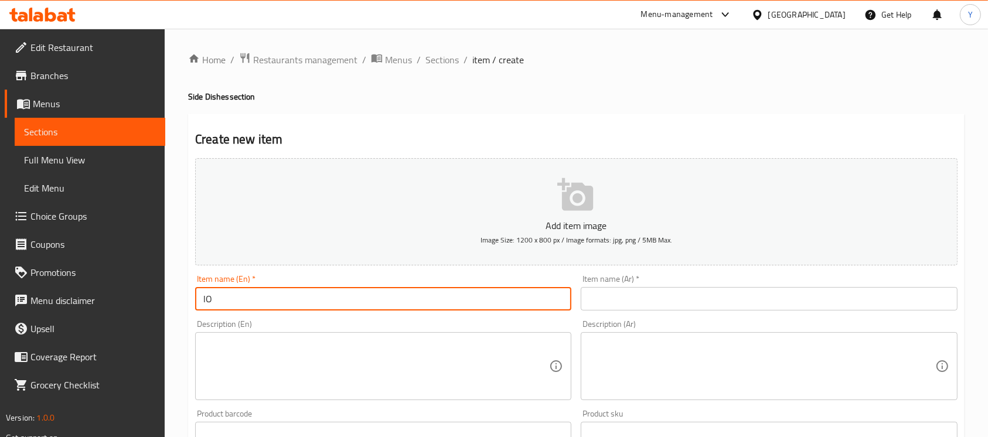
type input "l"
type input "Loaf Bread"
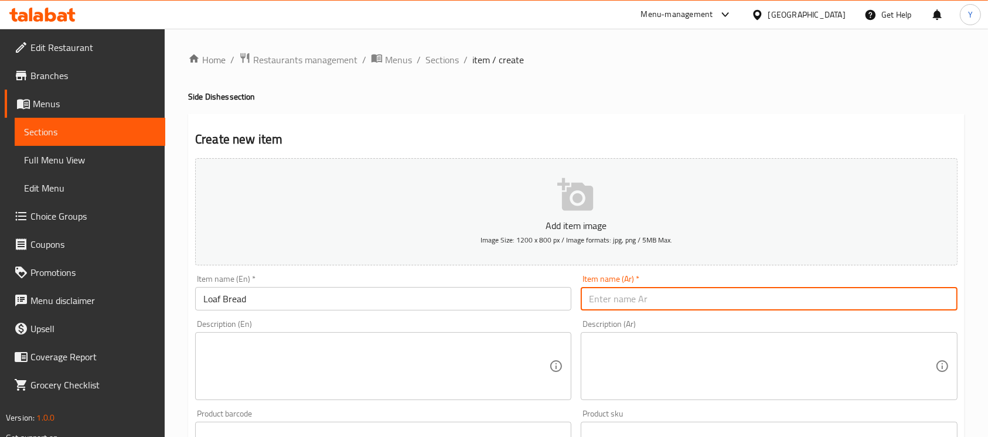
click at [638, 309] on input "text" at bounding box center [769, 298] width 376 height 23
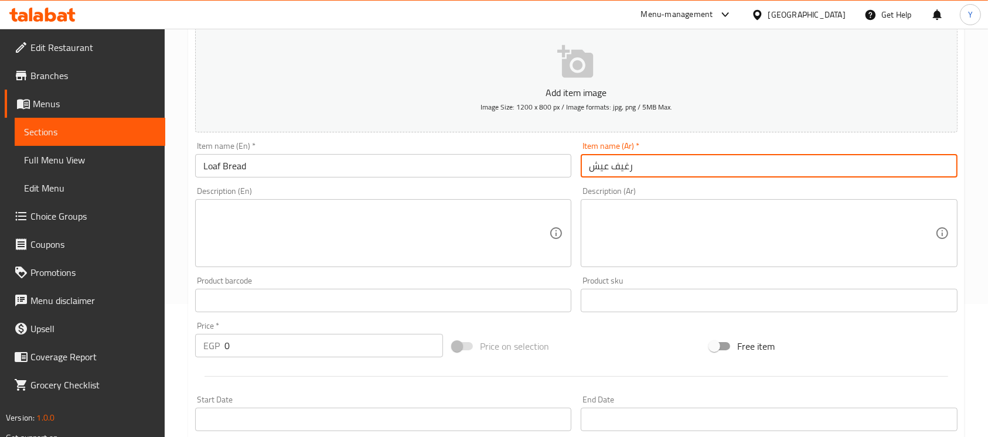
scroll to position [138, 0]
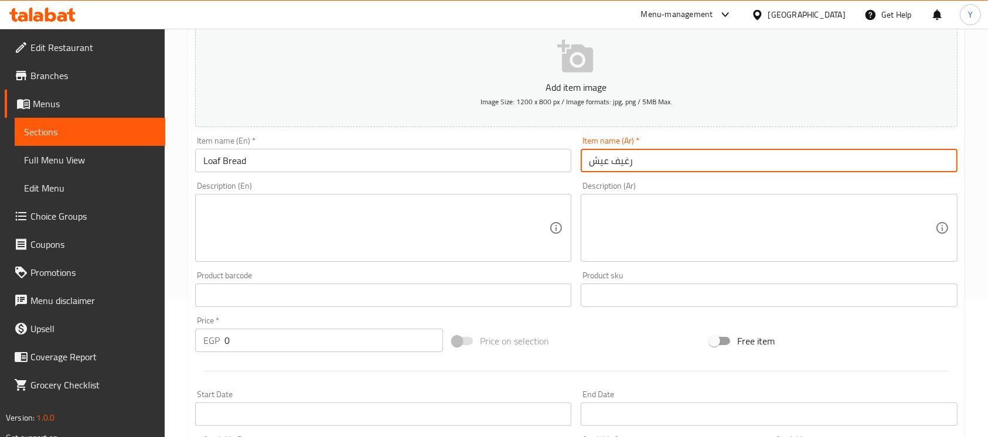
type input "رغيف عيش"
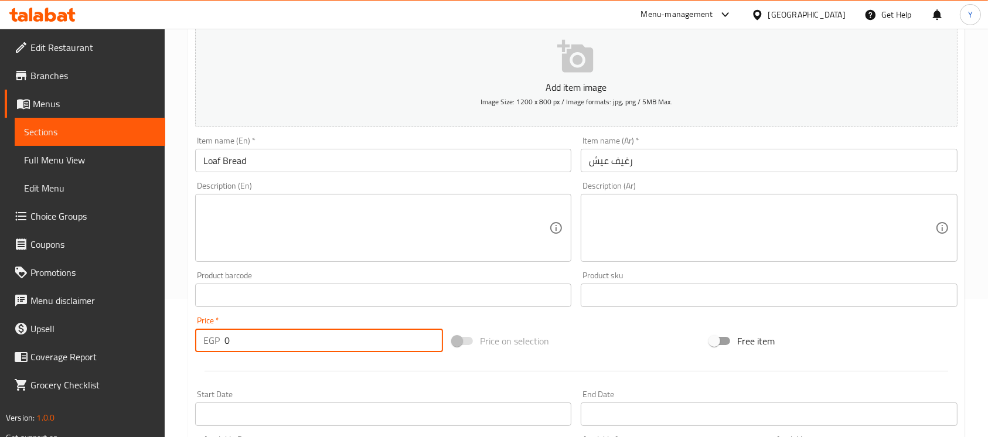
drag, startPoint x: 251, startPoint y: 346, endPoint x: 150, endPoint y: 356, distance: 101.2
click at [164, 354] on div "Edit Restaurant Branches Menus Sections Full Menu View Edit Menu Choice Groups …" at bounding box center [494, 289] width 988 height 799
type input "2"
click at [328, 168] on input "Loaf Bread" at bounding box center [383, 160] width 376 height 23
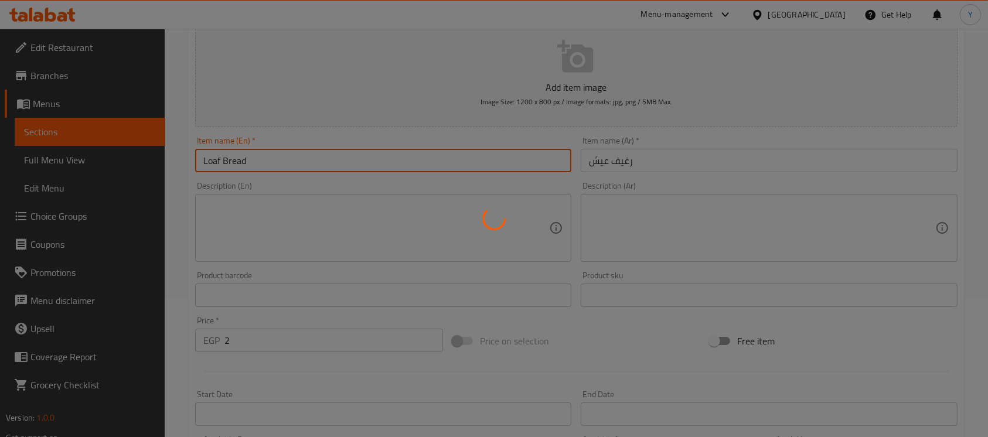
type input "0"
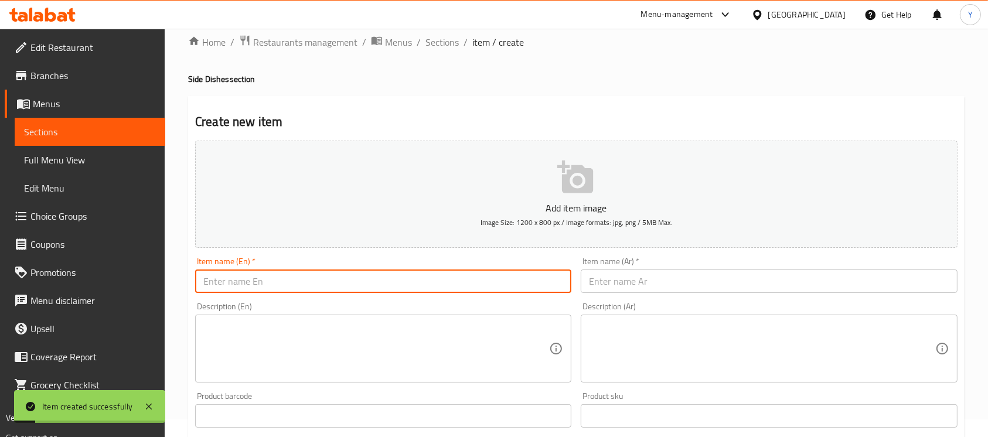
scroll to position [0, 0]
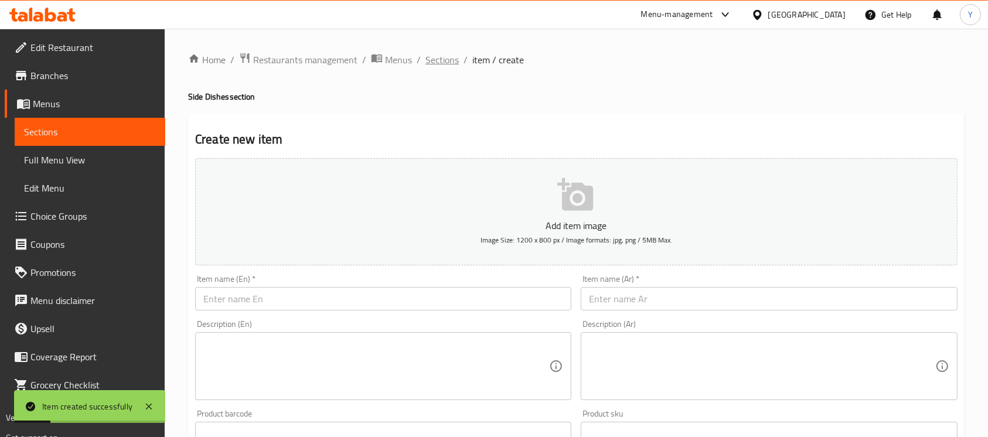
click at [442, 67] on span "Sections" at bounding box center [441, 60] width 33 height 14
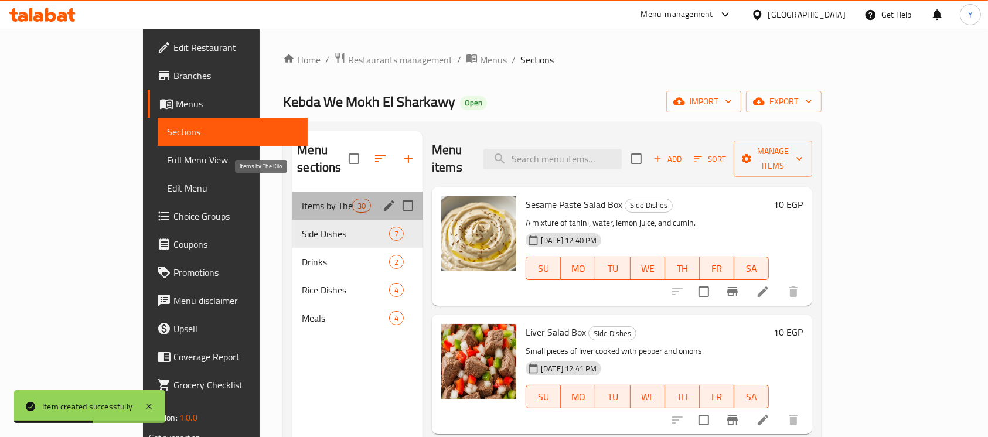
click at [302, 199] on span "Items by The Kilo" at bounding box center [327, 206] width 50 height 14
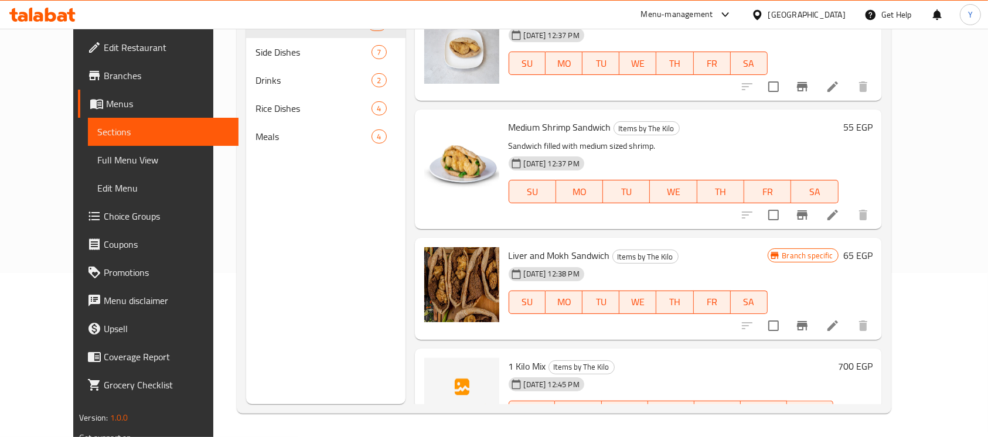
scroll to position [2935, 0]
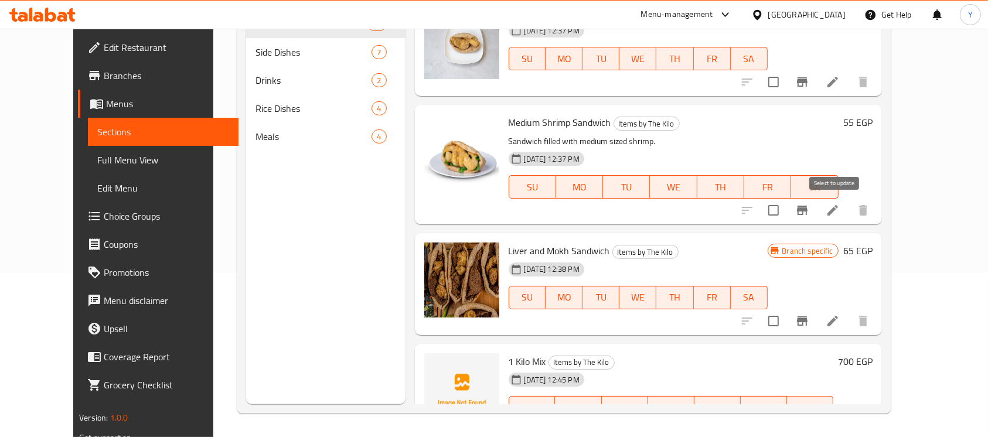
click at [786, 207] on input "checkbox" at bounding box center [773, 210] width 25 height 25
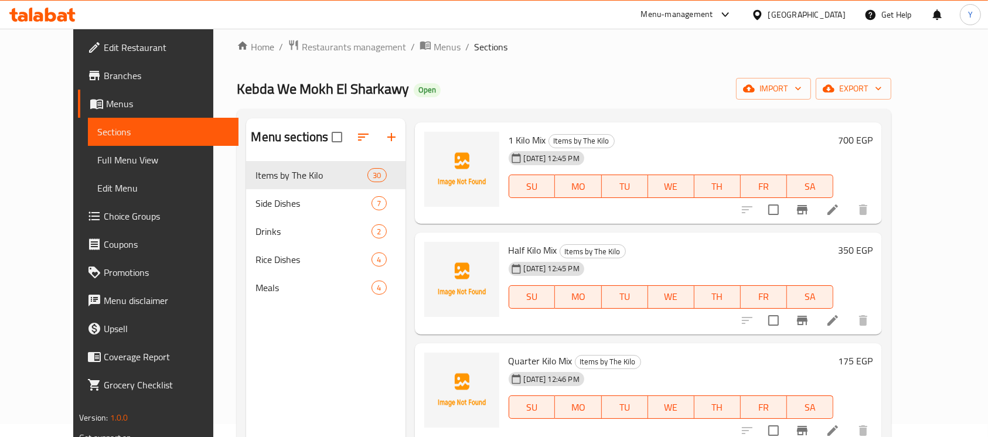
scroll to position [0, 0]
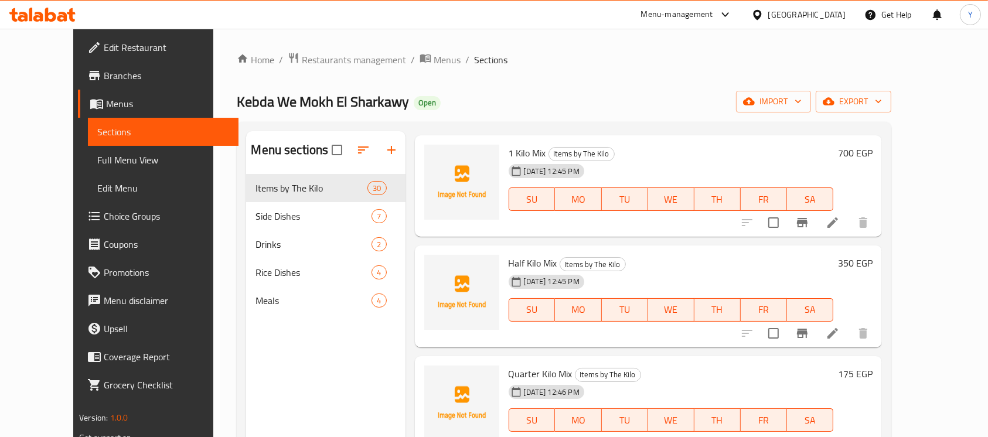
drag, startPoint x: 939, startPoint y: 154, endPoint x: 939, endPoint y: 166, distance: 12.9
click at [882, 162] on div "1 Kilo Mix Items by The Kilo [DATE] 12:45 PM SU MO TU WE TH FR SA 700 EGP" at bounding box center [648, 186] width 467 height 102
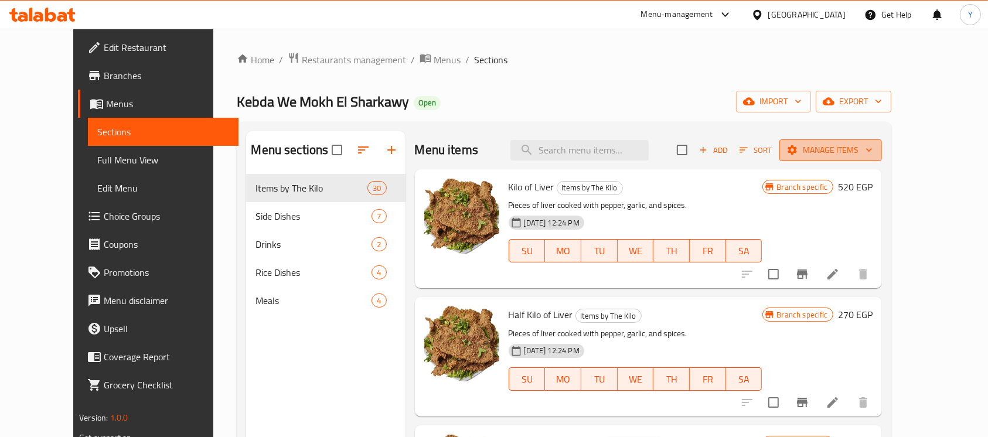
click at [873, 151] on span "Manage items" at bounding box center [831, 150] width 84 height 15
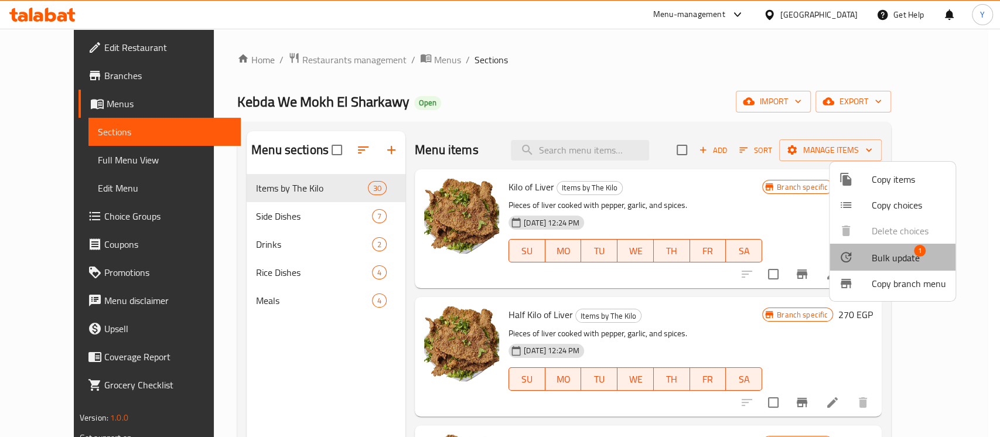
click at [878, 264] on span "Bulk update" at bounding box center [896, 258] width 48 height 14
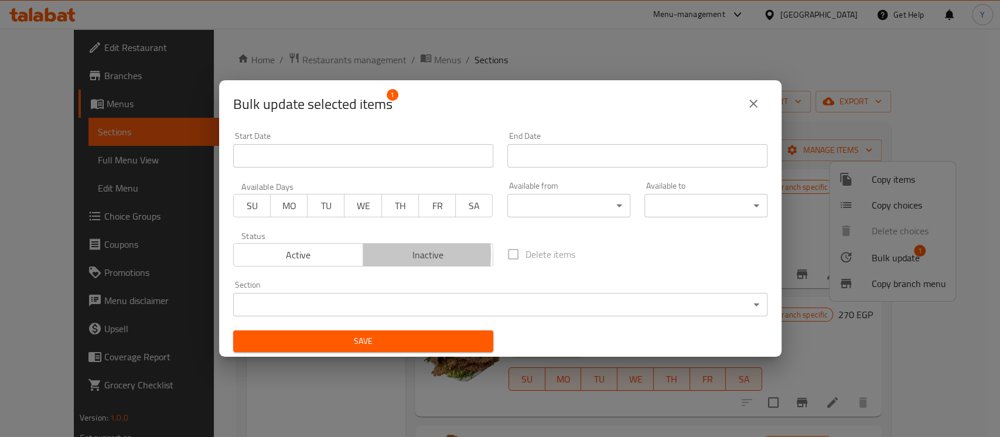
drag, startPoint x: 369, startPoint y: 254, endPoint x: 374, endPoint y: 325, distance: 71.1
click at [370, 254] on span "Inactive" at bounding box center [428, 255] width 121 height 17
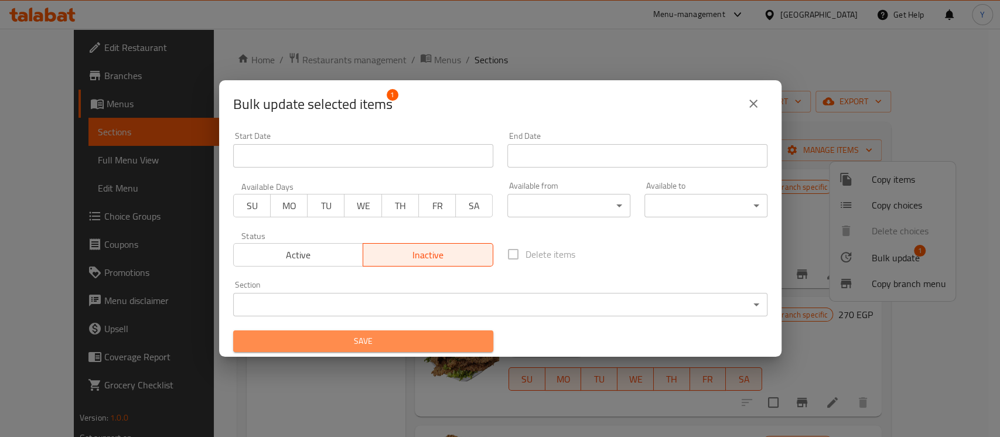
click at [373, 331] on button "Save" at bounding box center [363, 342] width 260 height 22
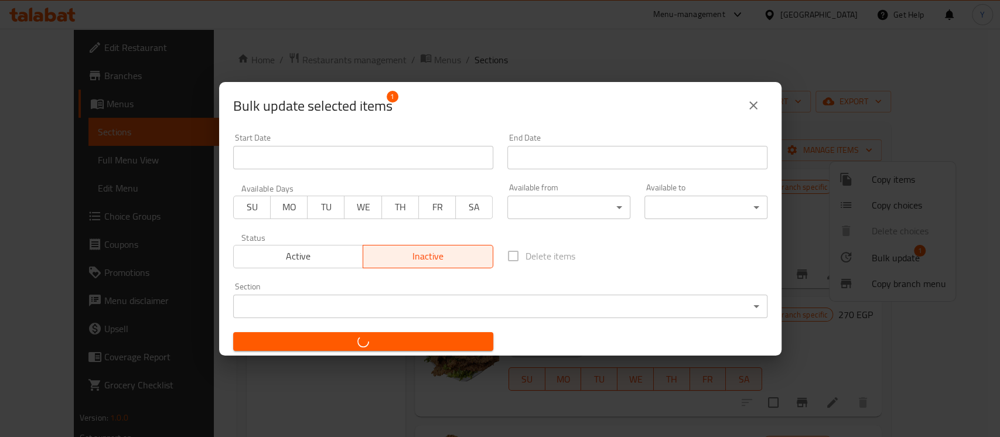
checkbox input "false"
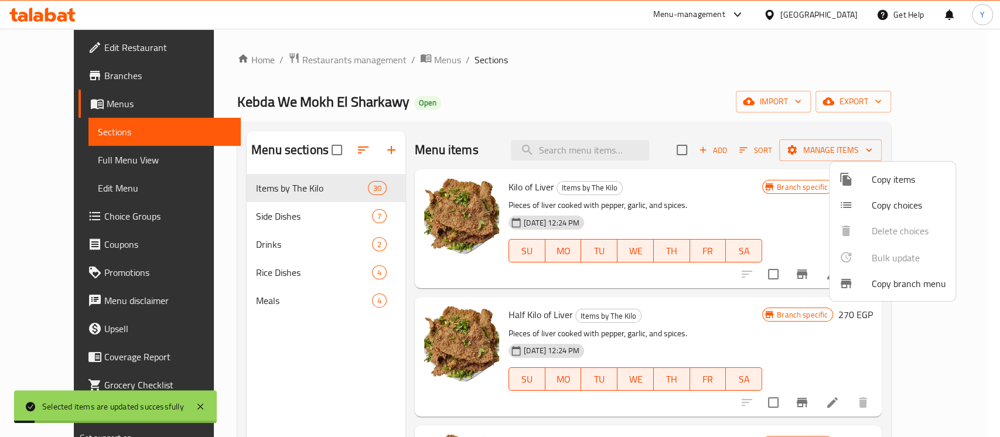
click at [699, 193] on div at bounding box center [500, 218] width 1000 height 437
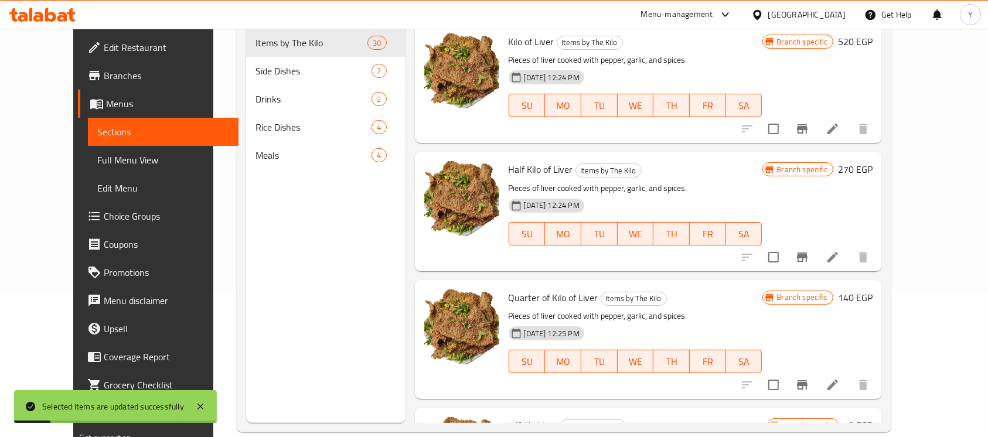
scroll to position [164, 0]
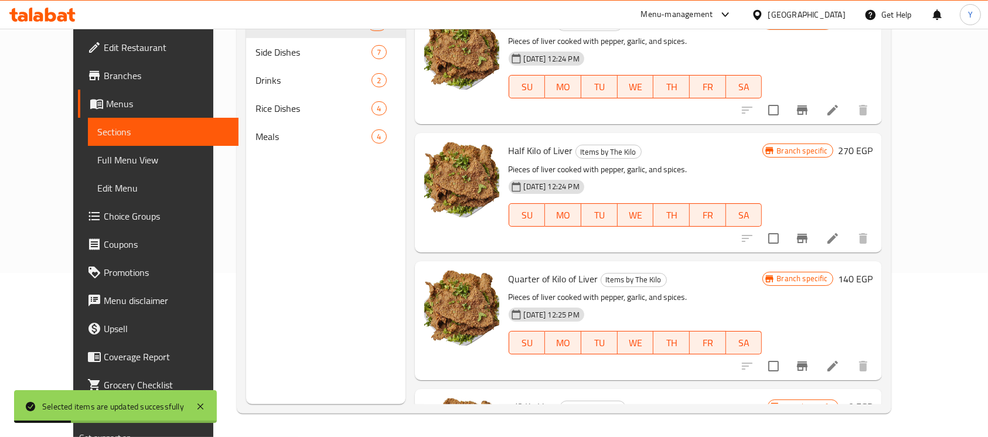
click at [891, 343] on div "Menu sections Items by The Kilo 30 Side Dishes 7 Drinks 2 Rice Dishes 4 Meals 4…" at bounding box center [564, 186] width 654 height 456
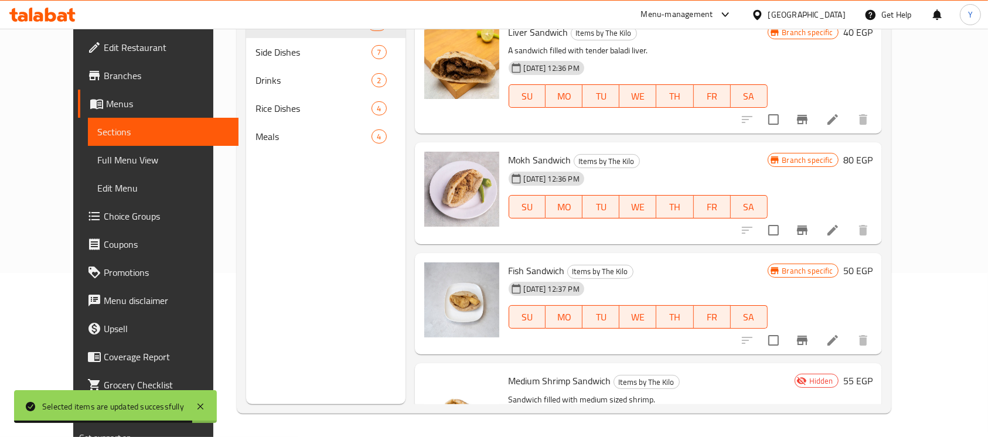
scroll to position [3058, 0]
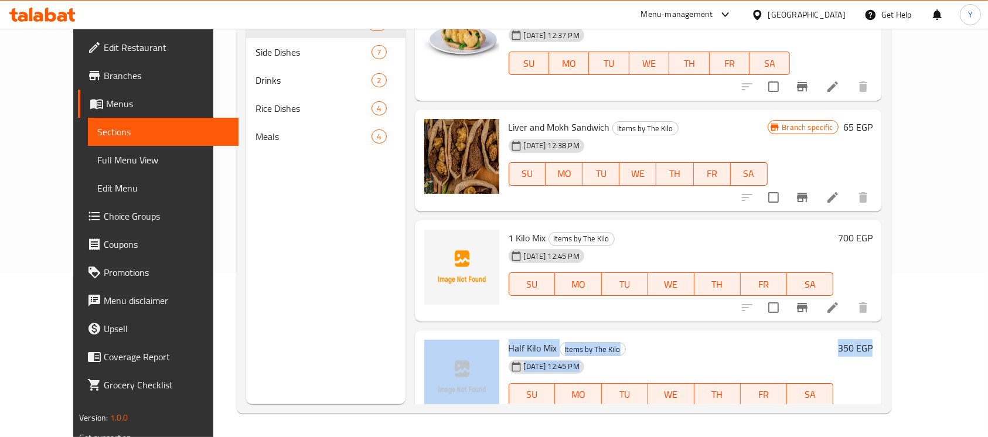
drag, startPoint x: 942, startPoint y: 326, endPoint x: 942, endPoint y: 302, distance: 24.0
click at [882, 302] on div "Menu items Add Sort Manage items Kilo of Liver Items by The Kilo Pieces of live…" at bounding box center [644, 185] width 476 height 437
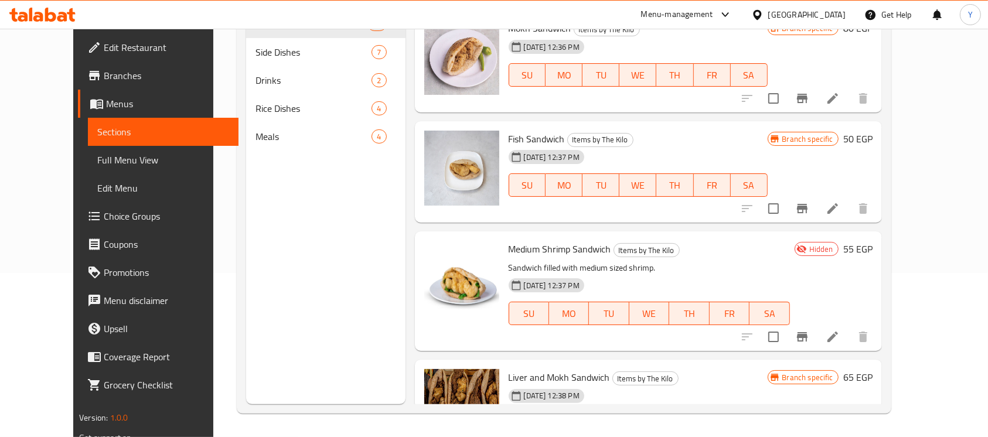
scroll to position [2822, 0]
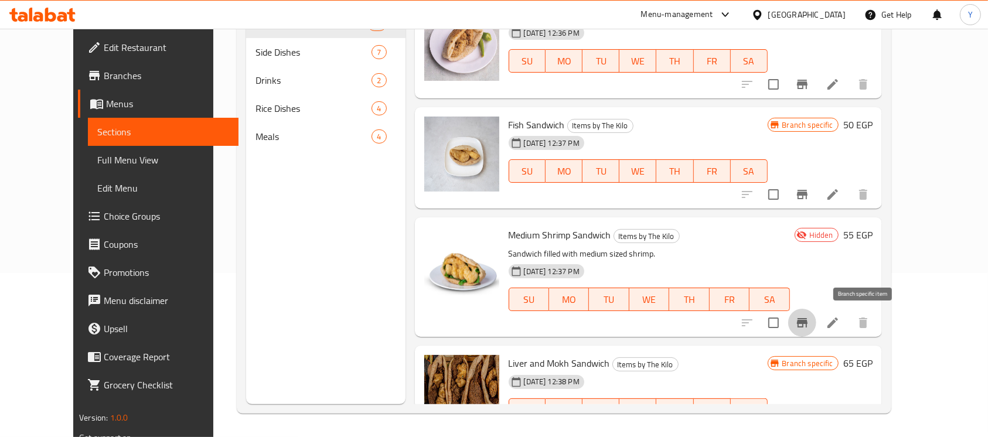
click at [809, 326] on icon "Branch-specific-item" at bounding box center [802, 323] width 14 height 14
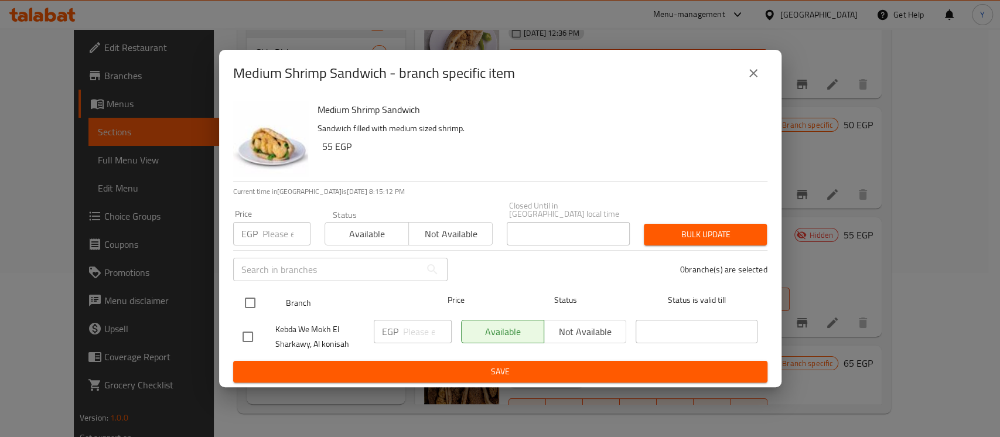
click at [252, 298] on input "checkbox" at bounding box center [250, 303] width 25 height 25
checkbox input "true"
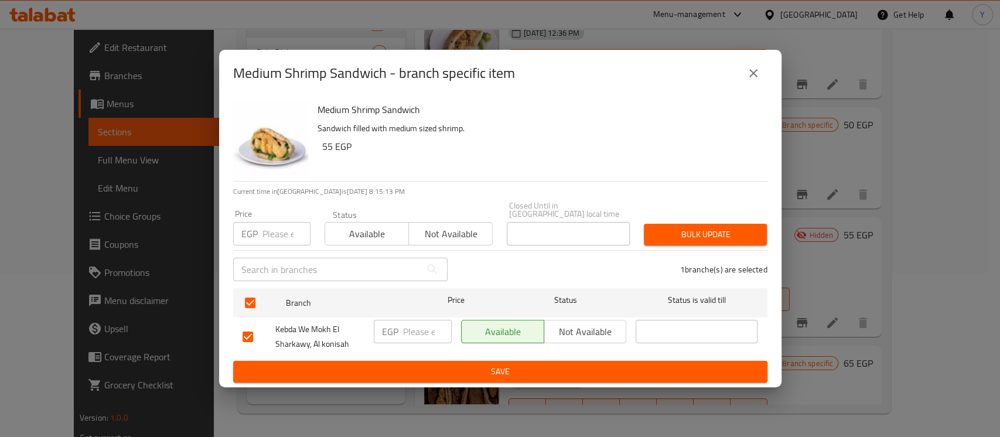
click at [611, 329] on span "Not available" at bounding box center [585, 331] width 73 height 17
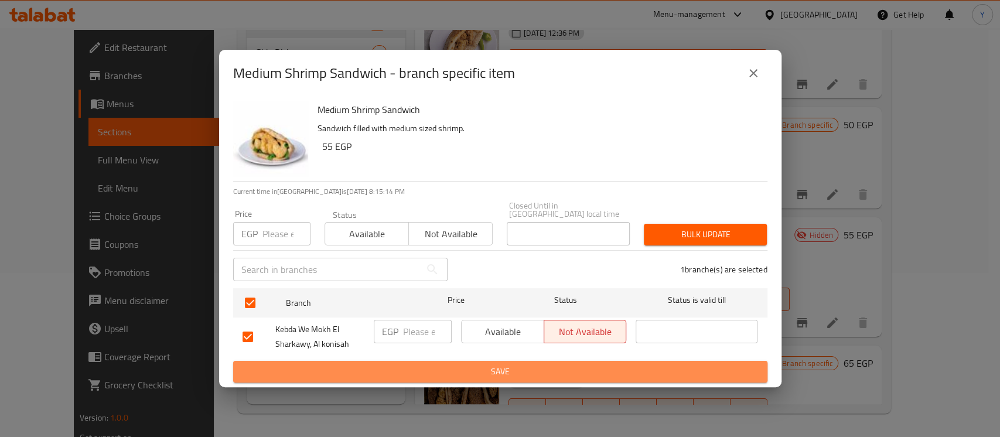
click at [596, 375] on button "Save" at bounding box center [500, 372] width 534 height 22
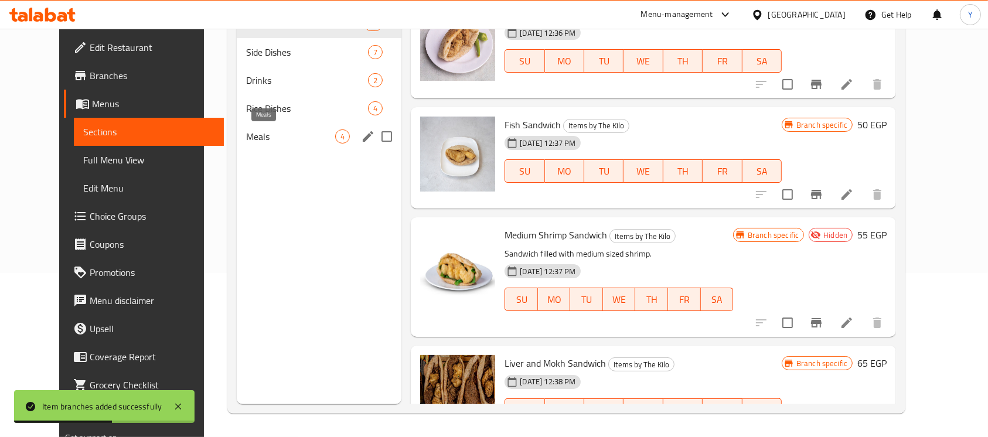
click at [246, 132] on span "Meals" at bounding box center [290, 137] width 89 height 14
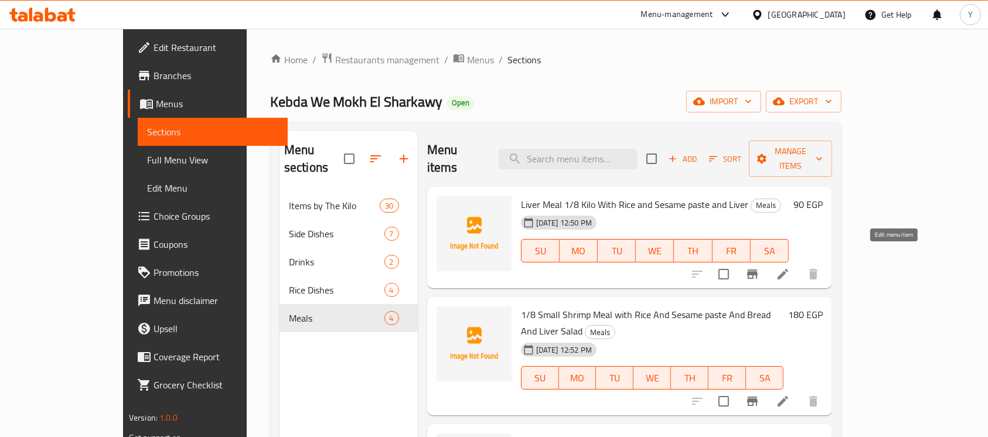
click at [790, 267] on icon at bounding box center [783, 274] width 14 height 14
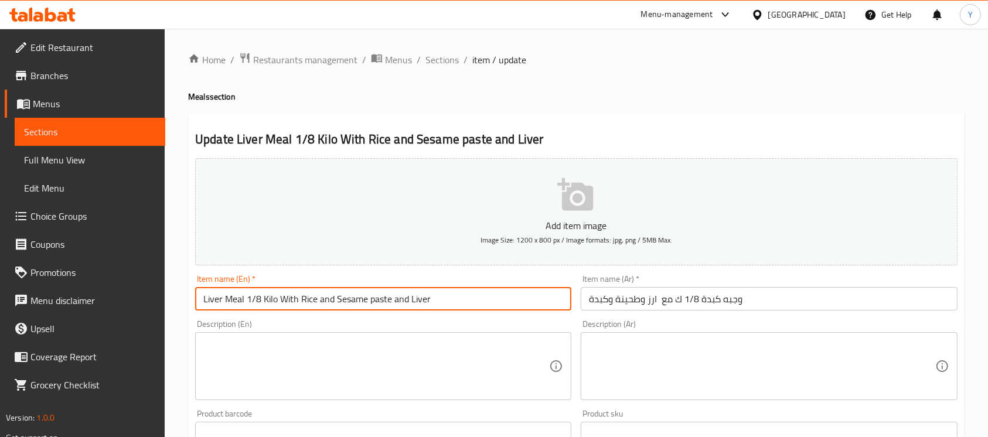
click at [438, 301] on input "Liver Meal 1/8 Kilo With Rice and Sesame paste and Liver" at bounding box center [383, 298] width 376 height 23
type input "Liver Meal 1/8 Kilo With Rice and Sesame paste and Liver Salad"
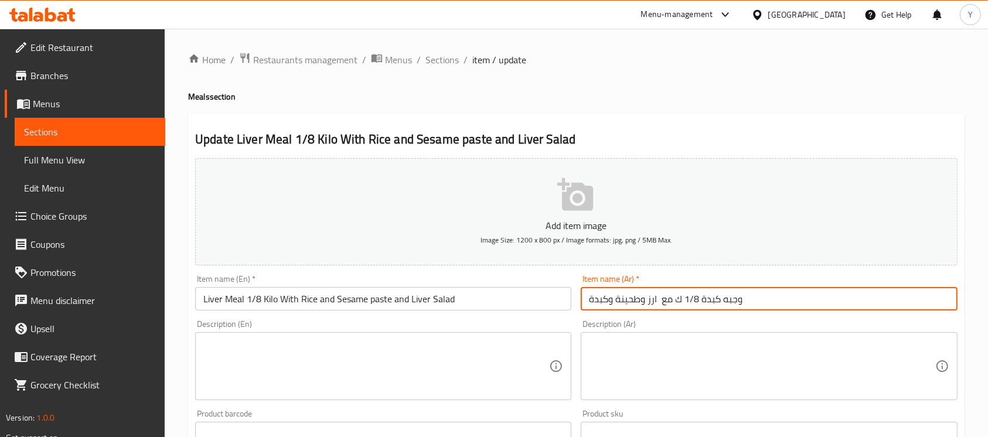
click at [609, 297] on input "وجبه كبدة 1/8 ك مع ارز وطحينة وكبدة" at bounding box center [769, 298] width 376 height 23
type input "وجبه كبدة 1/8 ك مع ارز وطحينة وسلطة كبدة"
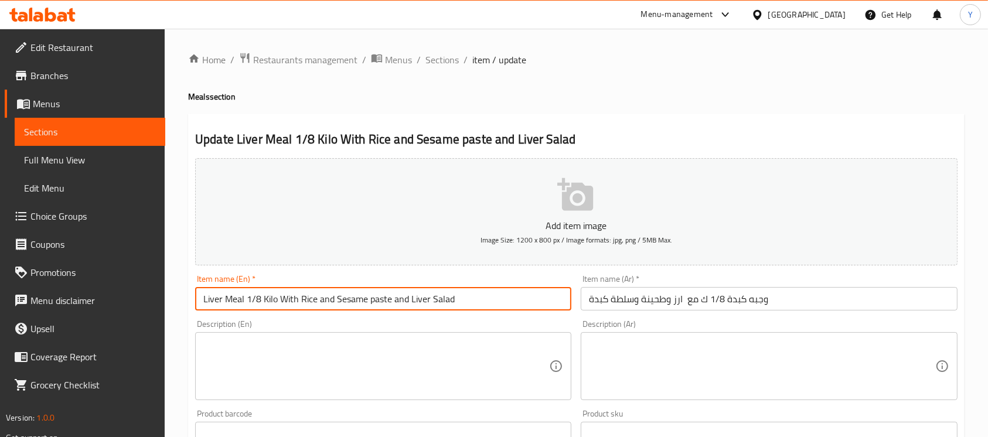
click at [331, 302] on input "Liver Meal 1/8 Kilo With Rice and Sesame paste and Liver Salad" at bounding box center [383, 298] width 376 height 23
click at [326, 302] on input "Liver Meal 1/8 Kilo With Rice and Sesame paste and Liver Salad" at bounding box center [383, 298] width 376 height 23
click at [377, 304] on input "Liver Meal 1/8 Kilo With Rice, Sesame paste and Liver Salad" at bounding box center [383, 298] width 376 height 23
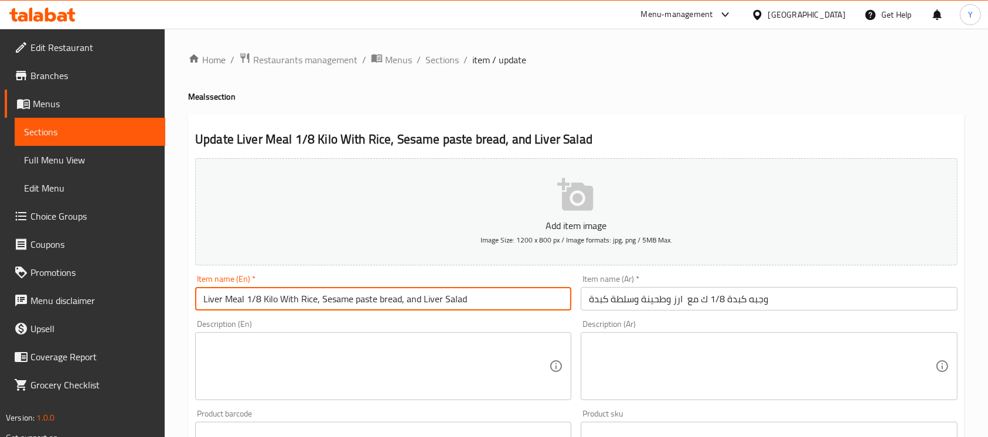
type input "Liver Meal 1/8 Kilo With Rice, Sesame paste bread, and Liver Salad"
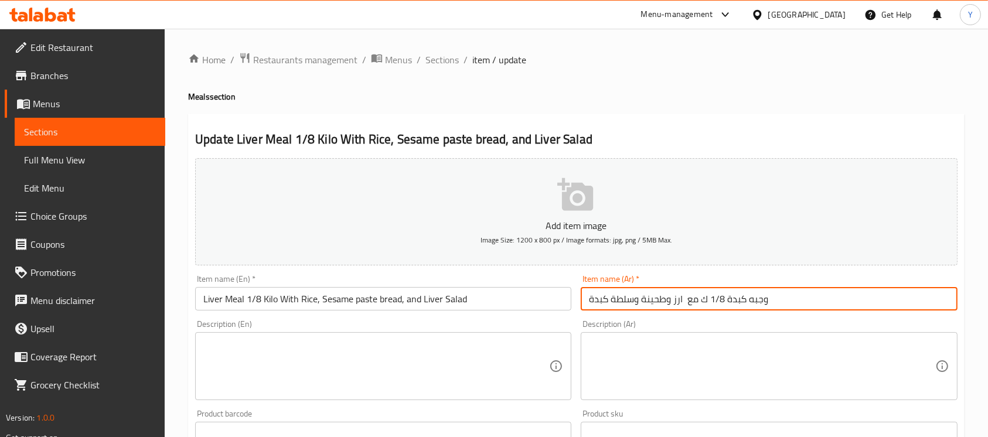
click at [669, 305] on input "وجبه كبدة 1/8 ك مع ارز وطحينة وسلطة كبدة" at bounding box center [769, 298] width 376 height 23
click at [642, 302] on input "وجبه كبدة 1/8 ك مع ارز، طحينة وسلطة كبدة" at bounding box center [769, 298] width 376 height 23
type input "وجبه كبدة 1/8 ك مع ارز، طحينة، عيش وسلطة كبدة"
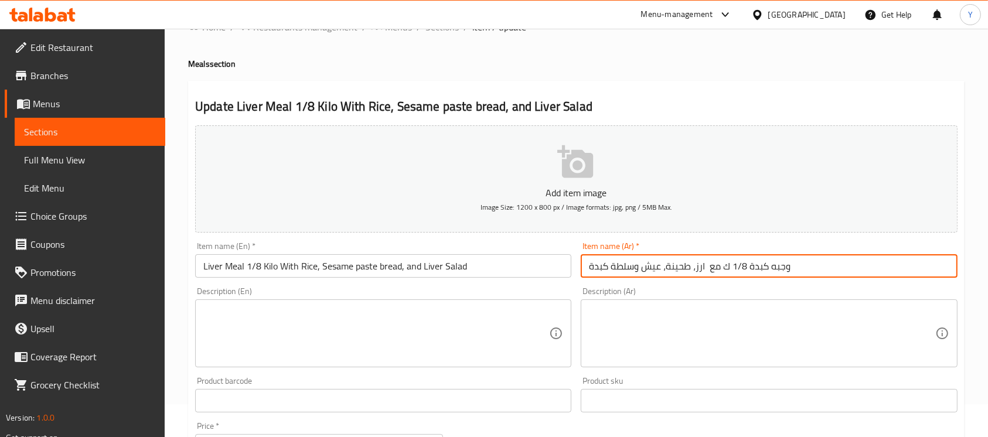
scroll to position [32, 0]
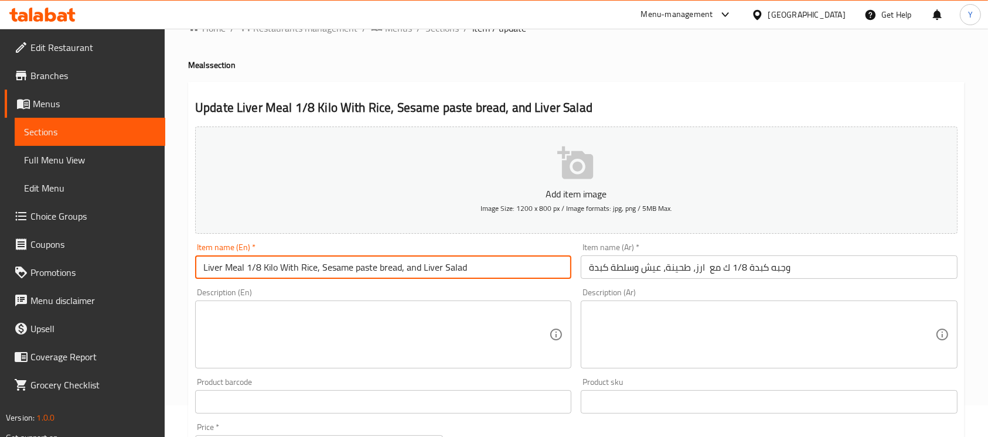
drag, startPoint x: 278, startPoint y: 267, endPoint x: 508, endPoint y: 268, distance: 229.7
click at [508, 268] on input "Liver Meal 1/8 Kilo With Rice, Sesame paste bread, and Liver Salad" at bounding box center [383, 267] width 376 height 23
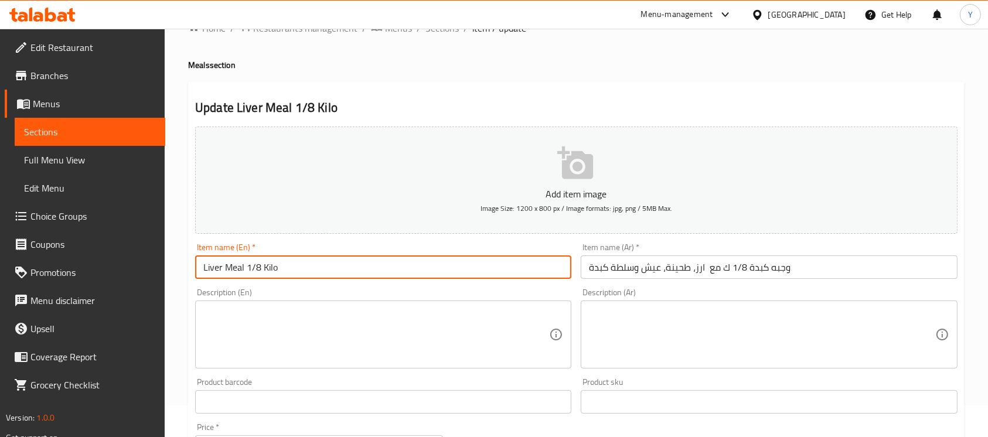
type input "Liver Meal 1/8 Kilo"
click at [268, 331] on textarea at bounding box center [376, 335] width 346 height 56
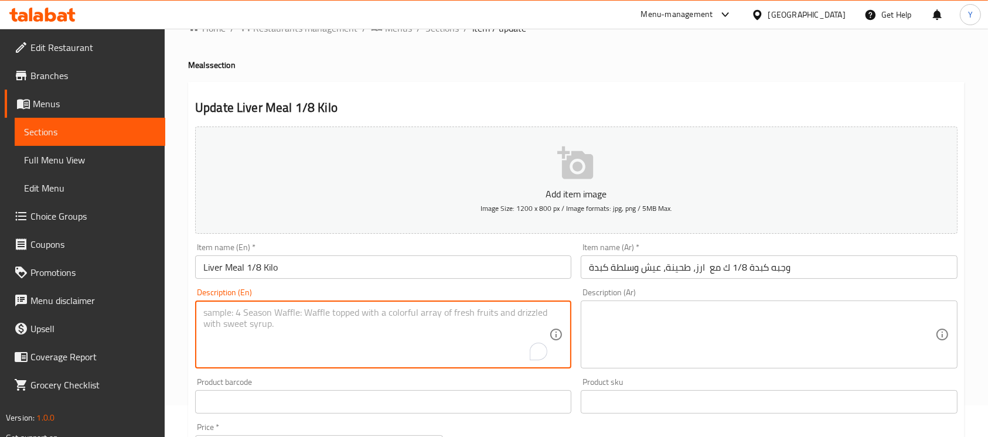
paste textarea "With Rice, Sesame paste bread, and Liver Salad"
type textarea "With Rice, Sesame paste bread, and Liver Salad"
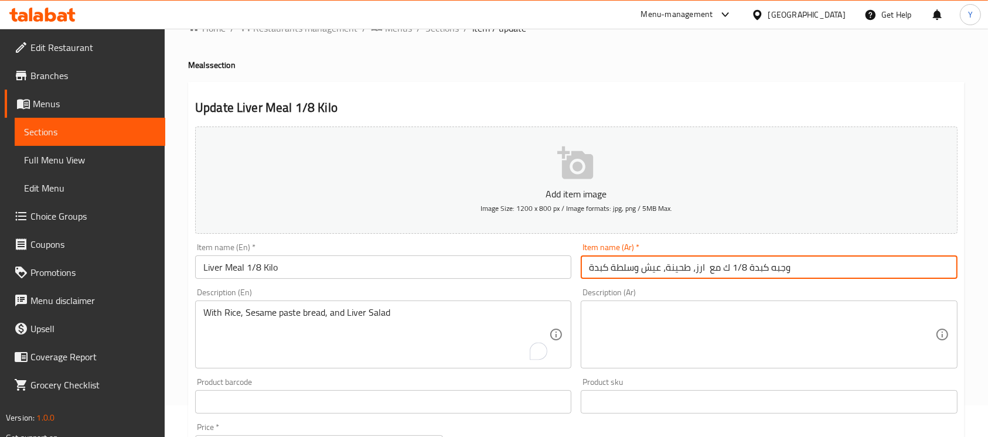
drag, startPoint x: 717, startPoint y: 268, endPoint x: 524, endPoint y: 268, distance: 192.8
click at [524, 268] on div "Add item image Image Size: 1200 x 800 px / Image formats: jpg, png / 5MB Max. I…" at bounding box center [576, 374] width 772 height 505
type input "وجبه كبدة 1/8 ك"
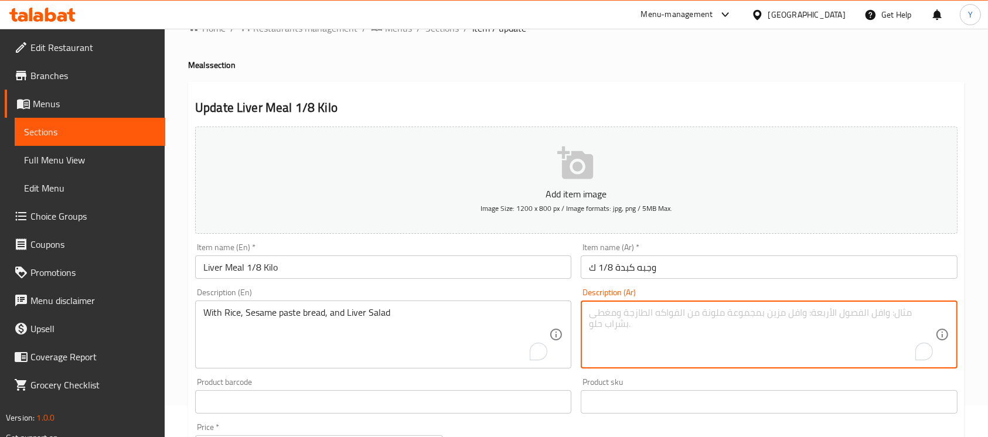
paste textarea "مع ارز، طحينة، عيش وسلطة كبدة"
type textarea "مع ارز، طحينة، عيش وسلطة كبدة"
click at [414, 256] on div "Item name (En)   * Liver Meal 1/8 Kilo Item name (En) *" at bounding box center [383, 261] width 376 height 36
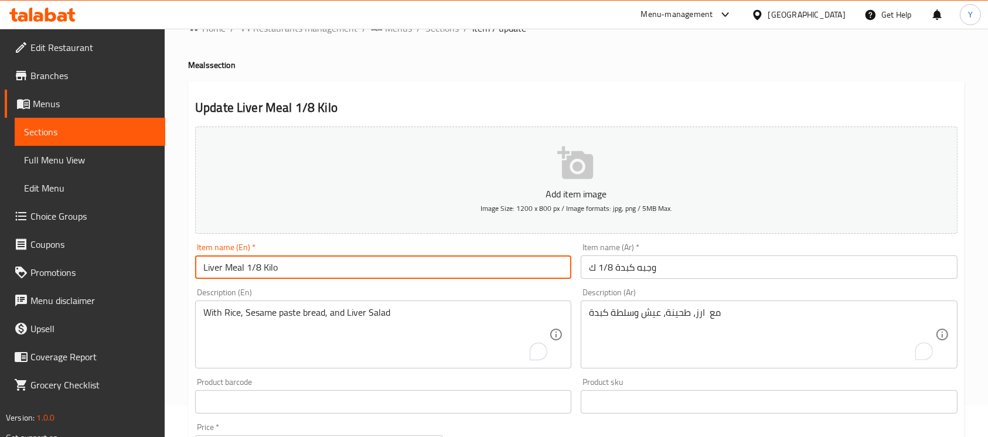
drag, startPoint x: 405, startPoint y: 266, endPoint x: 403, endPoint y: 276, distance: 10.1
click at [404, 267] on input "Liver Meal 1/8 Kilo" at bounding box center [383, 267] width 376 height 23
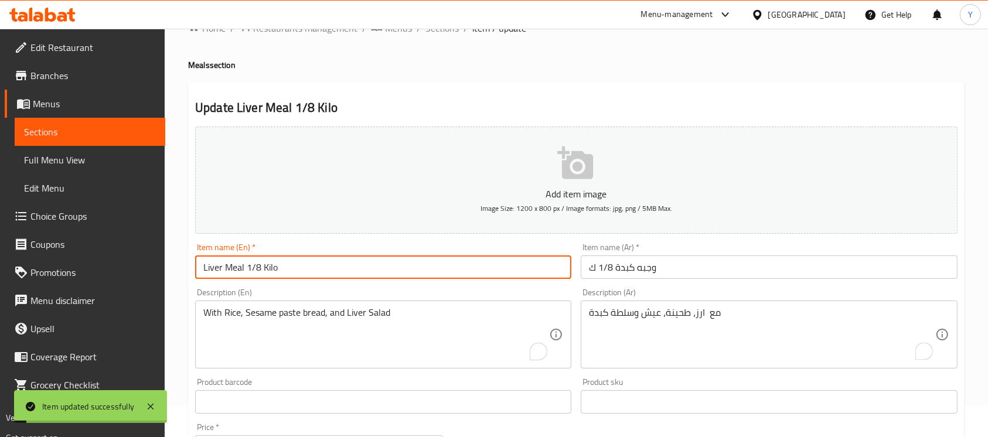
scroll to position [0, 0]
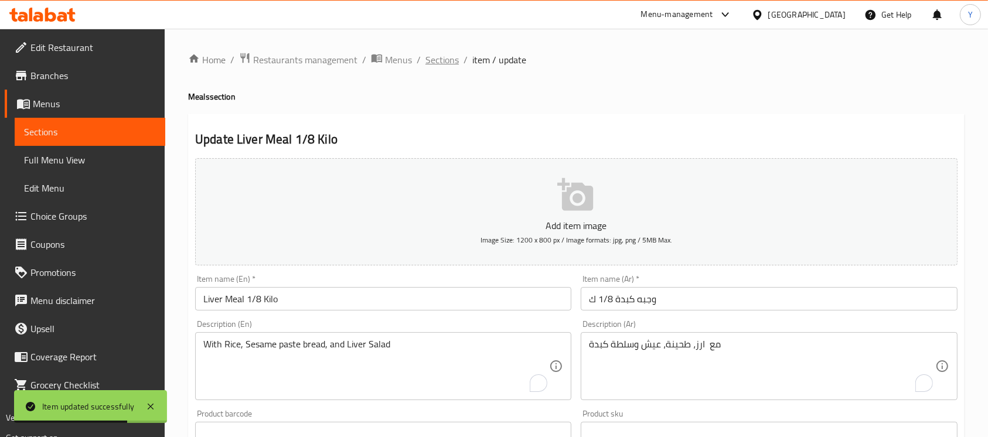
click at [447, 59] on span "Sections" at bounding box center [441, 60] width 33 height 14
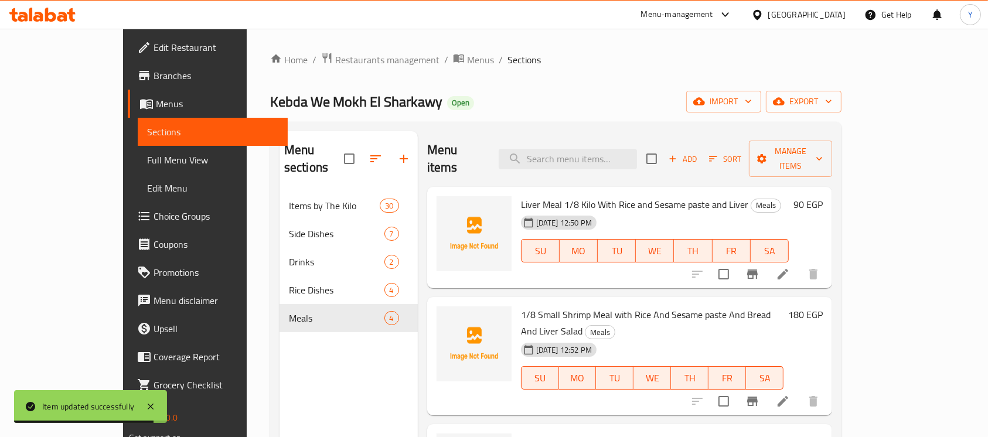
click at [823, 196] on h6 "90 EGP" at bounding box center [807, 204] width 29 height 16
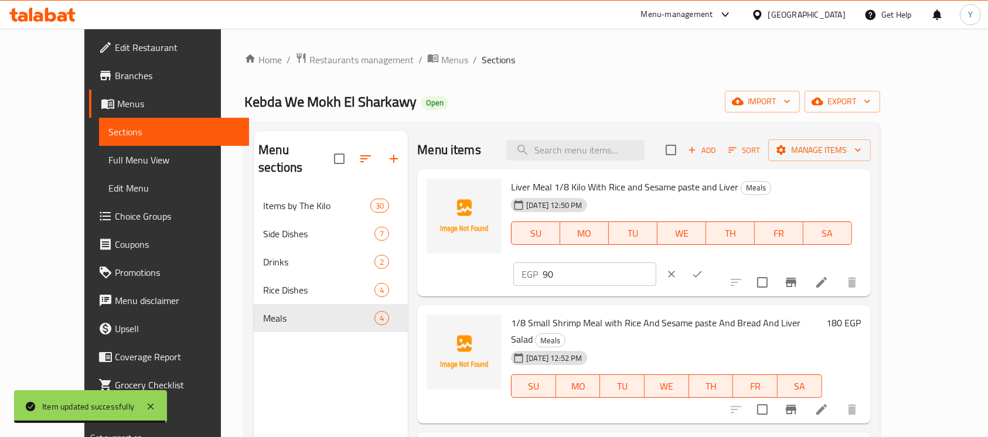
drag, startPoint x: 745, startPoint y: 199, endPoint x: 698, endPoint y: 199, distance: 47.5
click at [699, 199] on div "Liver Meal 1/8 Kilo With Rice and Sesame paste and Liver Meals [DATE] 12:50 PM …" at bounding box center [685, 233] width 359 height 118
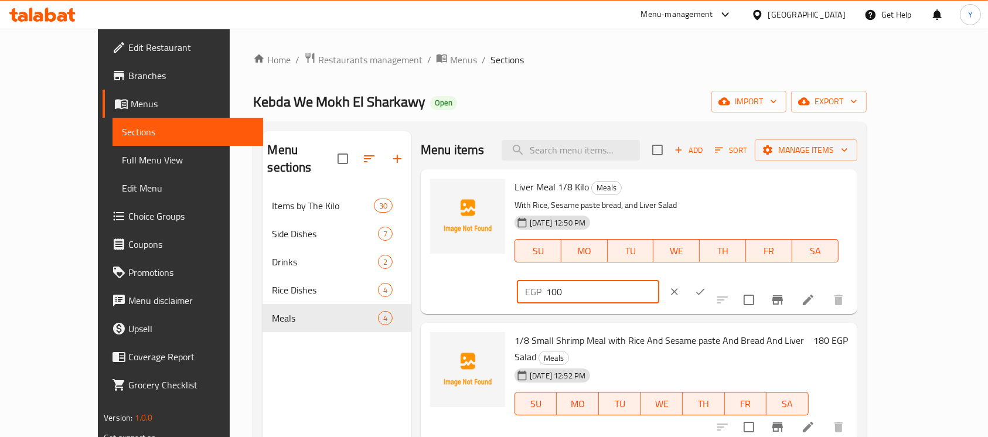
type input "100"
click at [706, 286] on icon "ok" at bounding box center [700, 292] width 12 height 12
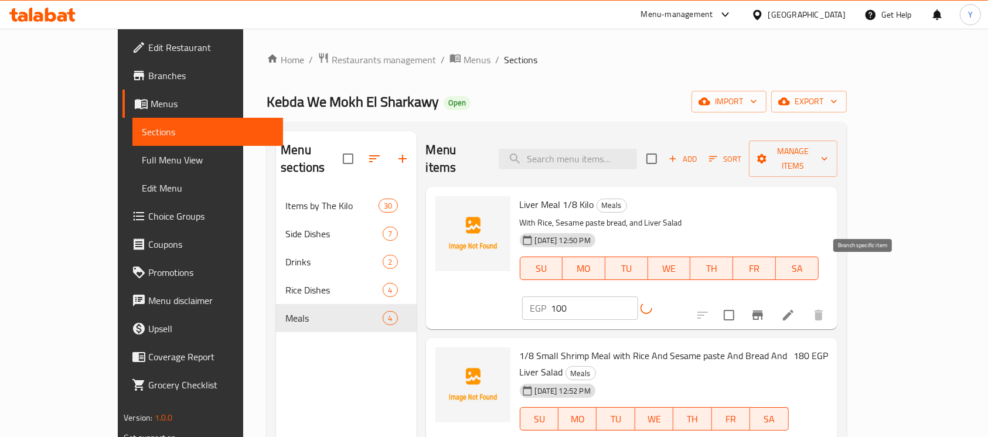
click at [765, 308] on icon "Branch-specific-item" at bounding box center [758, 315] width 14 height 14
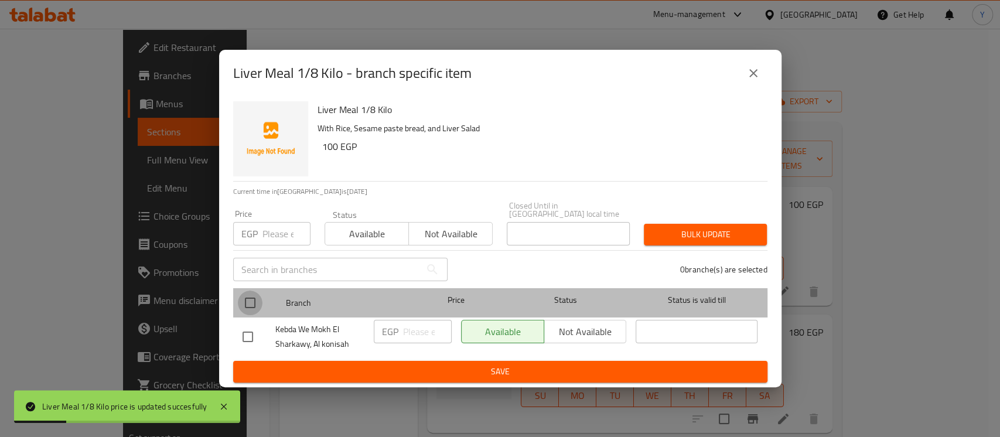
drag, startPoint x: 252, startPoint y: 303, endPoint x: 272, endPoint y: 250, distance: 56.9
click at [252, 300] on input "checkbox" at bounding box center [250, 303] width 25 height 25
checkbox input "true"
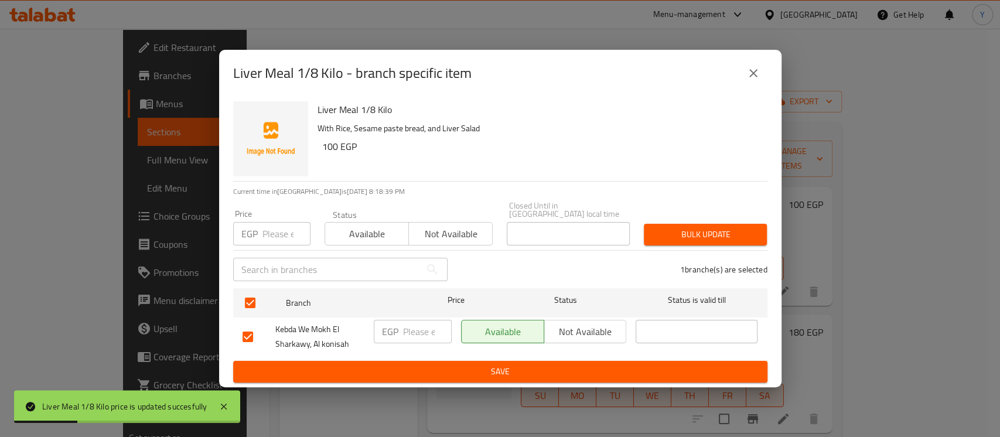
click at [270, 229] on input "number" at bounding box center [287, 233] width 48 height 23
type input "100"
click at [661, 234] on span "Bulk update" at bounding box center [705, 234] width 104 height 15
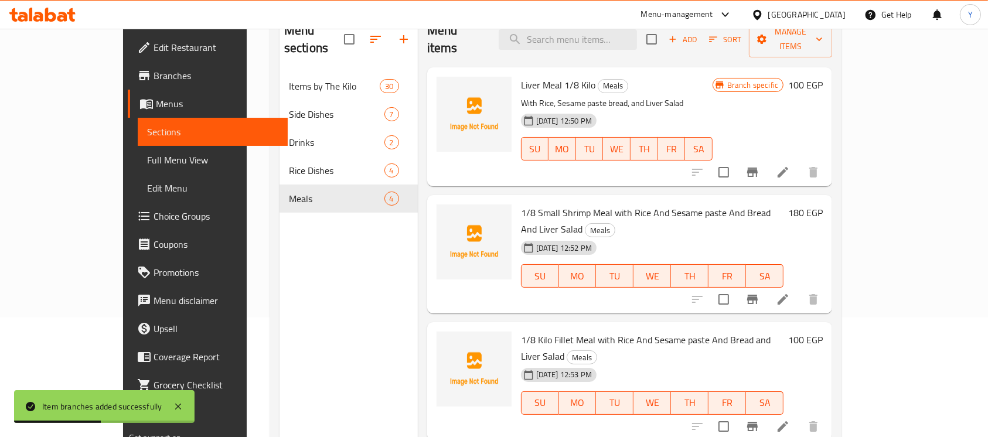
scroll to position [129, 0]
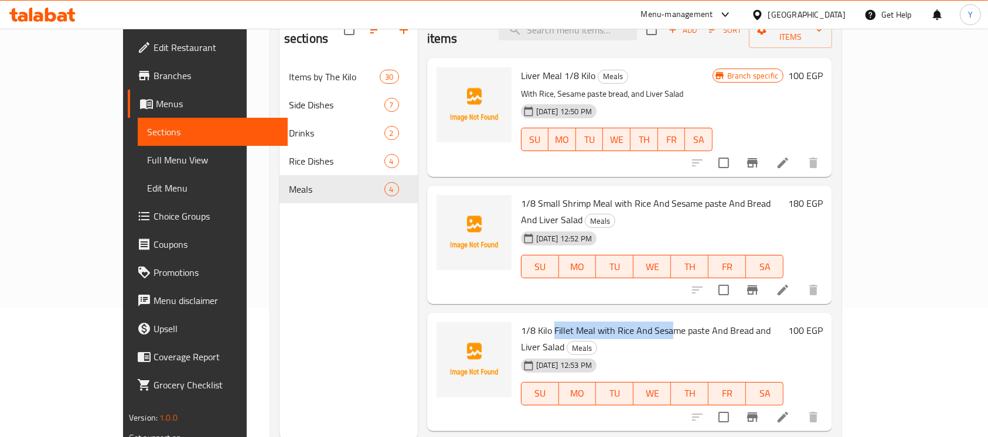
drag, startPoint x: 639, startPoint y: 298, endPoint x: 524, endPoint y: 299, distance: 114.9
click at [524, 322] on span "1/8 Kilo Fillet Meal with Rice And Sesame paste And Bread and Liver Salad" at bounding box center [646, 339] width 250 height 34
click at [823, 322] on h6 "100 EGP" at bounding box center [805, 330] width 35 height 16
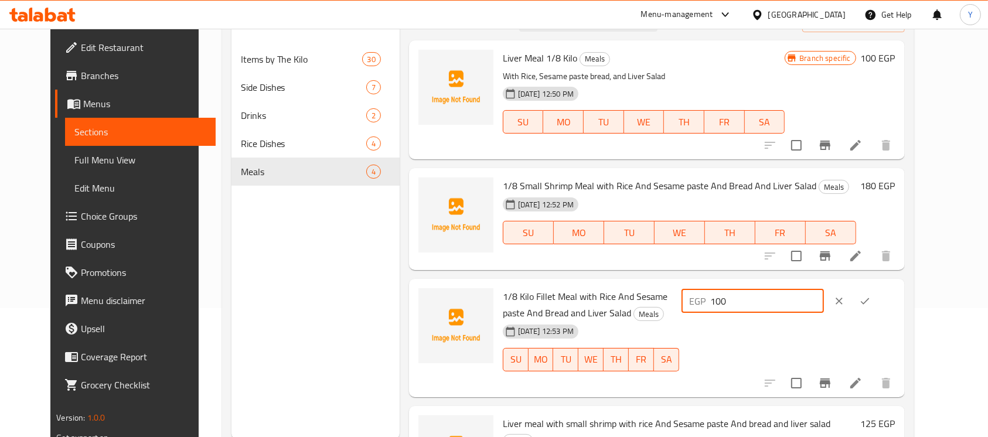
click at [783, 302] on input "100" at bounding box center [767, 300] width 113 height 23
type input "110"
click at [878, 298] on button "ok" at bounding box center [865, 301] width 26 height 26
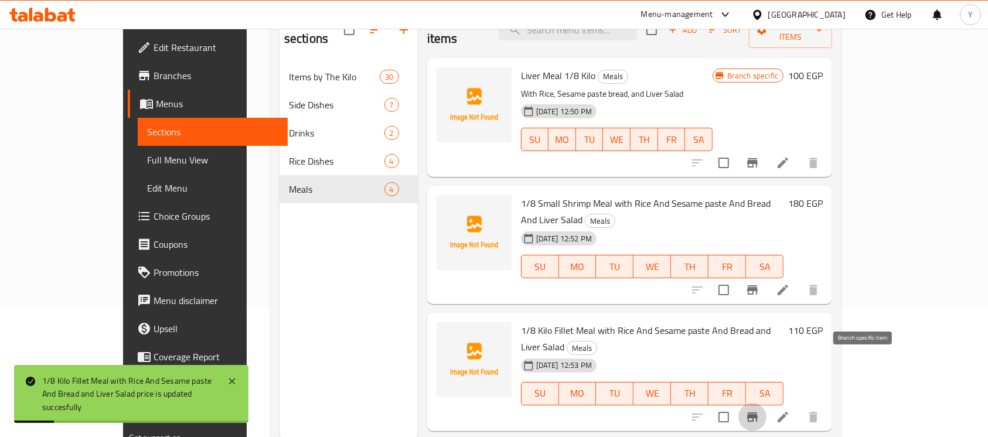
click at [758, 413] on icon "Branch-specific-item" at bounding box center [752, 417] width 11 height 9
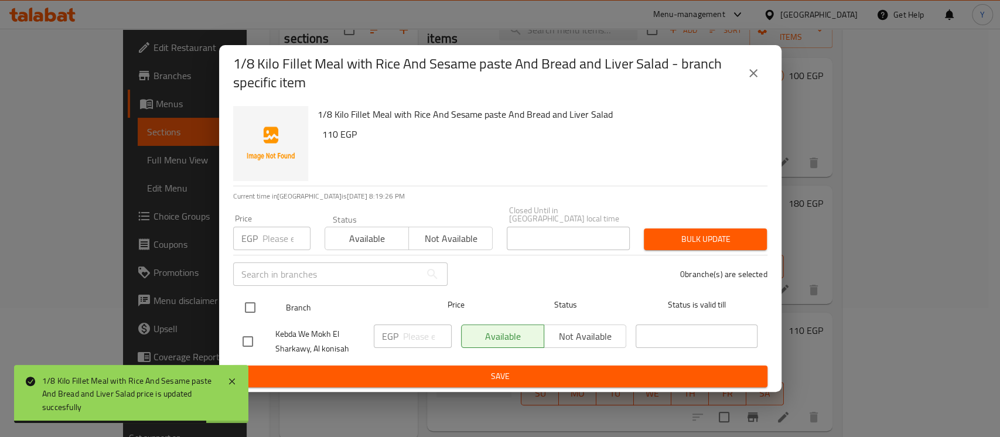
click at [239, 298] on input "checkbox" at bounding box center [250, 307] width 25 height 25
checkbox input "true"
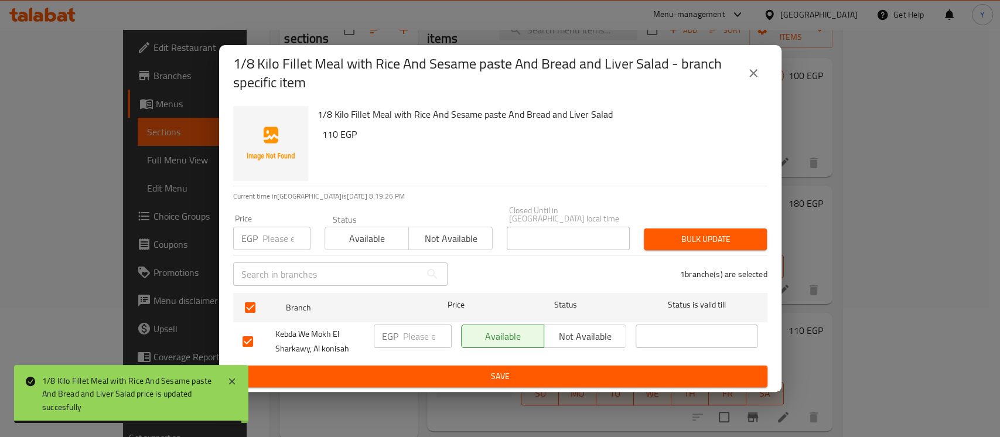
click at [264, 239] on input "number" at bounding box center [287, 238] width 48 height 23
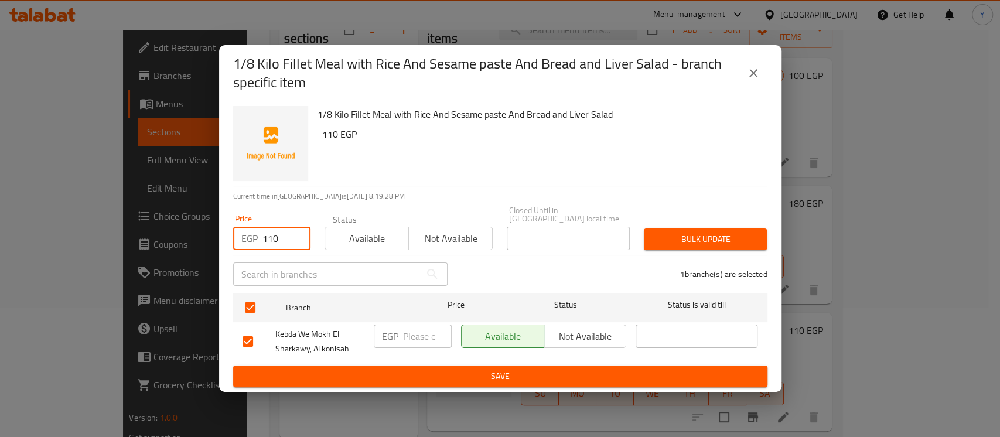
type input "110"
click at [661, 229] on button "Bulk update" at bounding box center [705, 240] width 123 height 22
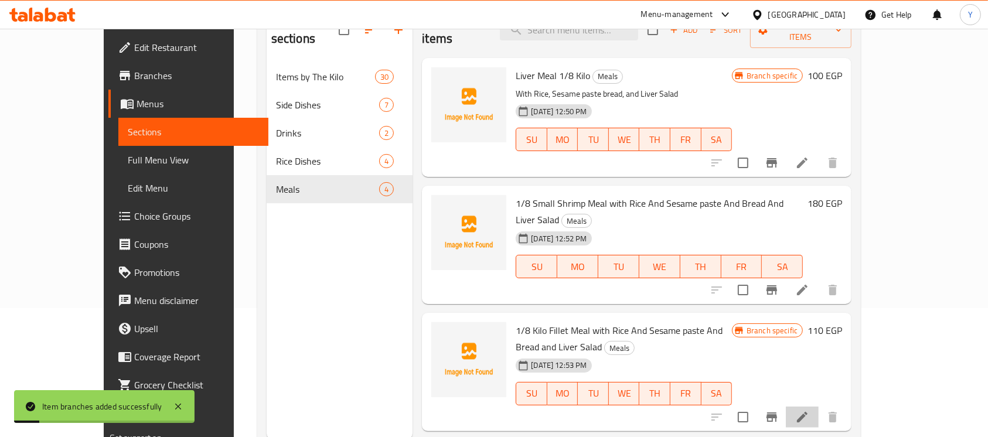
click at [819, 407] on li at bounding box center [802, 417] width 33 height 21
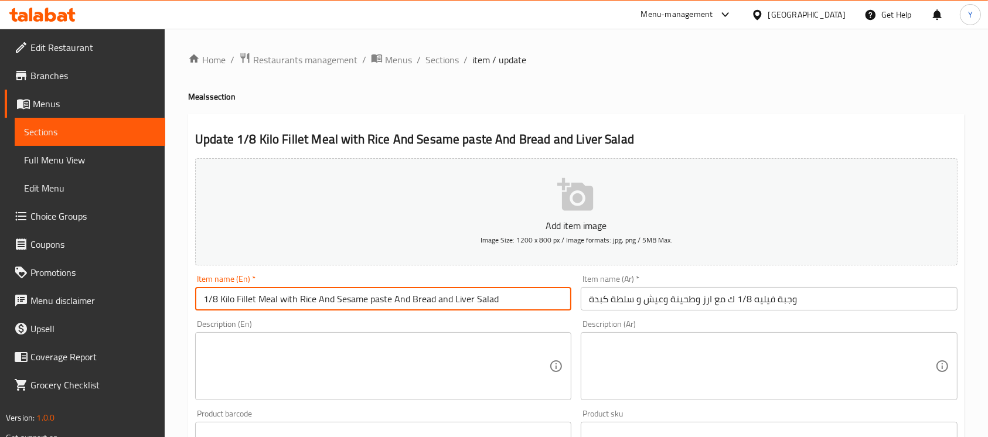
drag, startPoint x: 280, startPoint y: 304, endPoint x: 507, endPoint y: 297, distance: 227.5
click at [507, 297] on input "1/8 Kilo Fillet Meal with Rice And Sesame paste And Bread and Liver Salad" at bounding box center [383, 298] width 376 height 23
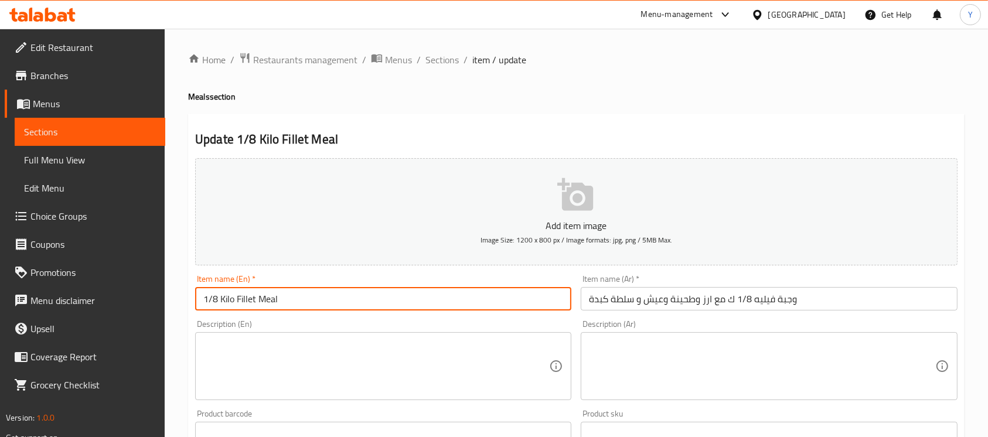
type input "1/8 Kilo Fillet Meal"
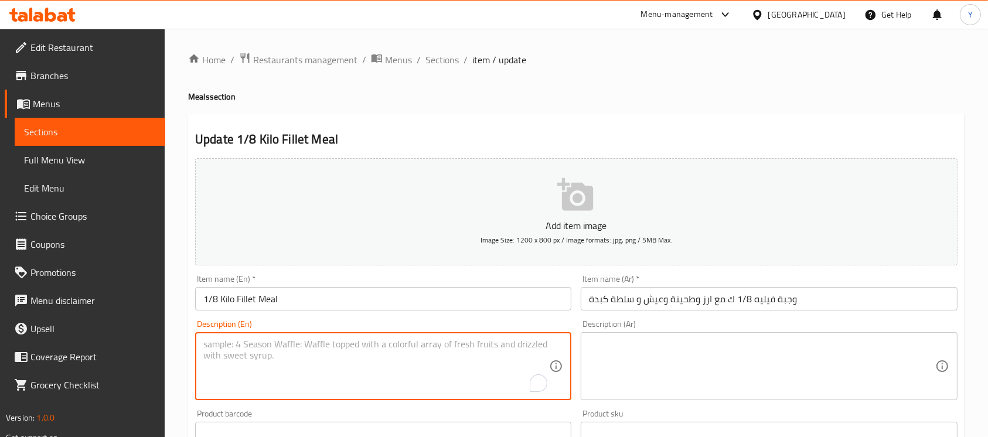
paste textarea "with Rice And Sesame paste And Bread and Liver Salad"
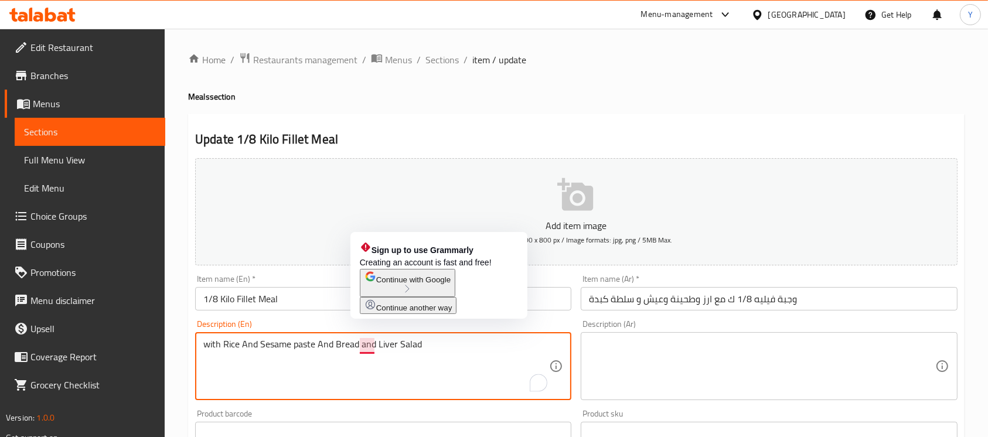
drag, startPoint x: 362, startPoint y: 346, endPoint x: 474, endPoint y: 345, distance: 111.9
click at [474, 345] on textarea "with Rice And Sesame paste And Bread and Liver Salad" at bounding box center [376, 367] width 346 height 56
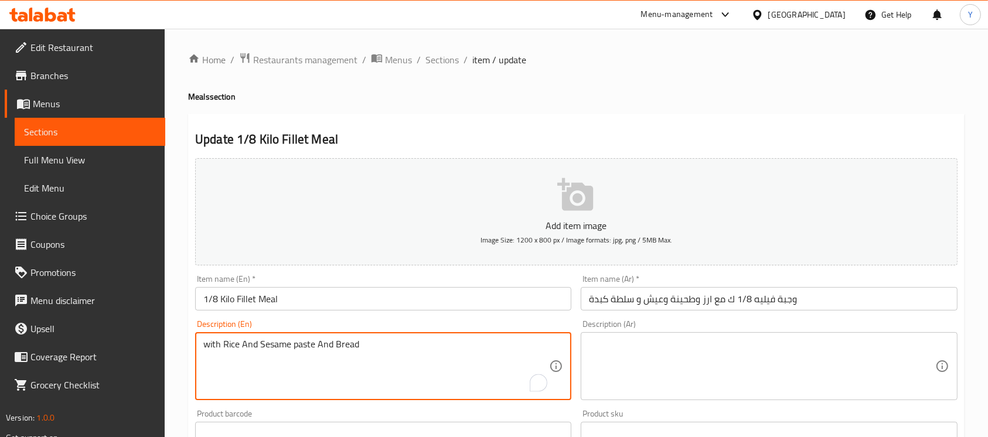
click at [248, 341] on textarea "with Rice And Sesame paste And Bread" at bounding box center [376, 367] width 346 height 56
type textarea "with Rice, Sesame paste And Bread"
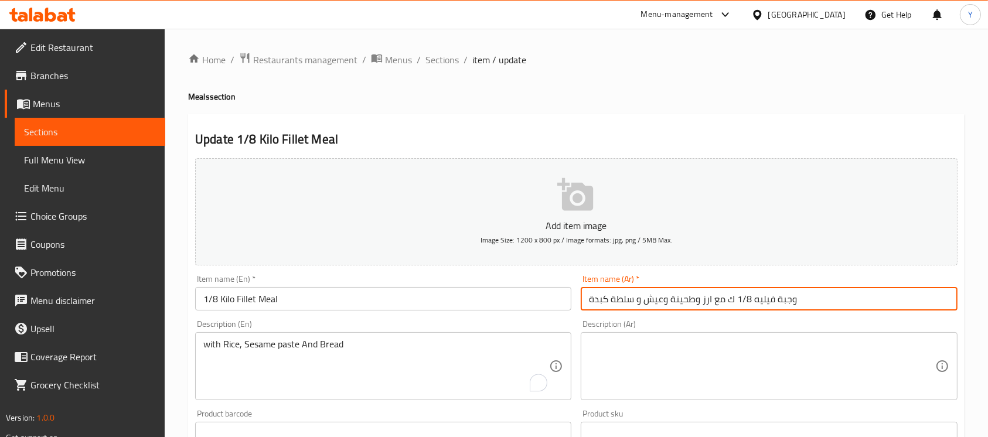
drag, startPoint x: 724, startPoint y: 295, endPoint x: 553, endPoint y: 285, distance: 171.4
click at [553, 285] on div "Add item image Image Size: 1200 x 800 px / Image formats: jpg, png / 5MB Max. I…" at bounding box center [576, 406] width 772 height 505
type input "وجبة فيليه 1/8 ك"
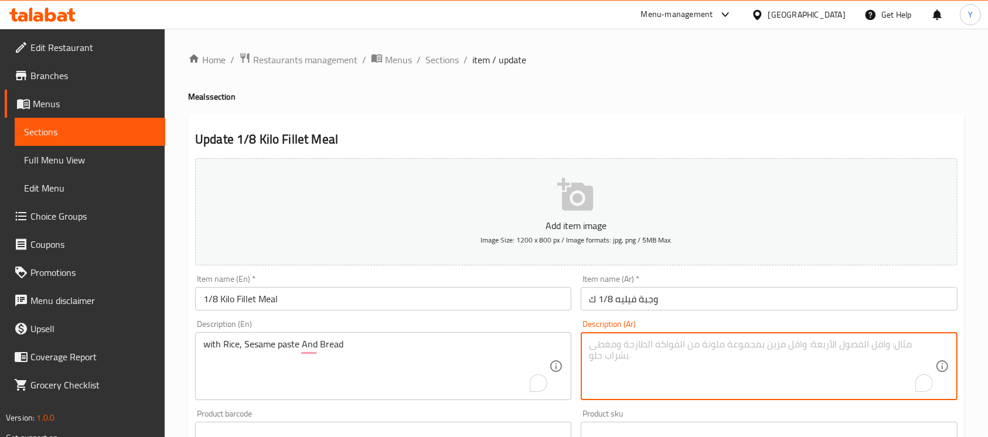
paste textarea "مع ارز وطحينة وعيش و سلطة كبدة"
click at [694, 346] on textarea "مع ارز وطحينة وعيش و سلطة كبدة" at bounding box center [762, 367] width 346 height 56
drag, startPoint x: 638, startPoint y: 347, endPoint x: 522, endPoint y: 347, distance: 116.6
click at [522, 347] on div "Add item image Image Size: 1200 x 800 px / Image formats: jpg, png / 5MB Max. I…" at bounding box center [576, 406] width 772 height 505
type textarea "مع ارز، طحينة وعيش"
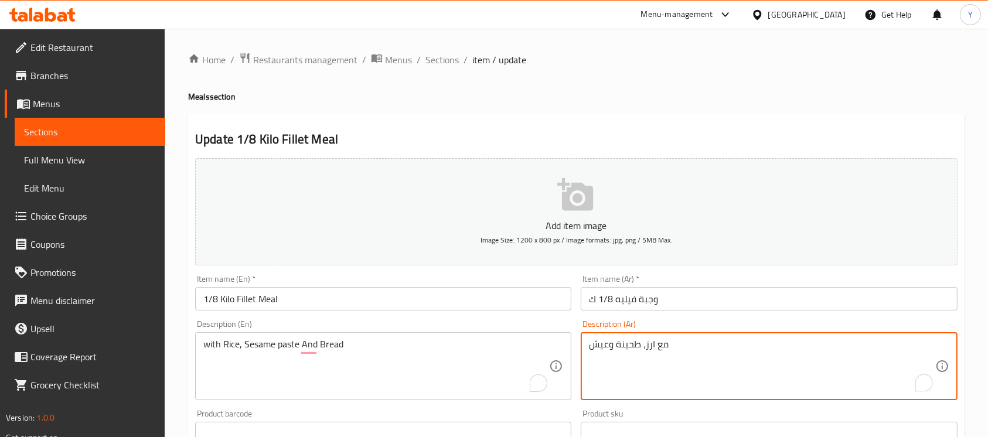
click at [323, 305] on input "1/8 Kilo Fillet Meal" at bounding box center [383, 298] width 376 height 23
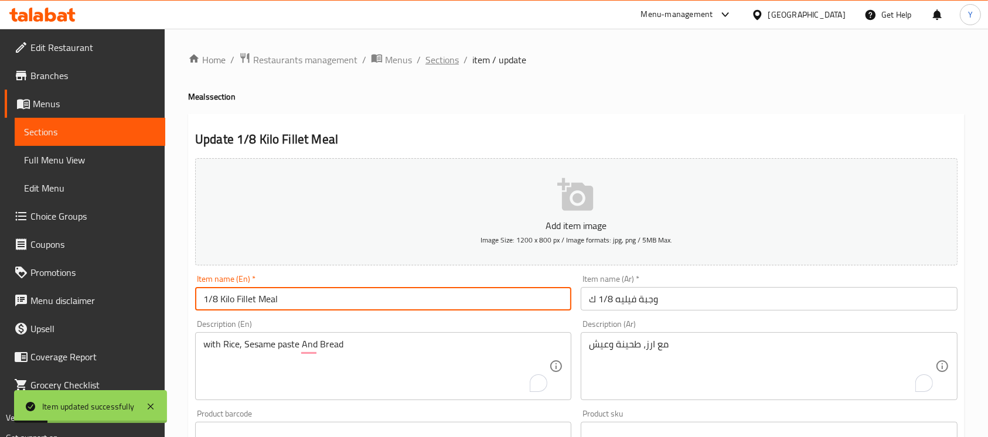
click at [440, 57] on span "Sections" at bounding box center [441, 60] width 33 height 14
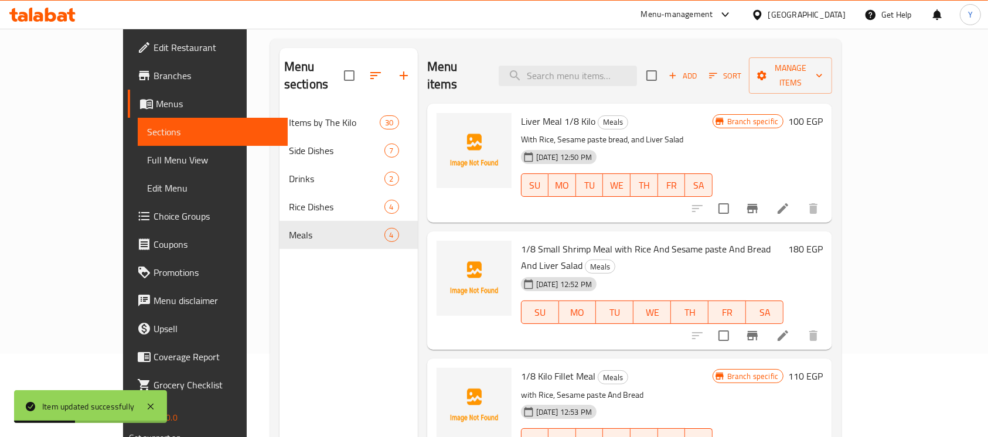
scroll to position [127, 0]
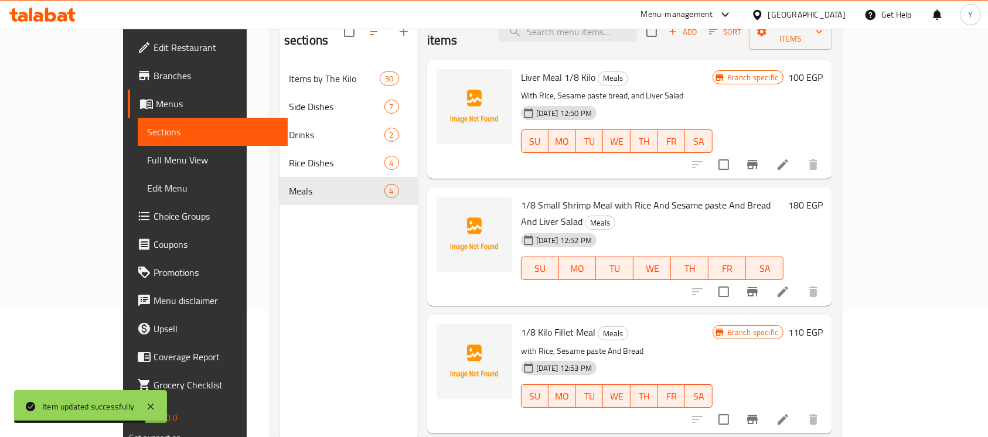
click at [823, 197] on h6 "180 EGP" at bounding box center [805, 205] width 35 height 16
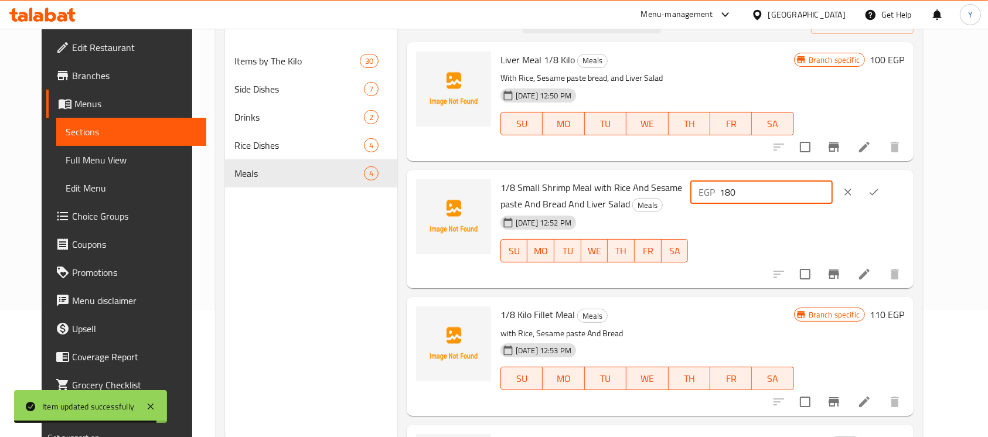
drag, startPoint x: 801, startPoint y: 196, endPoint x: 690, endPoint y: 192, distance: 110.8
click at [699, 191] on div "1/8 Small Shrimp Meal with Rice And Sesame paste And Bread And Liver Salad Meal…" at bounding box center [702, 229] width 413 height 109
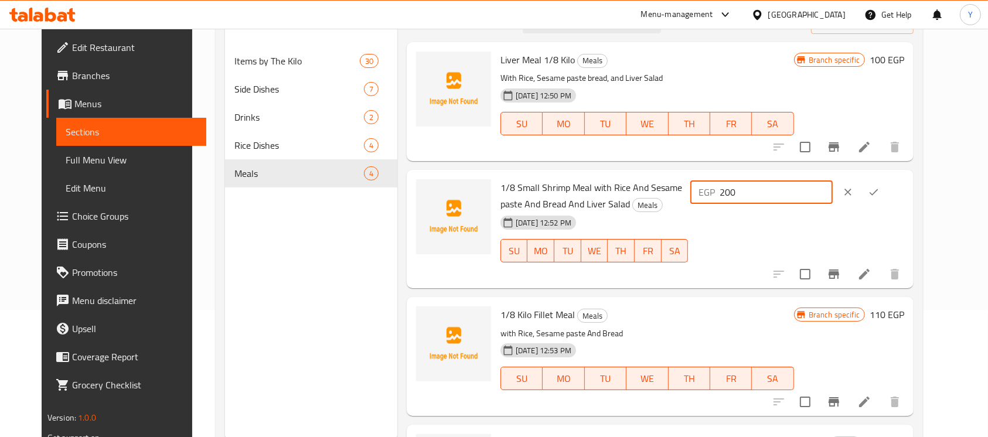
type input "200"
drag, startPoint x: 916, startPoint y: 190, endPoint x: 832, endPoint y: 287, distance: 128.3
click at [880, 190] on icon "ok" at bounding box center [874, 192] width 12 height 12
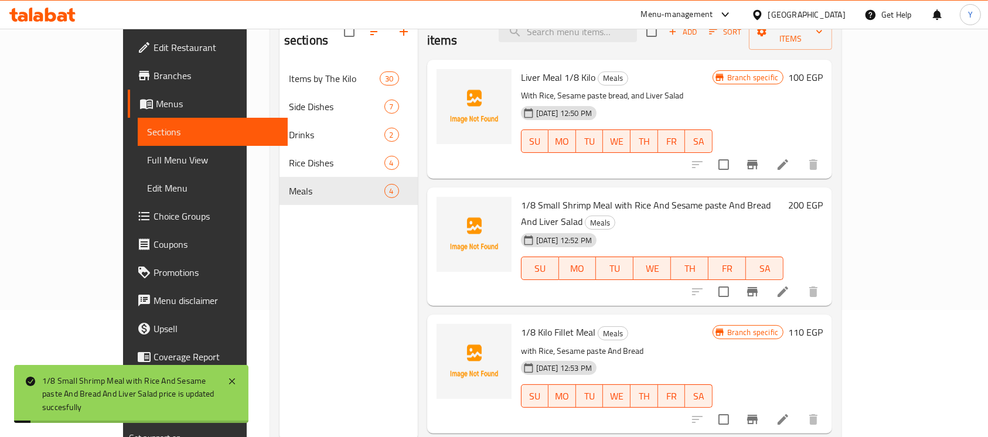
click at [767, 278] on button "Branch-specific-item" at bounding box center [752, 292] width 28 height 28
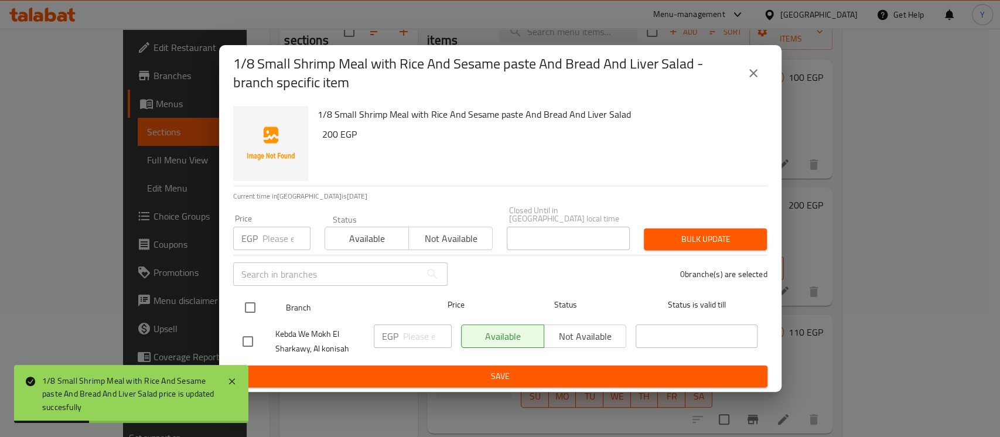
click at [245, 297] on input "checkbox" at bounding box center [250, 307] width 25 height 25
checkbox input "true"
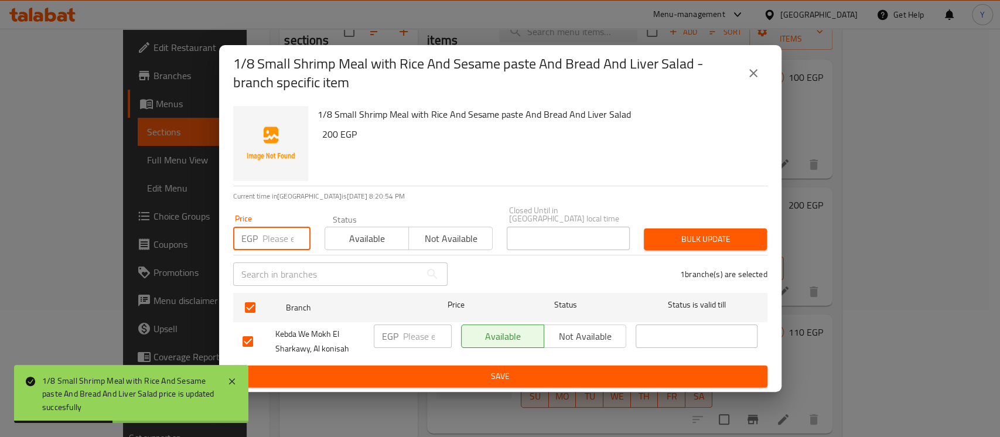
drag, startPoint x: 280, startPoint y: 229, endPoint x: 269, endPoint y: 228, distance: 11.2
click at [280, 228] on input "number" at bounding box center [287, 238] width 48 height 23
type input "200"
click at [666, 229] on button "Bulk update" at bounding box center [705, 240] width 123 height 22
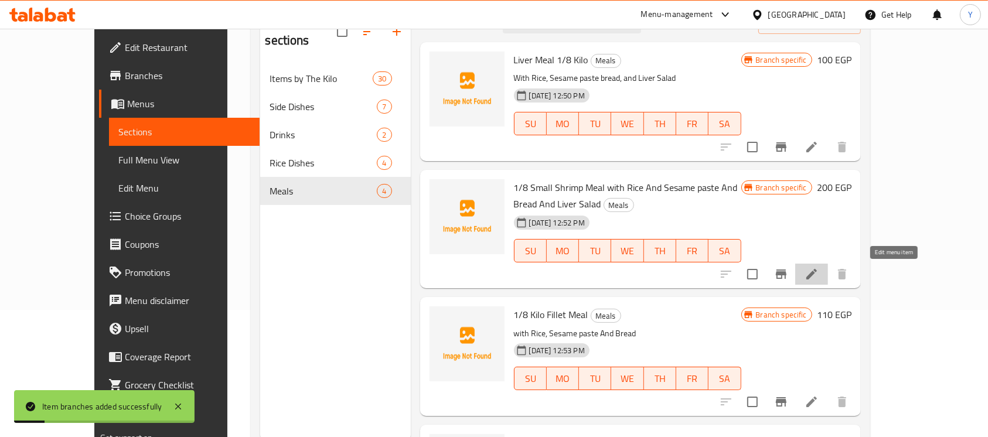
click at [819, 269] on icon at bounding box center [812, 274] width 14 height 14
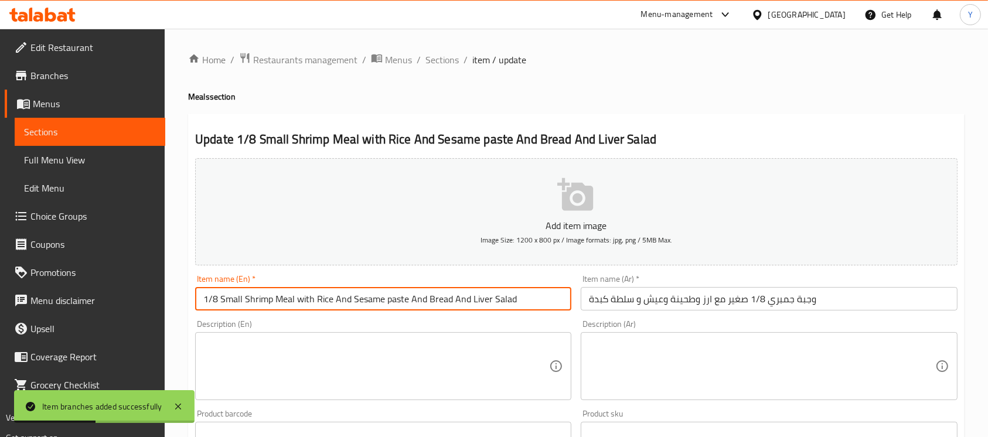
drag, startPoint x: 295, startPoint y: 304, endPoint x: 558, endPoint y: 312, distance: 263.8
click at [558, 312] on div "Item name (En)   * 1/8 Small Shrimp Meal with Rice And Sesame paste And Bread A…" at bounding box center [383, 292] width 386 height 45
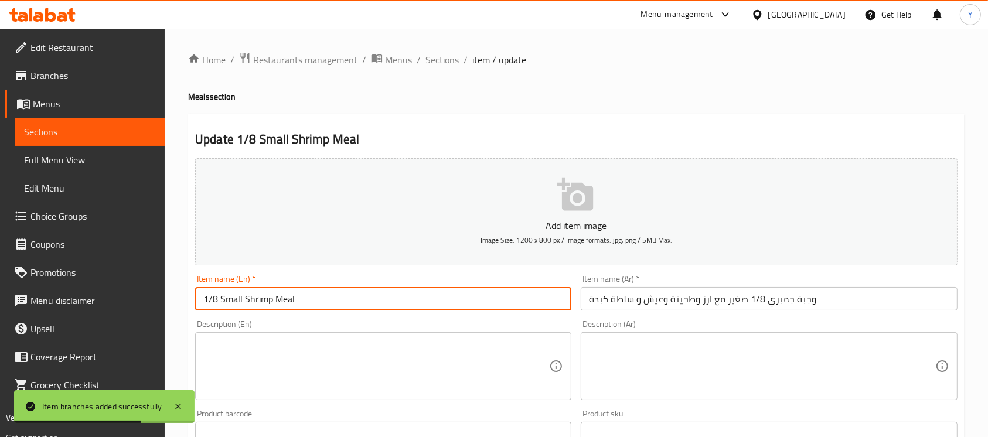
type input "1/8 Small Shrimp Meal"
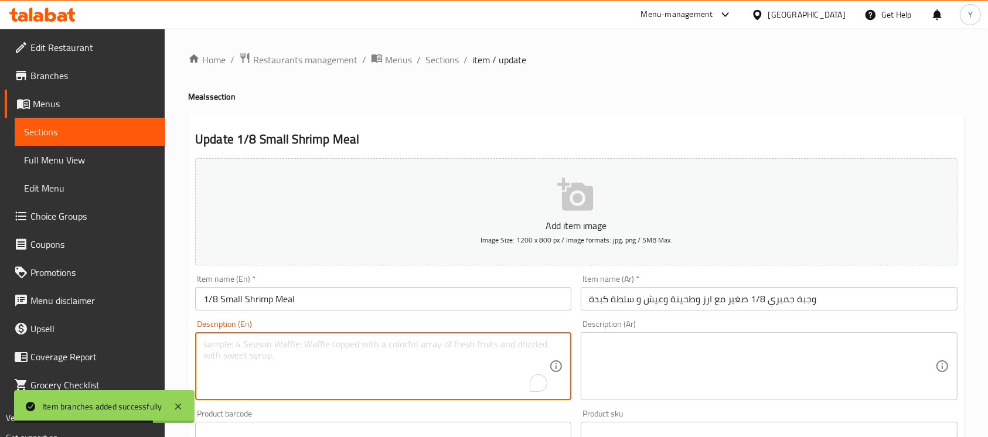
paste textarea "with Rice And Sesame paste And Bread And Liver Salad"
type textarea "with Rice And Sesame paste And Bread And Liver Salad"
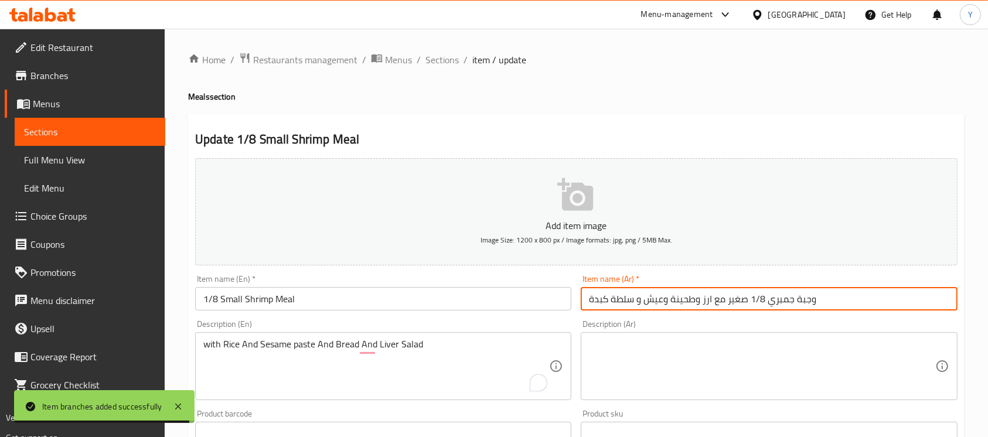
drag, startPoint x: 724, startPoint y: 301, endPoint x: 580, endPoint y: 305, distance: 143.6
click at [580, 305] on div "Item name (Ar)   * وجبة جمبري 1/8 صغير مع ارز وطحينة وعيش و سلطة كبدة Item name…" at bounding box center [769, 292] width 386 height 45
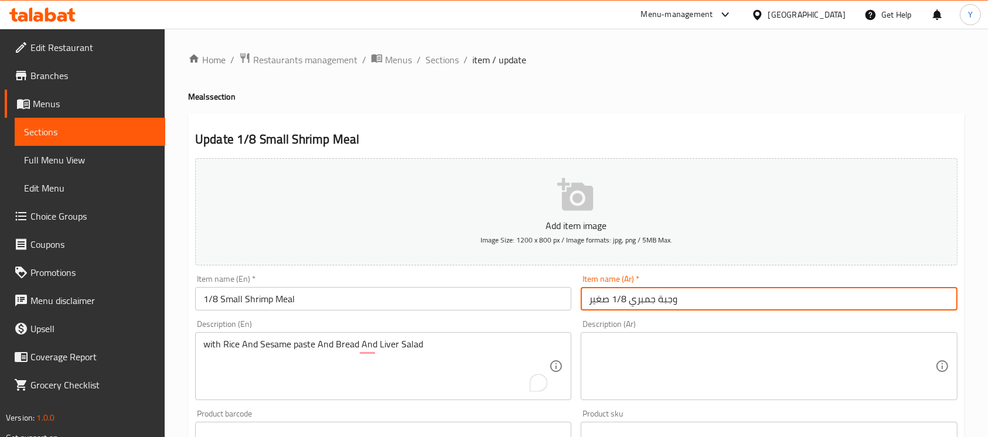
type input "وجبة جمبري 1/8 صغير"
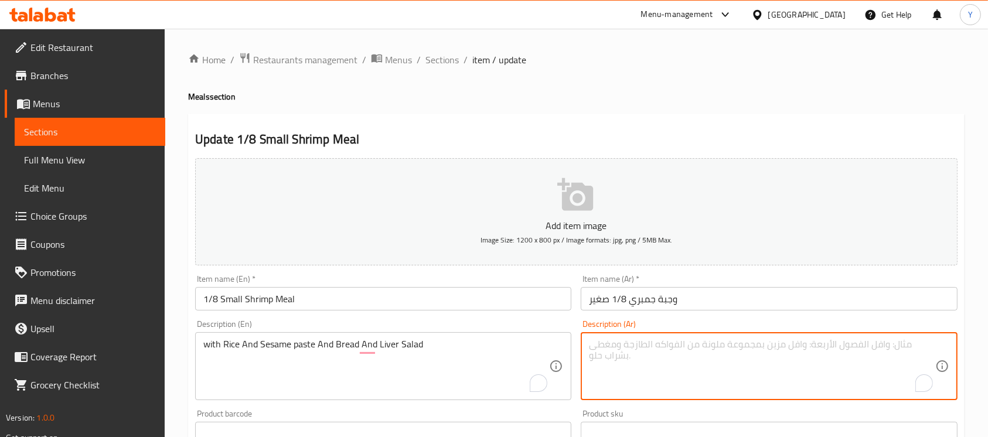
paste textarea "مع ارز وطحينة وعيش و سلطة كبدة"
type textarea "مع ارز وطحينة وعيش و سلطة كبدة"
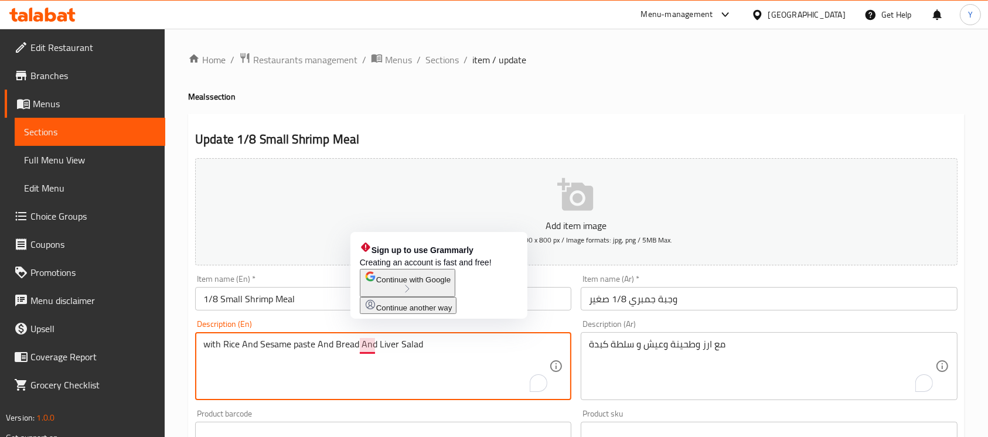
drag, startPoint x: 361, startPoint y: 348, endPoint x: 451, endPoint y: 349, distance: 89.7
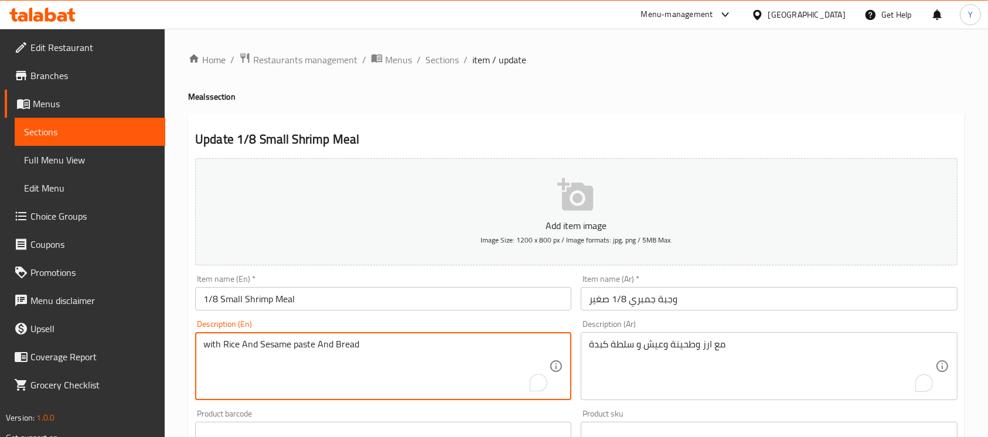
type textarea "with Rice And Sesame paste And Bread"
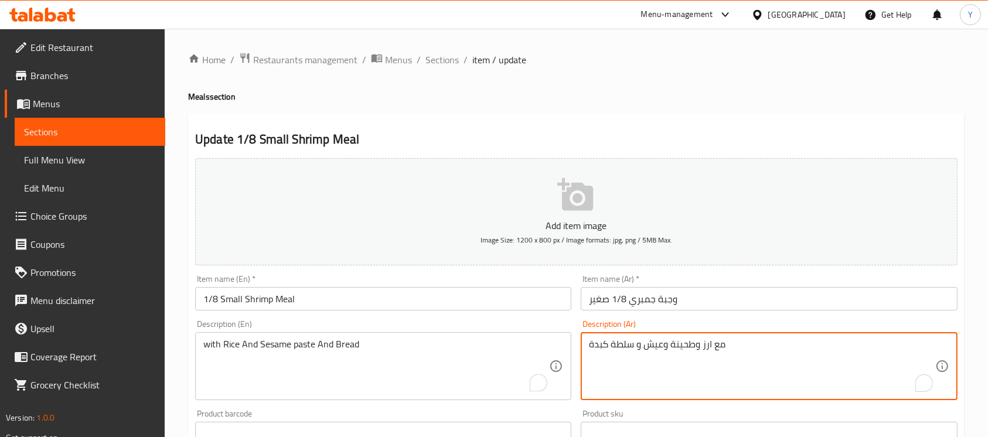
drag, startPoint x: 639, startPoint y: 345, endPoint x: 462, endPoint y: 334, distance: 177.3
type textarea "مع ارز وطحينة وعيش"
click at [251, 342] on textarea "with Rice And Sesame paste And Bread" at bounding box center [376, 367] width 346 height 56
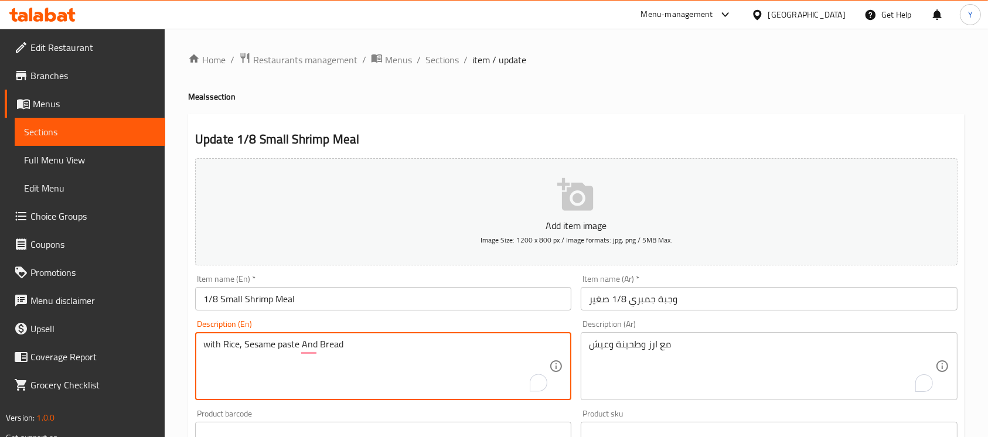
type textarea "with Rice, Sesame paste And Bread"
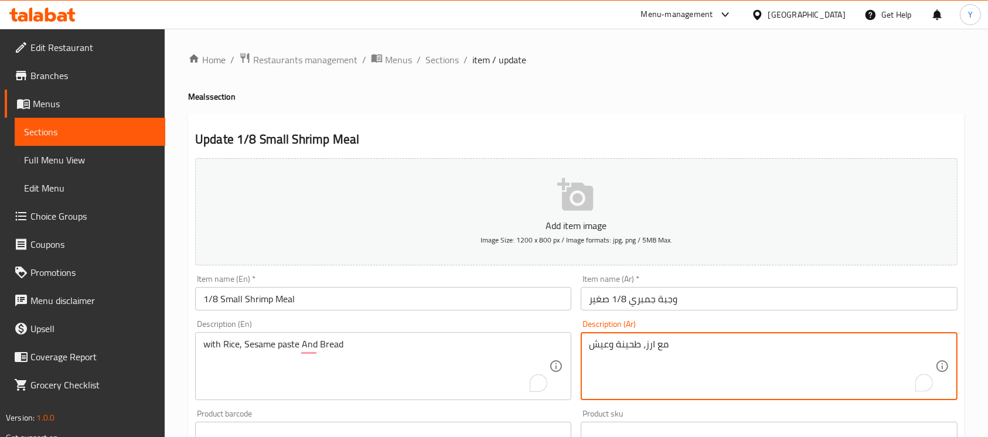
type textarea "مع ارز، طحينة وعيش"
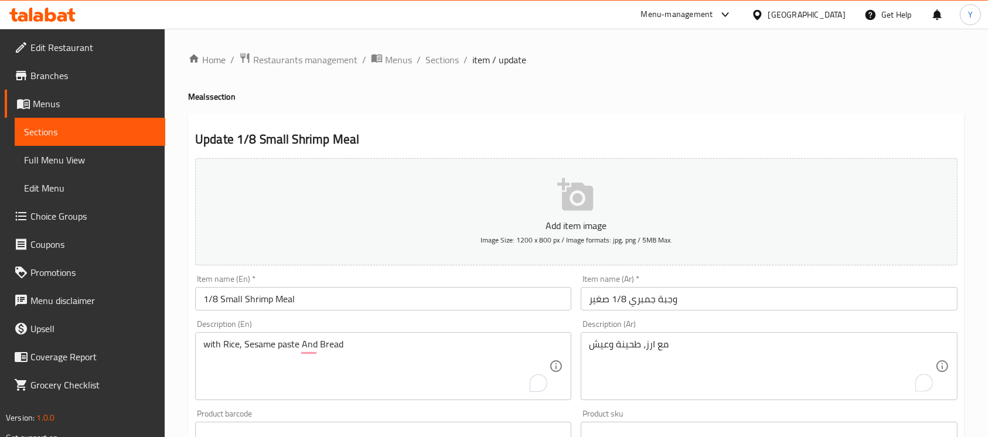
click at [347, 287] on div "Item name (En)   * 1/8 Small Shrimp Meal Item name (En) *" at bounding box center [383, 293] width 376 height 36
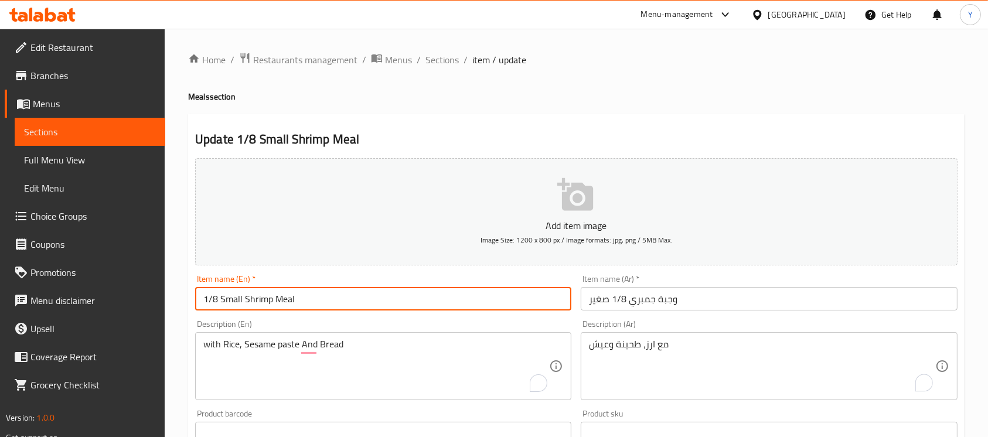
click at [347, 293] on input "1/8 Small Shrimp Meal" at bounding box center [383, 298] width 376 height 23
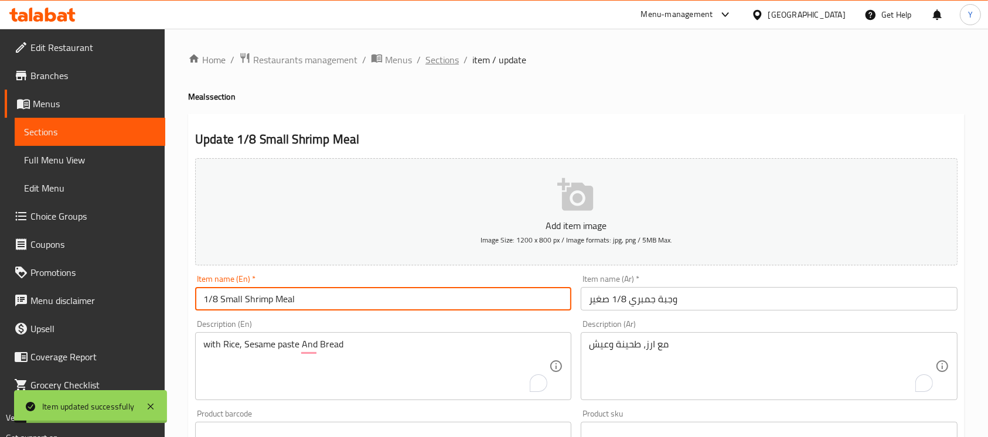
click at [440, 59] on span "Sections" at bounding box center [441, 60] width 33 height 14
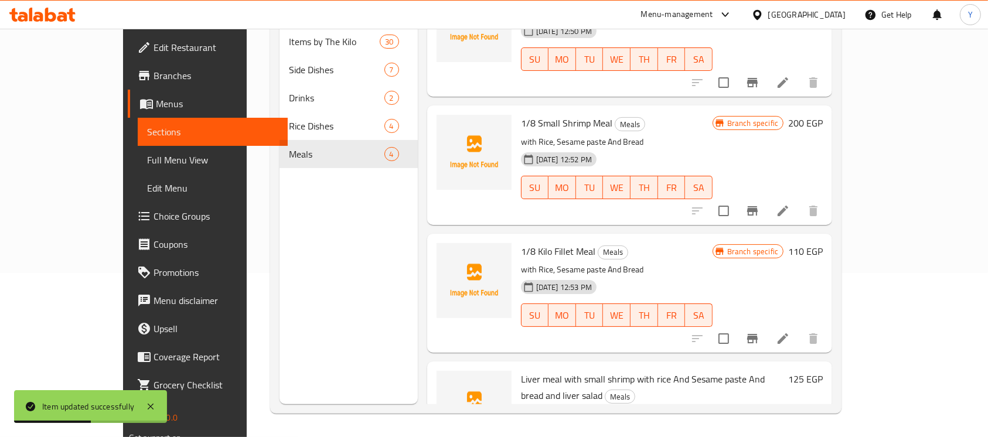
scroll to position [87, 0]
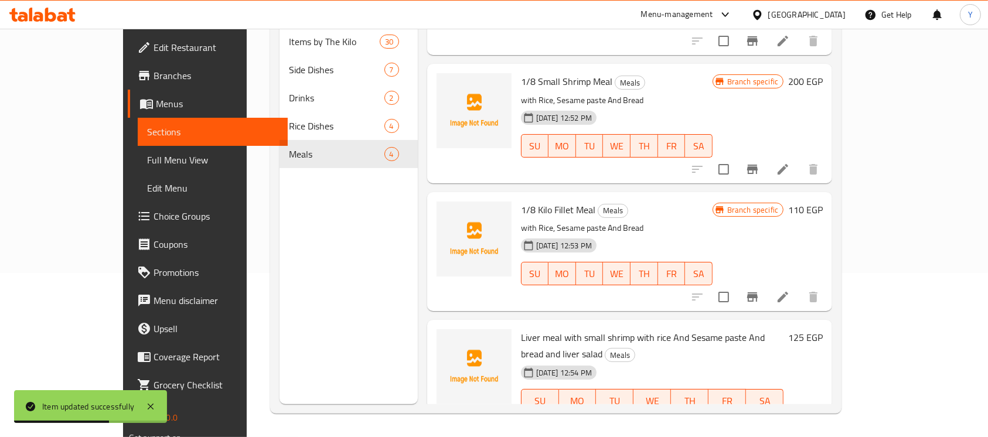
click at [790, 417] on icon at bounding box center [783, 424] width 14 height 14
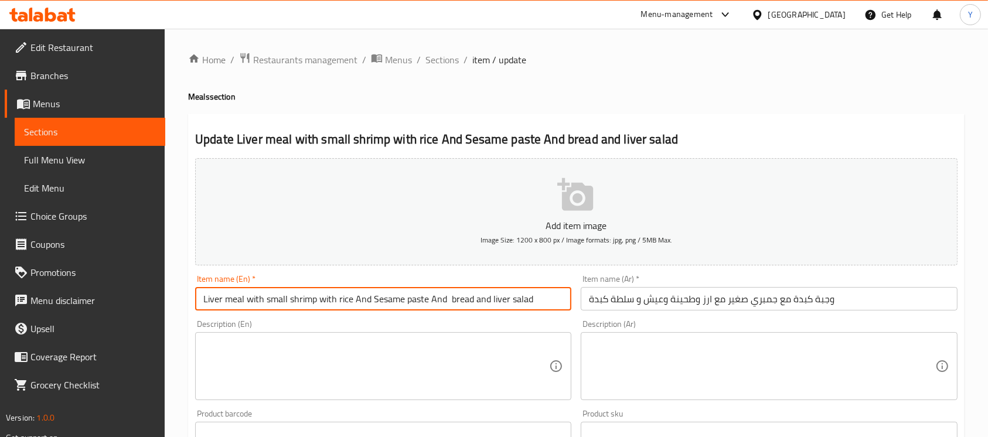
drag, startPoint x: 318, startPoint y: 301, endPoint x: 519, endPoint y: 308, distance: 201.7
click at [572, 302] on div "Item name (En)   * Liver meal with small shrimp with rice And Sesame paste And …" at bounding box center [383, 292] width 386 height 45
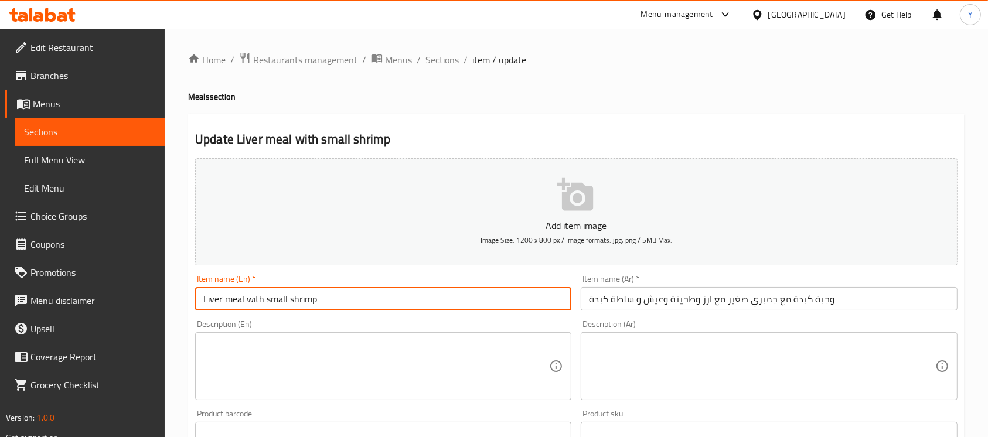
type input "Liver meal with small shrimp"
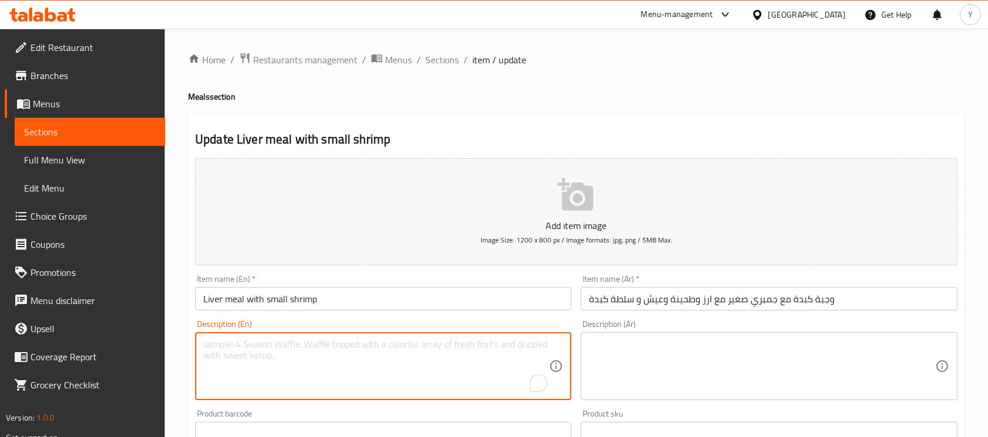
paste textarea "with rice And Sesame paste And bread and liver salad"
type textarea "with rice And Sesame paste And bread and liver salad"
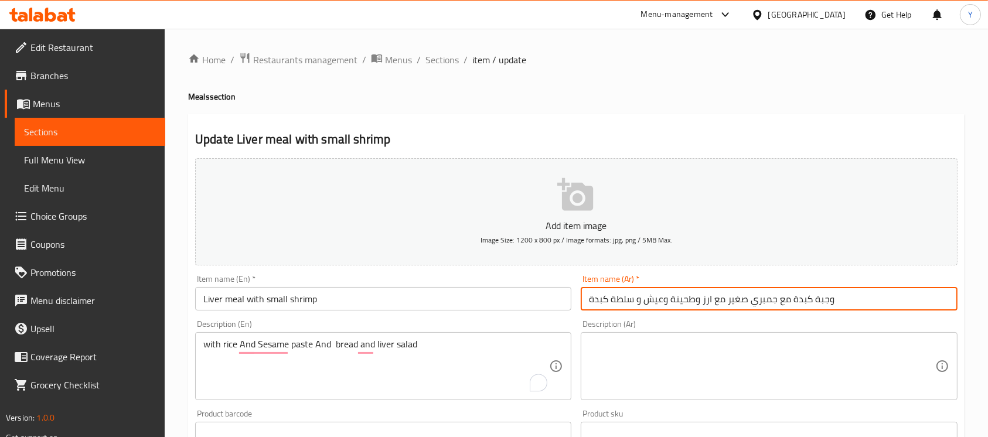
drag, startPoint x: 720, startPoint y: 302, endPoint x: 612, endPoint y: 298, distance: 107.9
click at [546, 301] on div "Add item image Image Size: 1200 x 800 px / Image formats: jpg, png / 5MB Max. I…" at bounding box center [576, 406] width 772 height 505
type input "وجبة كبدة مع جمبري صغير"
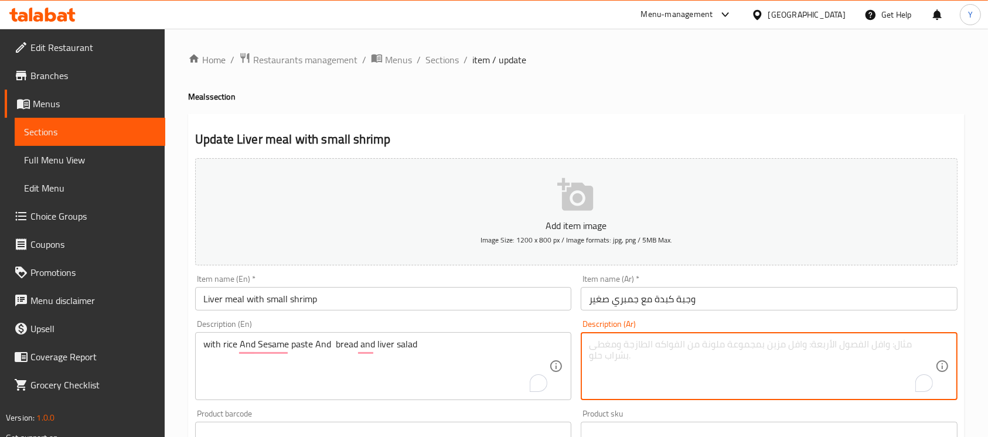
paste textarea "مع ارز وطحينة وعيش و سلطة كبدة"
type textarea "مع ارز وطحينة وعيش و سلطة كبدة"
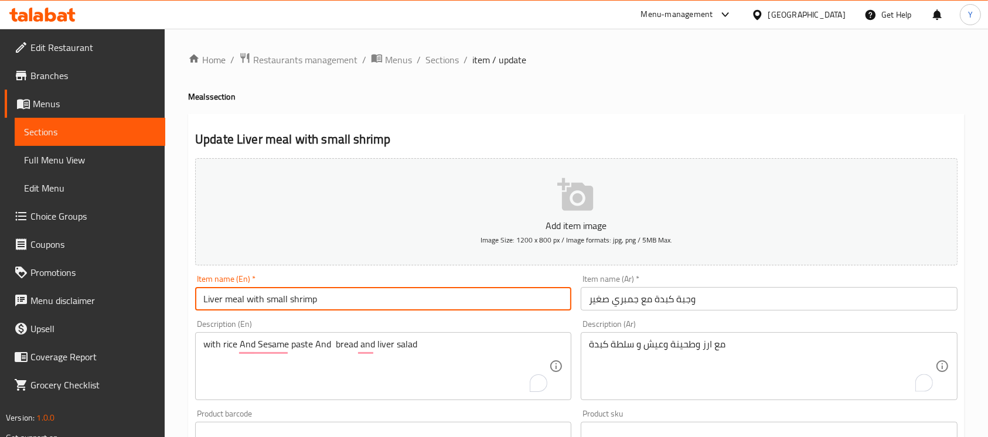
click at [230, 302] on input "Liver meal with small shrimp" at bounding box center [383, 298] width 376 height 23
click at [251, 302] on input "Liver Meal with small shrimp" at bounding box center [383, 298] width 376 height 23
click at [271, 304] on input "Liver Meal With small shrimp" at bounding box center [383, 298] width 376 height 23
click at [295, 306] on input "Liver Meal With Small shrimp" at bounding box center [383, 298] width 376 height 23
click at [227, 308] on input "Liver Meal With Small Shrimp" at bounding box center [383, 298] width 376 height 23
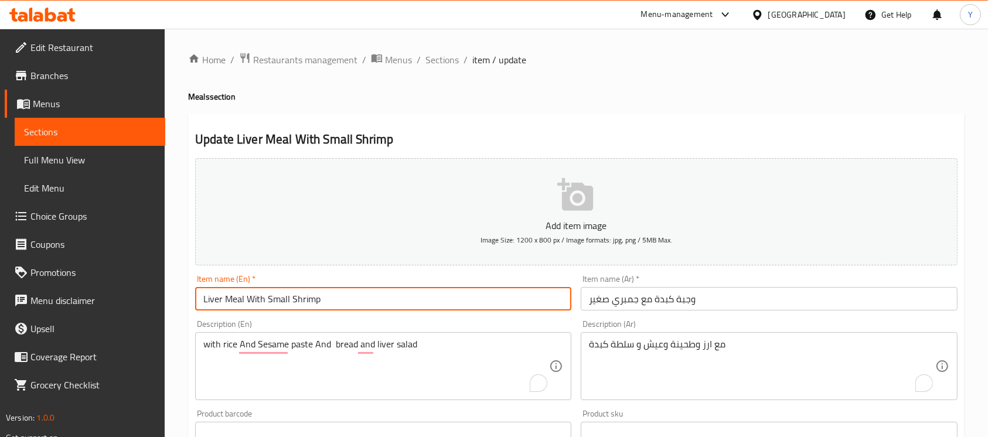
click at [227, 308] on input "Liver Meal With Small Shrimp" at bounding box center [383, 298] width 376 height 23
click at [340, 301] on input "Liver With Small Shrimp" at bounding box center [383, 298] width 376 height 23
paste input "Meal"
type input "Liver With Small Shrimp Meal"
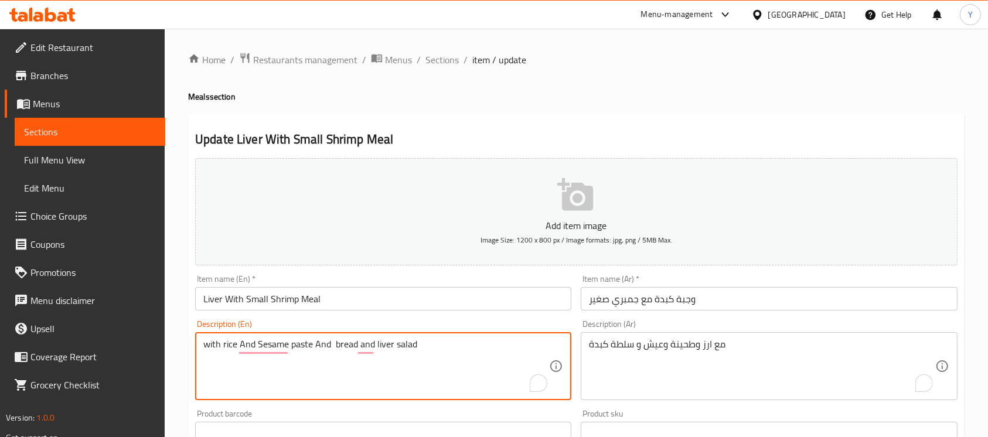
click at [320, 345] on textarea "with rice And Sesame paste And bread and liver salad" at bounding box center [376, 367] width 346 height 56
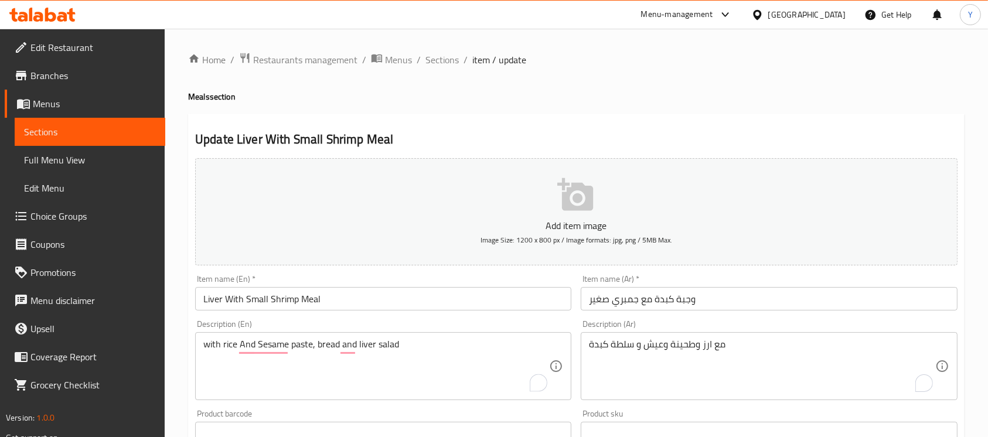
drag, startPoint x: 704, startPoint y: 338, endPoint x: 698, endPoint y: 339, distance: 6.0
click at [698, 339] on div "مع ارز وطحينة وعيش و سلطة كبدة Description (Ar)" at bounding box center [769, 366] width 376 height 68
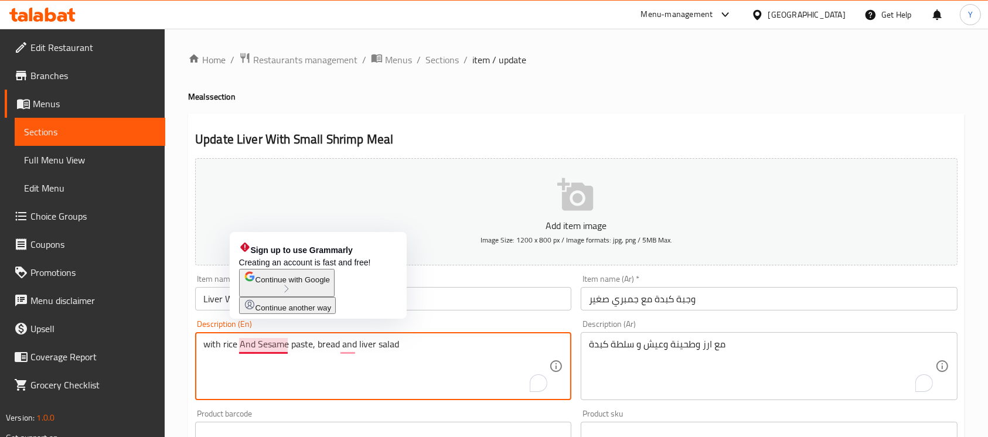
click at [244, 342] on textarea "with rice And Sesame paste, bread and liver salad" at bounding box center [376, 367] width 346 height 56
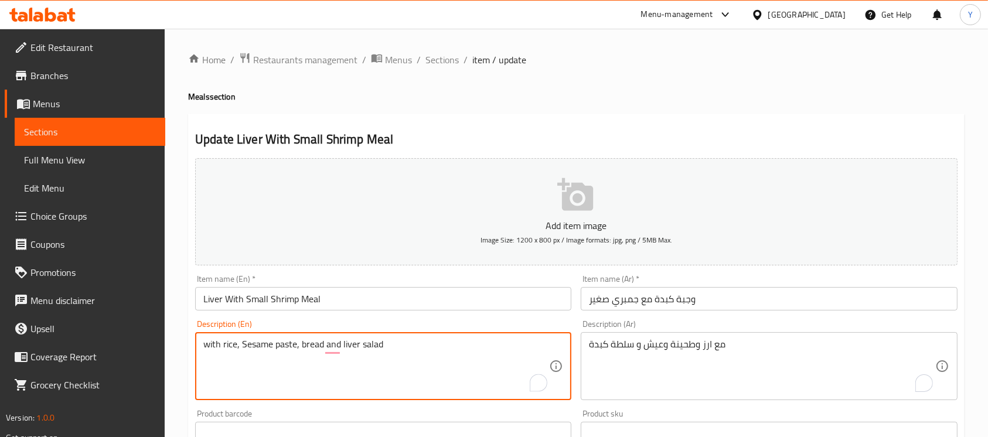
type textarea "with rice, Sesame paste, bread and liver salad"
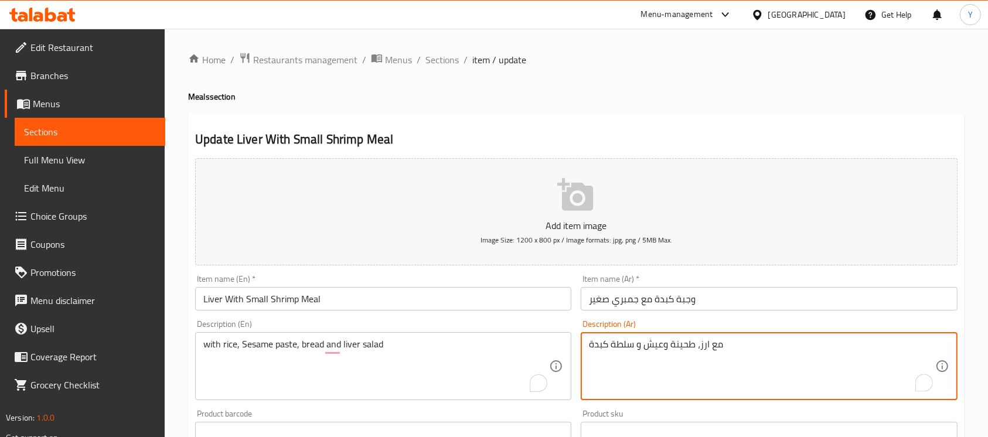
click at [665, 345] on textarea "مع ارز، طحينة وعيش و سلطة كبدة" at bounding box center [762, 367] width 346 height 56
type textarea "مع ارز، طحينة، عيش و سلطة كبدة"
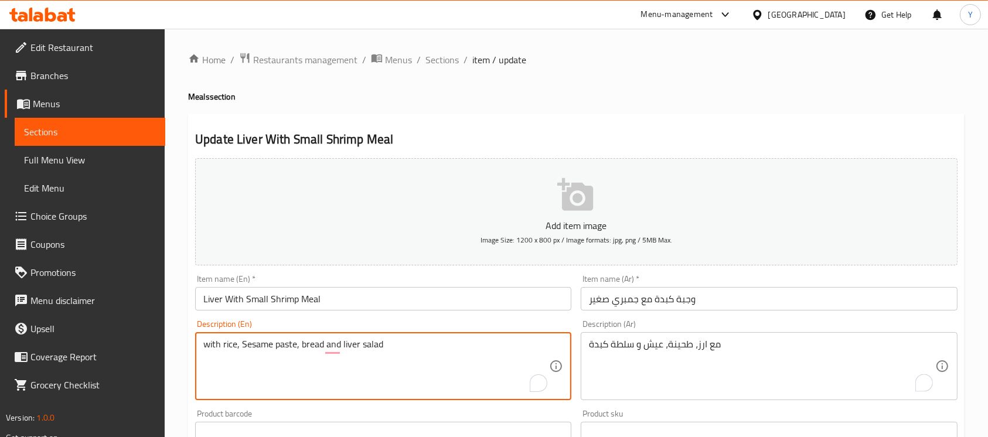
drag, startPoint x: 208, startPoint y: 346, endPoint x: 243, endPoint y: 349, distance: 35.3
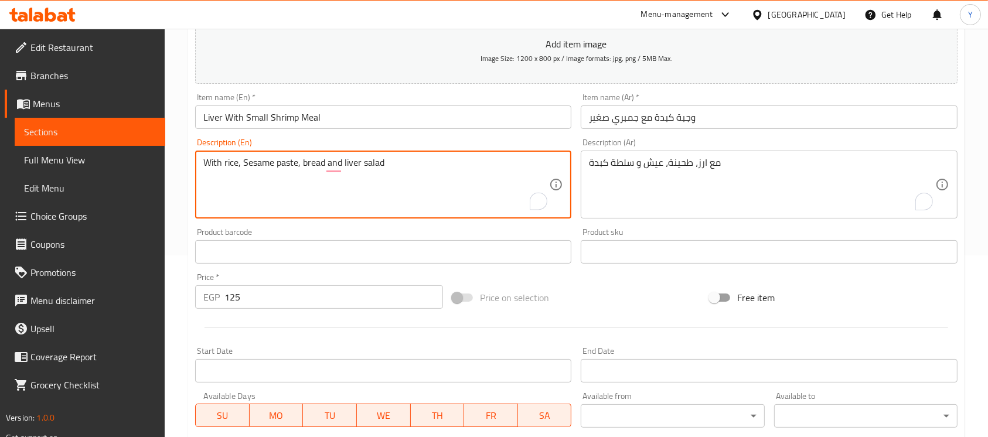
scroll to position [128, 0]
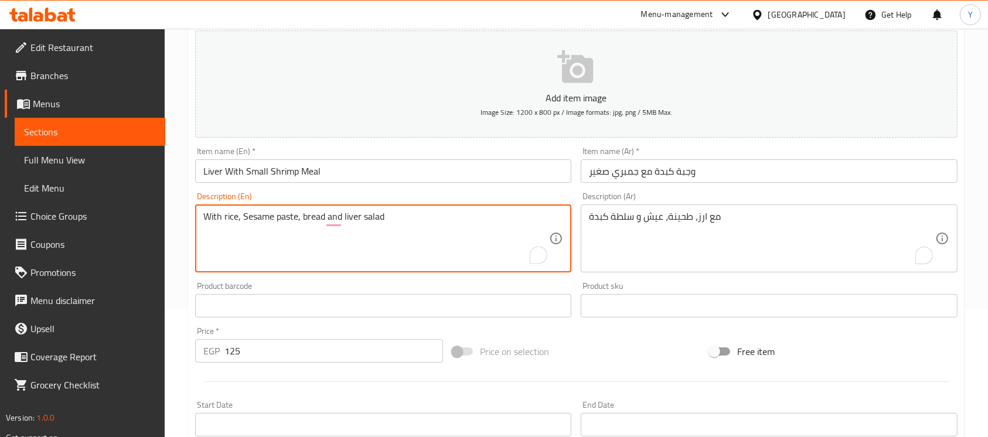
type textarea "With rice, Sesame paste, bread and liver salad"
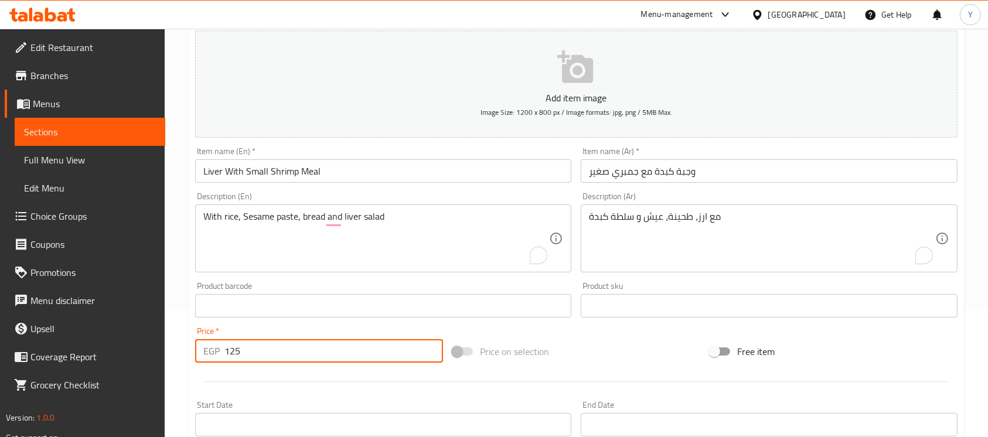
drag, startPoint x: 270, startPoint y: 351, endPoint x: 169, endPoint y: 354, distance: 100.8
click at [171, 354] on div "Home / Restaurants management / Menus / Sections / item / update Meals section …" at bounding box center [576, 300] width 823 height 799
type input "140"
click at [367, 179] on input "Liver With Small Shrimp Meal" at bounding box center [383, 170] width 376 height 23
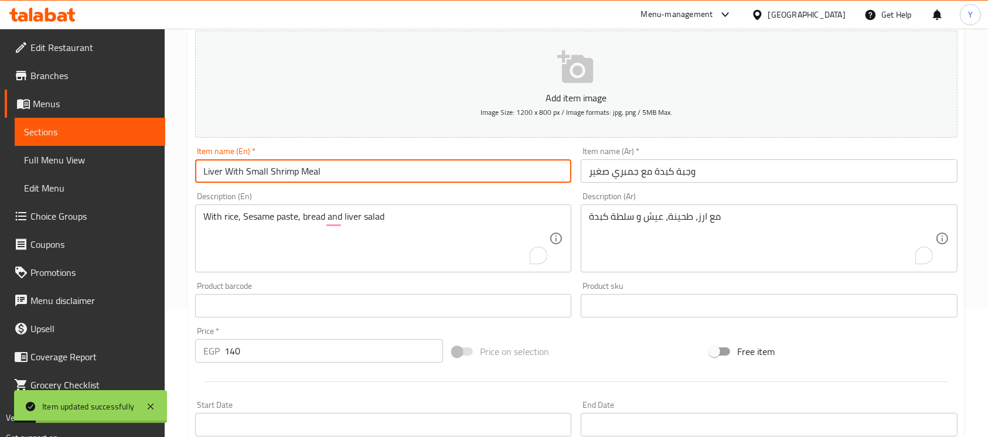
scroll to position [0, 0]
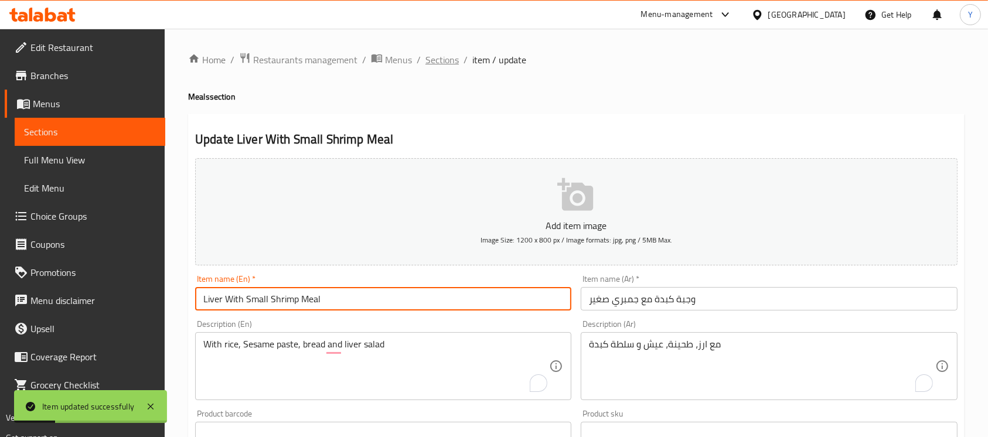
click at [442, 65] on span "Sections" at bounding box center [441, 60] width 33 height 14
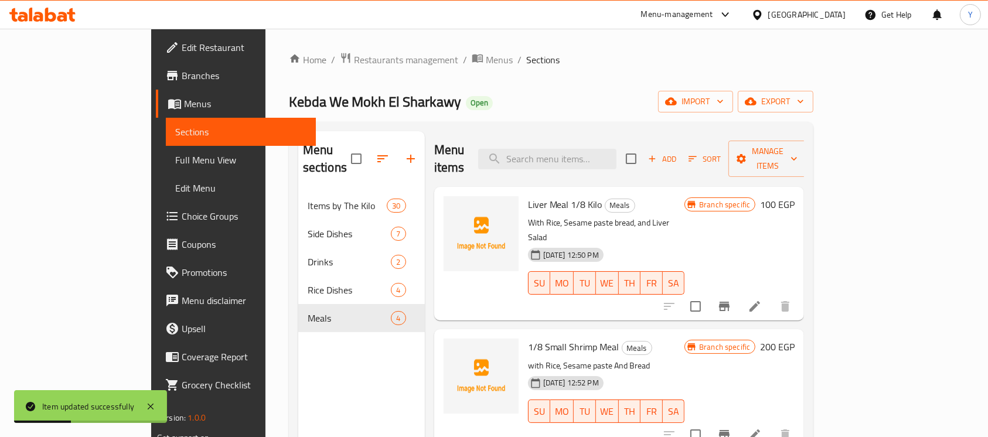
scroll to position [164, 0]
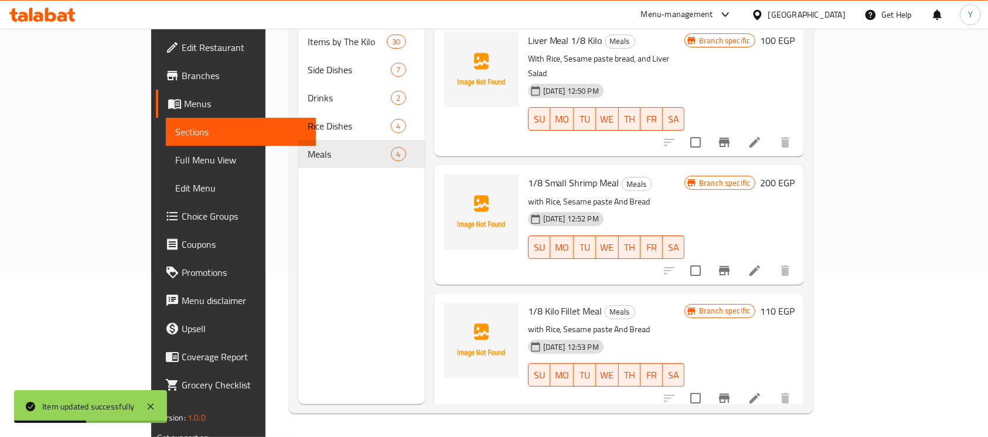
click at [805, 294] on div "1/8 Kilo Fillet Meal Meals with Rice, Sesame paste And Bread [DATE] 12:53 PM SU…" at bounding box center [619, 353] width 370 height 119
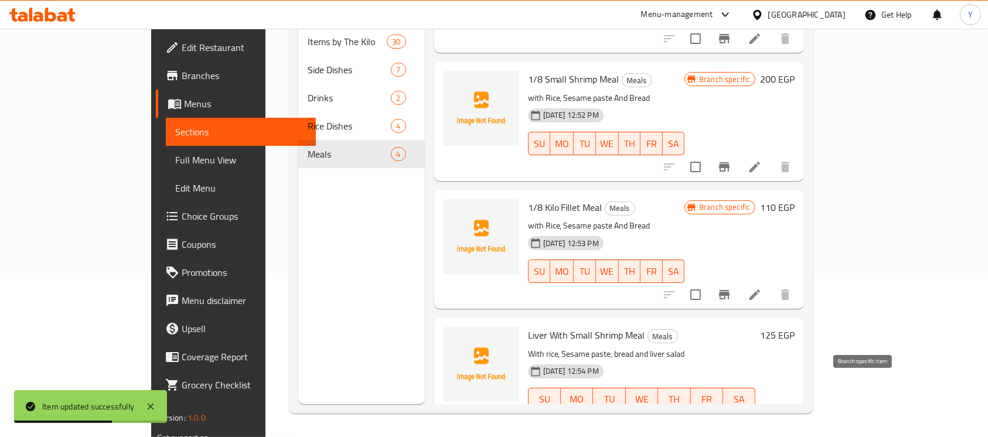
click at [738, 409] on button "Branch-specific-item" at bounding box center [724, 423] width 28 height 28
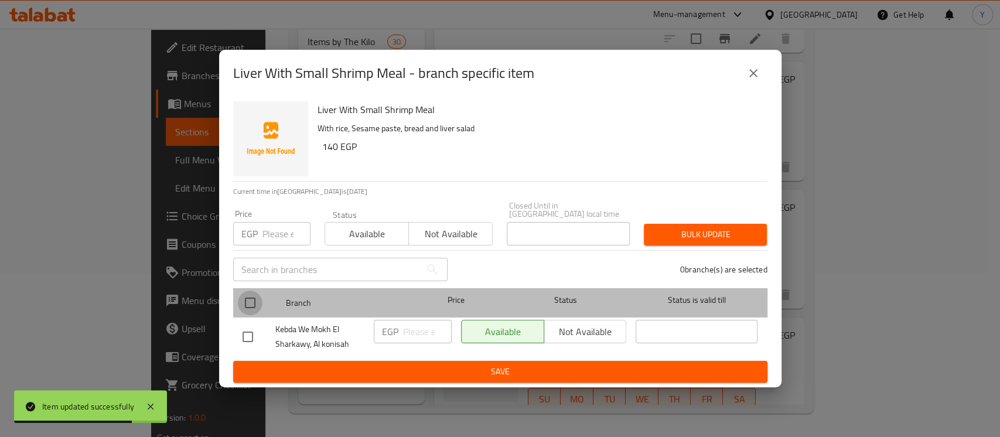
click at [253, 294] on input "checkbox" at bounding box center [250, 303] width 25 height 25
checkbox input "true"
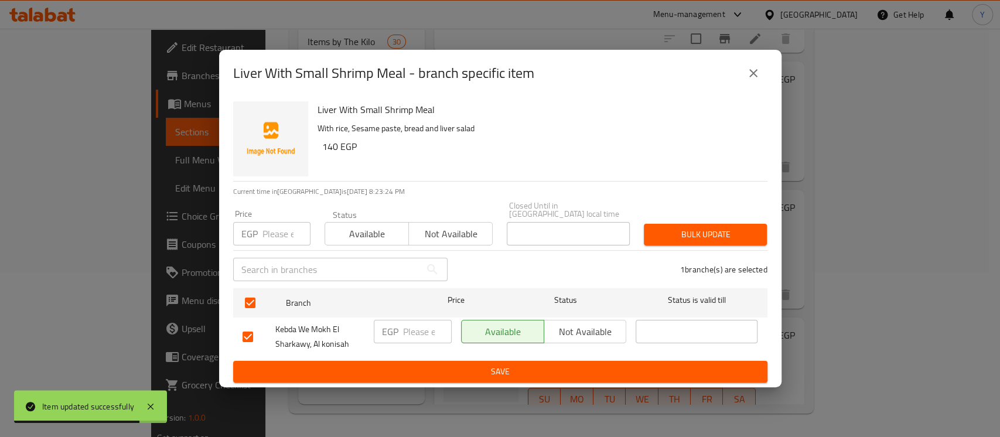
click at [272, 227] on input "number" at bounding box center [287, 233] width 48 height 23
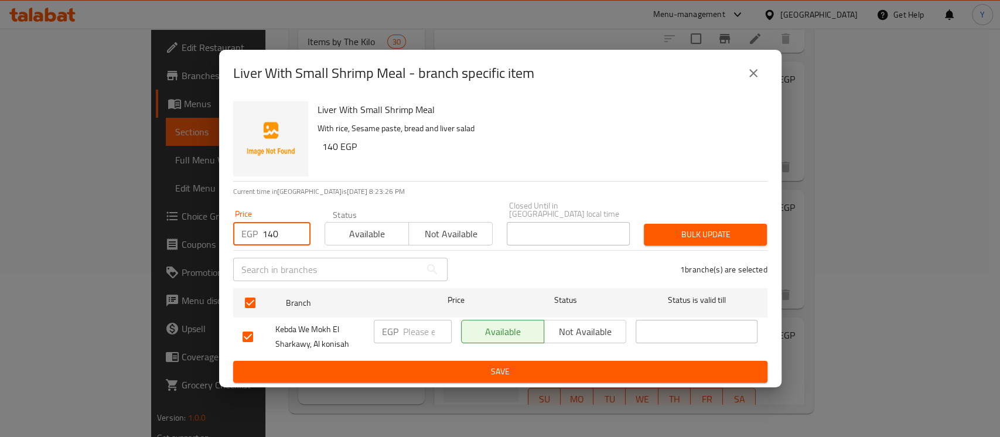
type input "140"
click at [684, 224] on button "Bulk update" at bounding box center [705, 235] width 123 height 22
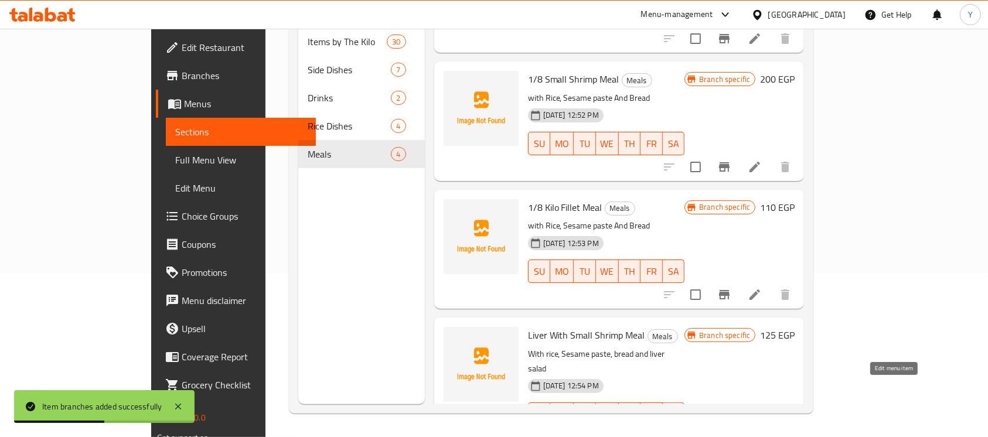
click at [762, 431] on icon at bounding box center [755, 438] width 14 height 14
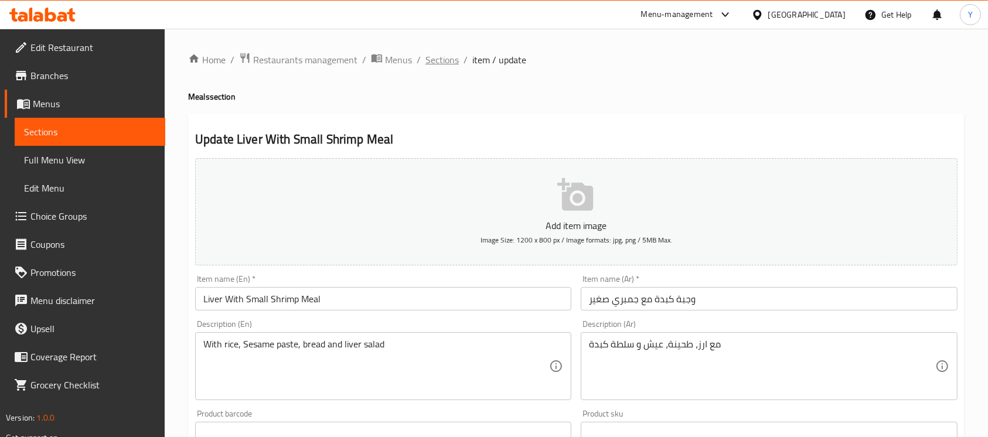
click at [440, 61] on span "Sections" at bounding box center [441, 60] width 33 height 14
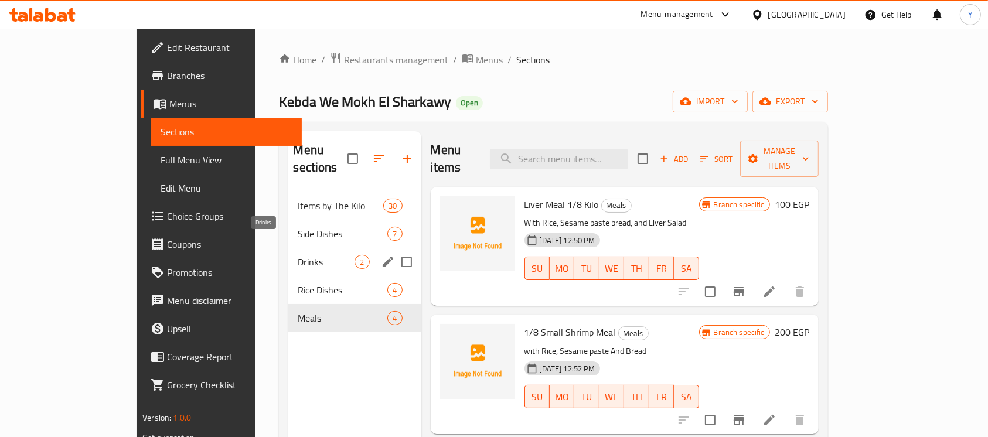
click at [298, 255] on span "Drinks" at bounding box center [326, 262] width 57 height 14
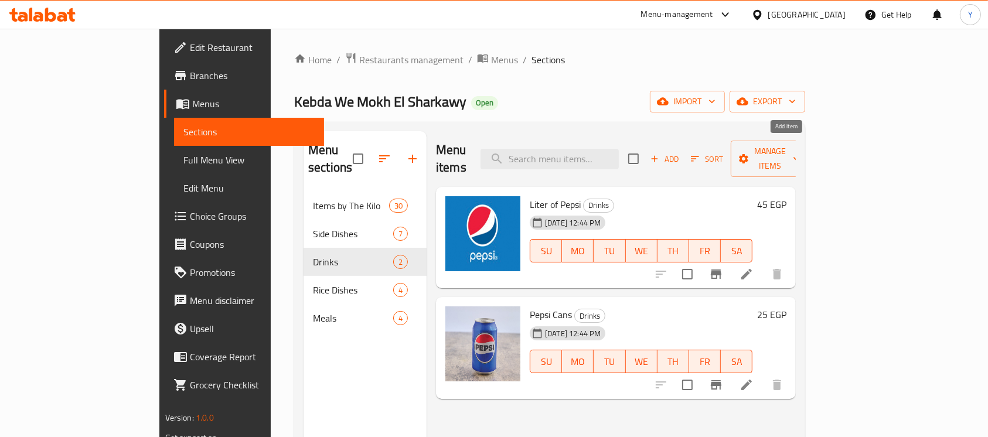
click at [660, 154] on icon "button" at bounding box center [654, 159] width 11 height 11
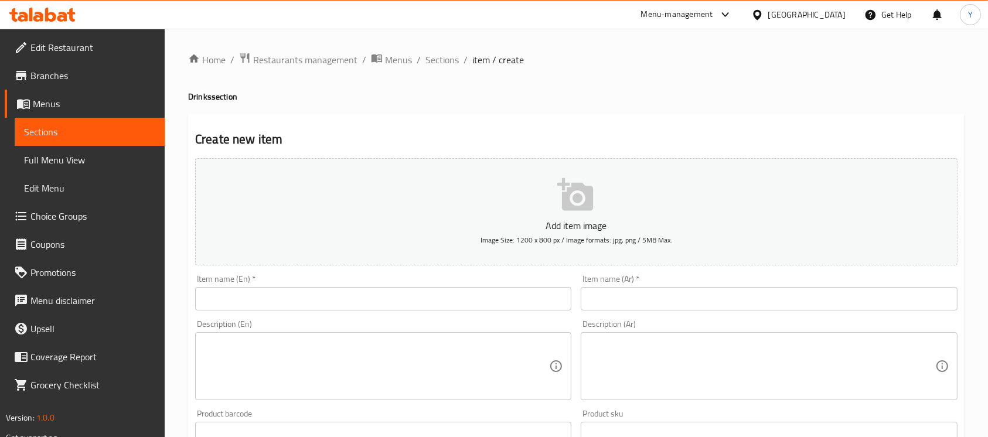
click at [380, 301] on input "text" at bounding box center [383, 298] width 376 height 23
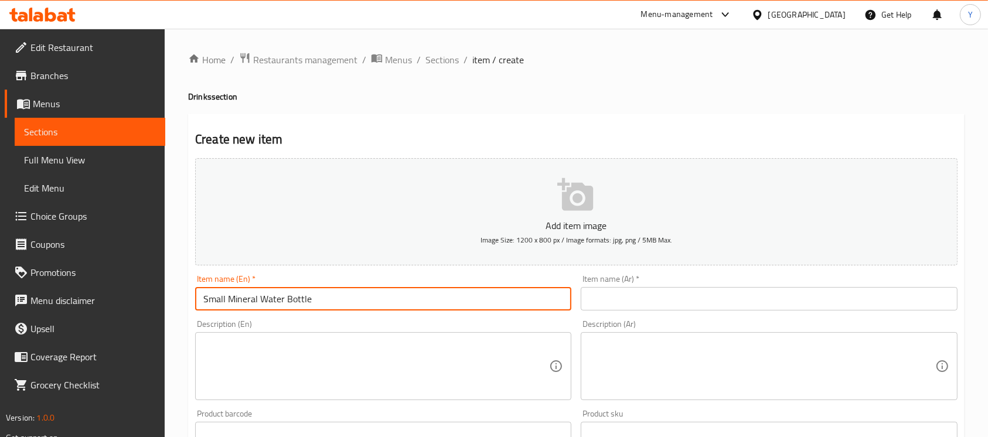
type input "Small Mineral Water Bottle"
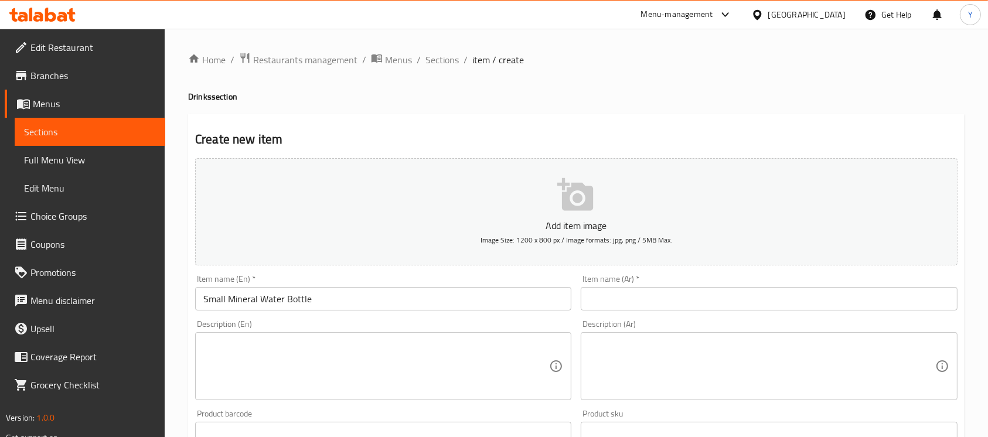
drag, startPoint x: 989, startPoint y: 157, endPoint x: 999, endPoint y: 227, distance: 71.0
click at [988, 227] on html "​ Menu-management [GEOGRAPHIC_DATA] Get Help Y Edit Restaurant Branches Menus S…" at bounding box center [494, 218] width 988 height 437
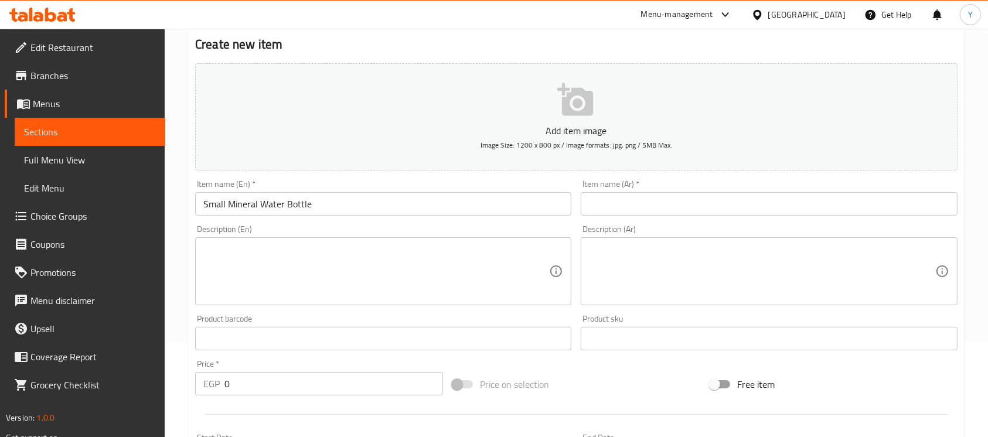
scroll to position [124, 0]
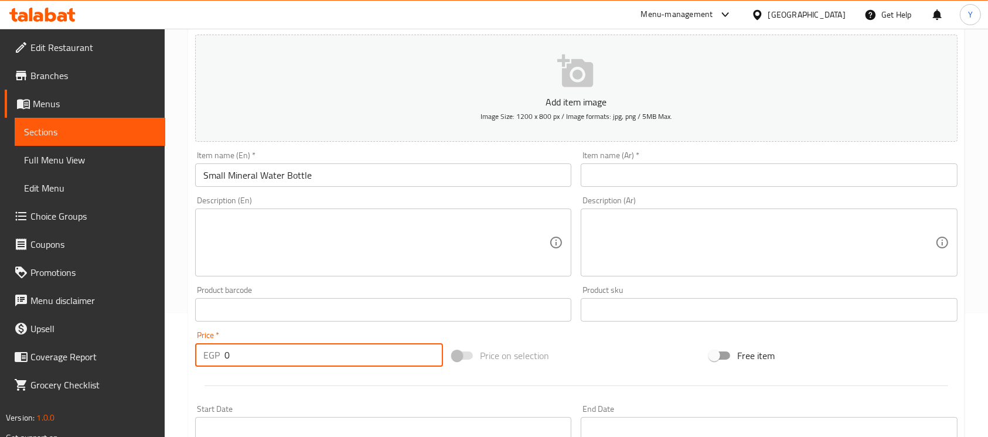
drag, startPoint x: 274, startPoint y: 349, endPoint x: 96, endPoint y: 345, distance: 177.6
click at [96, 345] on div "Edit Restaurant Branches Menus Sections Full Menu View Edit Menu Choice Groups …" at bounding box center [494, 304] width 988 height 799
type input "15"
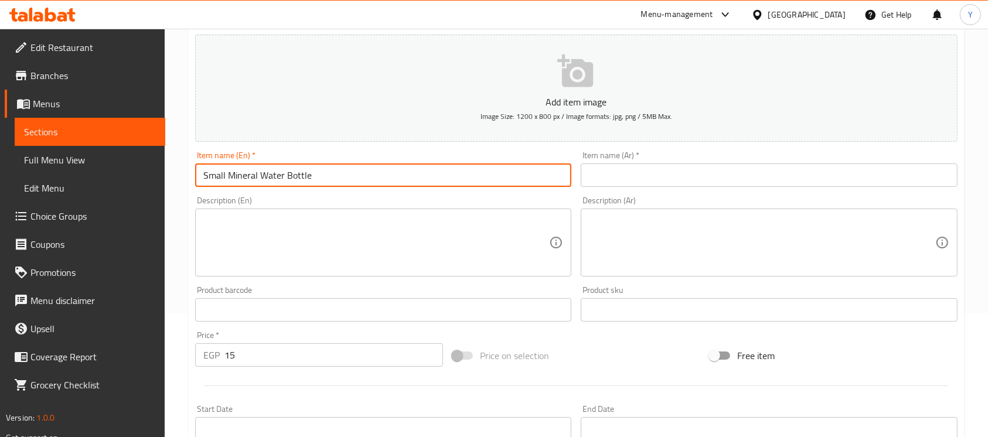
click at [250, 180] on input "Small Mineral Water Bottle" at bounding box center [383, 175] width 376 height 23
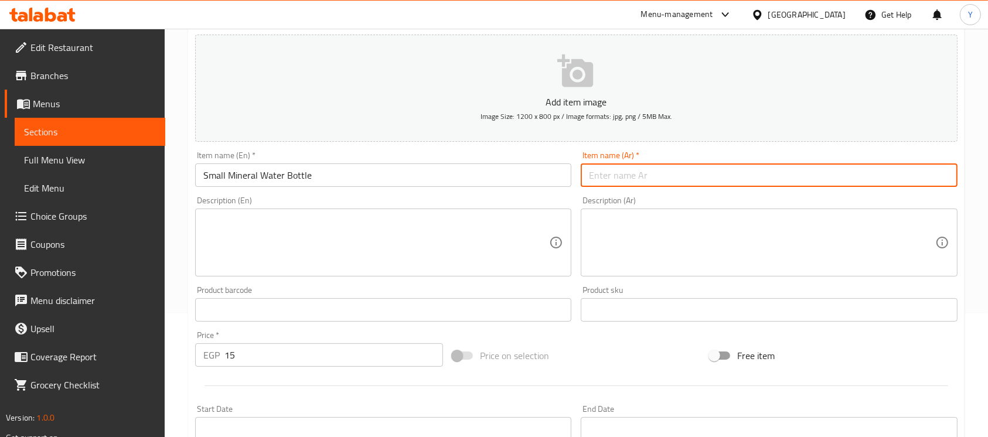
paste input "زجاجة مياه معدنية صغيرة"
type input "زجاجة مياه معدنية صغيرة"
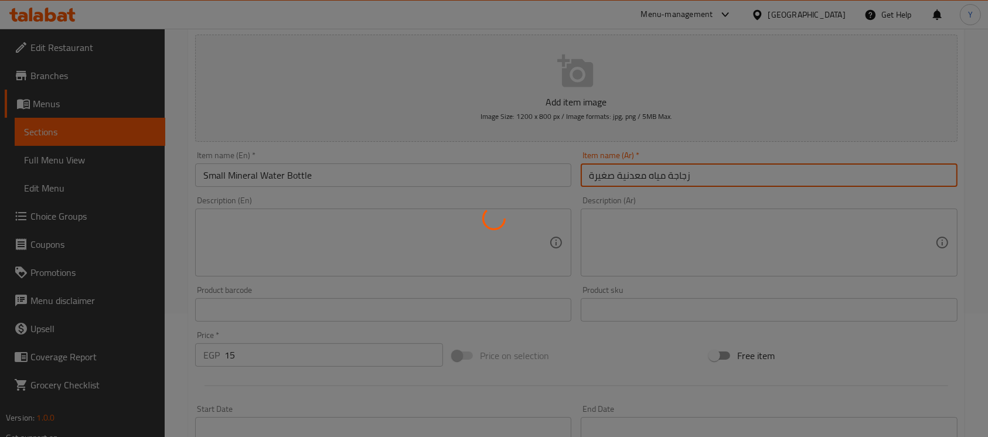
type input "0"
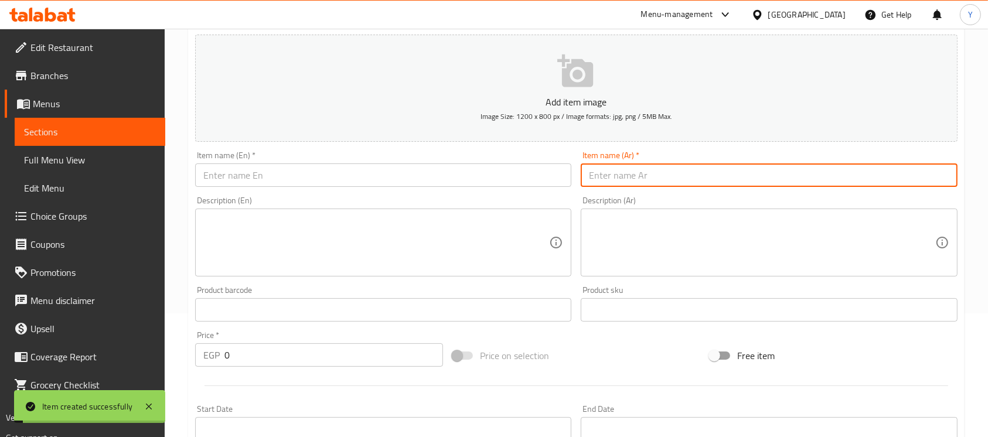
click at [374, 176] on input "text" at bounding box center [383, 175] width 376 height 23
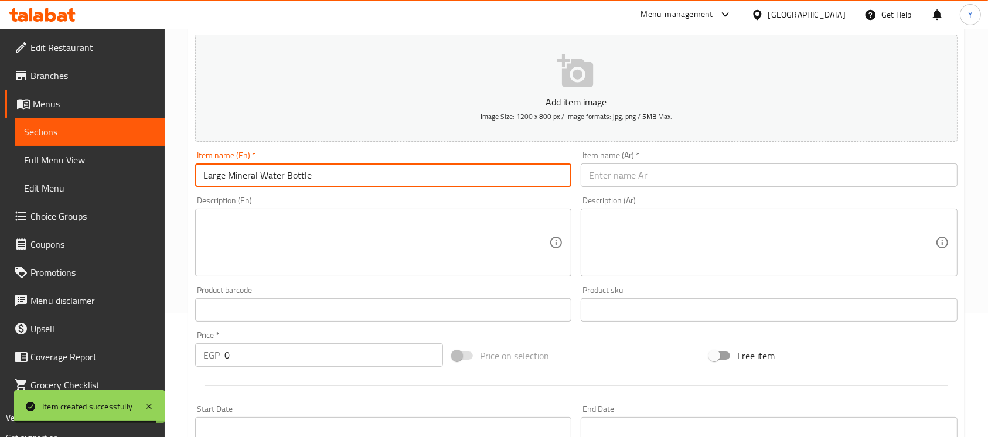
type input "Large Mineral Water Bottle"
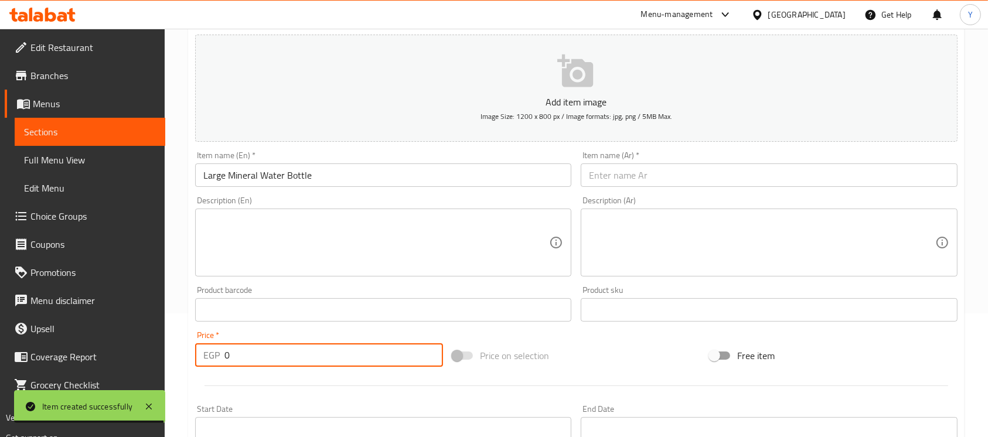
drag, startPoint x: 281, startPoint y: 345, endPoint x: 176, endPoint y: 359, distance: 106.4
click at [176, 359] on div "Home / Restaurants management / Menus / Sections / item / create Drinks section…" at bounding box center [576, 304] width 823 height 799
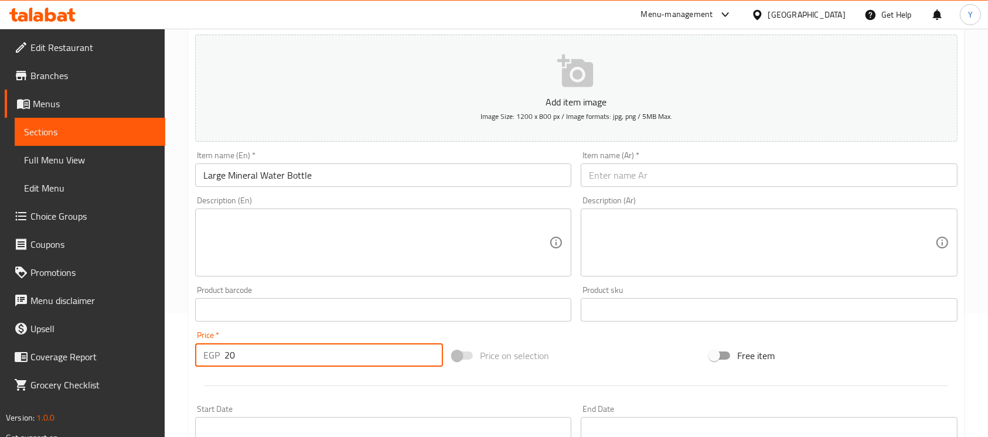
type input "20"
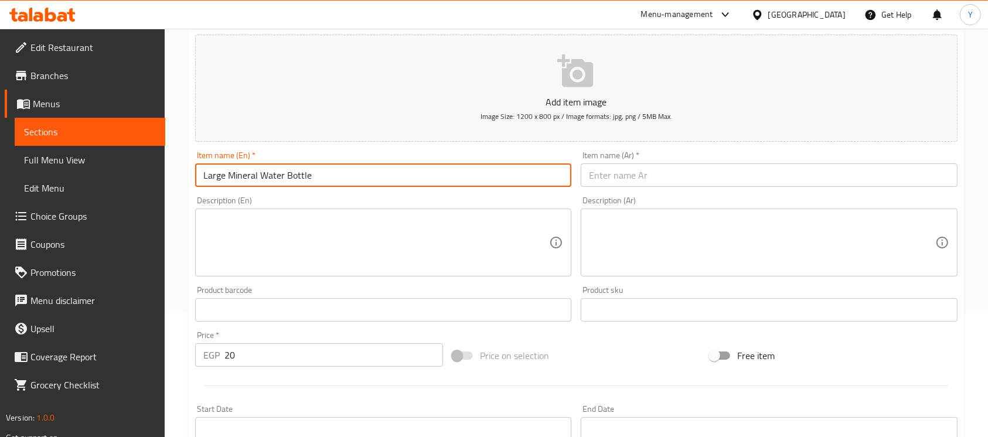
click at [410, 183] on input "Large Mineral Water Bottle" at bounding box center [383, 175] width 376 height 23
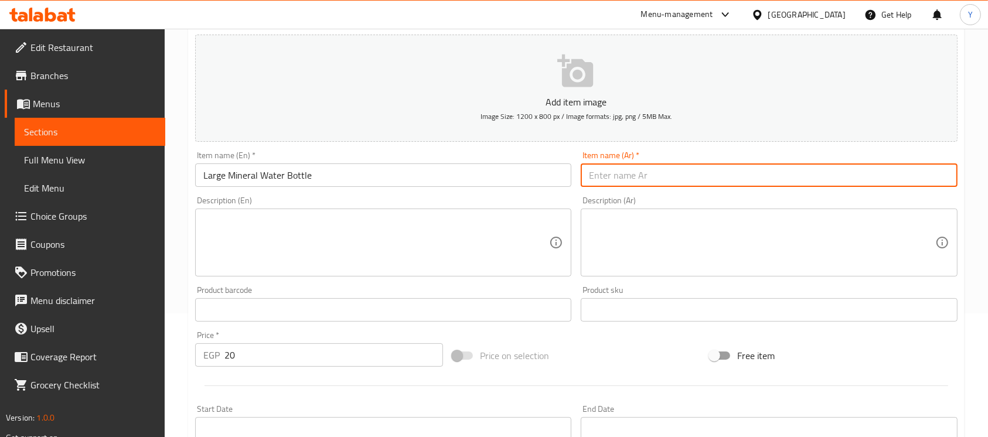
paste input "زجاجة مياه معدنية كبيرة"
type input "زجاجة مياه معدنية كبيرة"
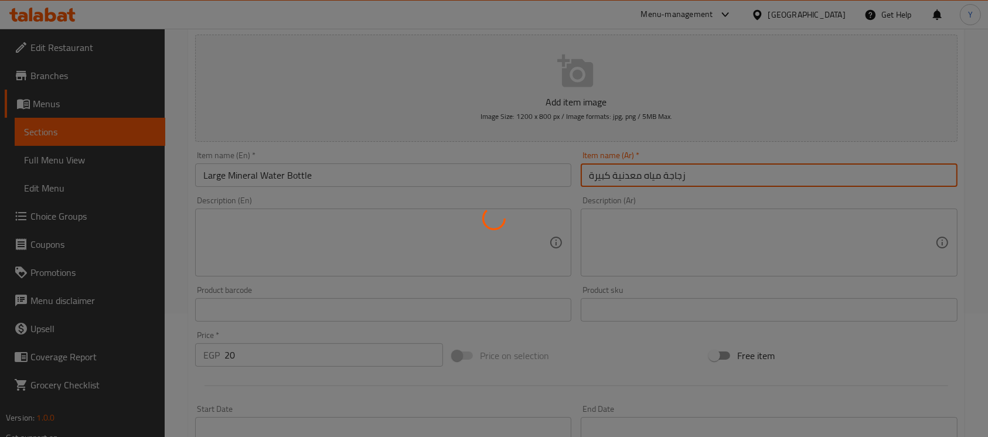
type input "0"
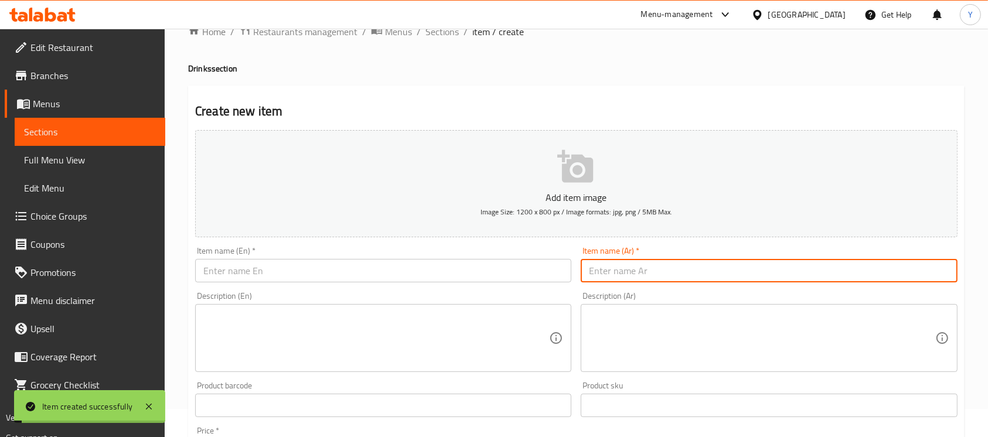
scroll to position [0, 0]
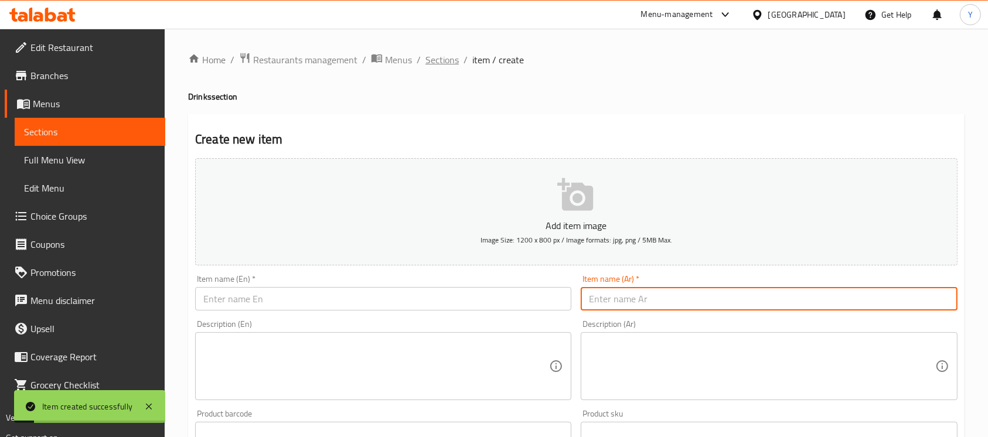
click at [444, 63] on span "Sections" at bounding box center [441, 60] width 33 height 14
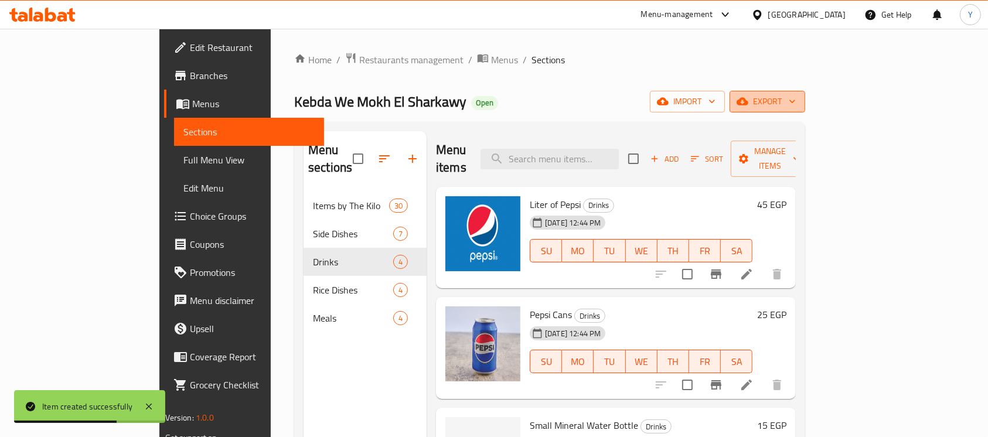
click at [805, 93] on button "export" at bounding box center [768, 102] width 76 height 22
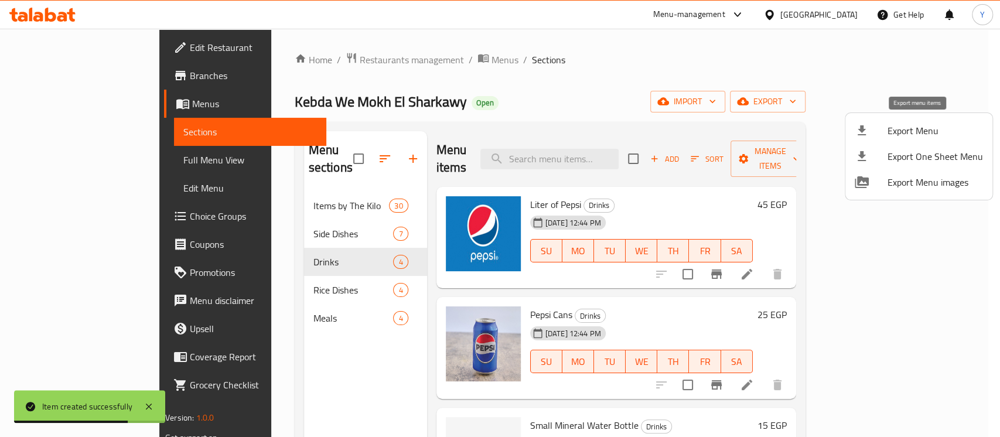
click at [891, 127] on span "Export Menu" at bounding box center [936, 131] width 96 height 14
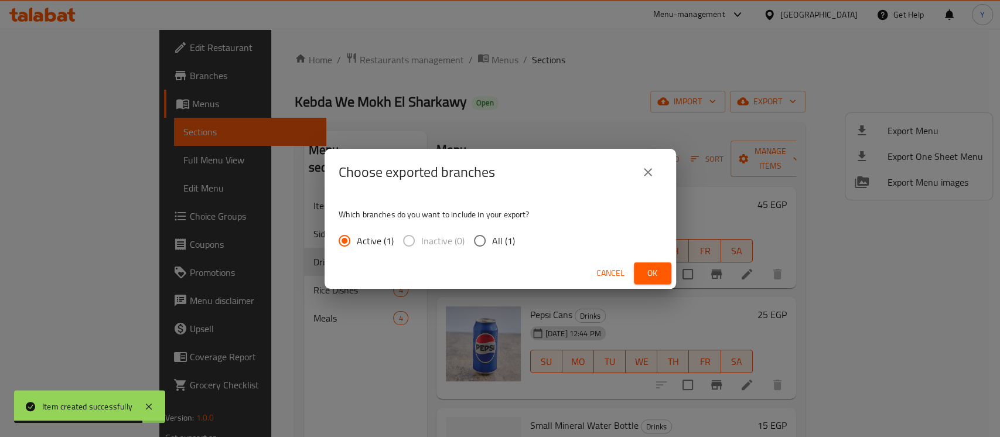
click at [478, 233] on input "All (1)" at bounding box center [480, 241] width 25 height 25
radio input "true"
click at [638, 267] on button "Ok" at bounding box center [653, 274] width 38 height 22
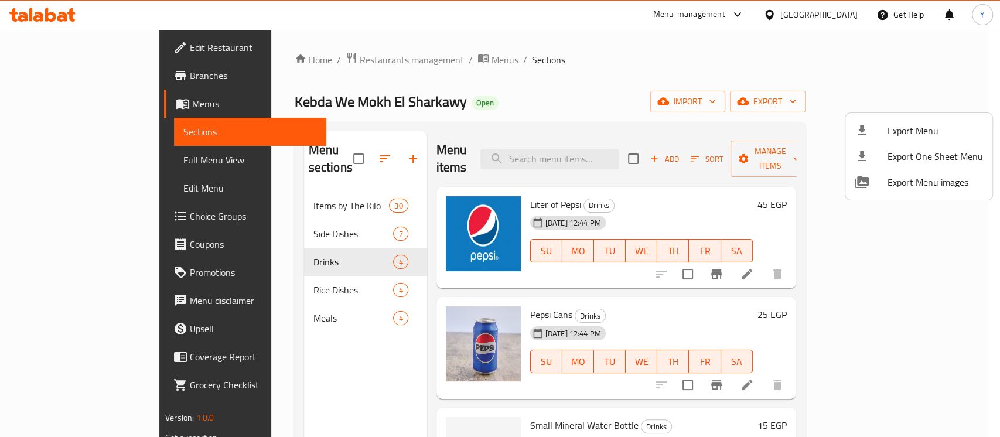
click at [51, 16] on div at bounding box center [500, 218] width 1000 height 437
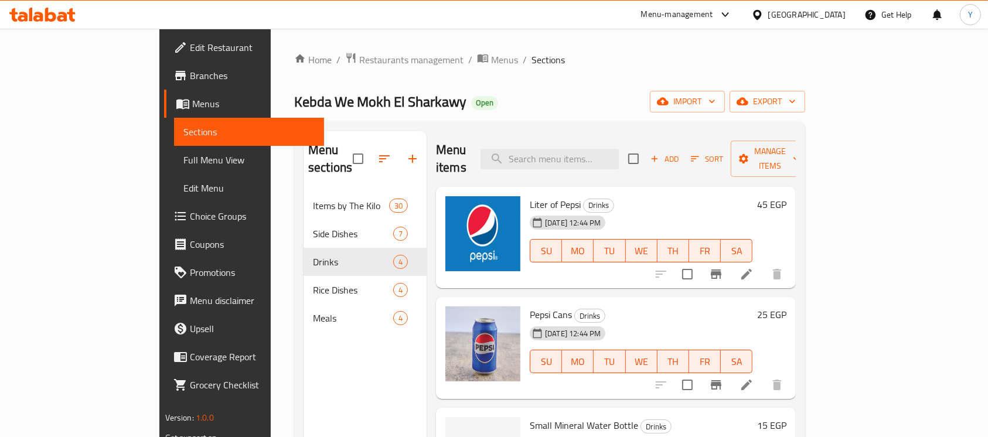
click at [48, 15] on icon at bounding box center [50, 15] width 11 height 14
